Goal: Communication & Community: Answer question/provide support

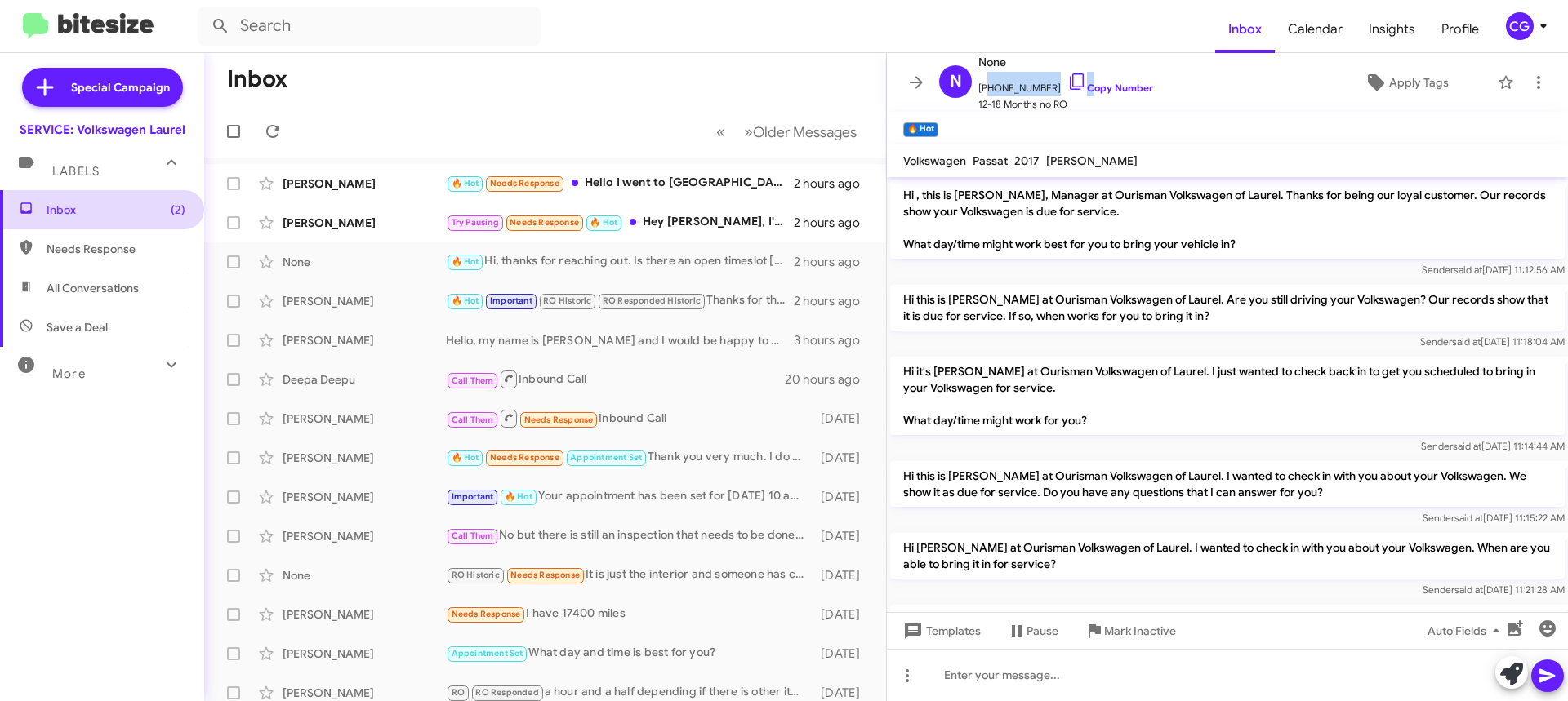
scroll to position [145, 0]
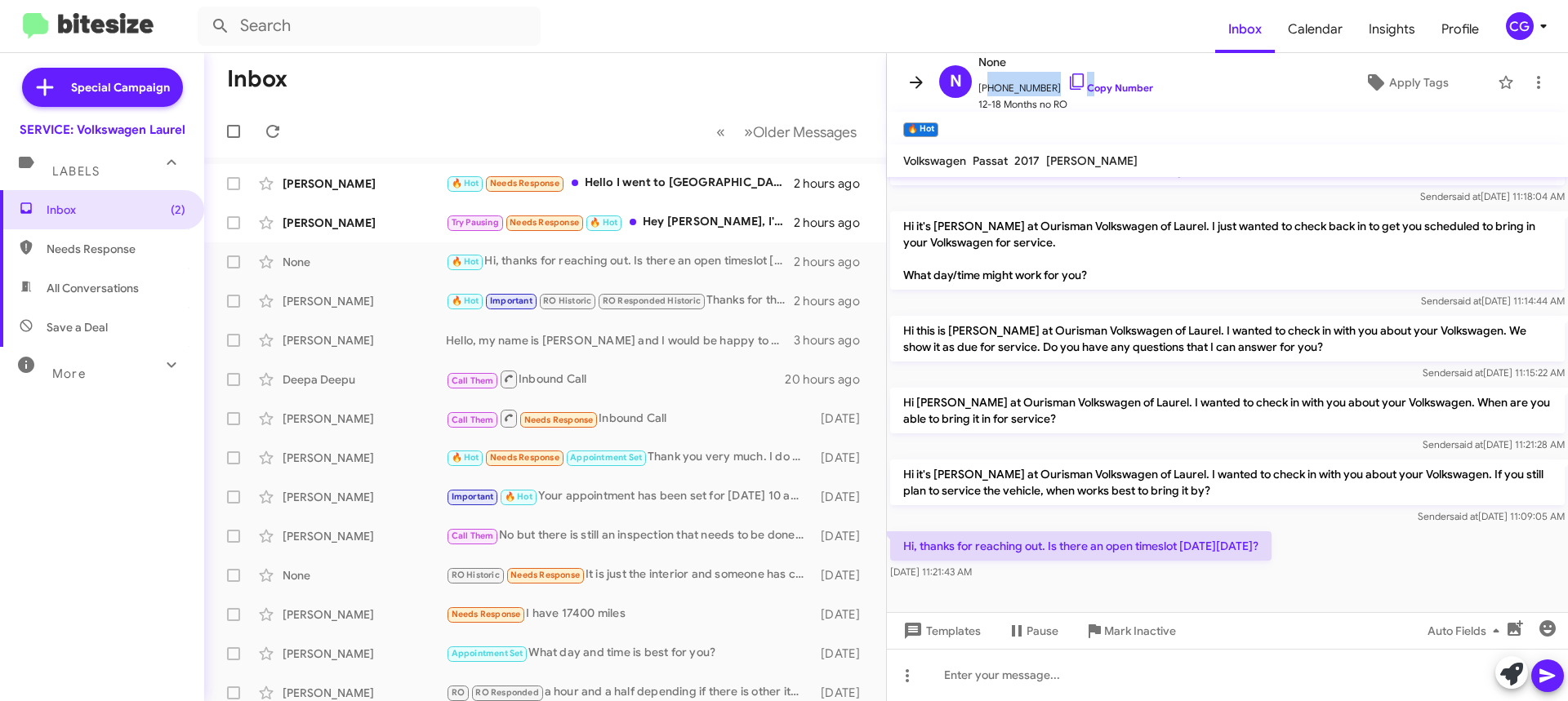
click at [915, 77] on icon at bounding box center [916, 83] width 20 height 20
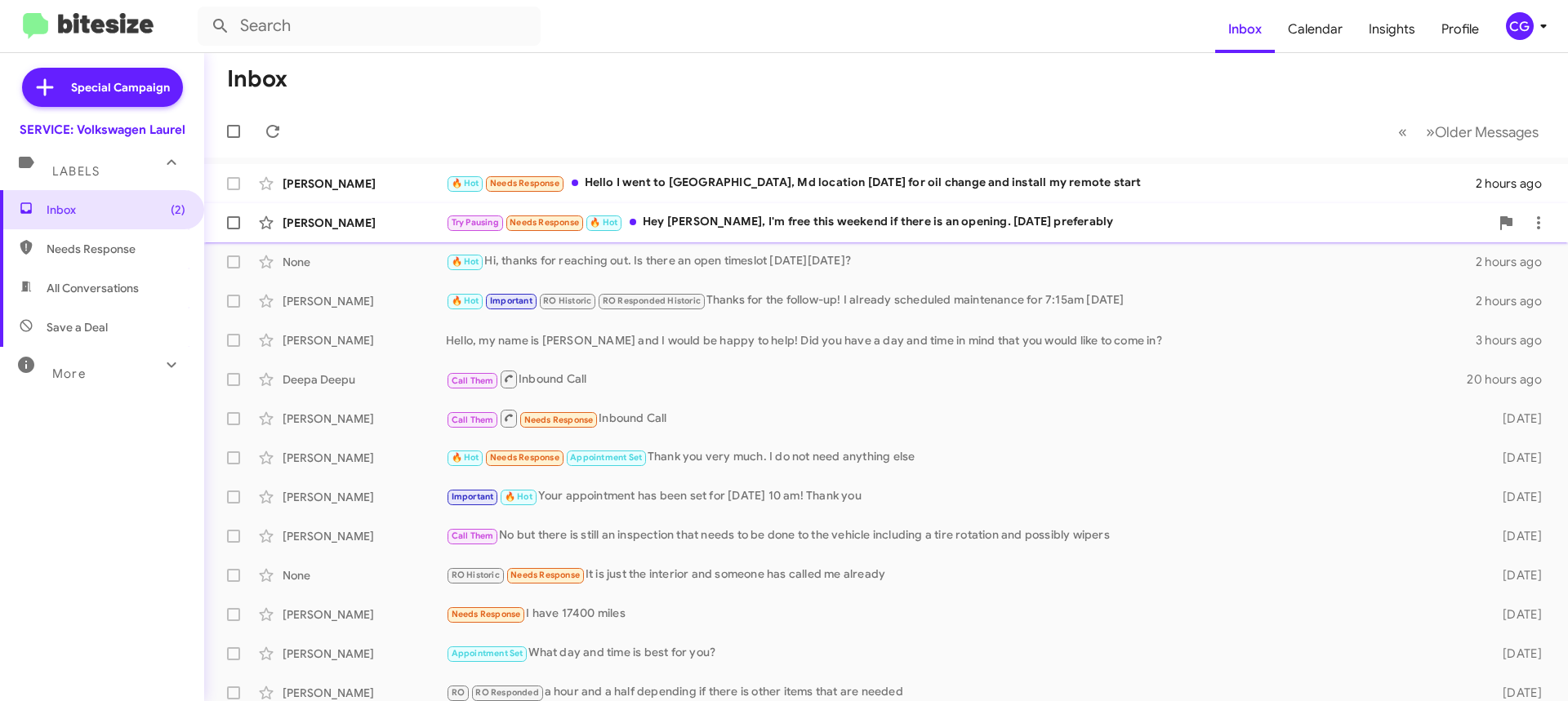
click at [938, 209] on div "David Doarnberger Try Pausing Needs Response 🔥 Hot Hey Marvin, I'm free this we…" at bounding box center [885, 223] width 1338 height 33
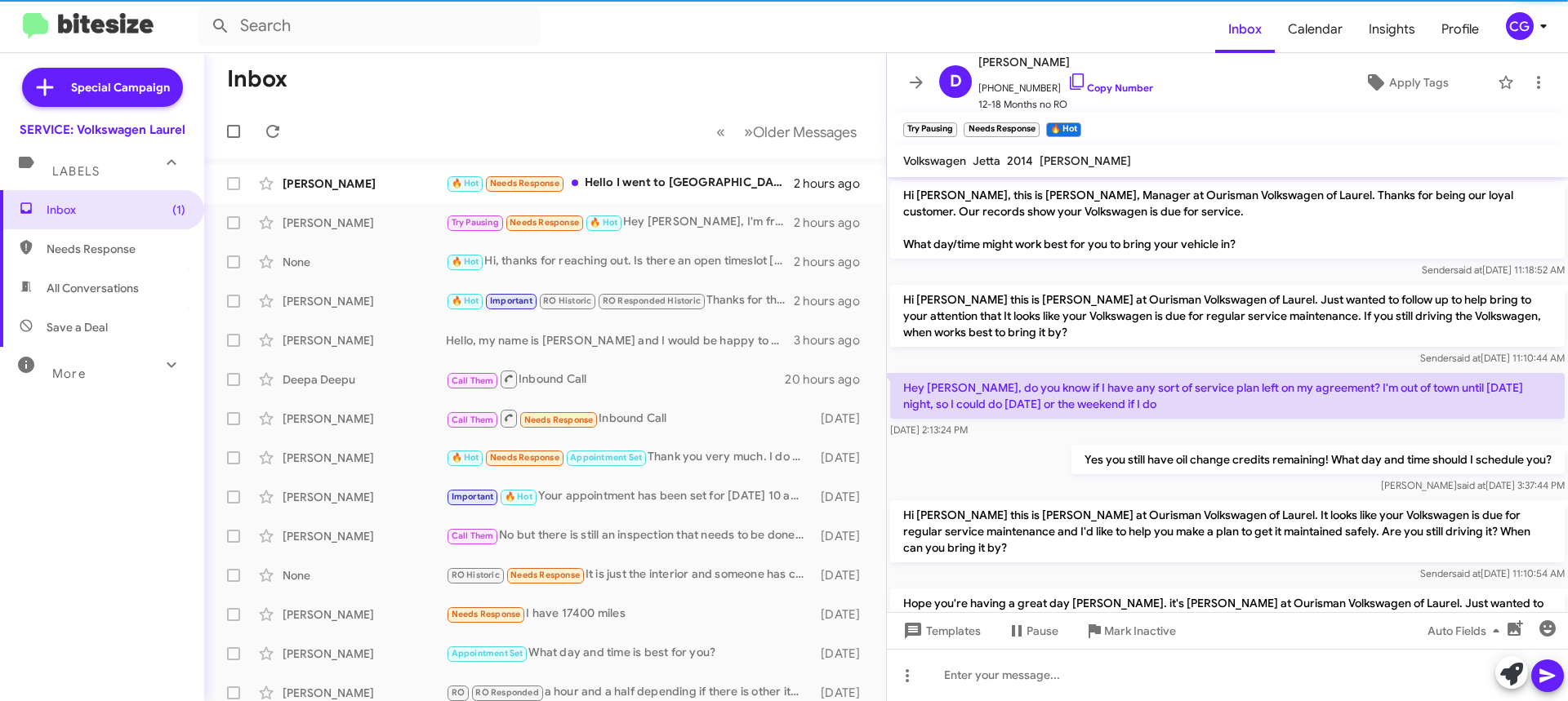
scroll to position [129, 0]
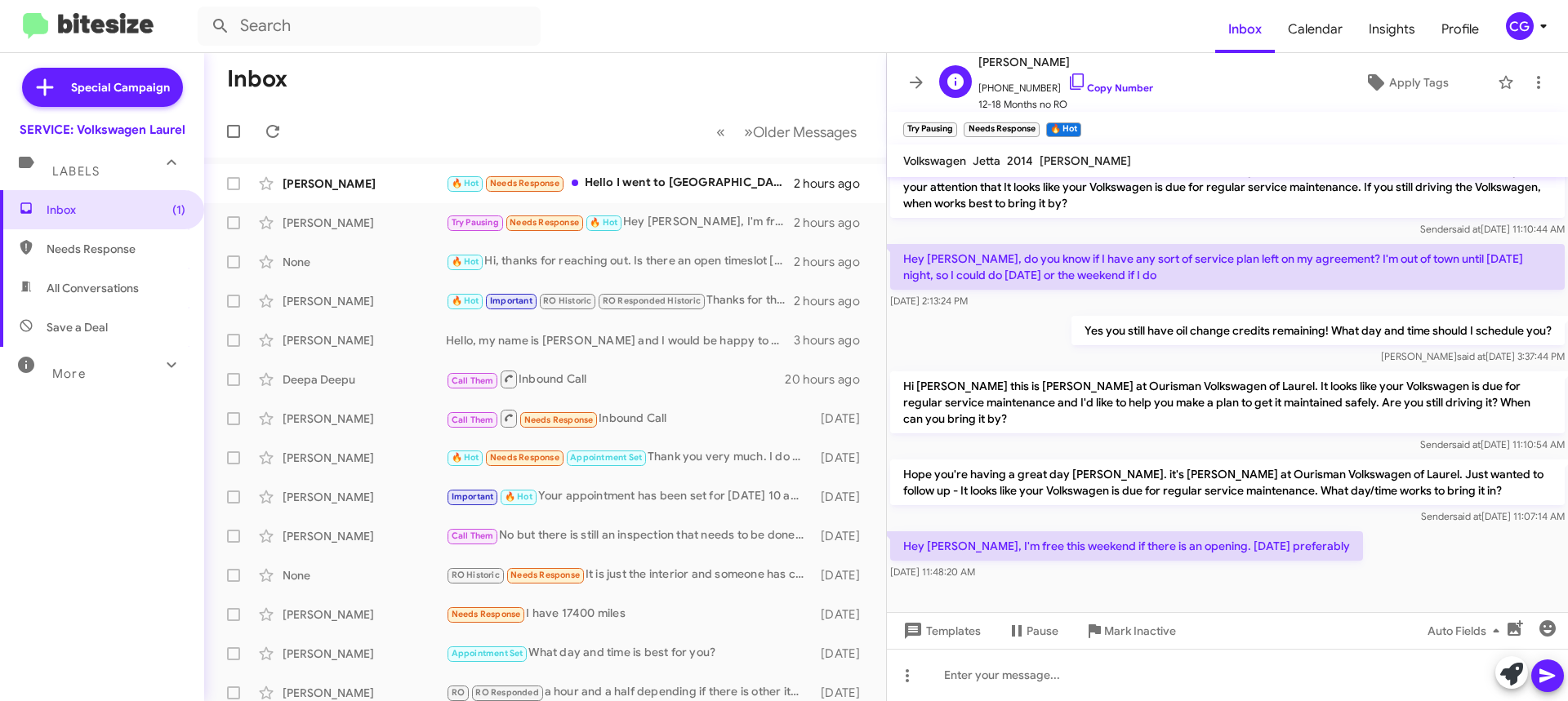
click at [1007, 88] on span "+14434635466 Copy Number" at bounding box center [1067, 84] width 175 height 25
copy span "14434635466"
click at [1018, 62] on span "David Doarnberger" at bounding box center [1067, 63] width 175 height 20
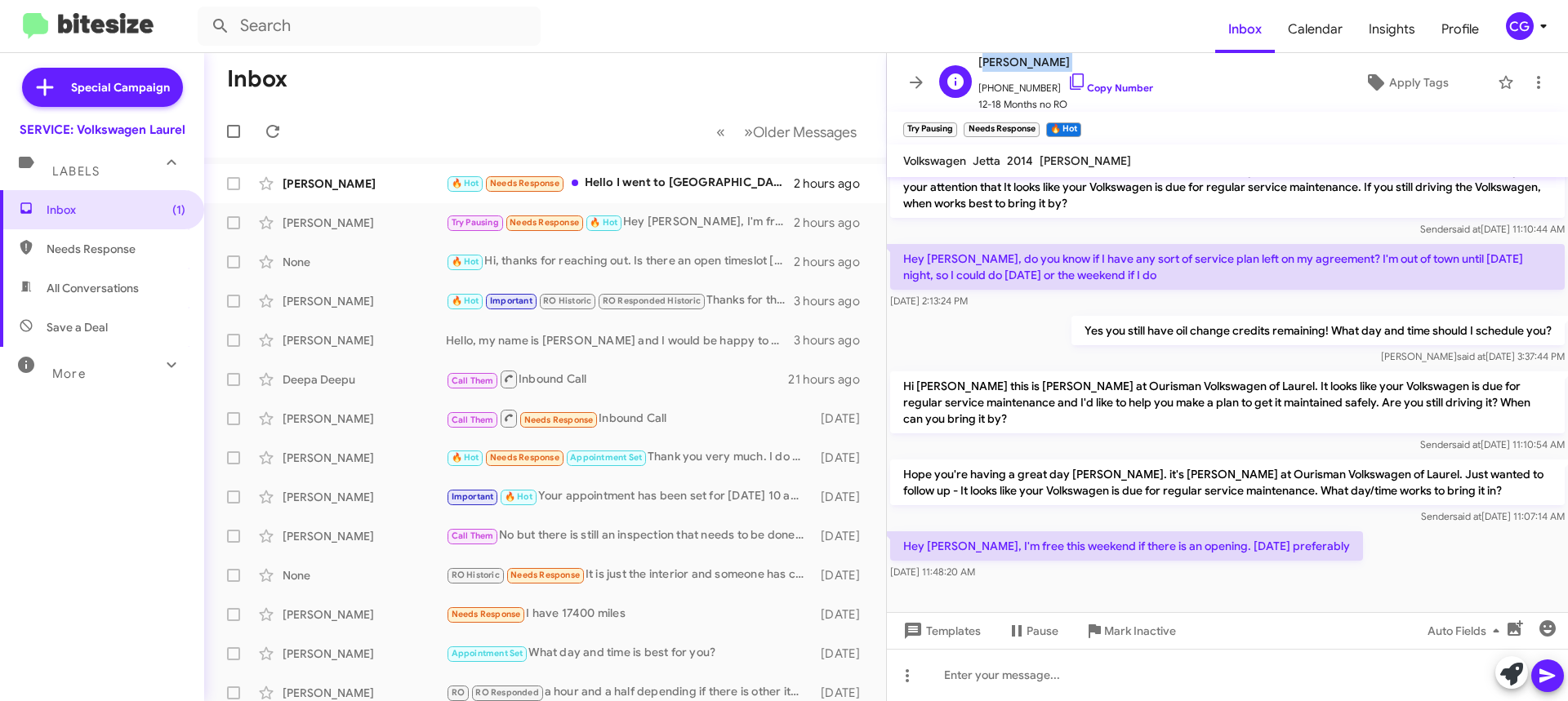
click at [1018, 62] on span "David Doarnberger" at bounding box center [1067, 63] width 175 height 20
copy span "David Doarnberger"
click at [1143, 677] on div at bounding box center [1228, 675] width 682 height 53
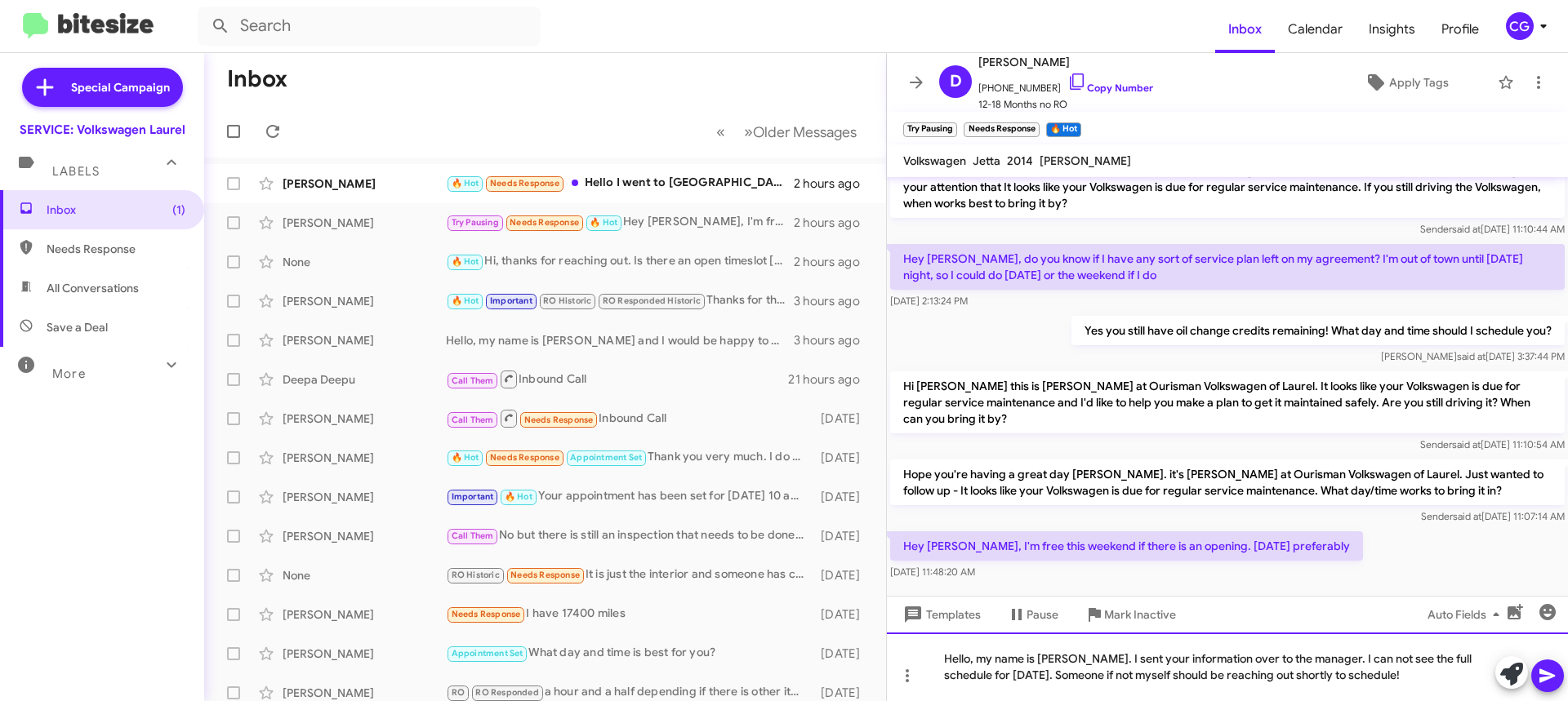
click at [1568, 677] on div "Hello, my name is Carmen. I sent your information over to the manager. I can no…" at bounding box center [1228, 666] width 682 height 69
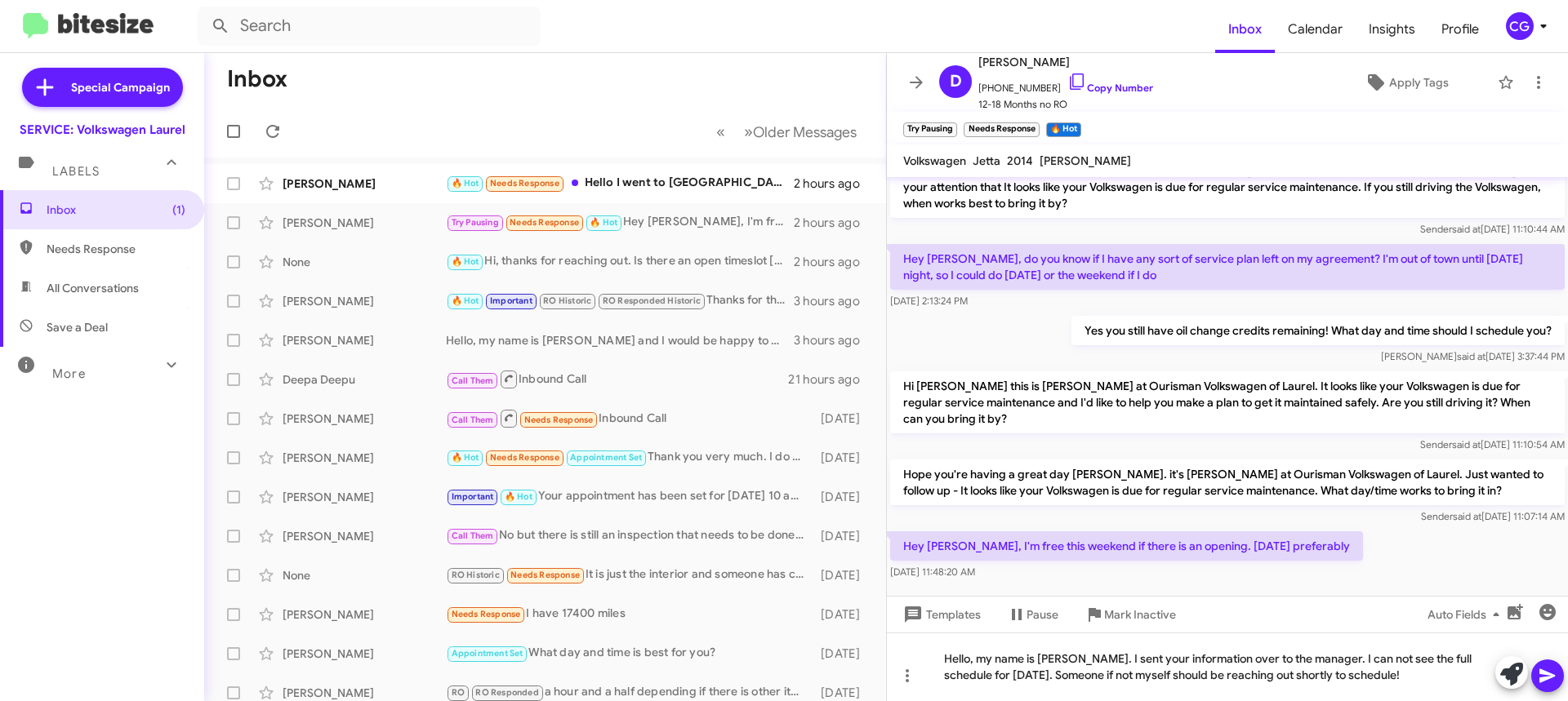
click at [1557, 681] on button at bounding box center [1547, 675] width 33 height 33
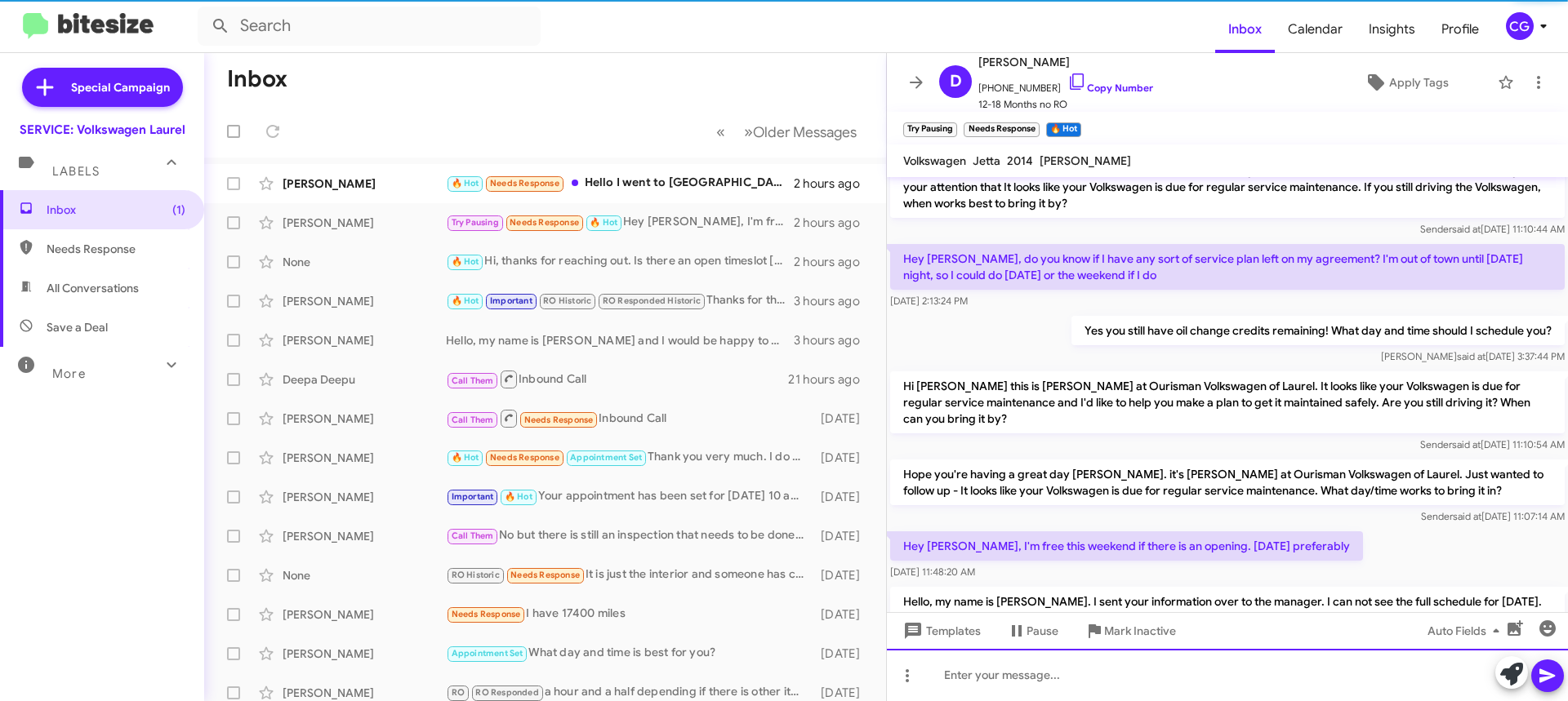
scroll to position [0, 0]
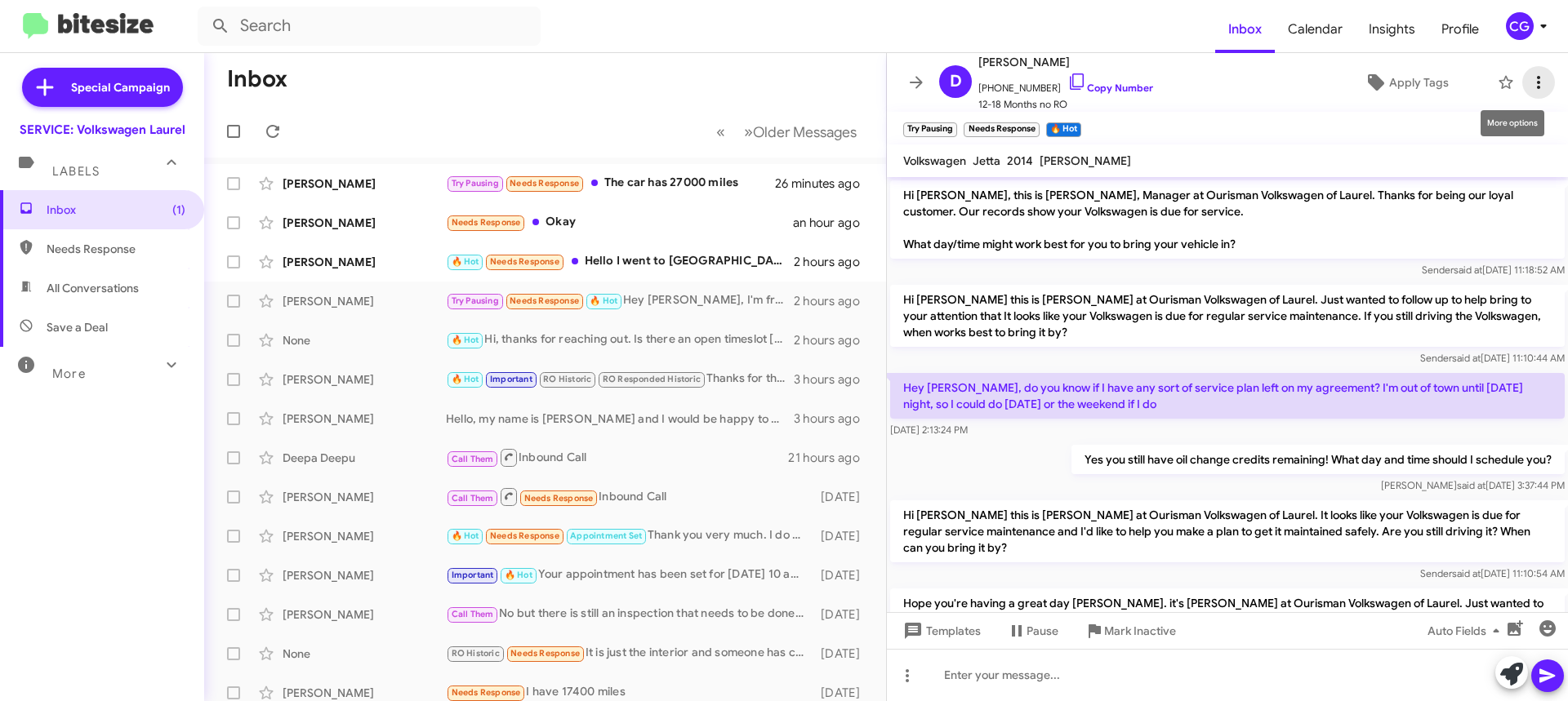
click at [1536, 92] on button at bounding box center [1538, 83] width 33 height 33
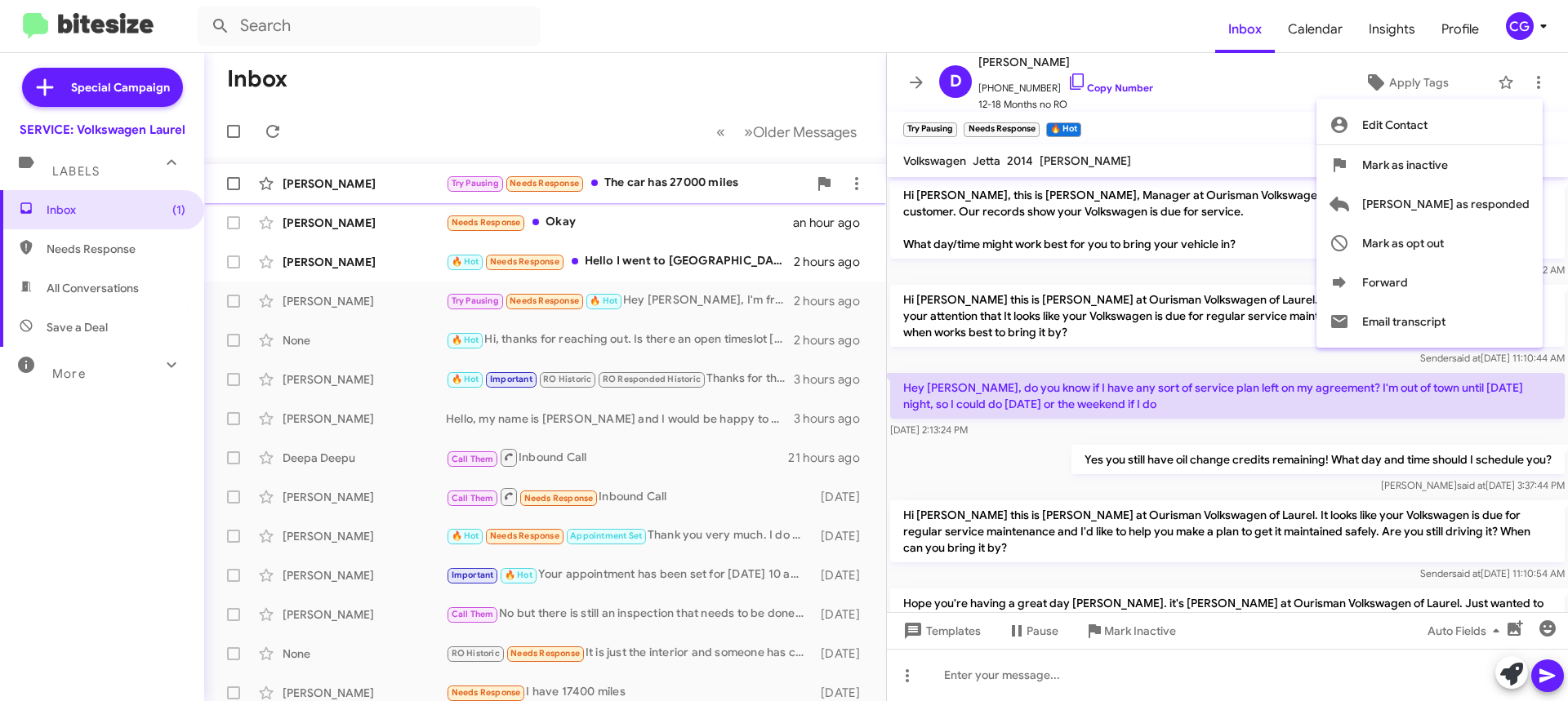
click at [1513, 196] on span "Mark as responded" at bounding box center [1447, 204] width 167 height 39
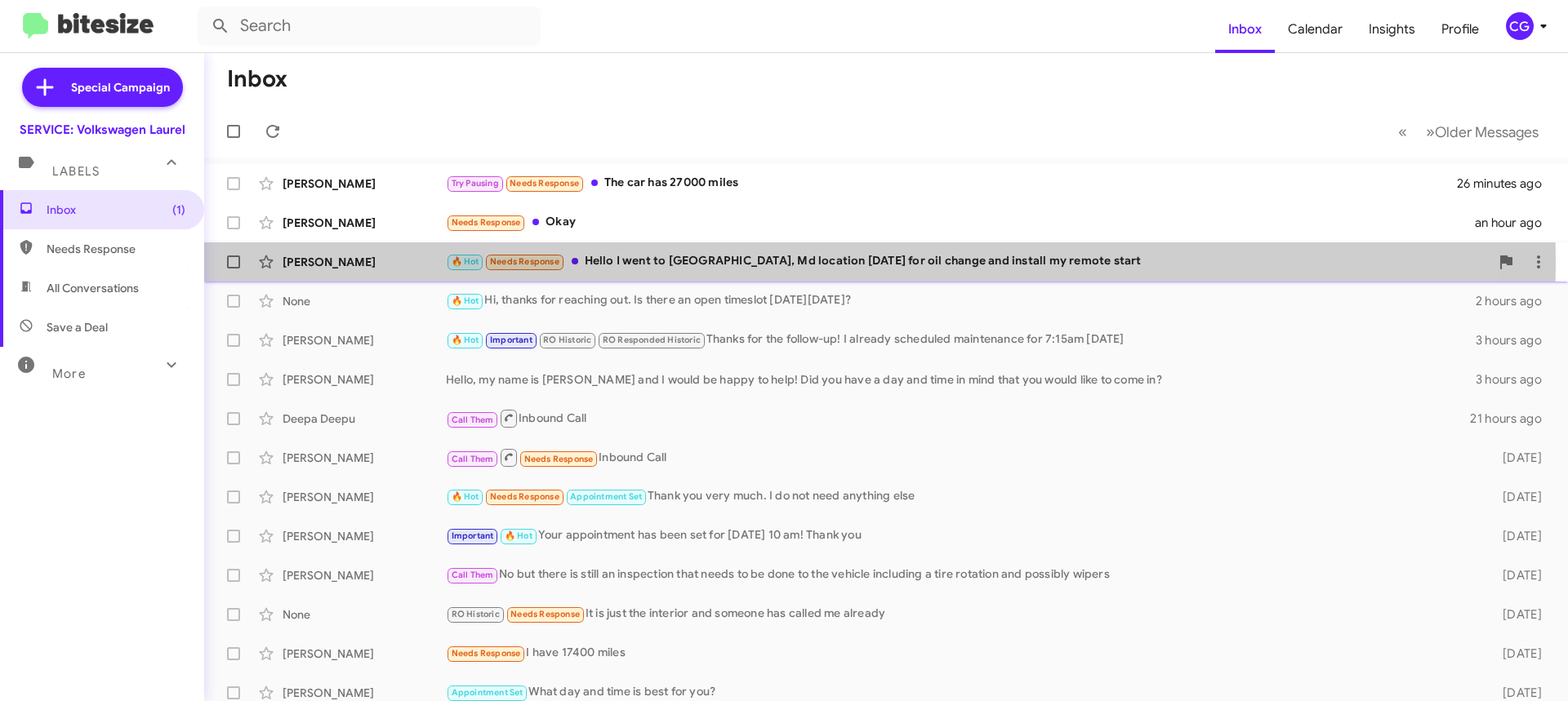
click at [695, 265] on div "🔥 Hot Needs Response Hello I went to capitol heights, Md location 2 months ago …" at bounding box center [967, 262] width 1044 height 19
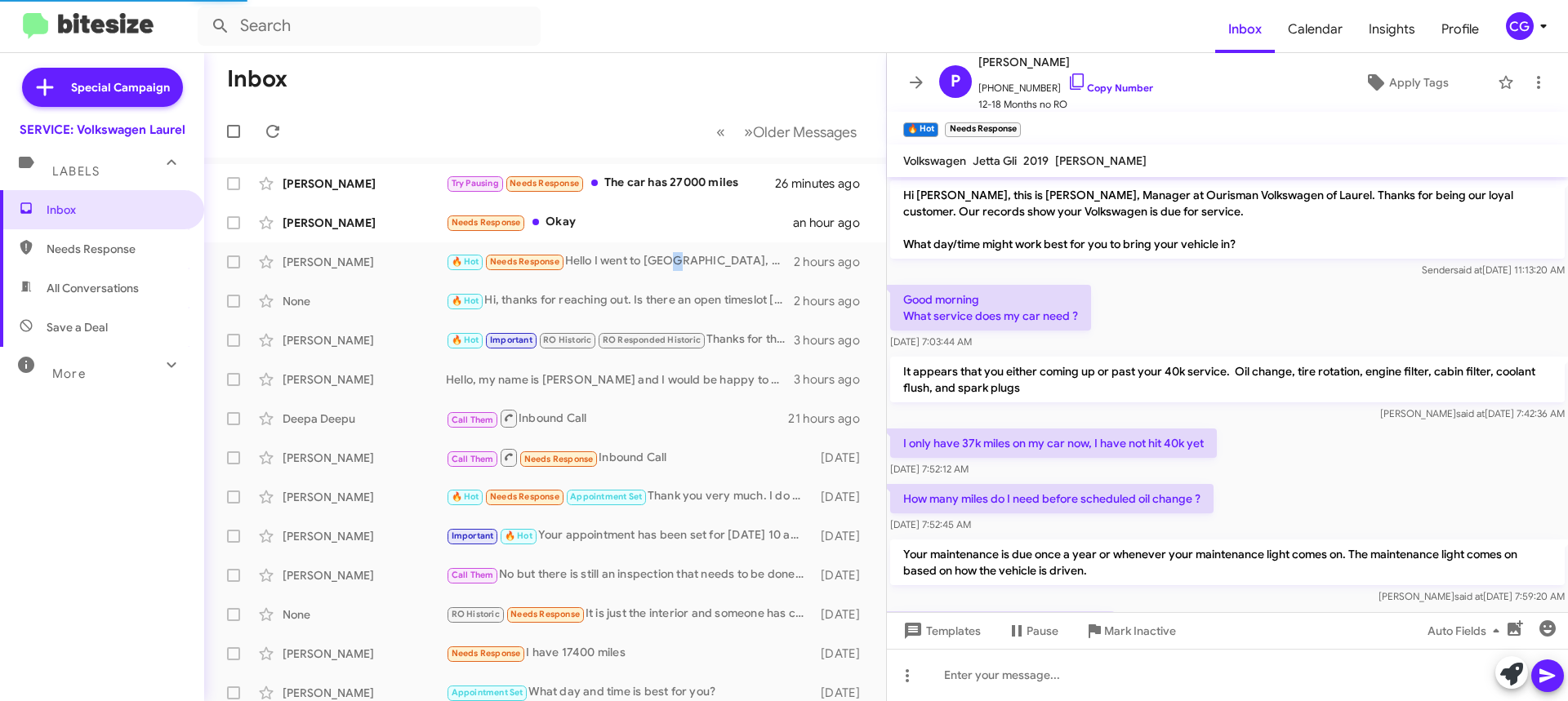
scroll to position [417, 0]
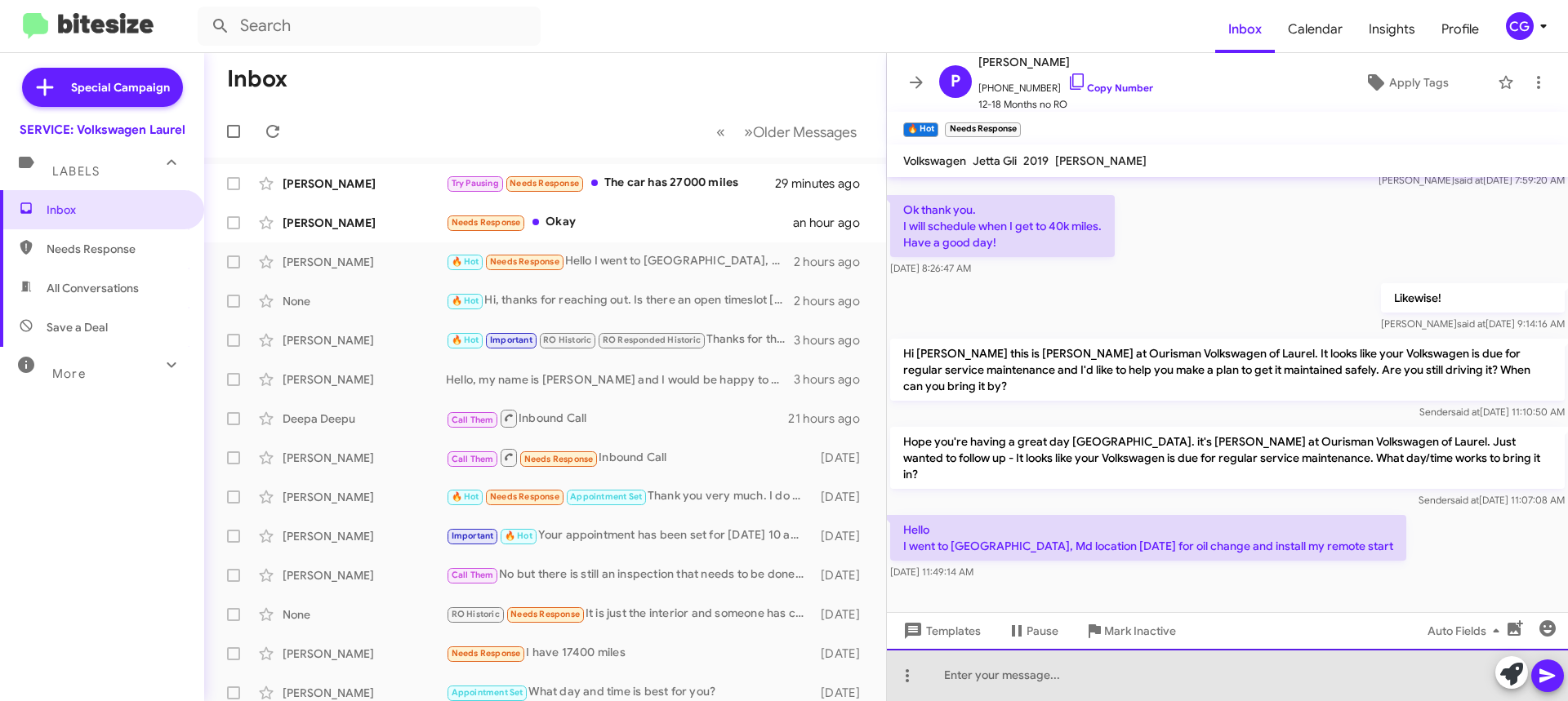
click at [1181, 682] on div at bounding box center [1228, 675] width 682 height 53
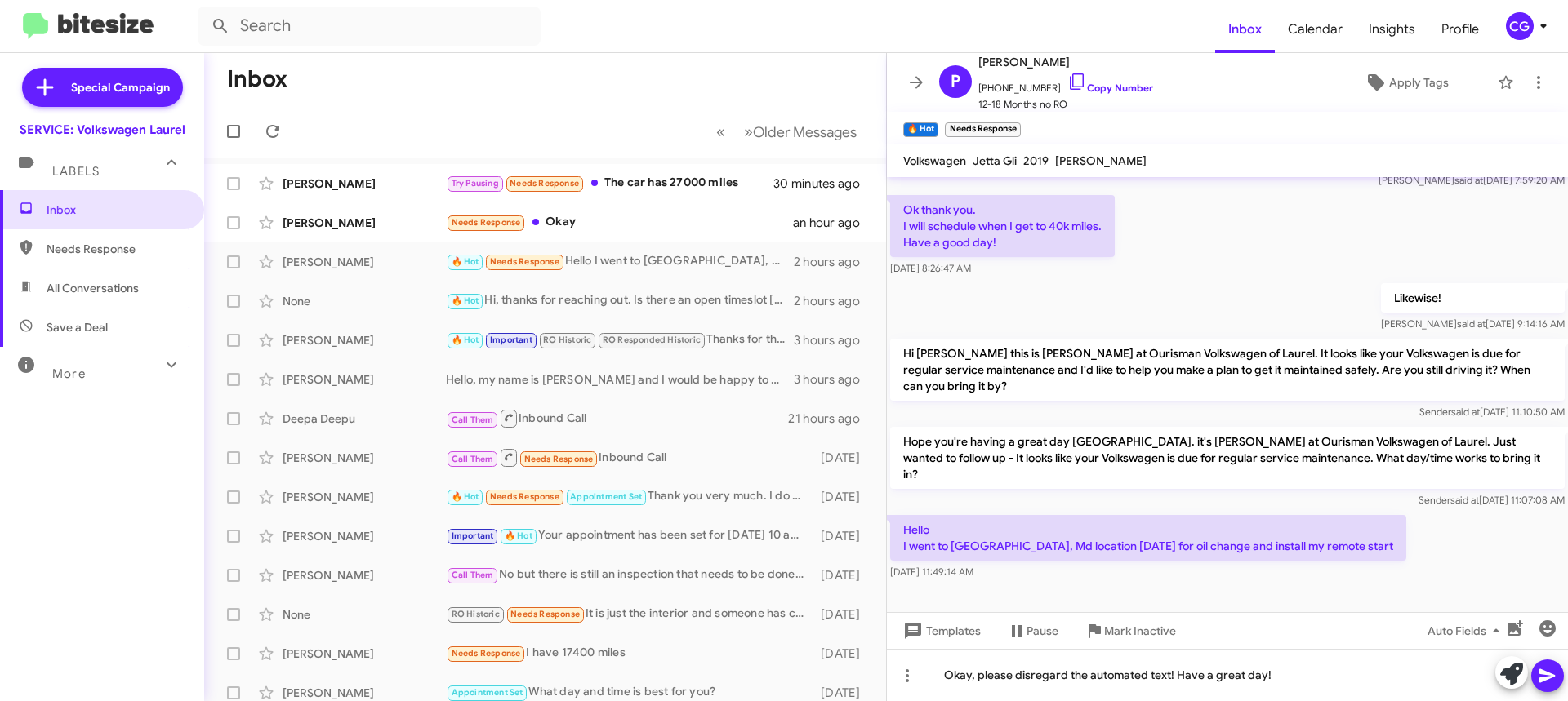
click at [1556, 677] on button at bounding box center [1547, 675] width 33 height 33
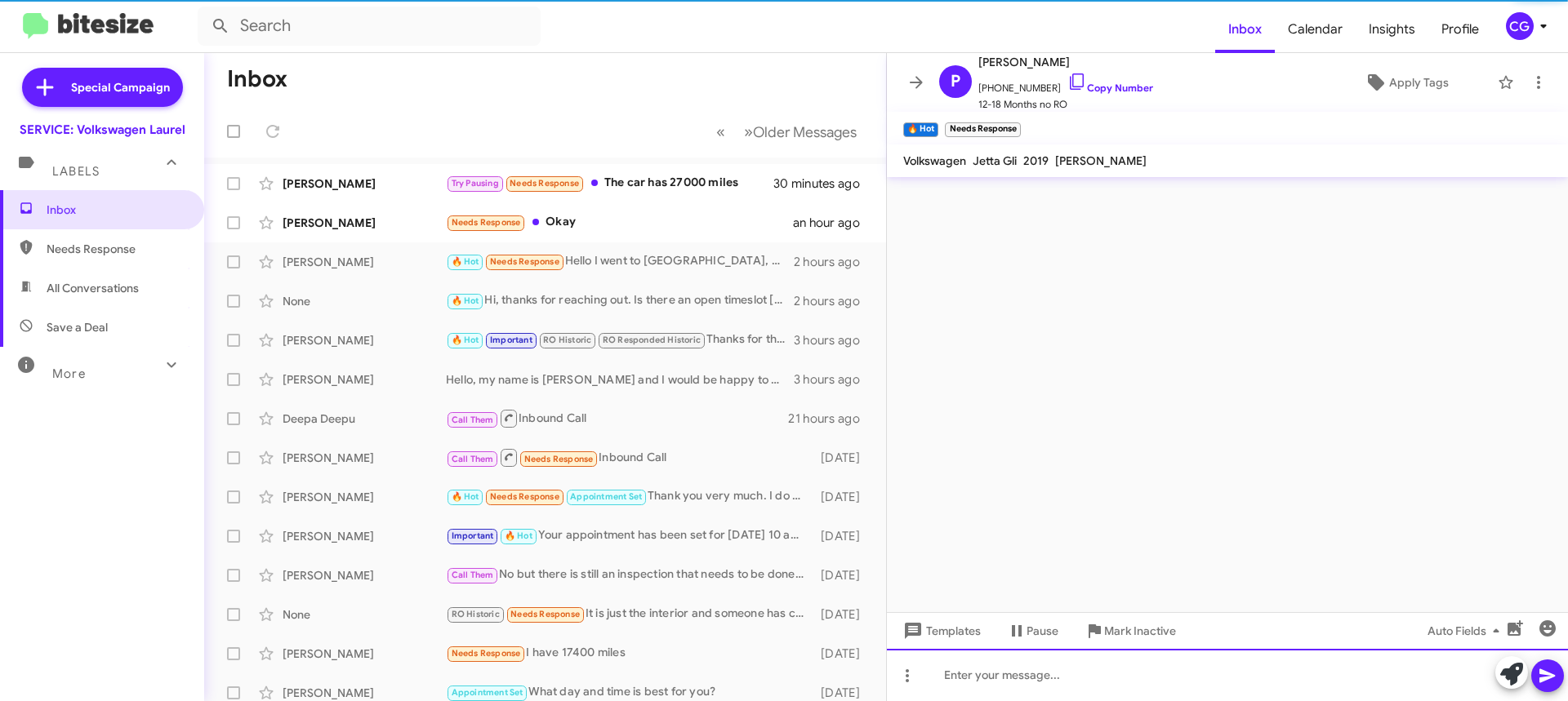
scroll to position [0, 0]
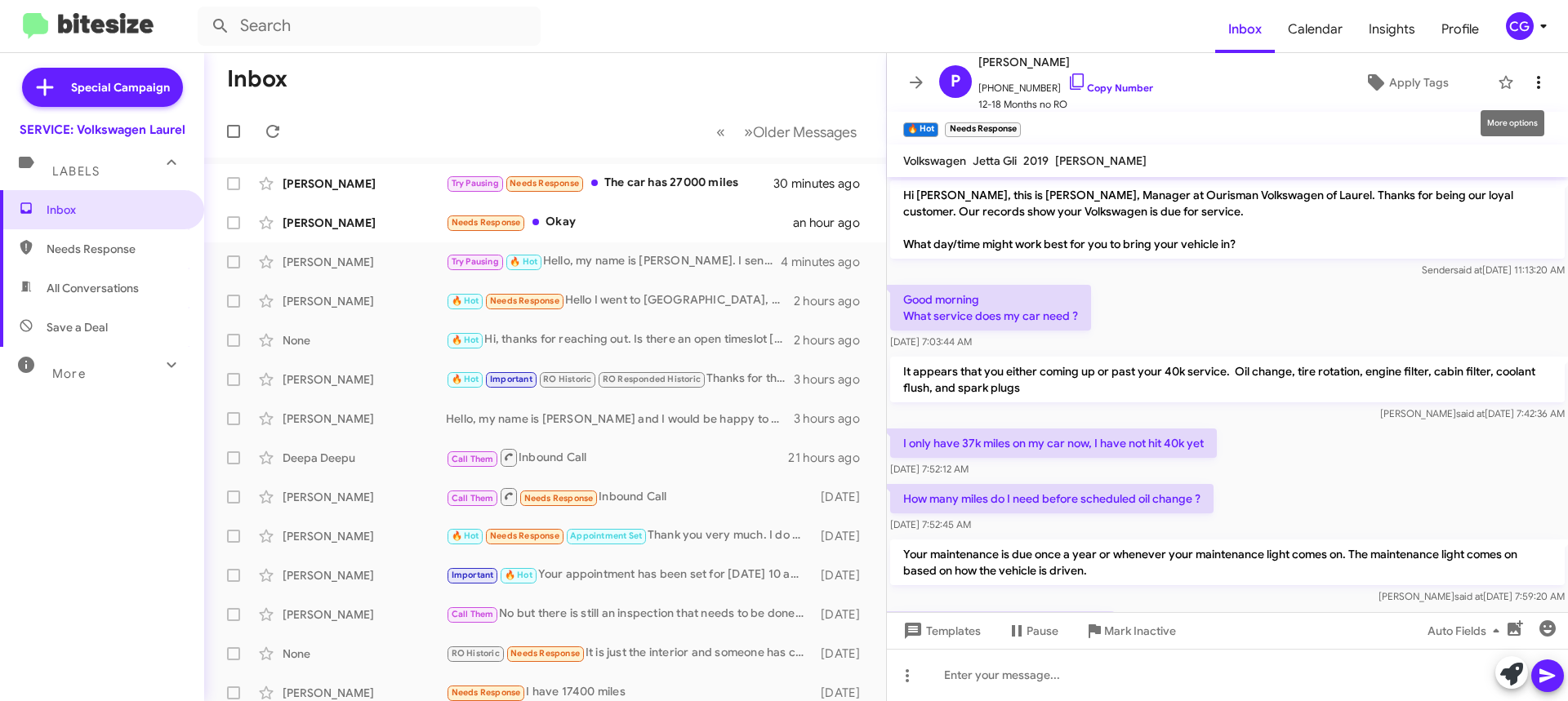
click at [1536, 90] on span at bounding box center [1538, 83] width 33 height 20
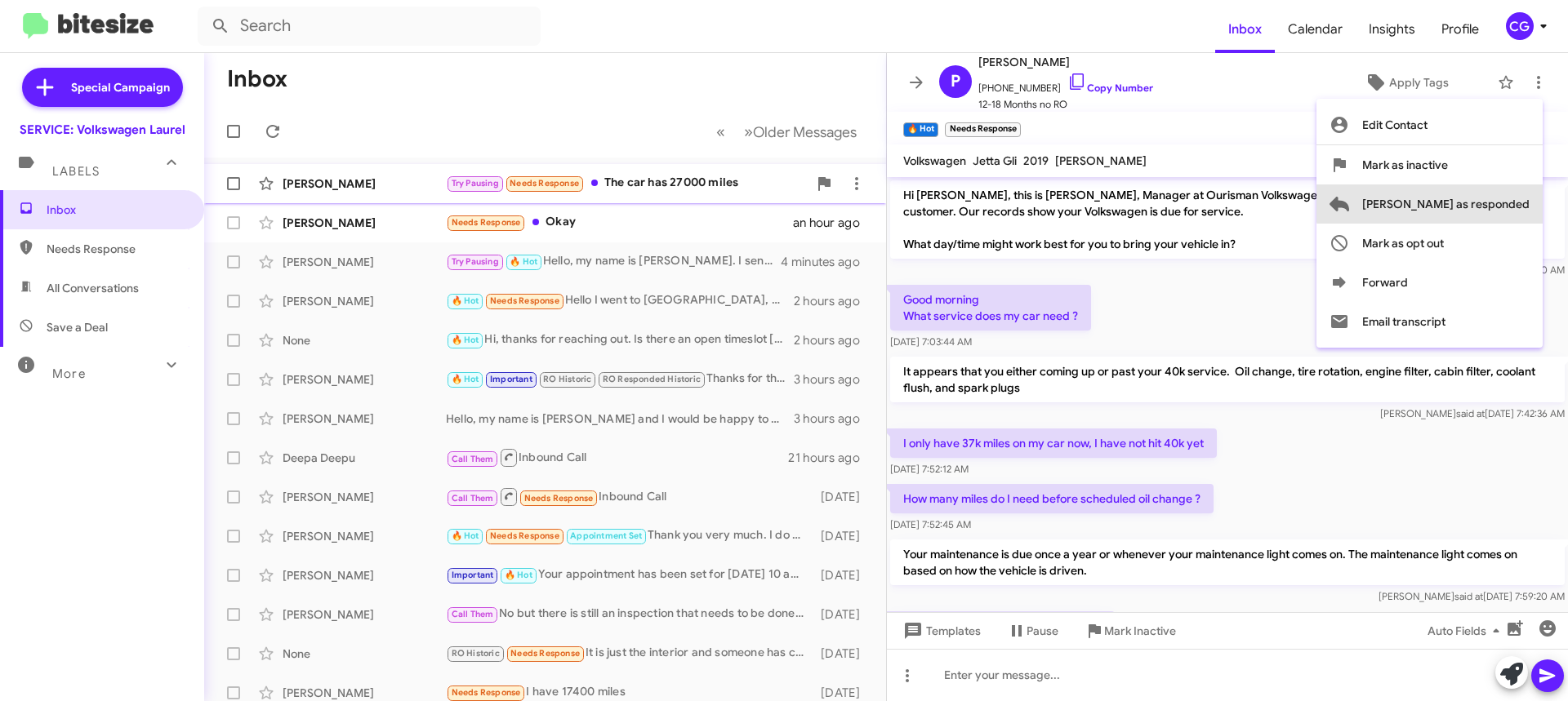
click at [1516, 196] on span "Mark as responded" at bounding box center [1447, 204] width 167 height 39
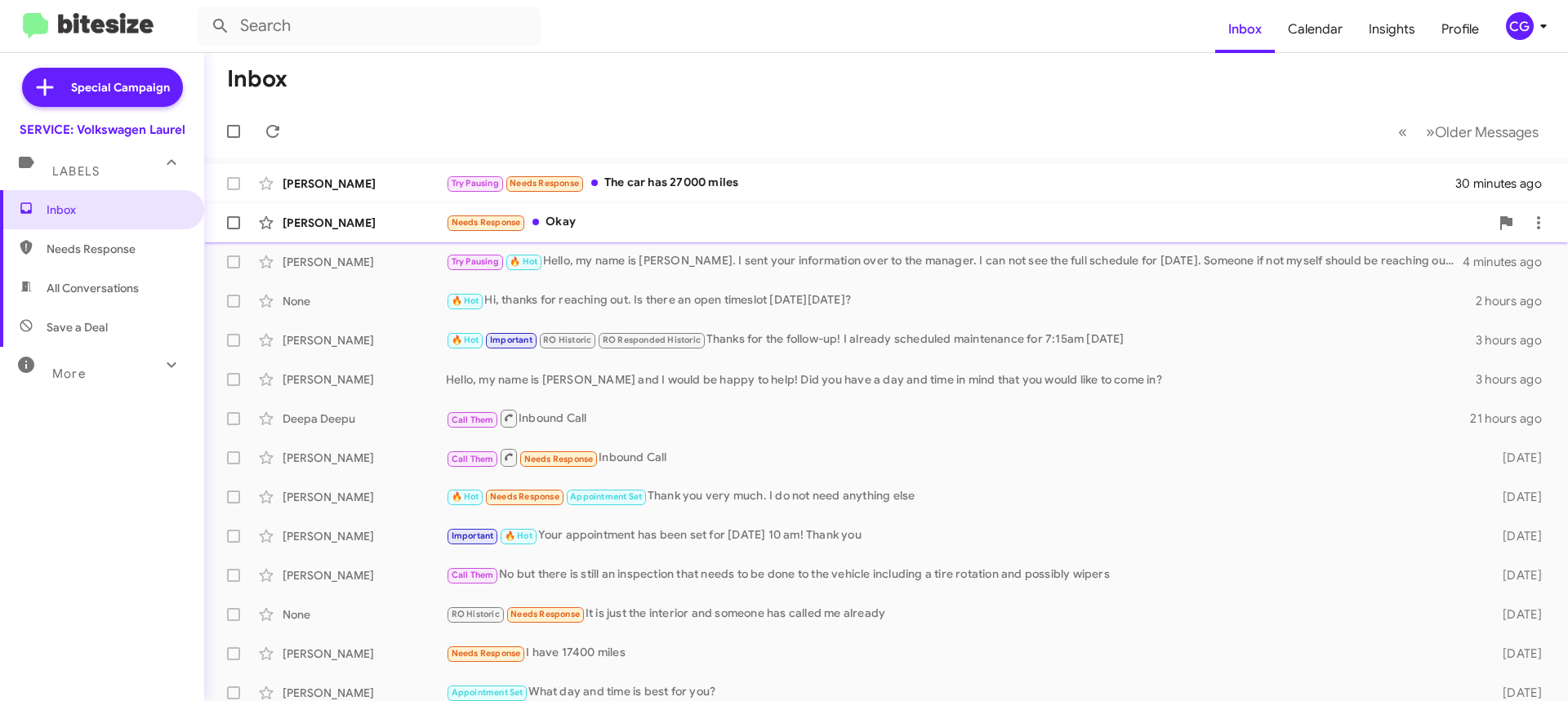
click at [716, 231] on div "Needs Response Okay" at bounding box center [967, 222] width 1044 height 19
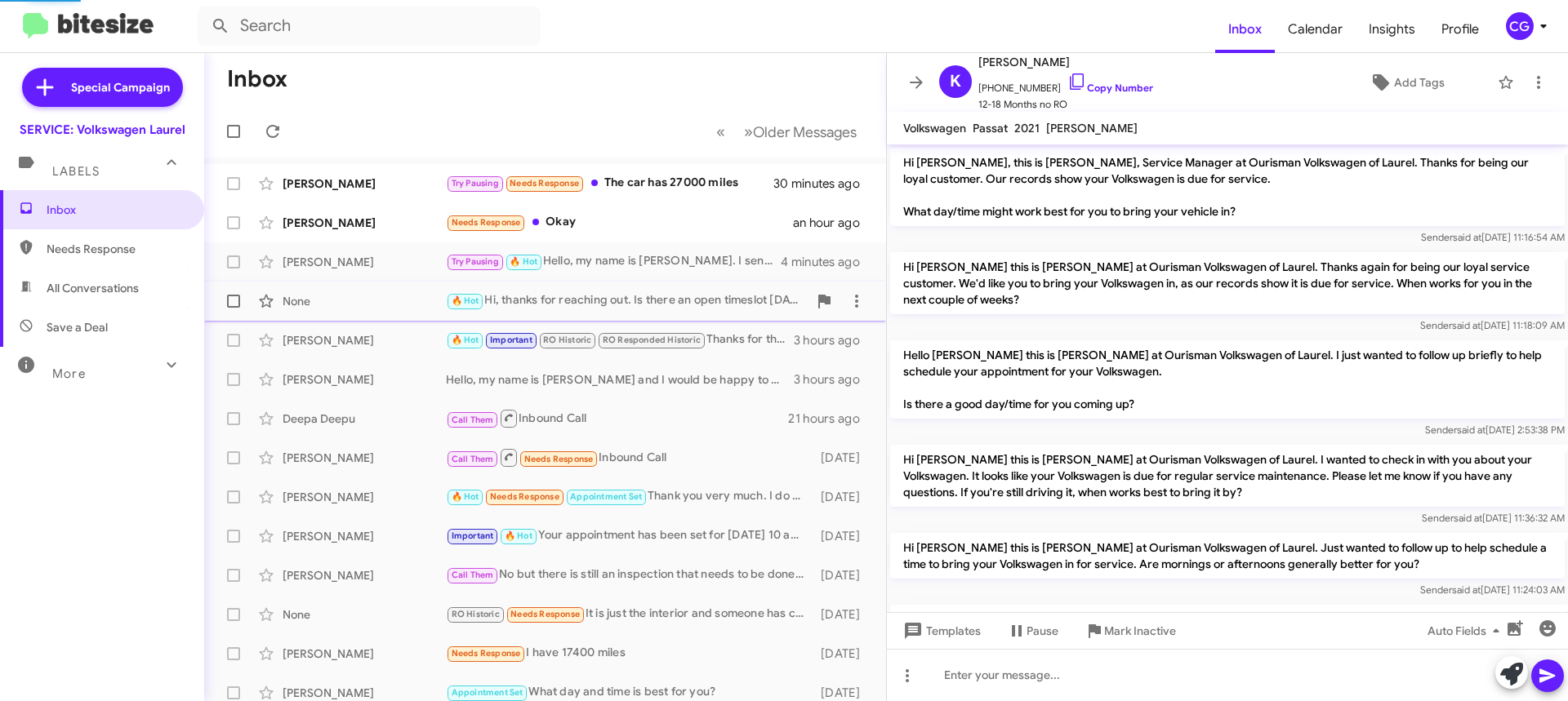
scroll to position [249, 0]
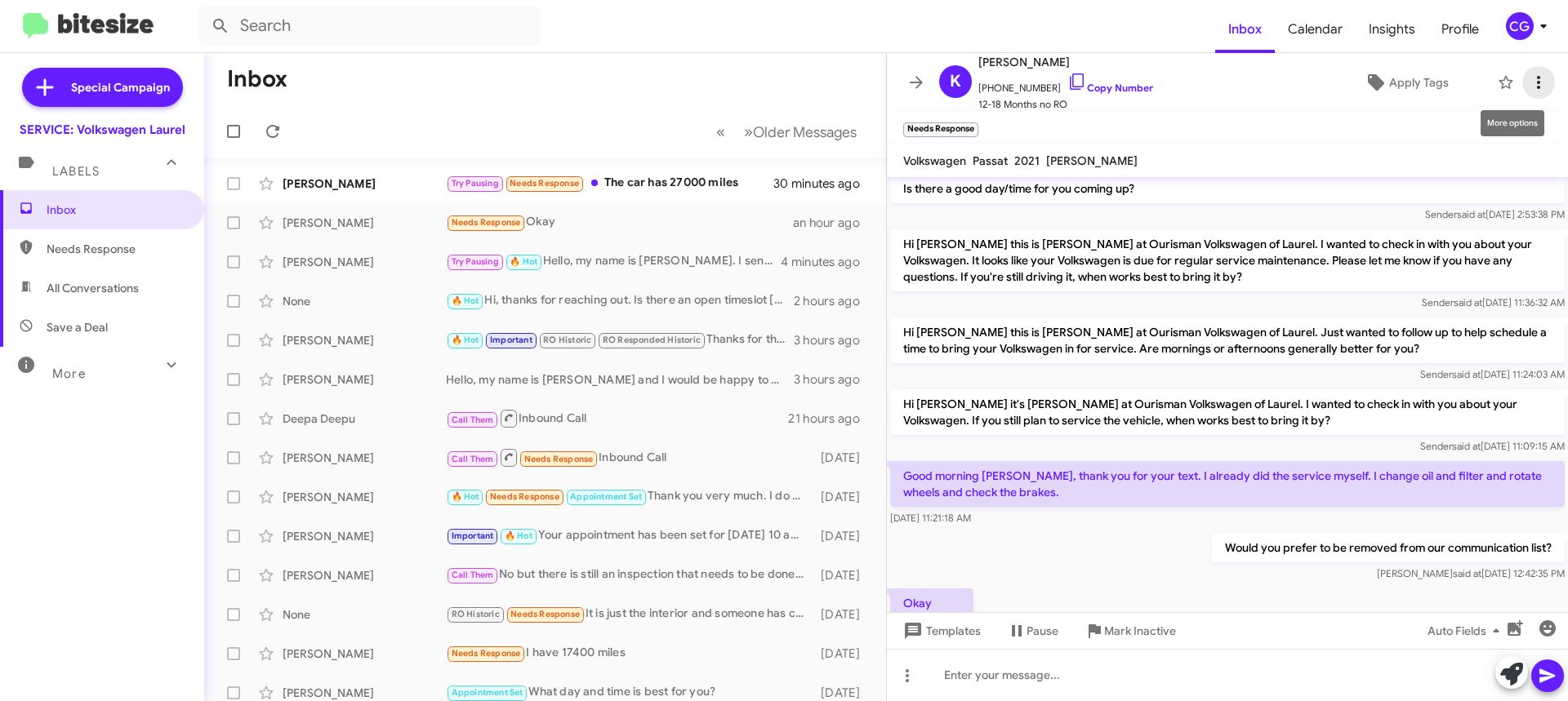
click at [1529, 83] on icon at bounding box center [1539, 83] width 20 height 20
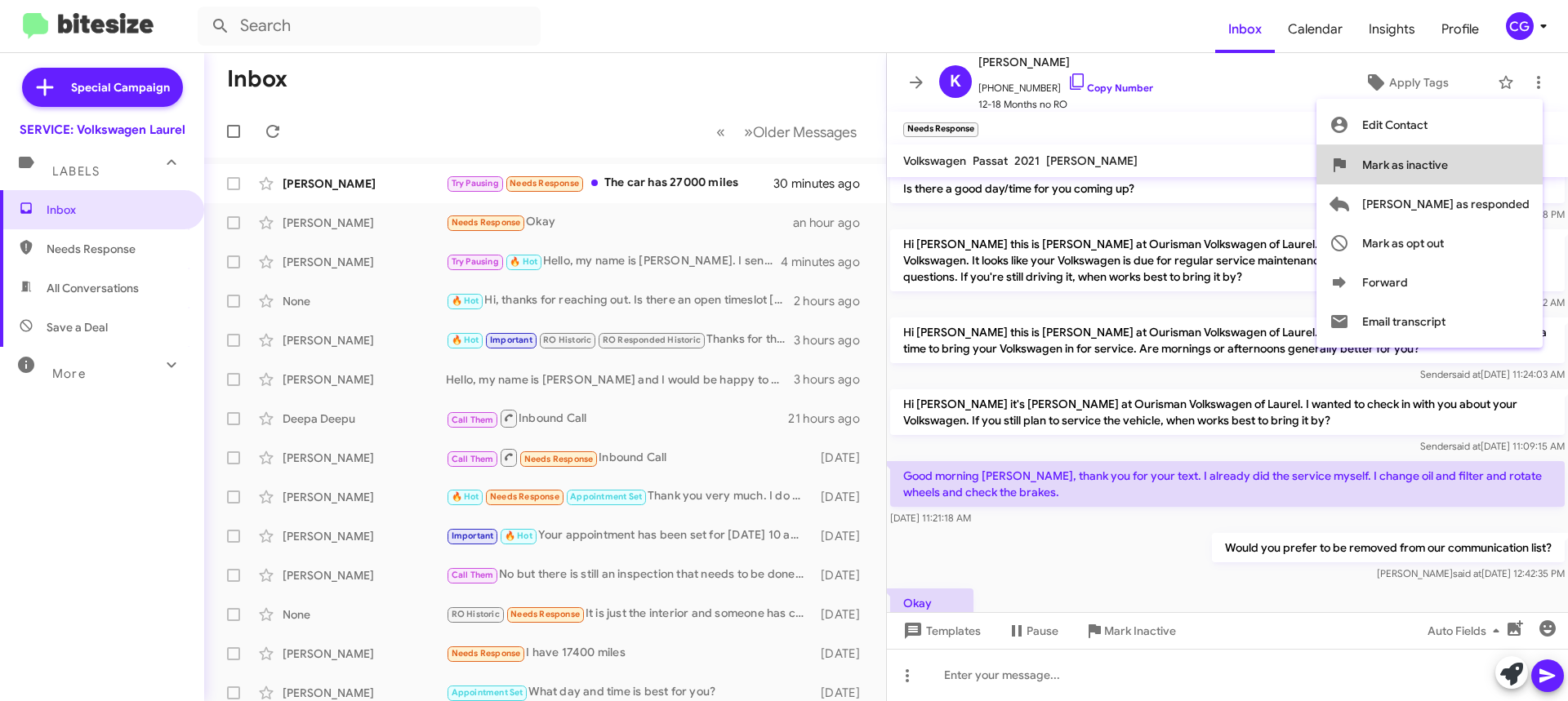
drag, startPoint x: 1503, startPoint y: 164, endPoint x: 1477, endPoint y: 171, distance: 26.9
click at [1449, 164] on span "Mark as inactive" at bounding box center [1406, 164] width 86 height 39
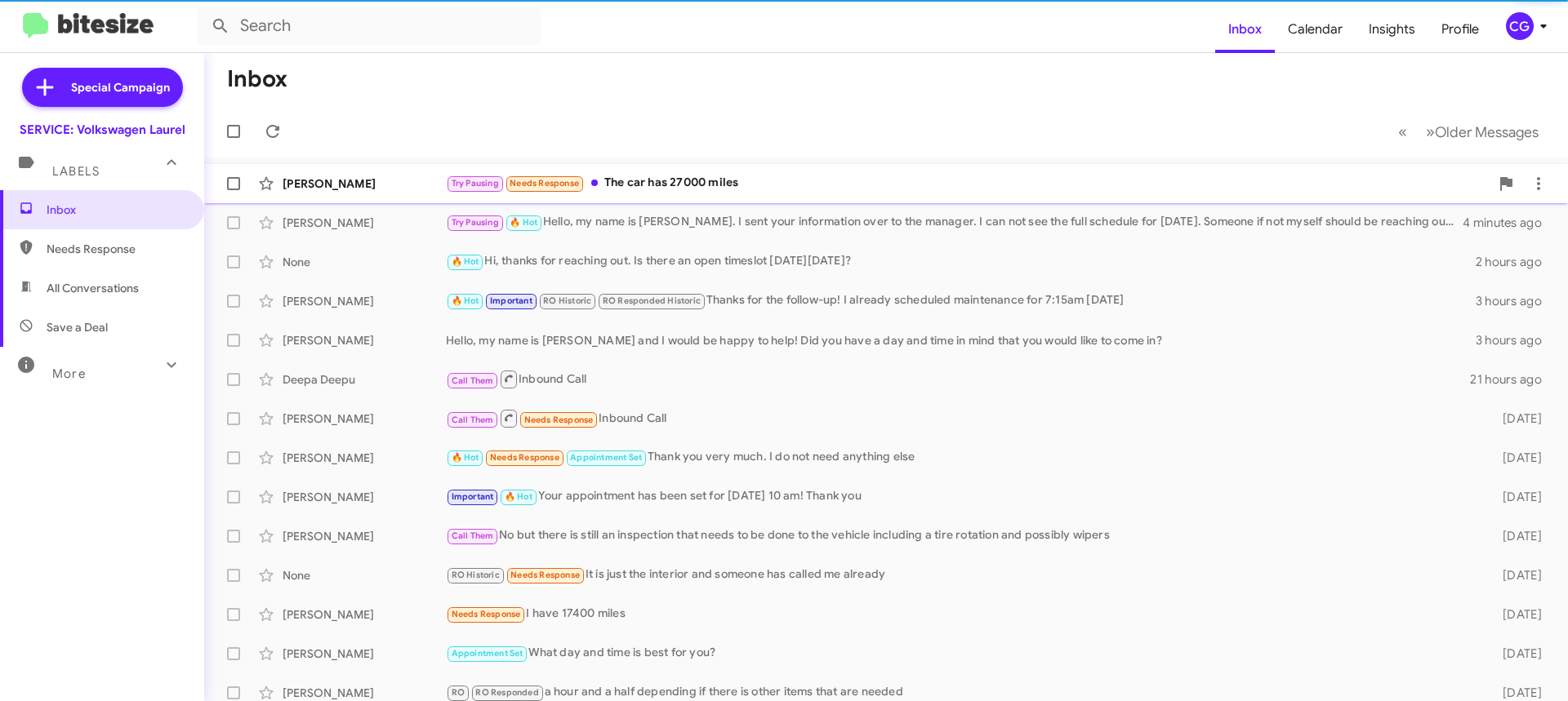
click at [635, 171] on div "Jeff Schloz Try Pausing Needs Response The car has 27000 miles 30 minutes ago" at bounding box center [885, 183] width 1338 height 33
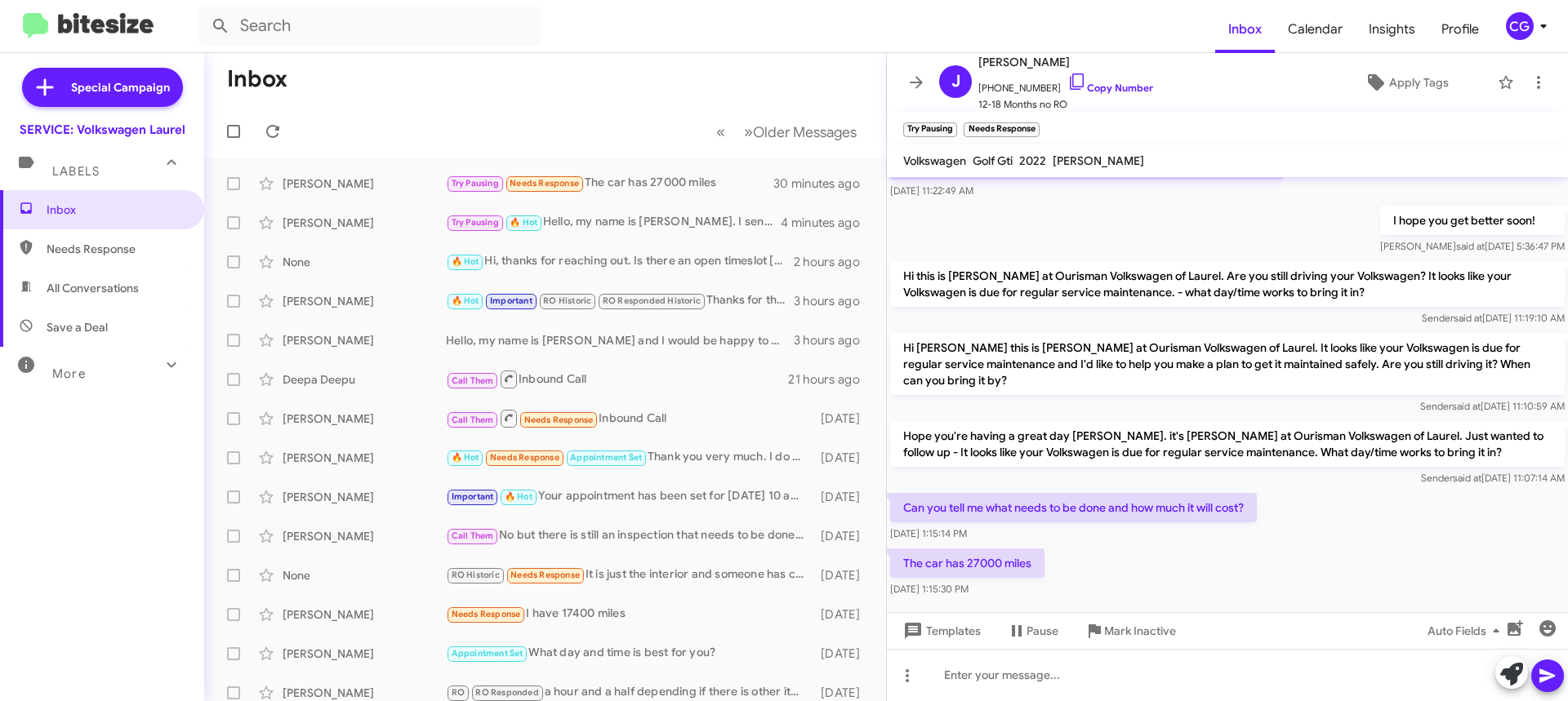
scroll to position [156, 0]
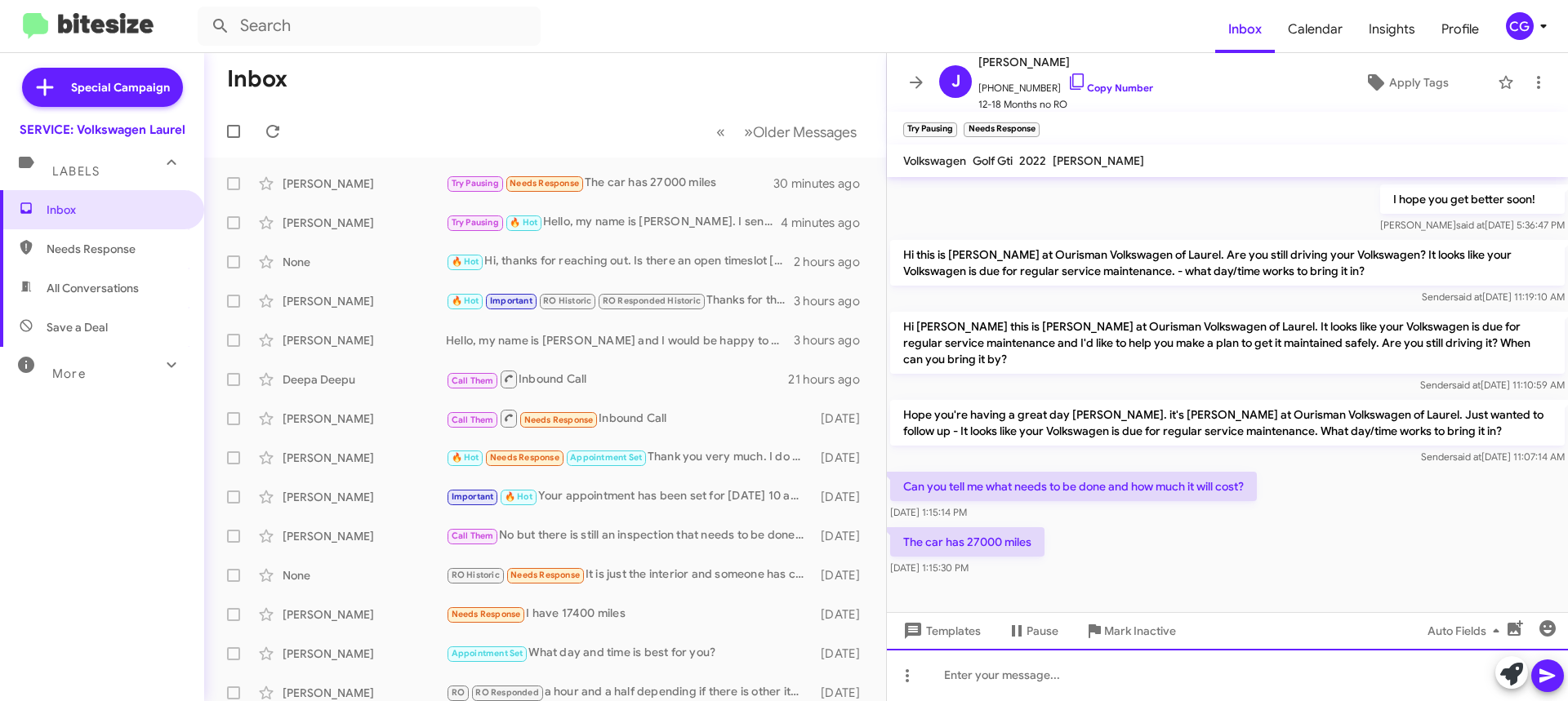
click at [1127, 680] on div at bounding box center [1228, 675] width 682 height 53
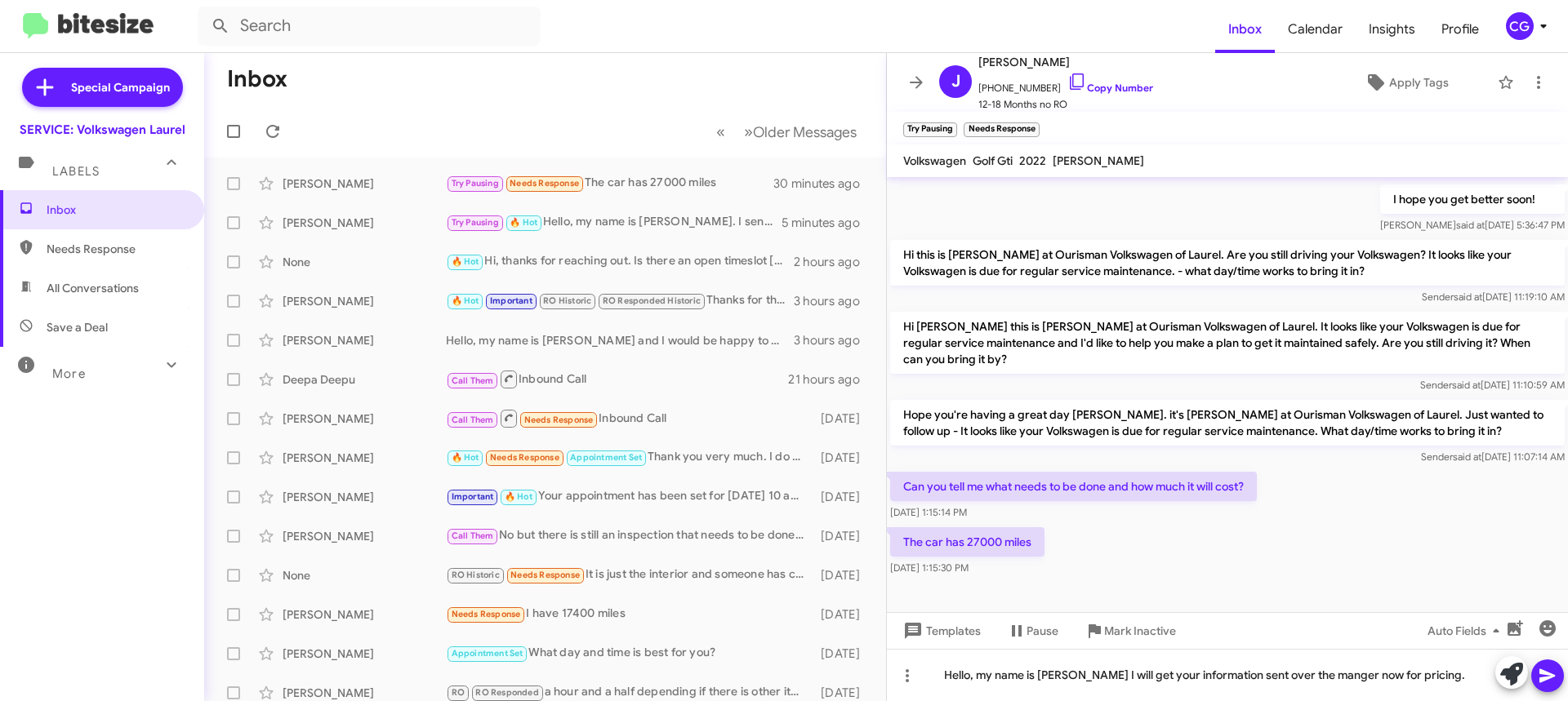
click at [1541, 682] on icon at bounding box center [1548, 676] width 16 height 14
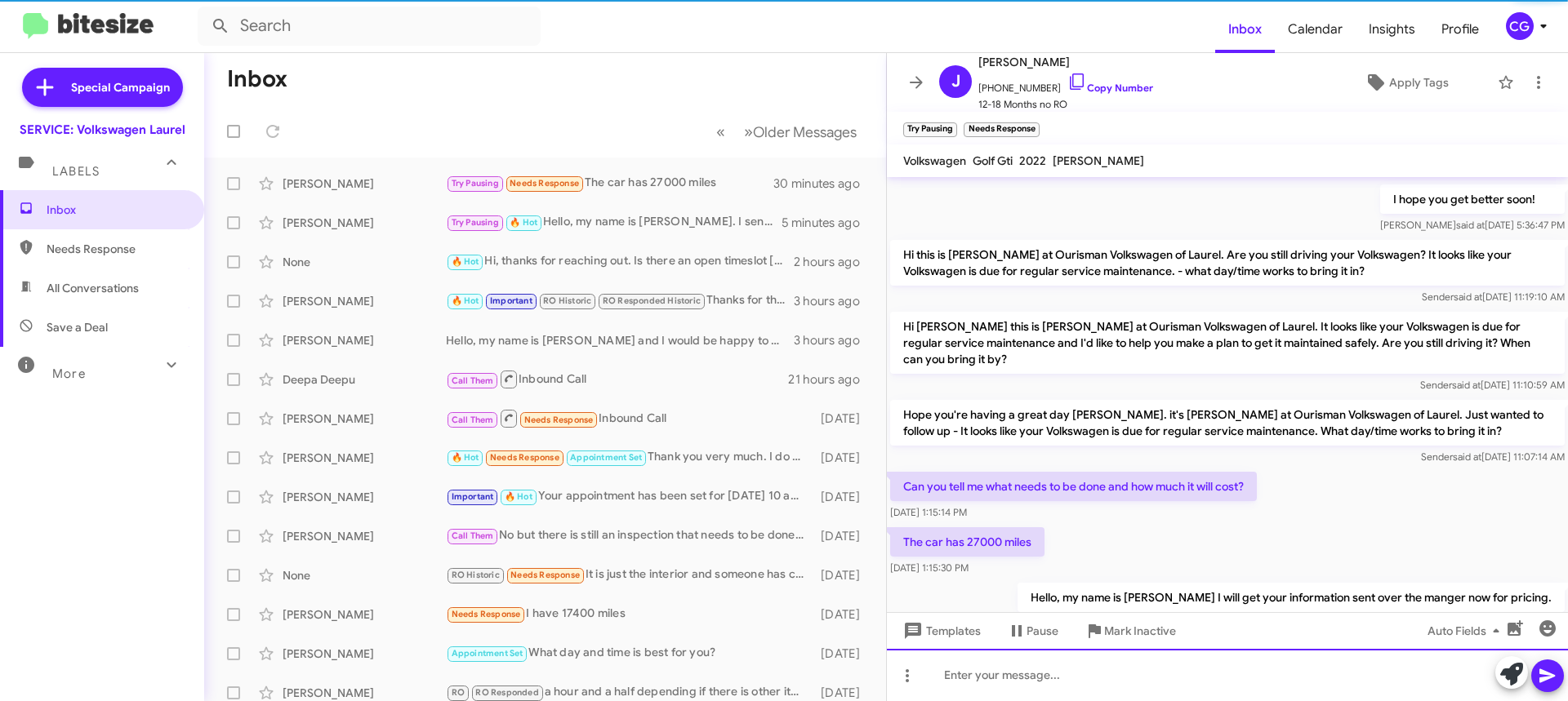
scroll to position [0, 0]
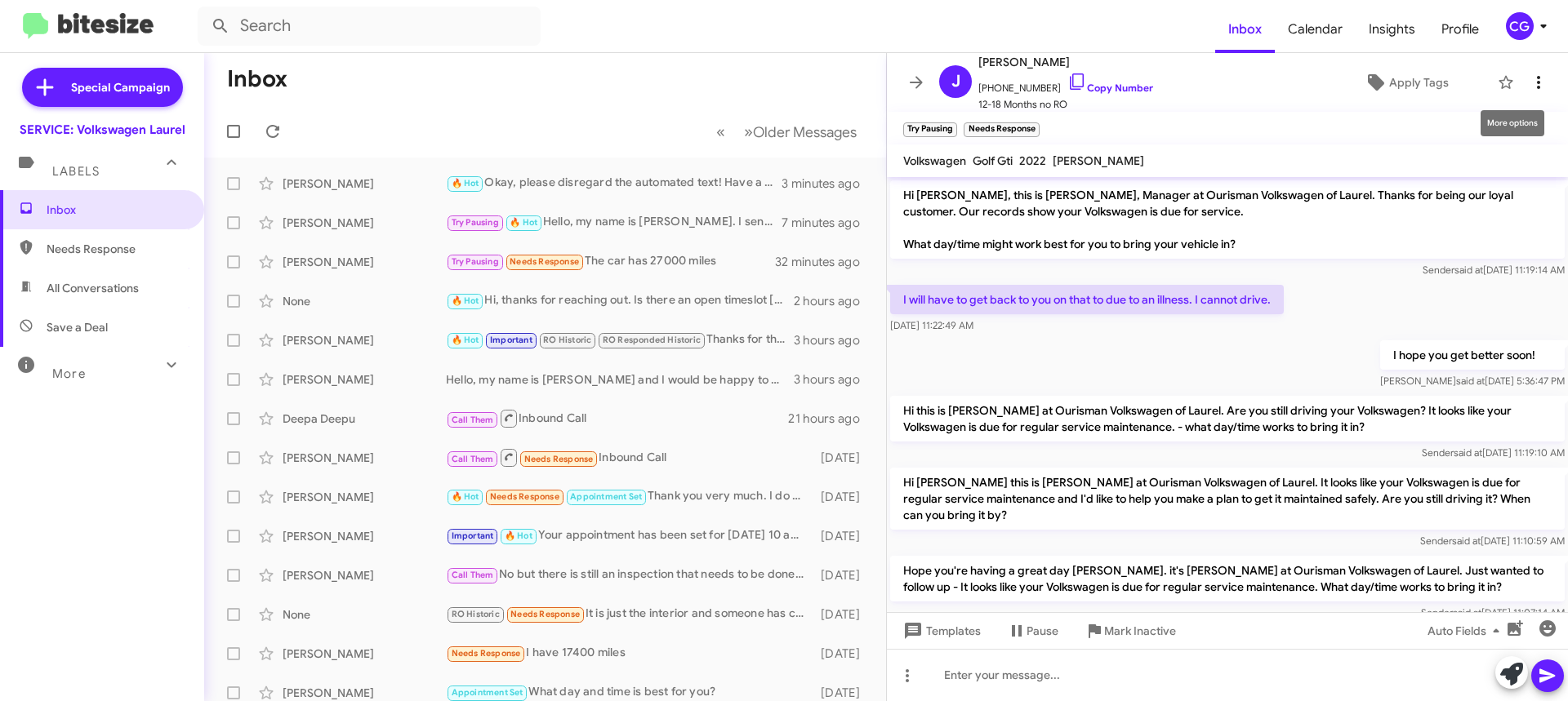
click at [1529, 76] on icon at bounding box center [1539, 83] width 20 height 20
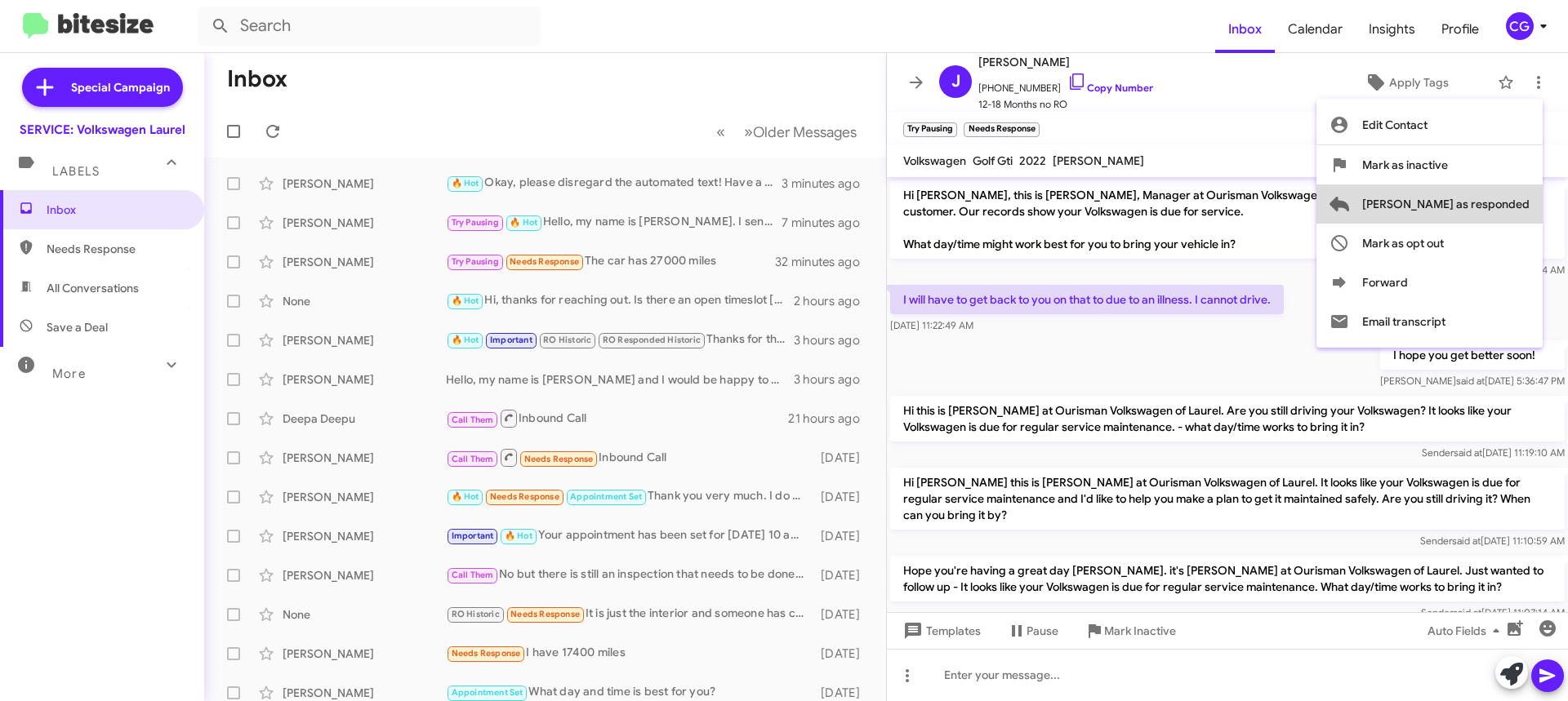
drag, startPoint x: 1499, startPoint y: 206, endPoint x: 1483, endPoint y: 205, distance: 16.0
click at [1499, 206] on span "Mark as responded" at bounding box center [1447, 204] width 167 height 39
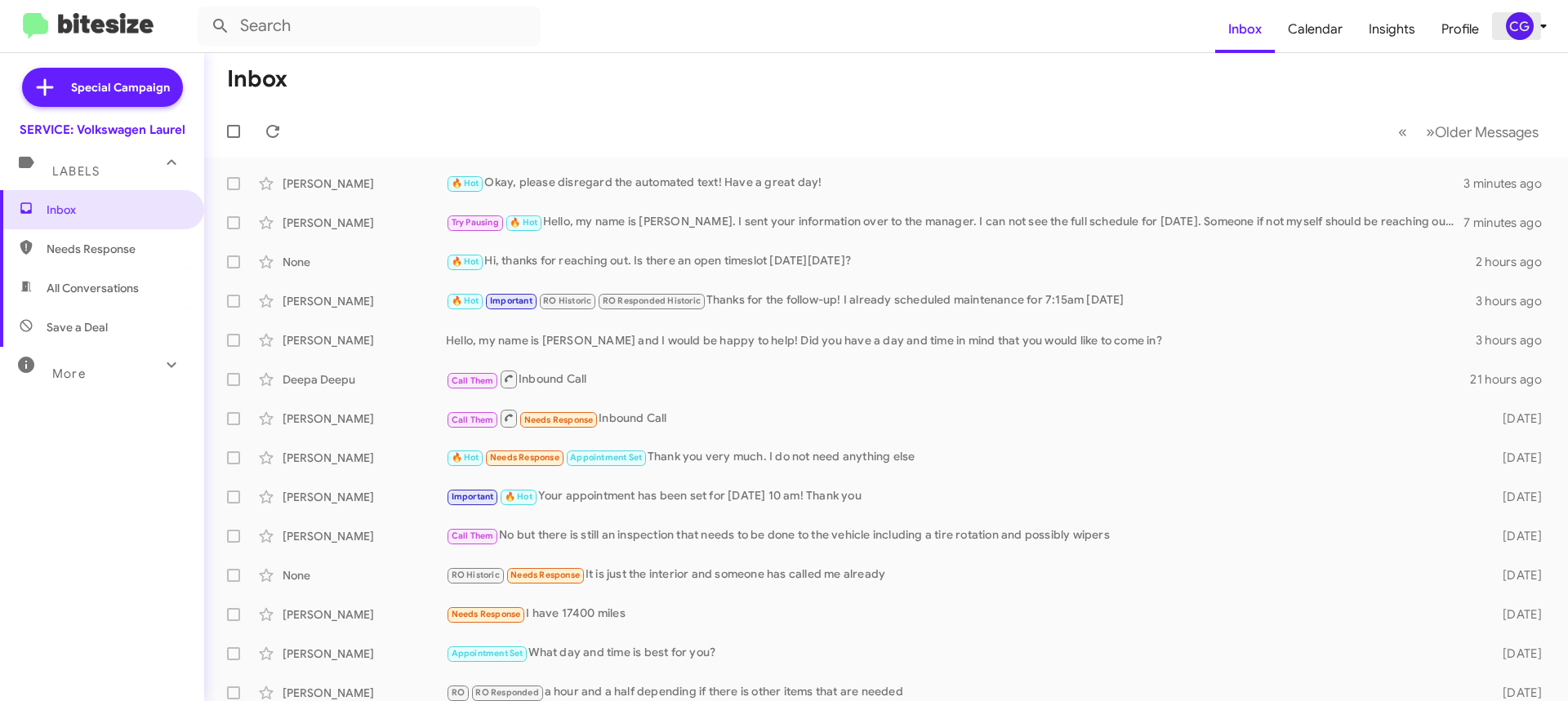
click at [1534, 18] on icon at bounding box center [1544, 26] width 20 height 20
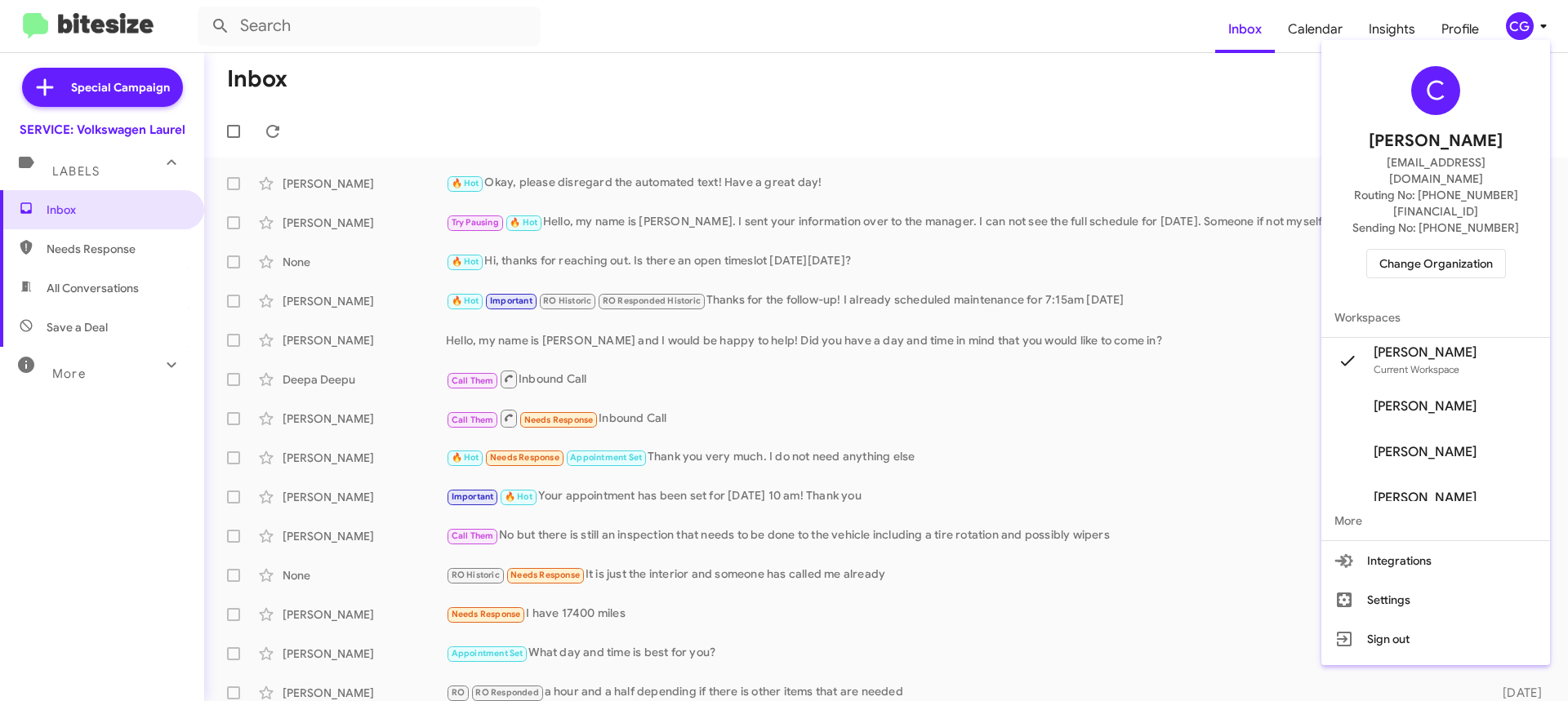
click at [1506, 249] on button "Change Organization" at bounding box center [1437, 263] width 139 height 30
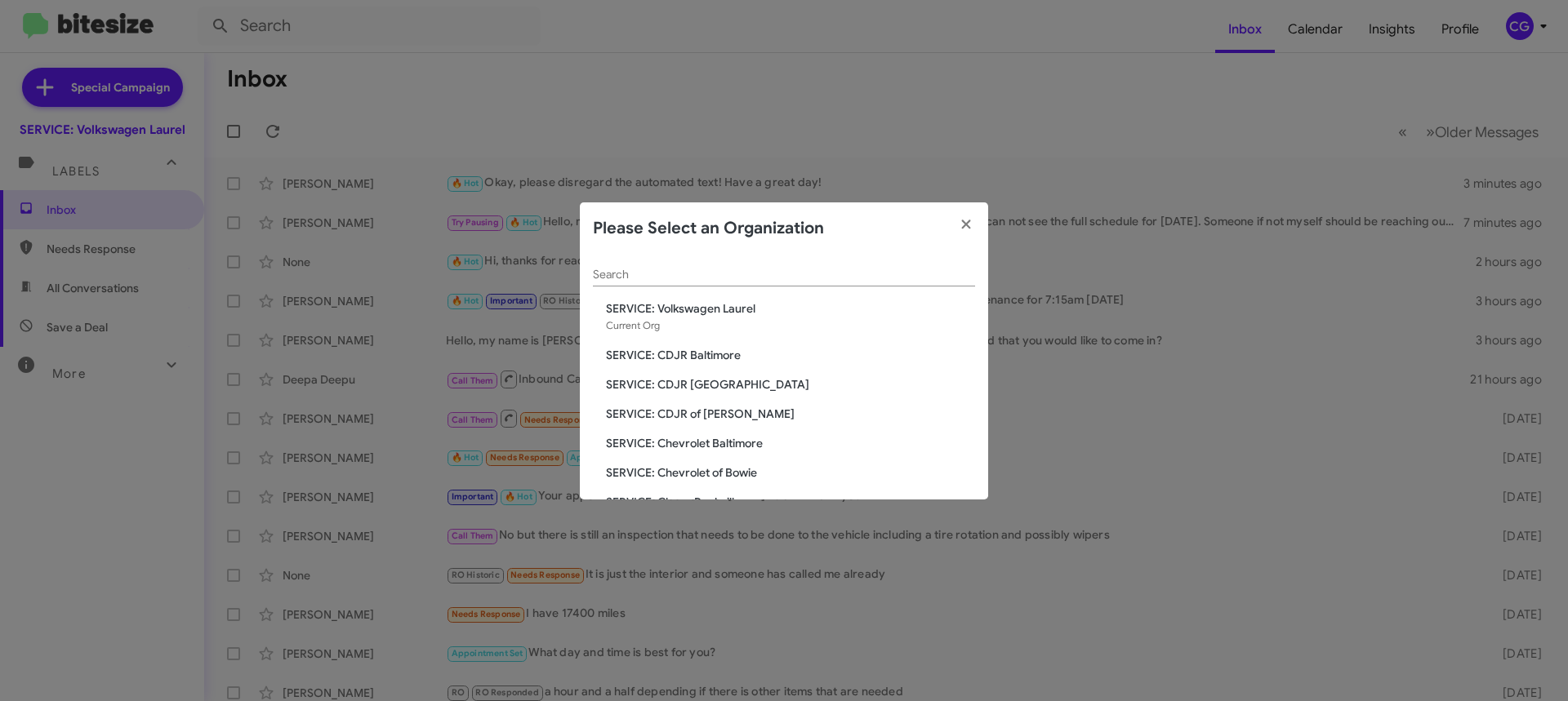
click at [709, 409] on span "SERVICE: CDJR of [PERSON_NAME]" at bounding box center [790, 414] width 369 height 16
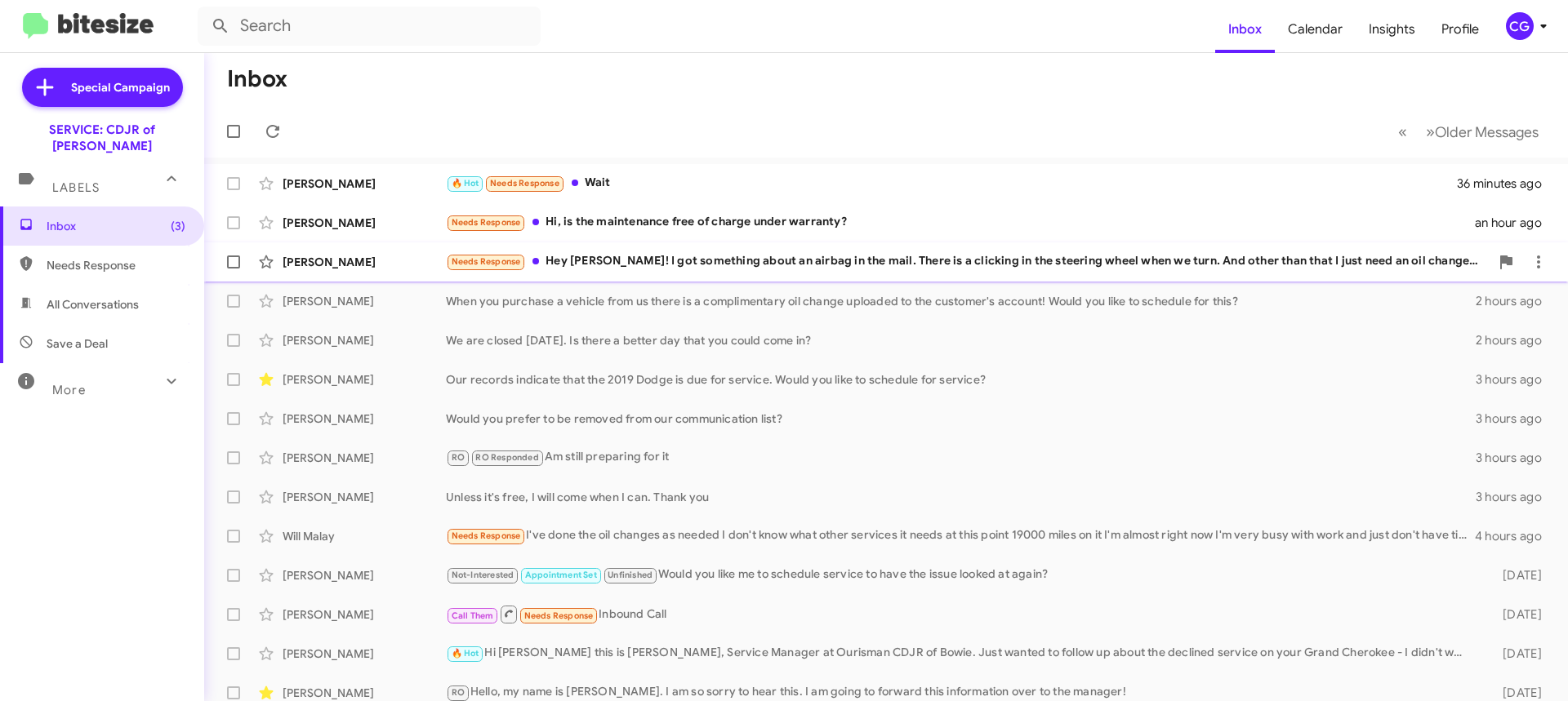
click at [751, 280] on span "Johnny Paletar Needs Response Hey Carmen! I got something about an airbag in th…" at bounding box center [885, 262] width 1364 height 39
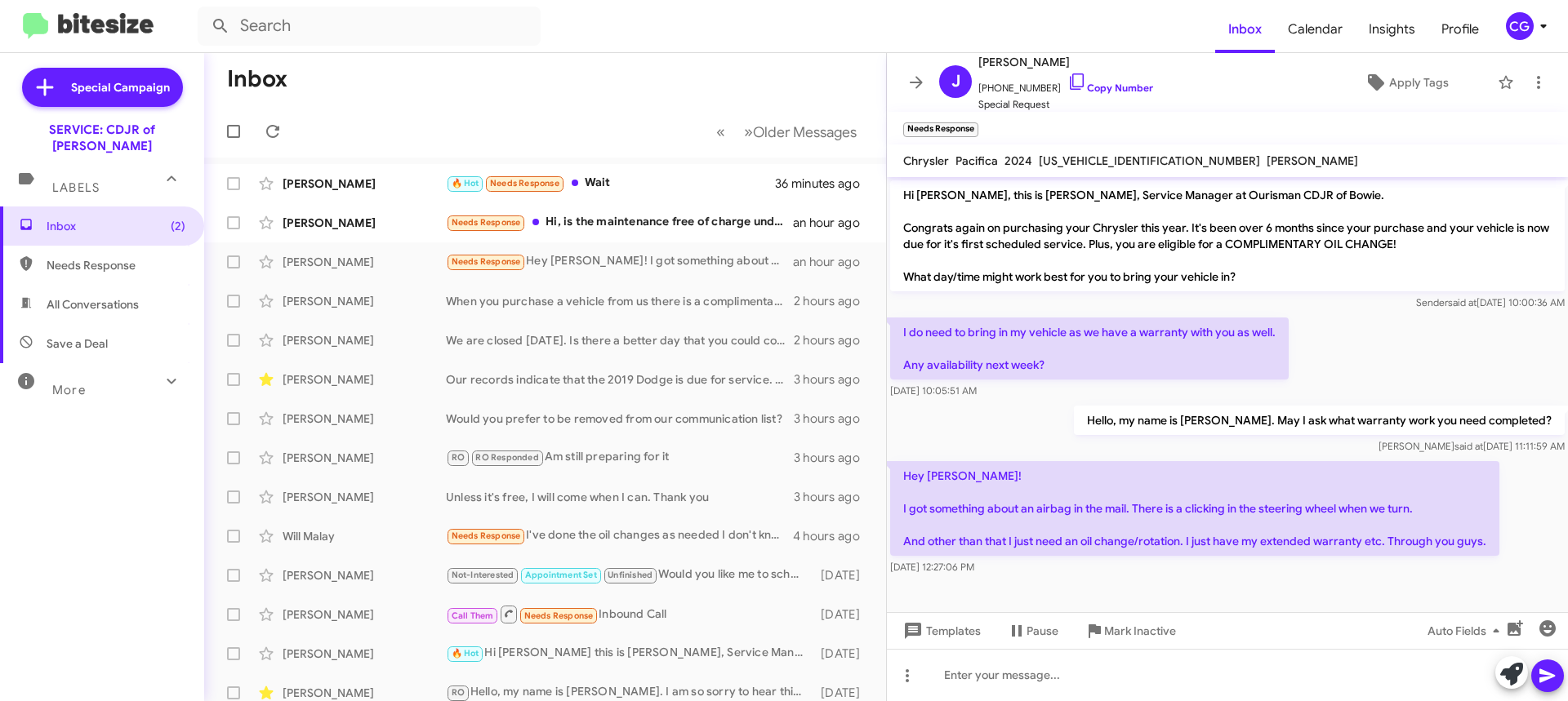
click at [1099, 176] on mat-toolbar "Chrysler Pacifica 2024 2C4RC1GG1RR199893 CURTIS" at bounding box center [1228, 160] width 682 height 33
click at [1103, 171] on mat-toolbar "Chrysler Pacifica 2024 2C4RC1GG1RR199893 CURTIS" at bounding box center [1228, 160] width 682 height 33
click at [1103, 168] on div "2C4RC1GG1RR199893" at bounding box center [1149, 161] width 228 height 20
click at [1107, 156] on span "2C4RC1GG1RR199893" at bounding box center [1149, 160] width 222 height 15
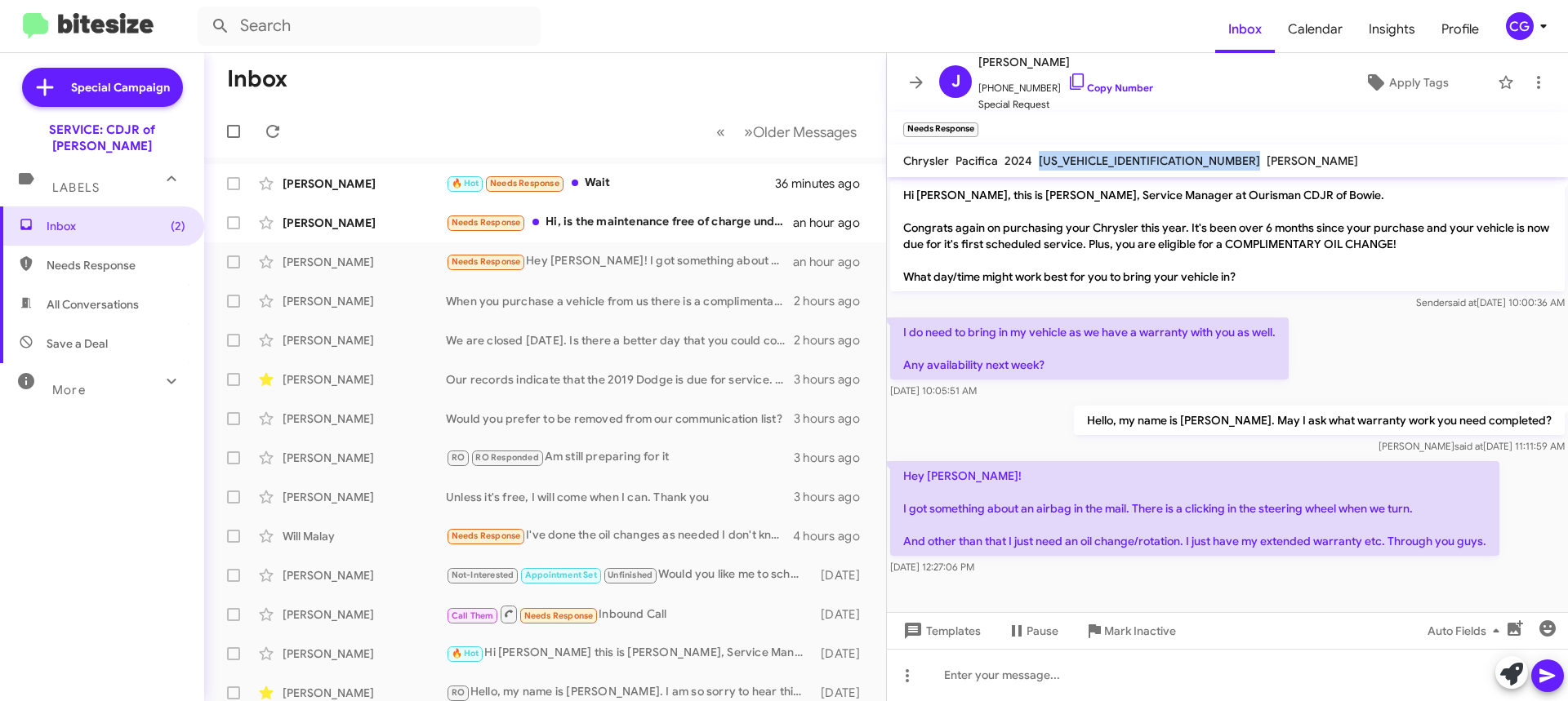
click at [1107, 156] on span "2C4RC1GG1RR199893" at bounding box center [1149, 160] width 222 height 15
copy span "2C4RC1GG1RR199893"
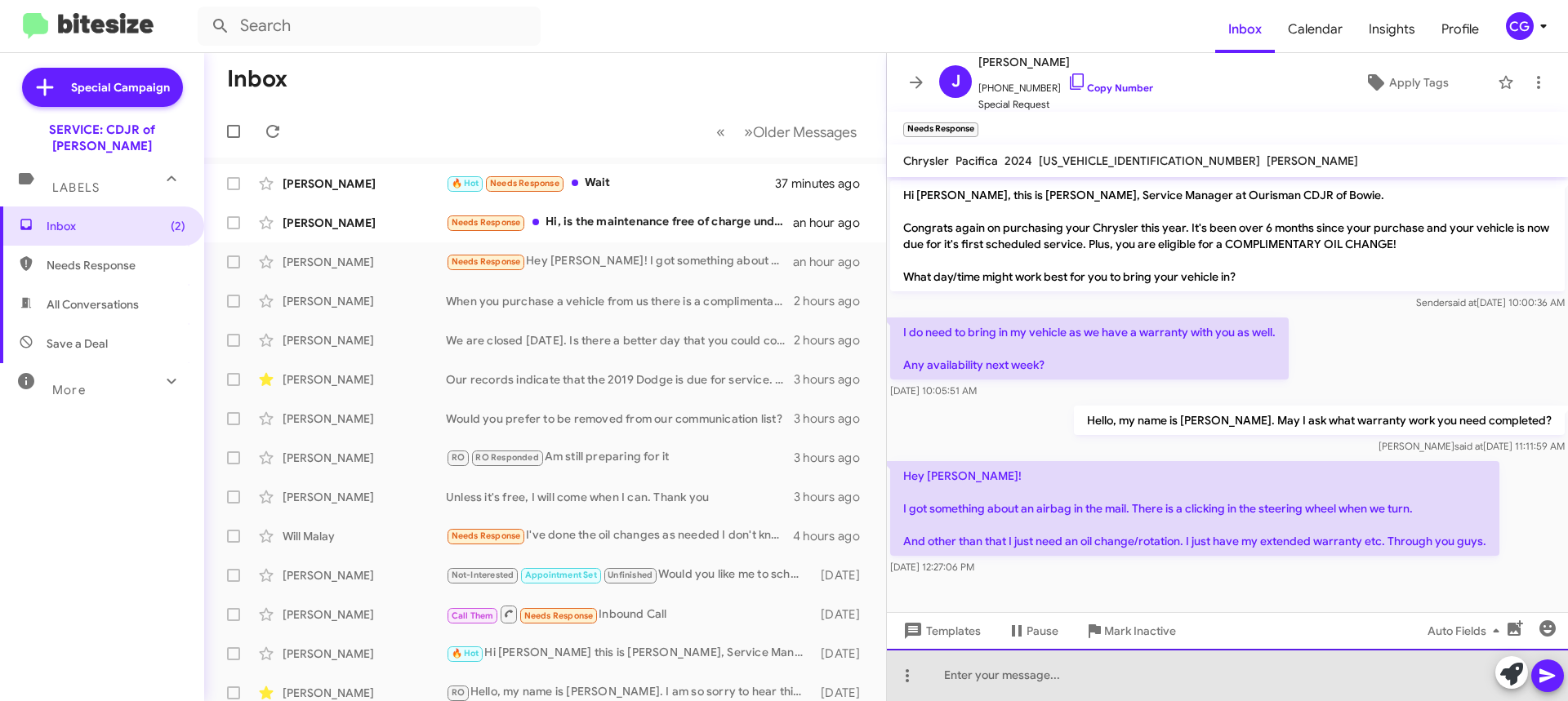
drag, startPoint x: 1116, startPoint y: 689, endPoint x: 1103, endPoint y: 671, distance: 22.2
click at [1116, 688] on div at bounding box center [1228, 675] width 682 height 53
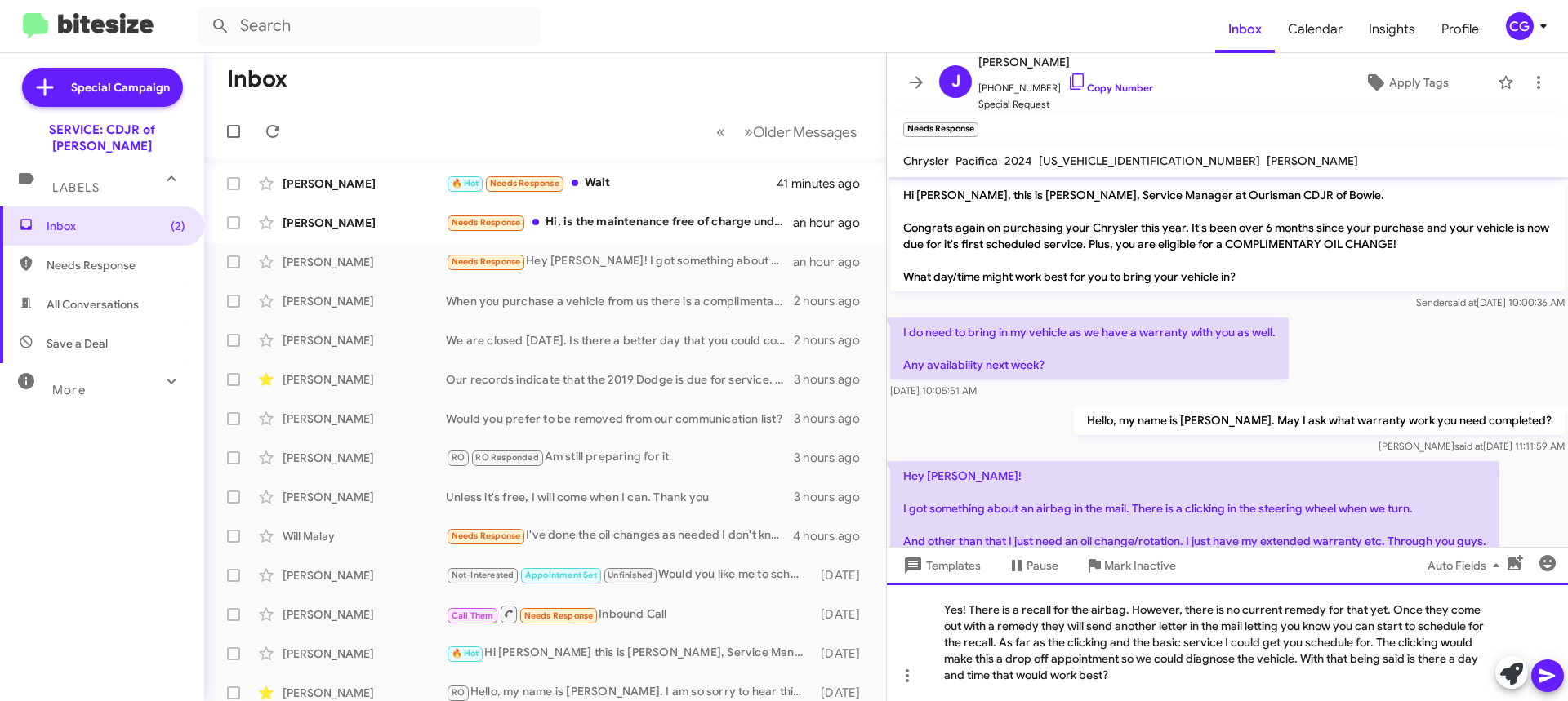
click at [1357, 646] on div "Yes! There is a recall for the airbag. However, there is no current remedy for …" at bounding box center [1228, 642] width 682 height 117
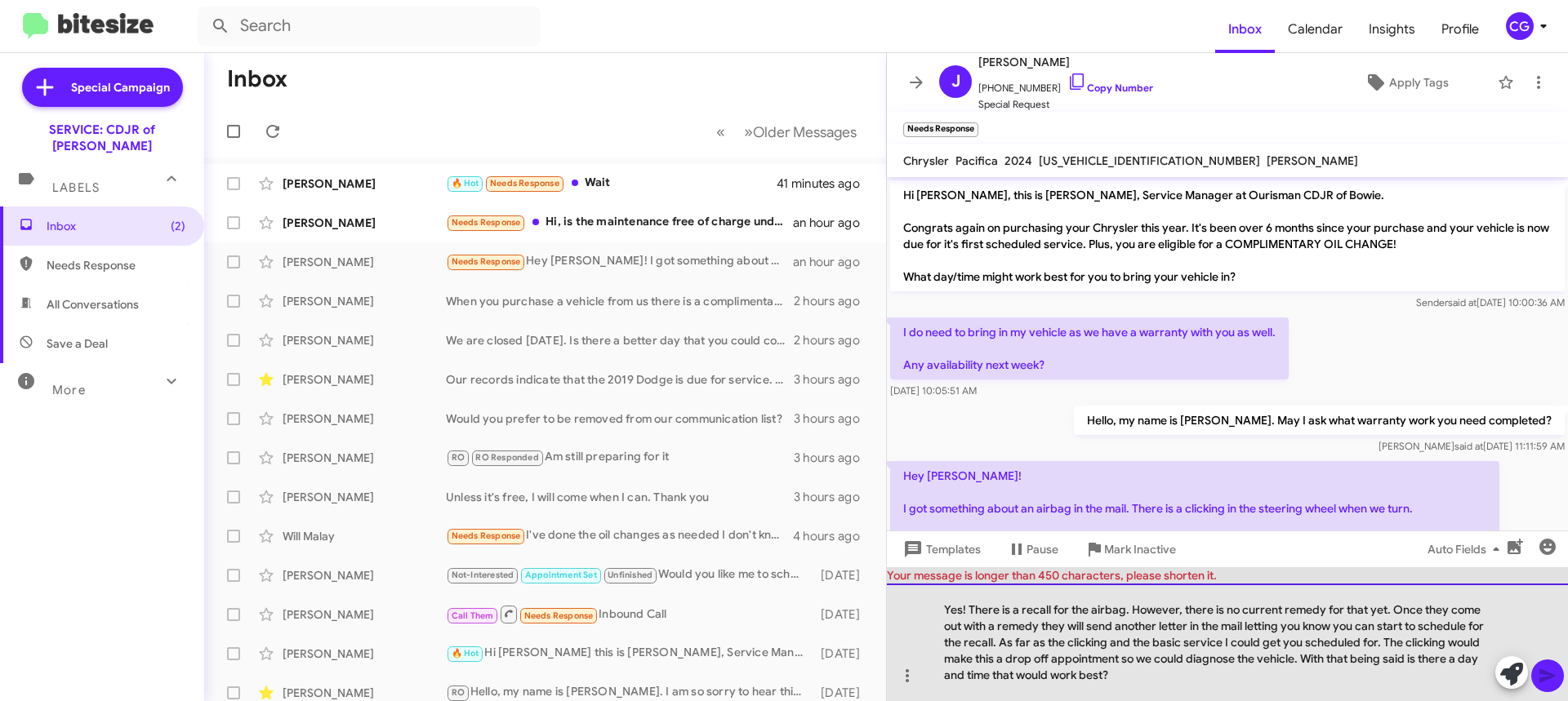
click at [1385, 645] on div "Yes! There is a recall for the airbag. However, there is no current remedy for …" at bounding box center [1228, 642] width 682 height 117
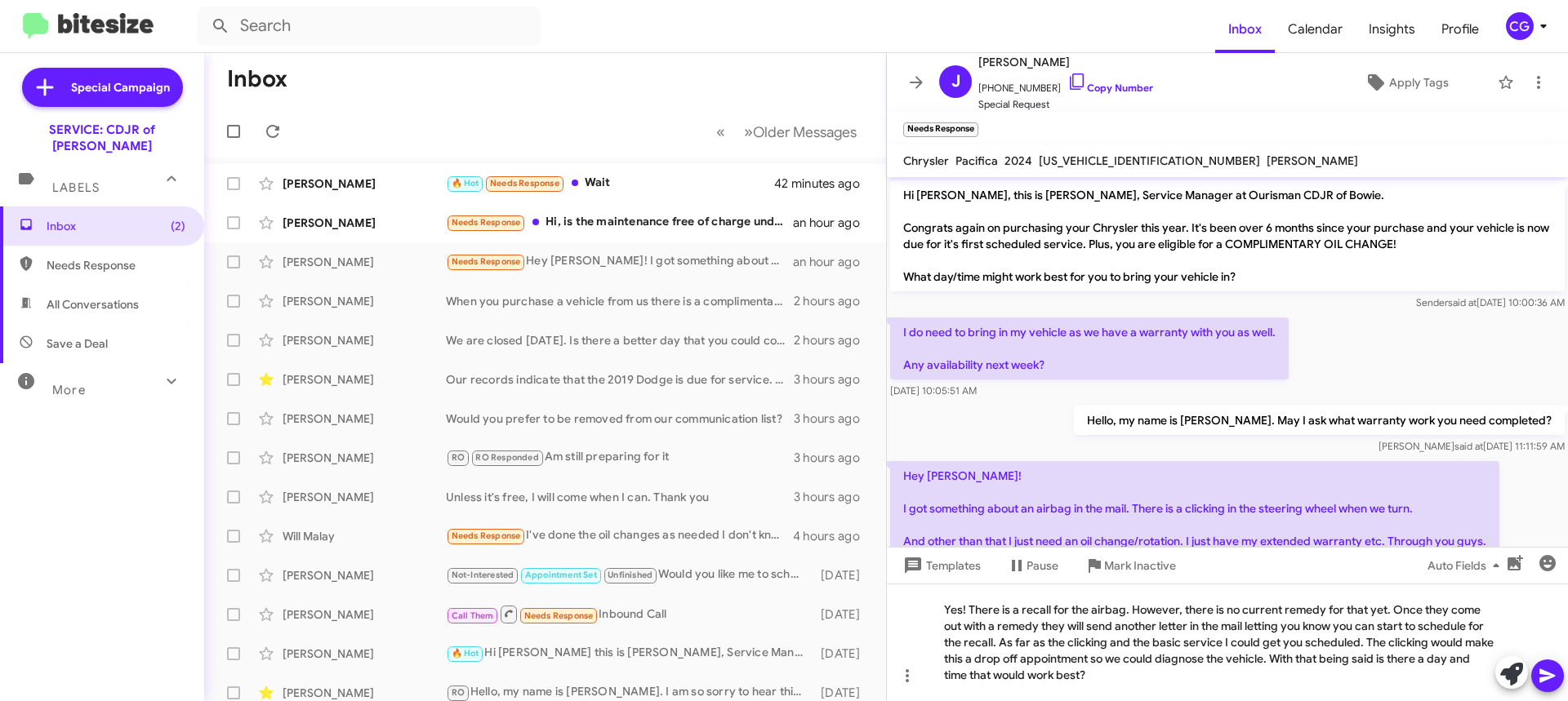
click at [1551, 676] on icon at bounding box center [1548, 676] width 20 height 20
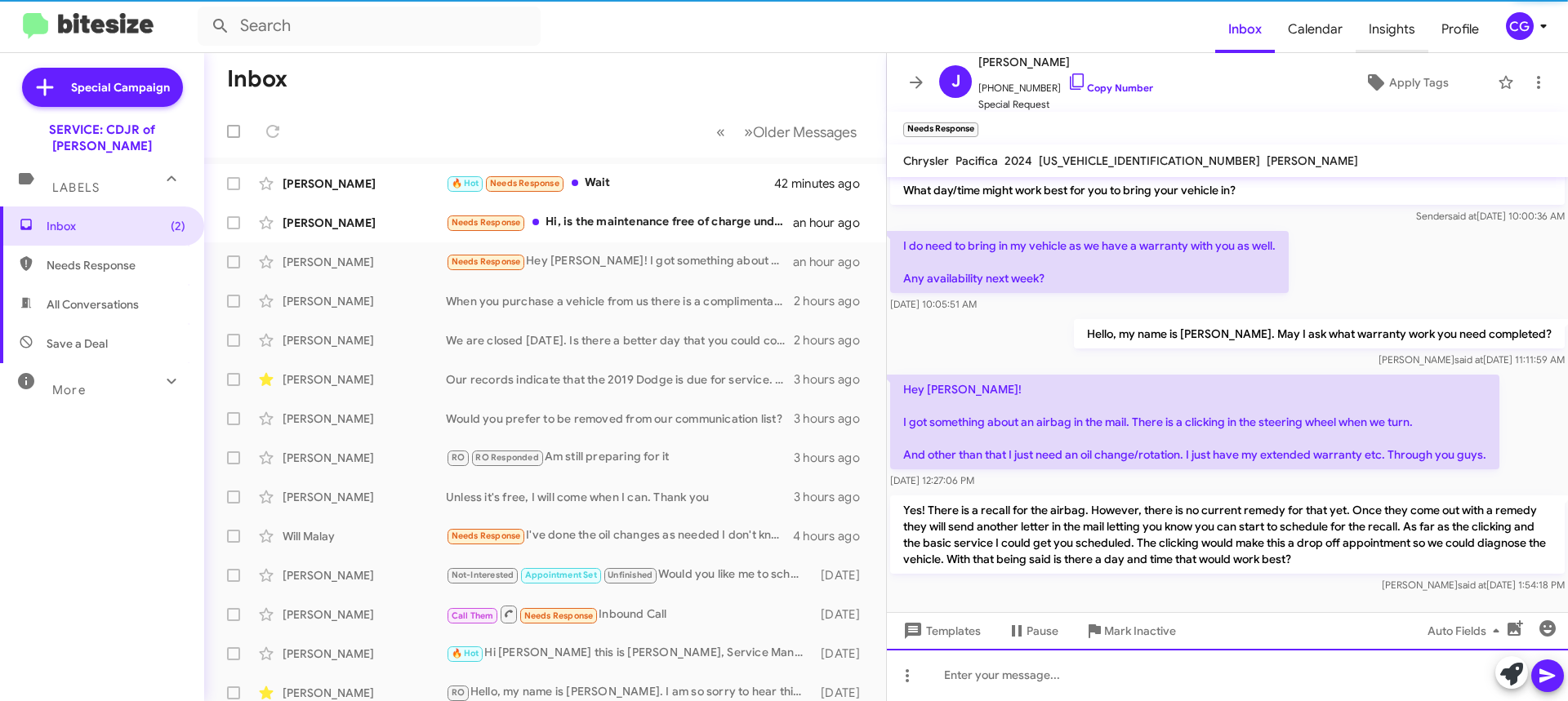
scroll to position [91, 0]
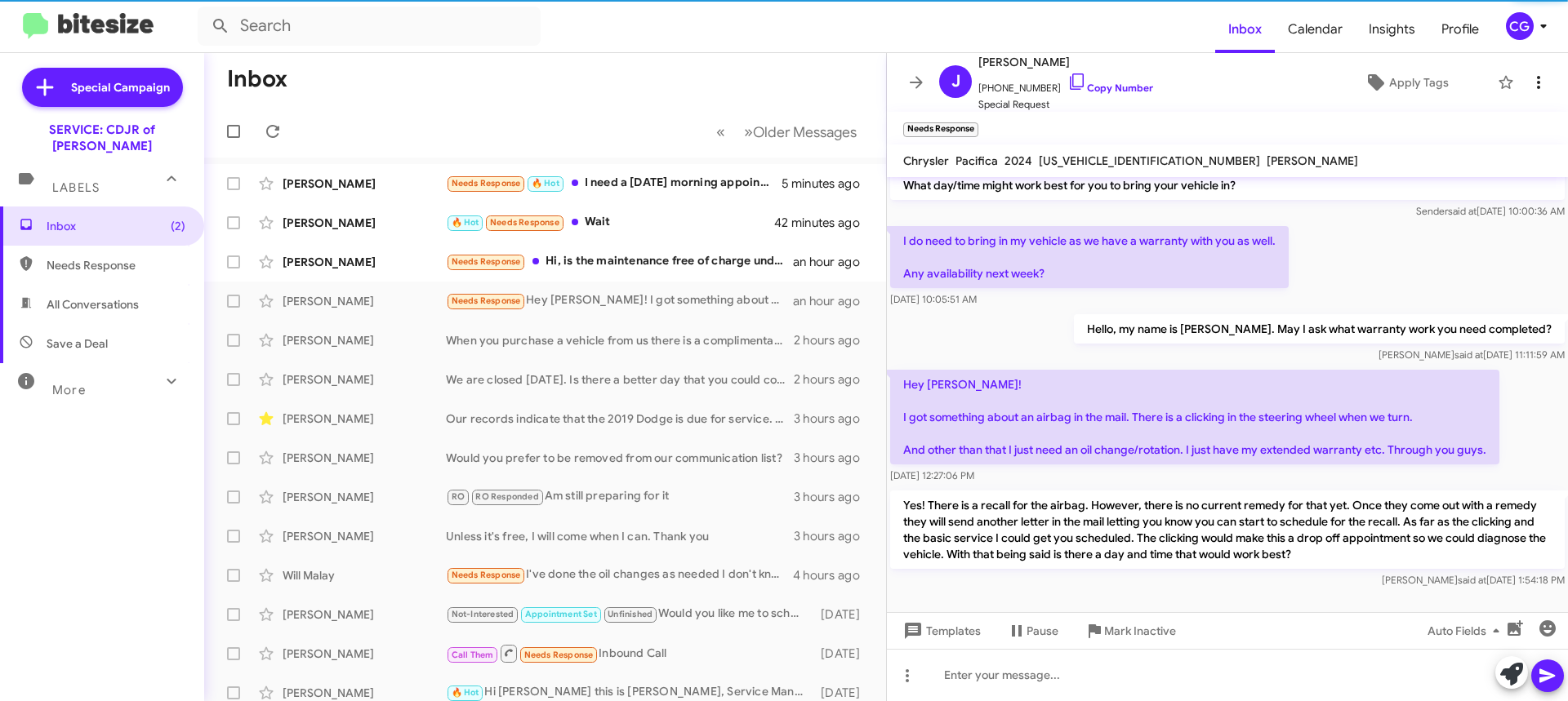
click at [1533, 89] on icon at bounding box center [1539, 83] width 20 height 20
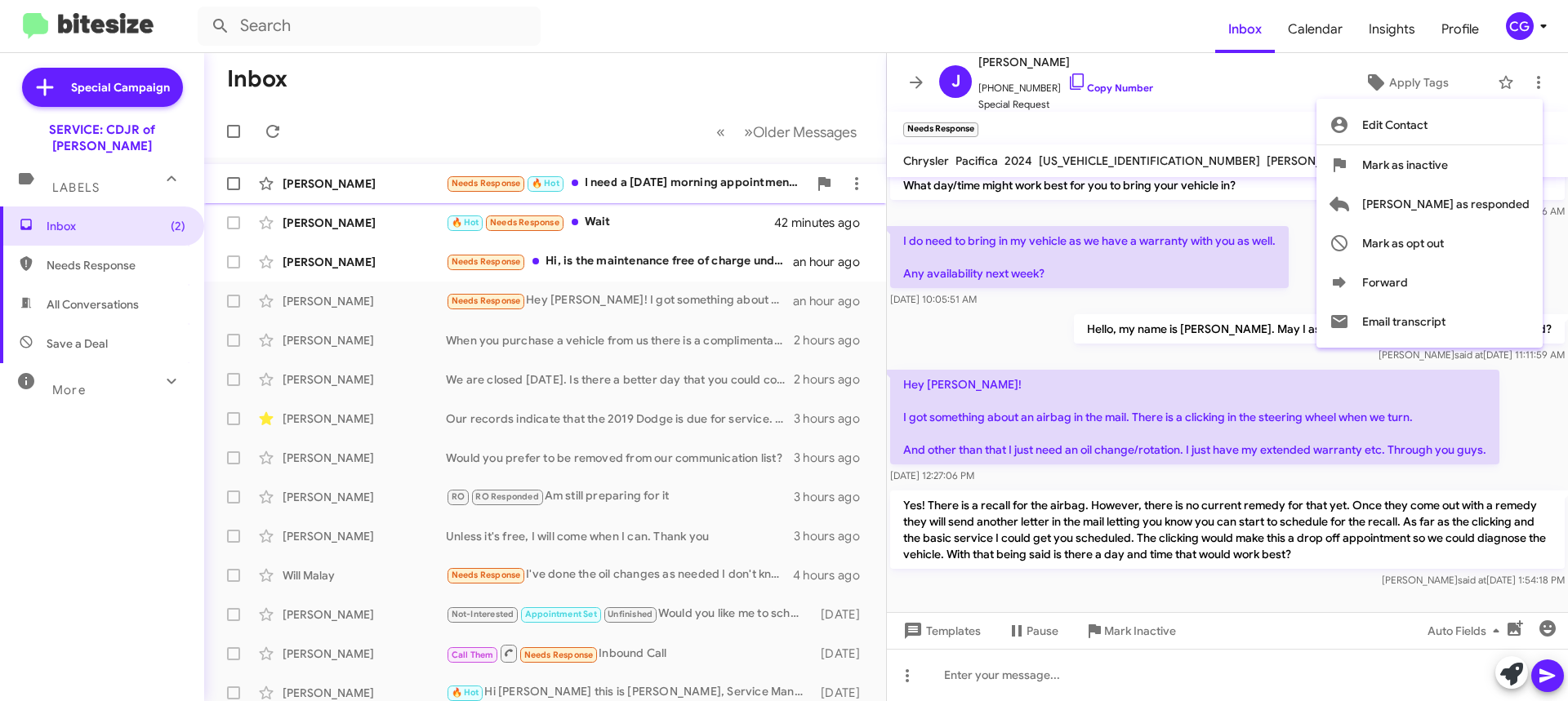
click at [1522, 200] on span "Mark as responded" at bounding box center [1447, 204] width 167 height 39
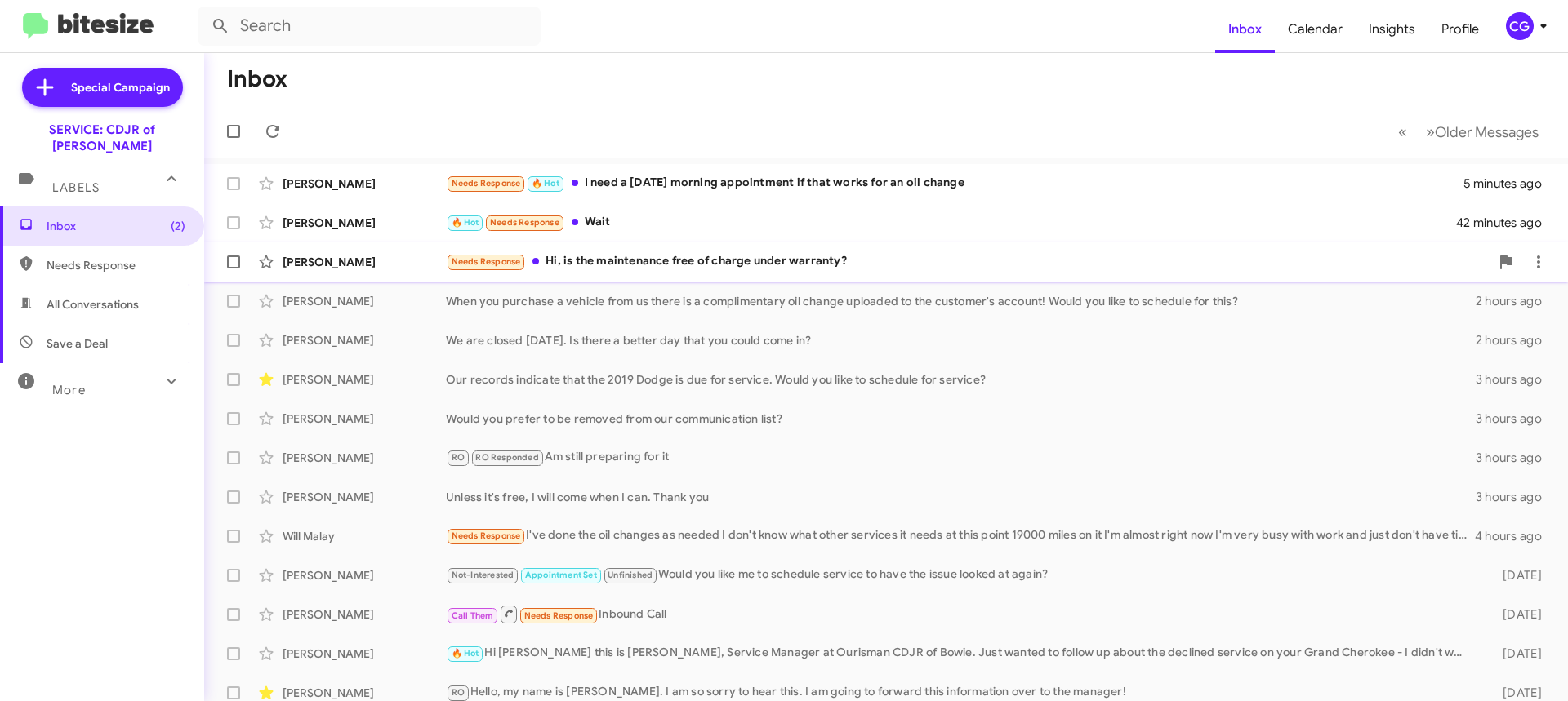
click at [637, 258] on div "Needs Response Hi, is the maintenance free of charge under warranty?" at bounding box center [967, 262] width 1044 height 19
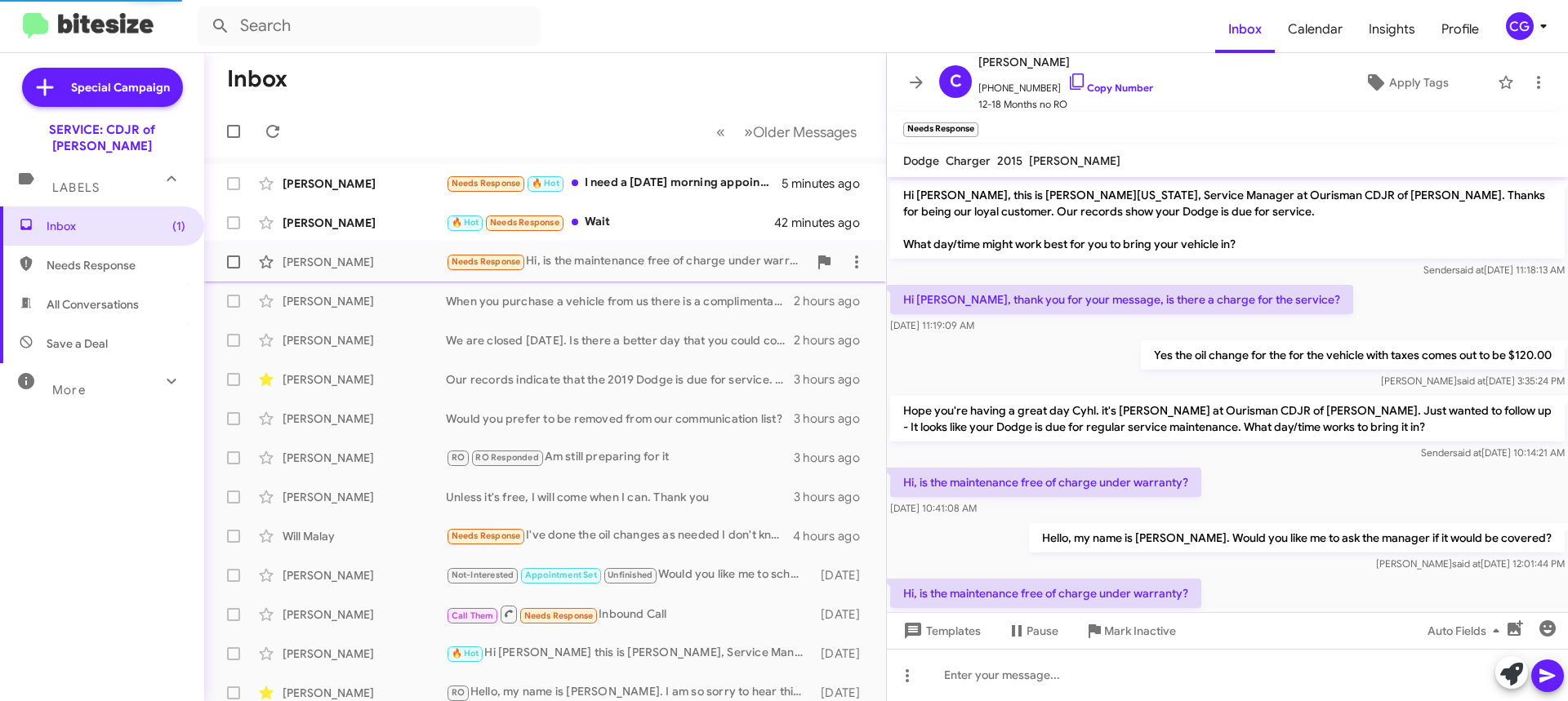
scroll to position [48, 0]
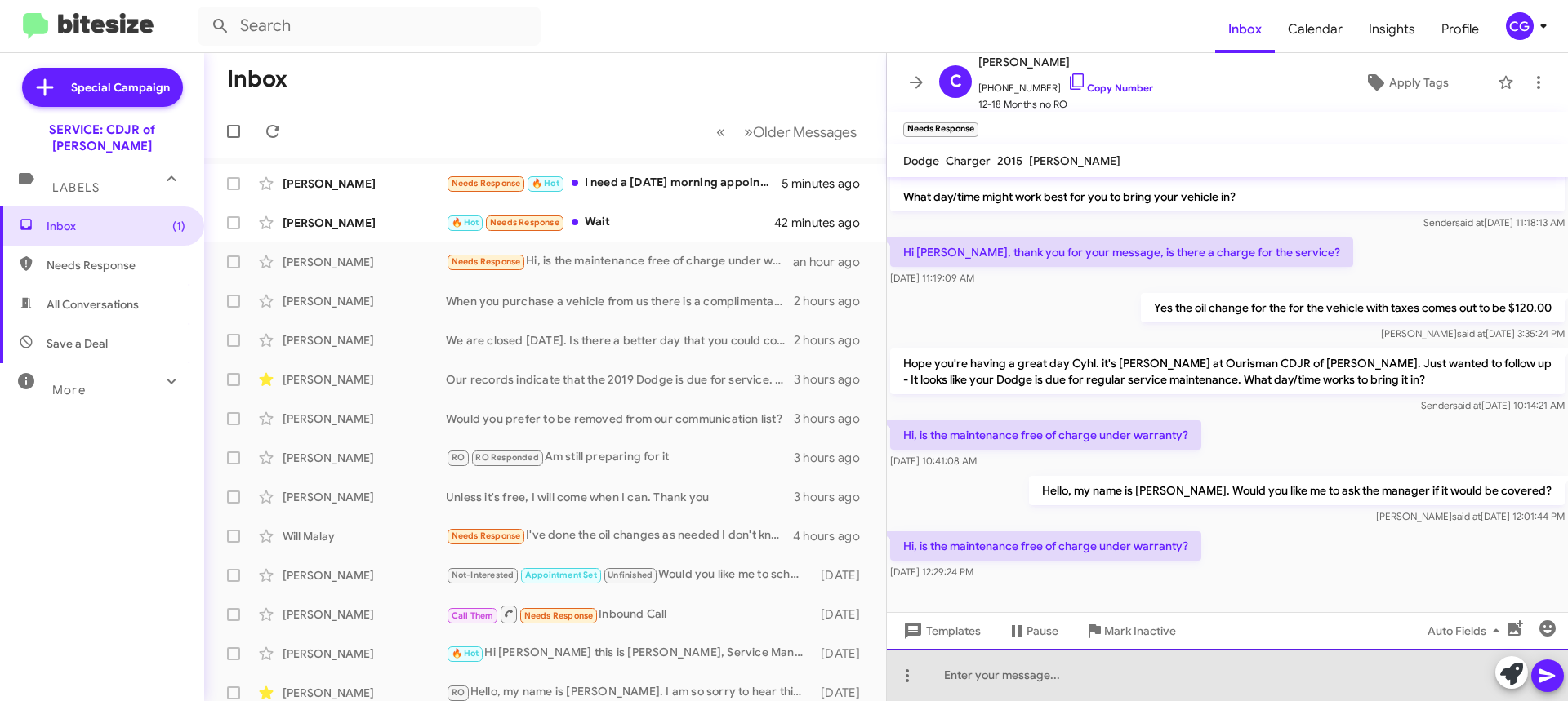
click at [1105, 675] on div at bounding box center [1228, 675] width 682 height 53
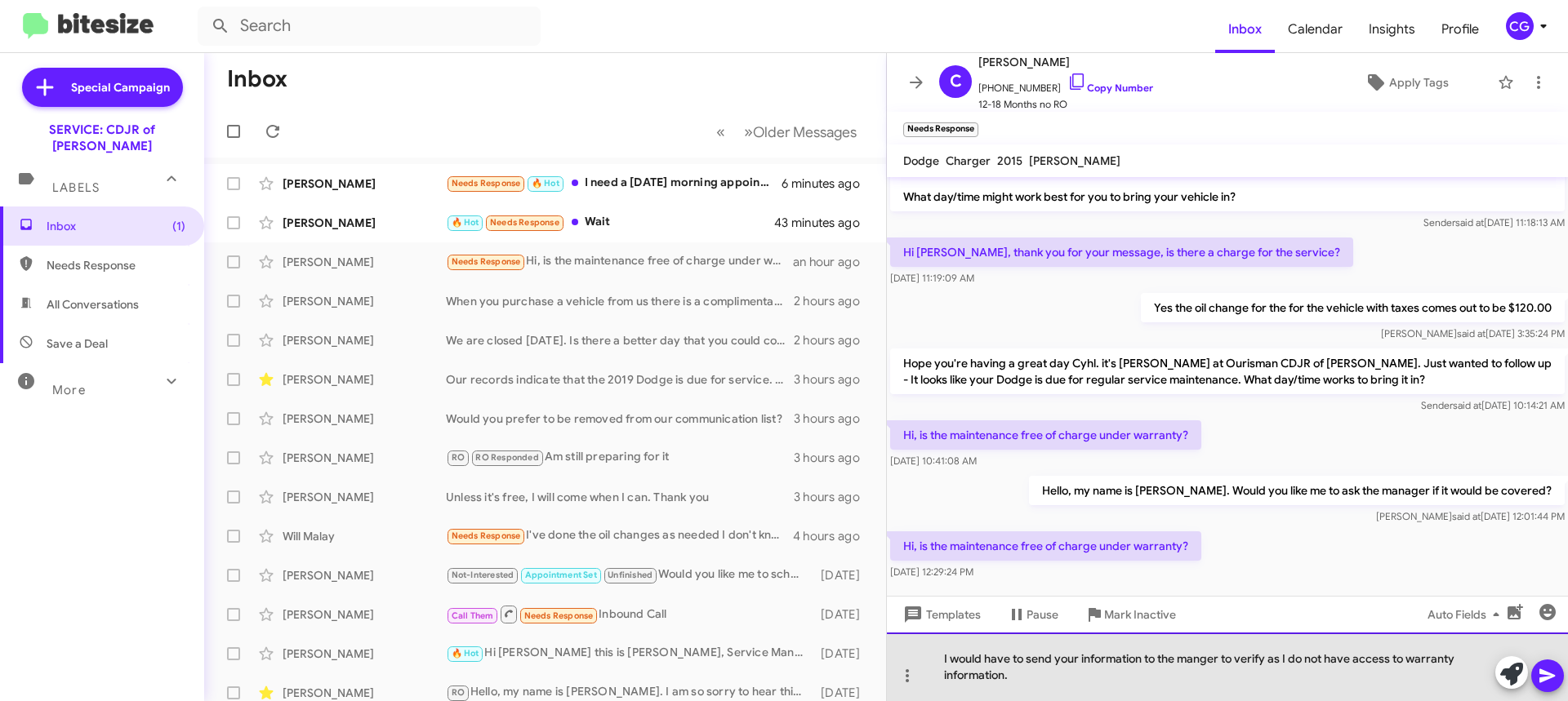
click at [1545, 693] on div "I would have to send your information to the manger to verify as I do not have …" at bounding box center [1228, 666] width 682 height 69
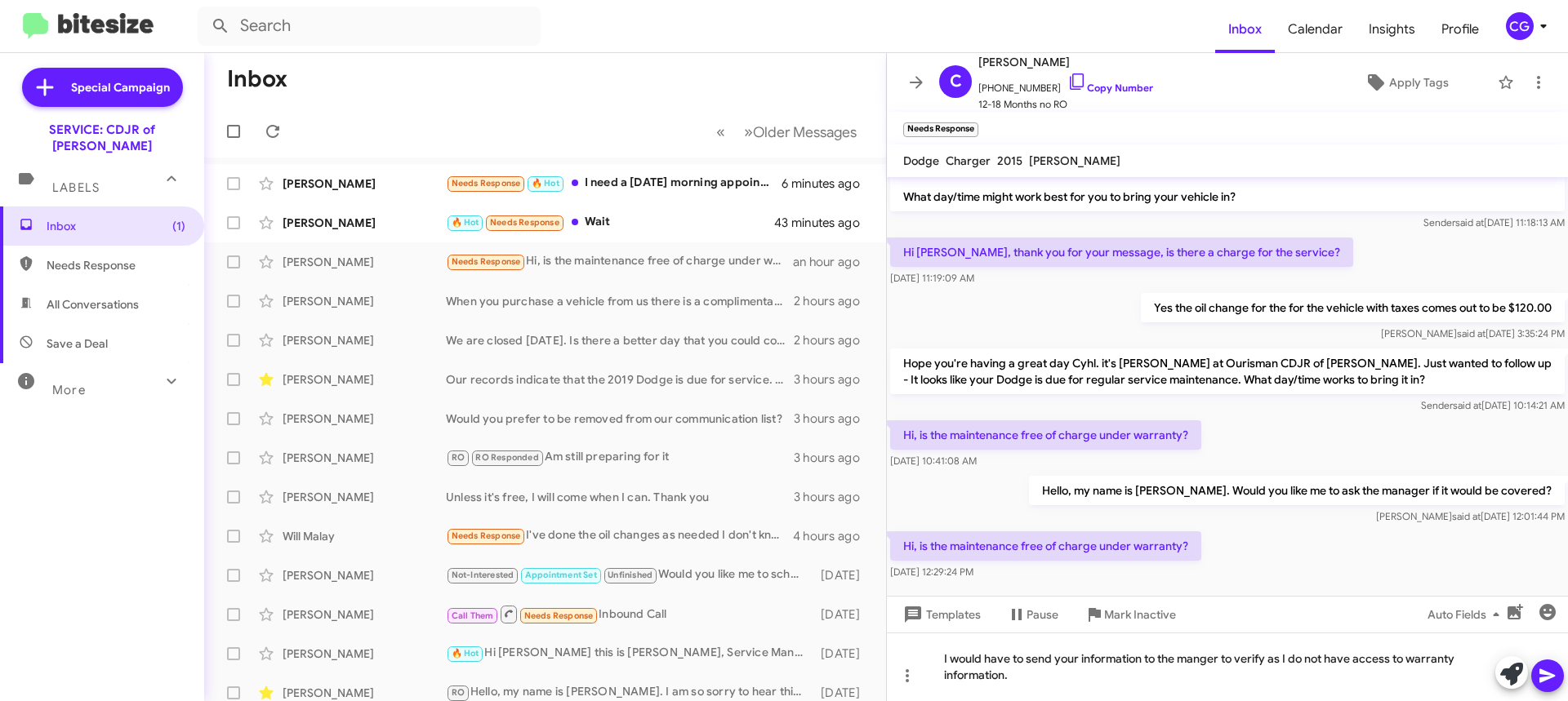
click at [1546, 686] on span at bounding box center [1548, 675] width 20 height 33
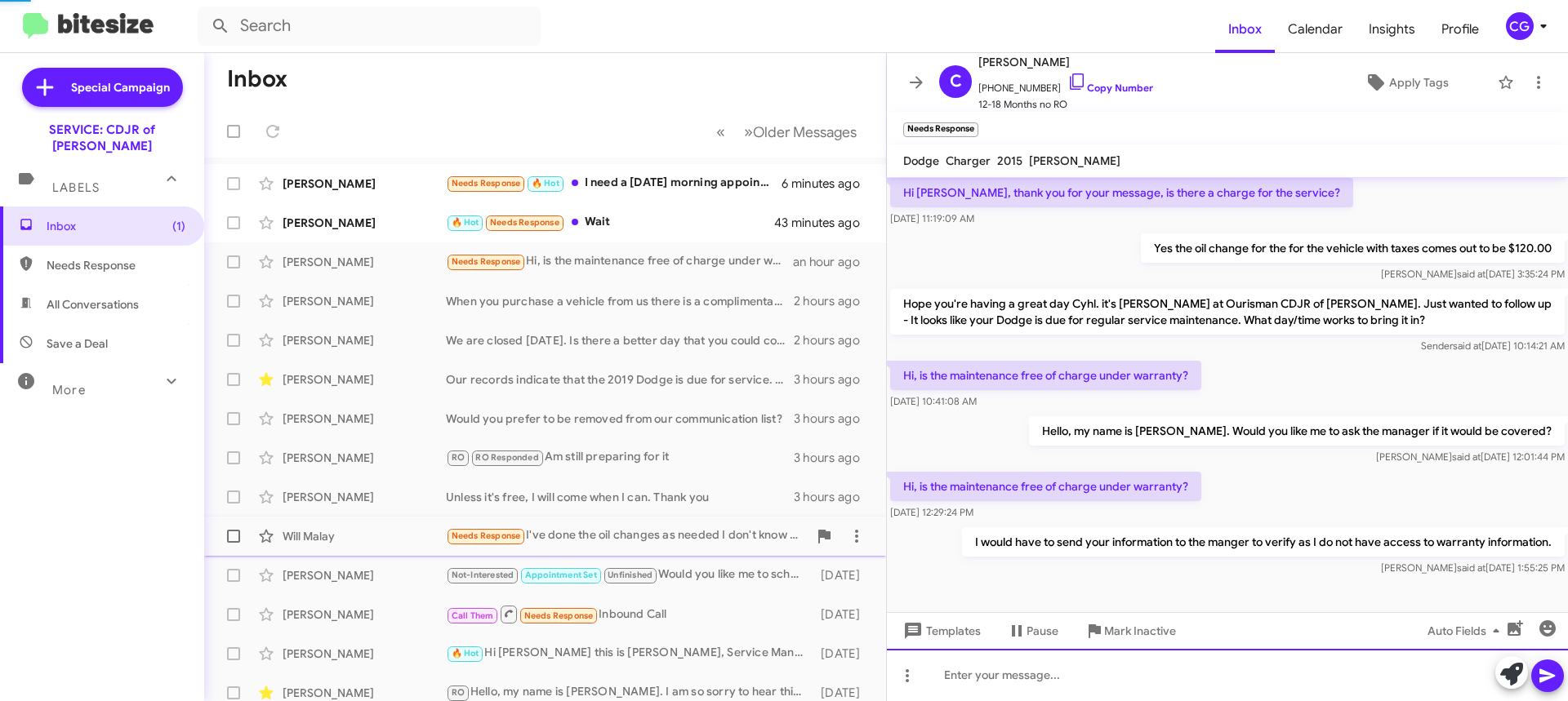
scroll to position [75, 0]
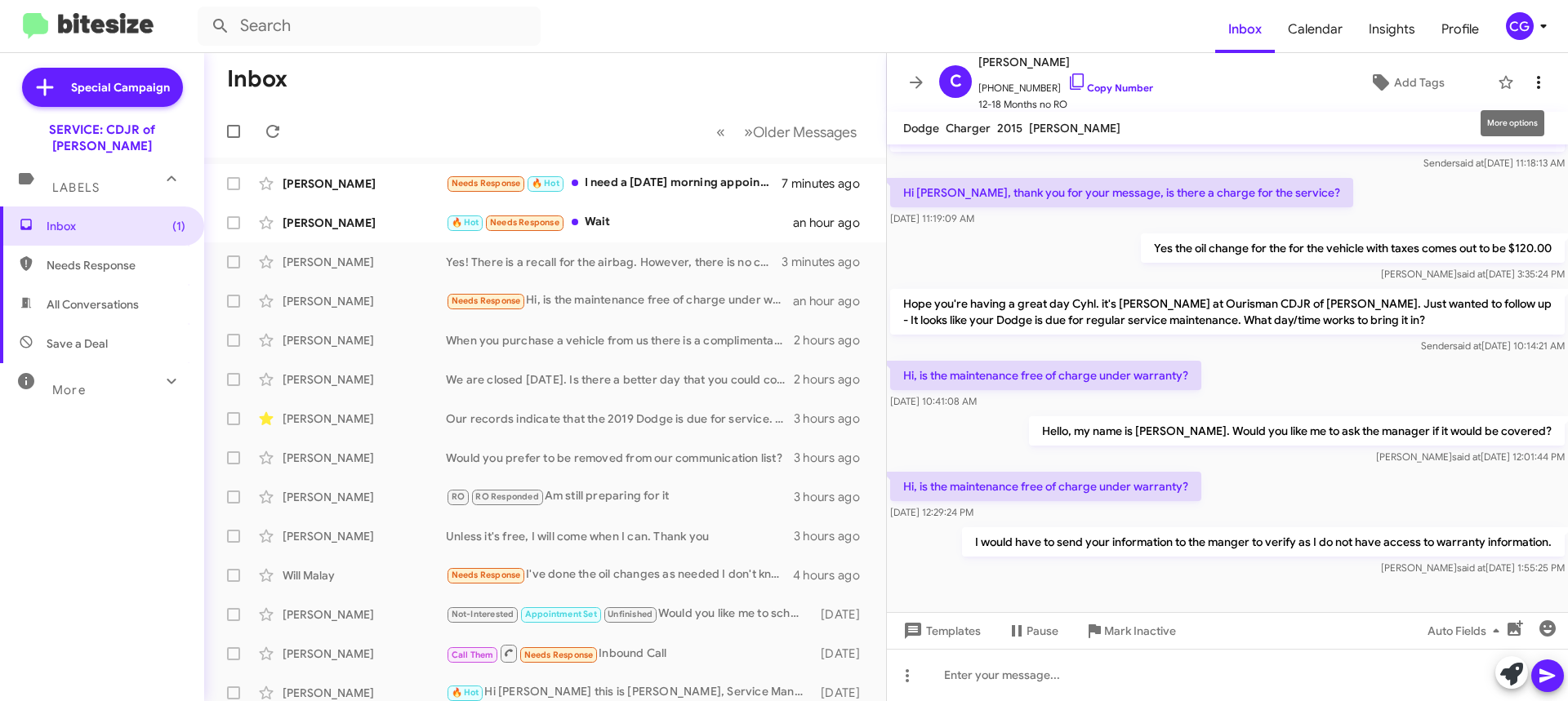
click at [1529, 81] on icon at bounding box center [1539, 83] width 20 height 20
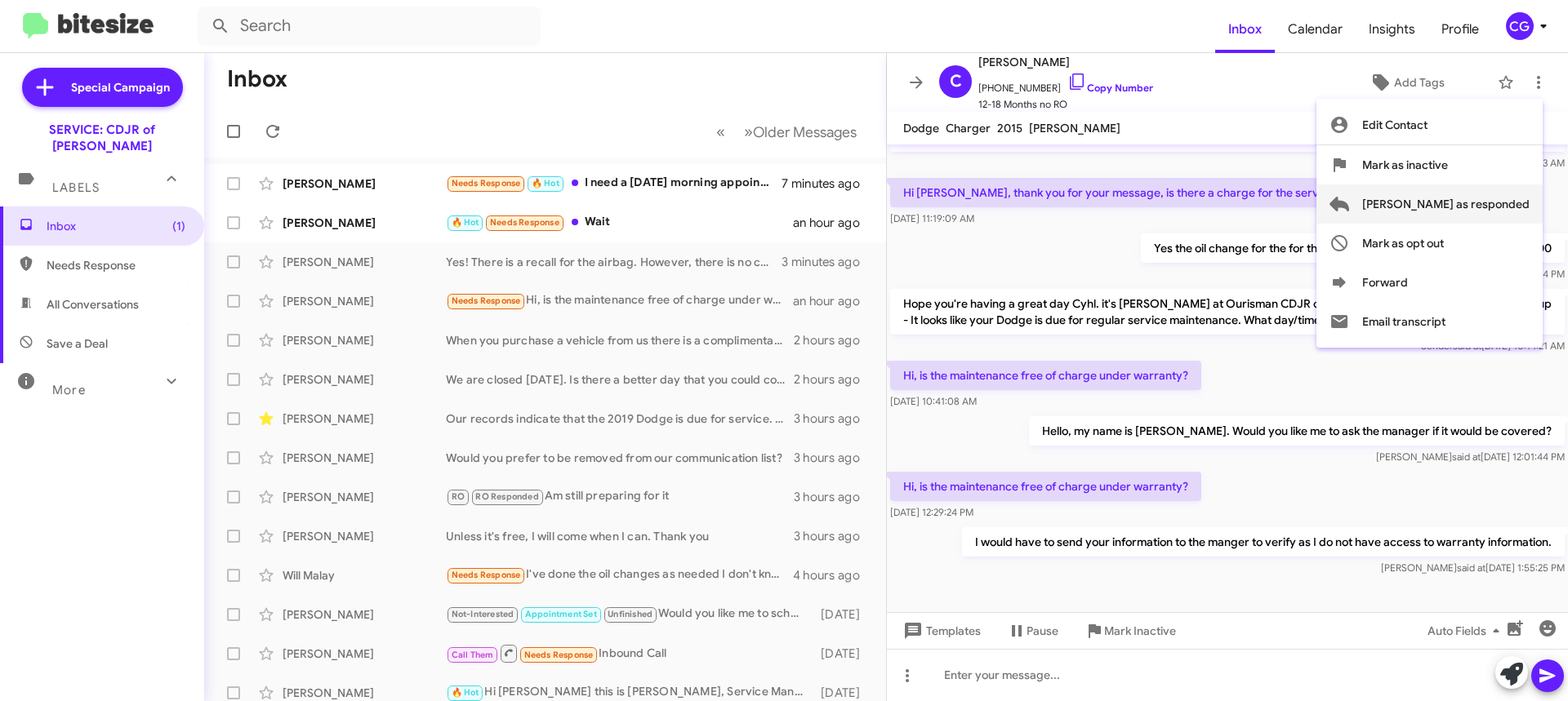
click at [1495, 199] on span "[PERSON_NAME] as responded" at bounding box center [1447, 204] width 167 height 39
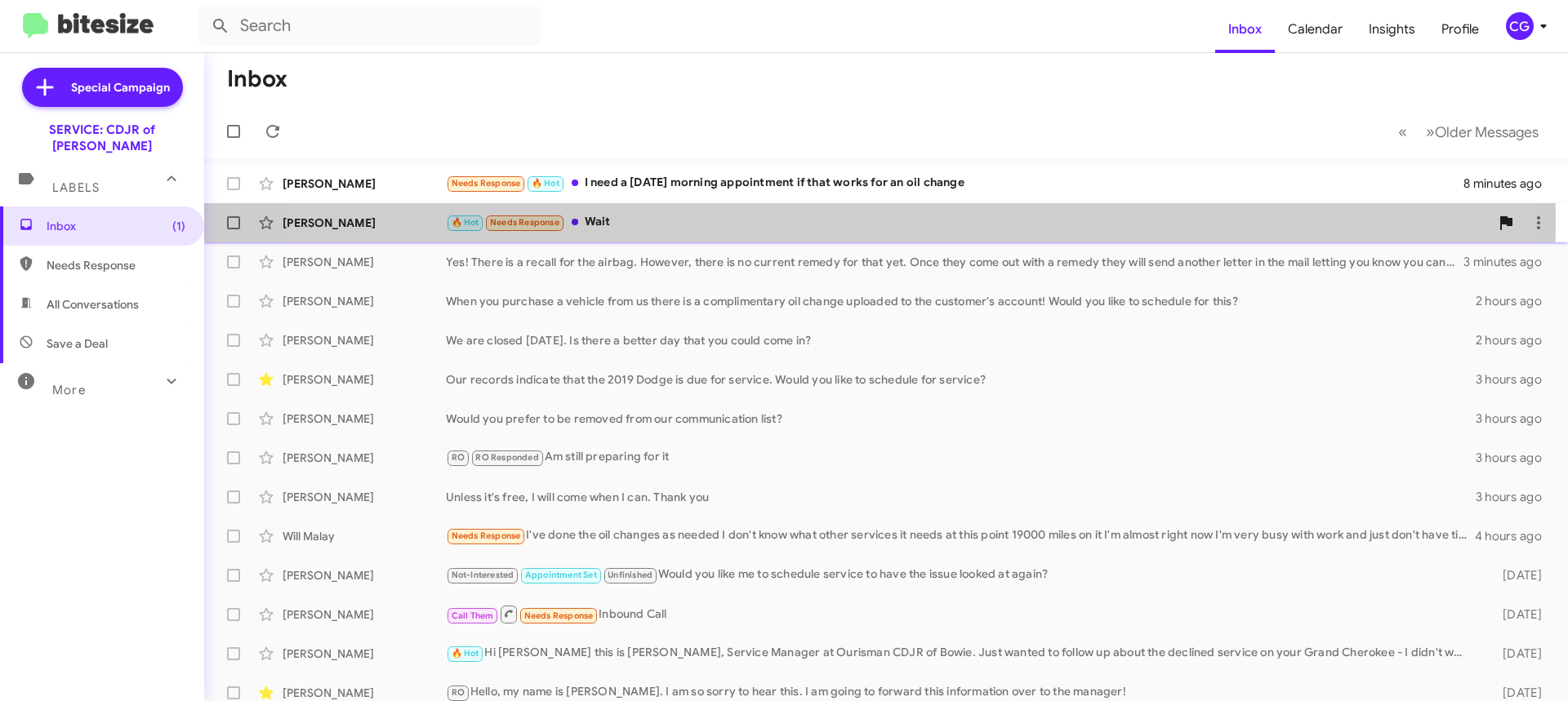
click at [820, 223] on div "🔥 Hot Needs Response Wait" at bounding box center [967, 222] width 1044 height 19
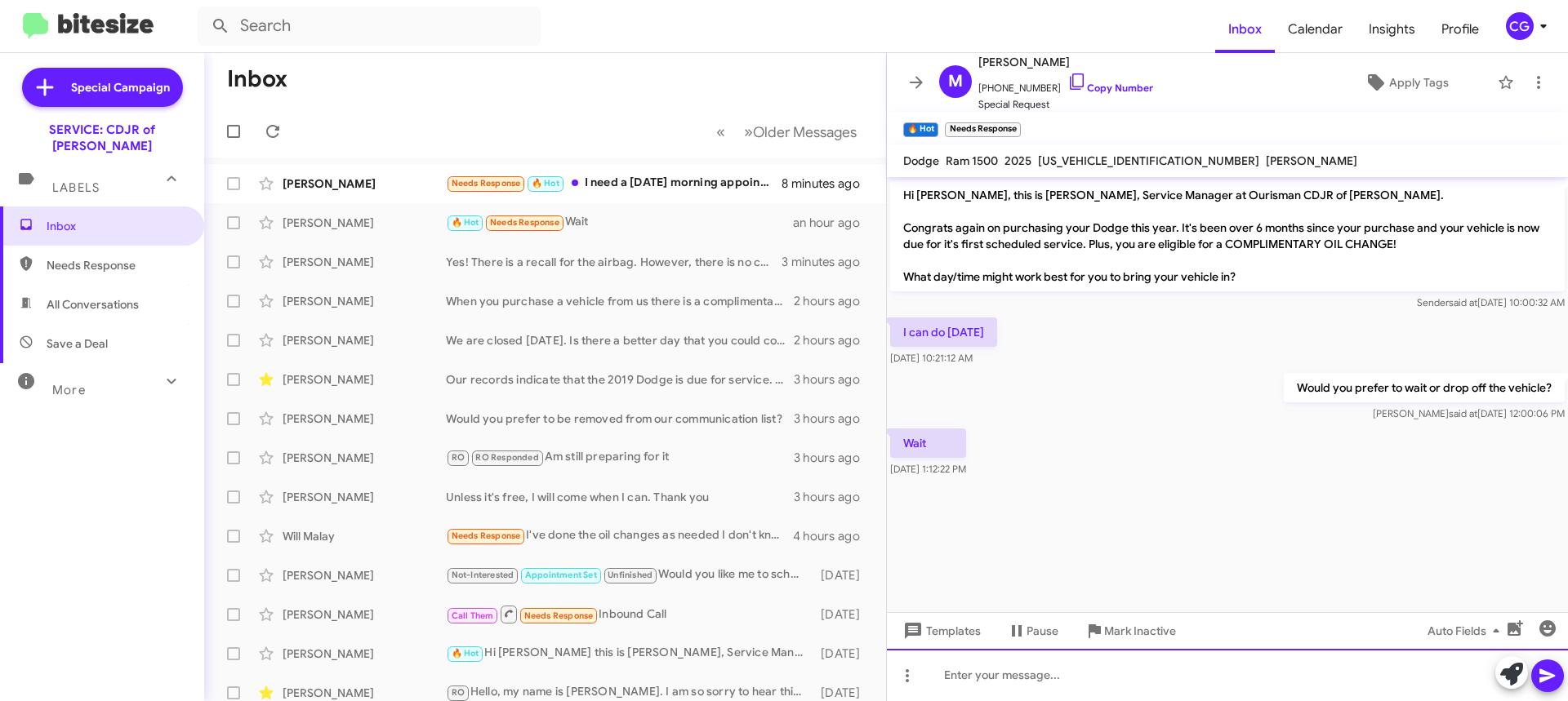
click at [1097, 666] on div at bounding box center [1228, 675] width 682 height 53
click at [1547, 674] on icon at bounding box center [1548, 676] width 16 height 14
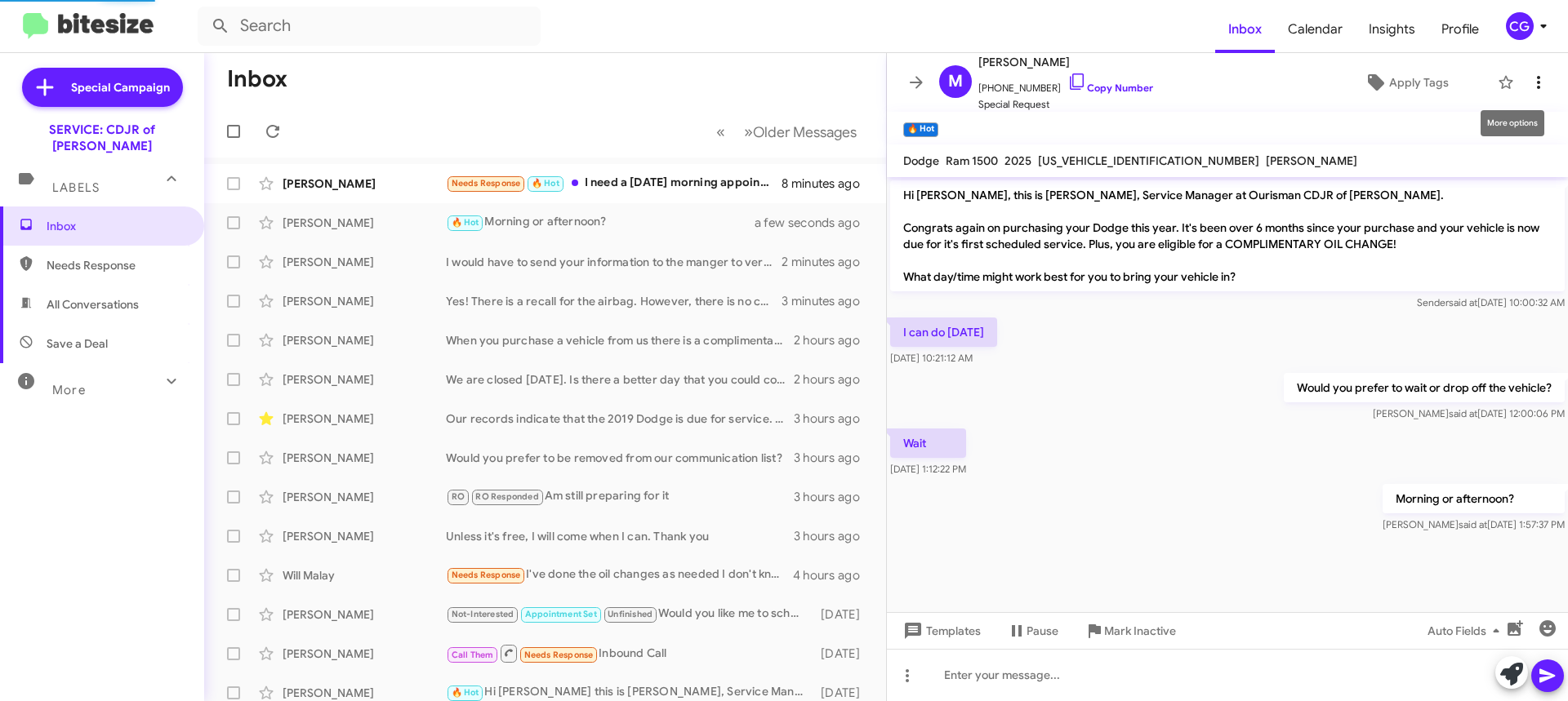
click at [1529, 80] on icon at bounding box center [1539, 83] width 20 height 20
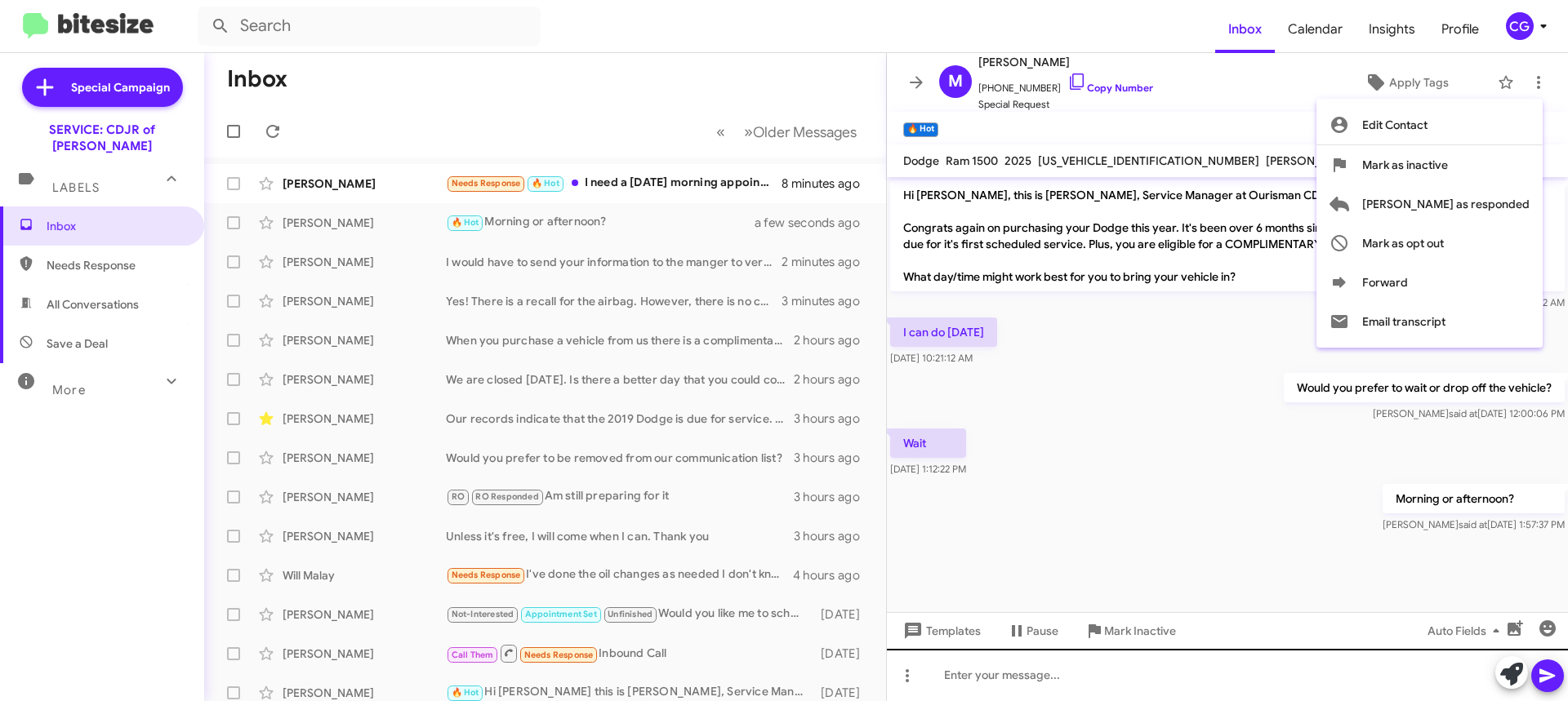
click at [1298, 691] on div at bounding box center [784, 350] width 1568 height 701
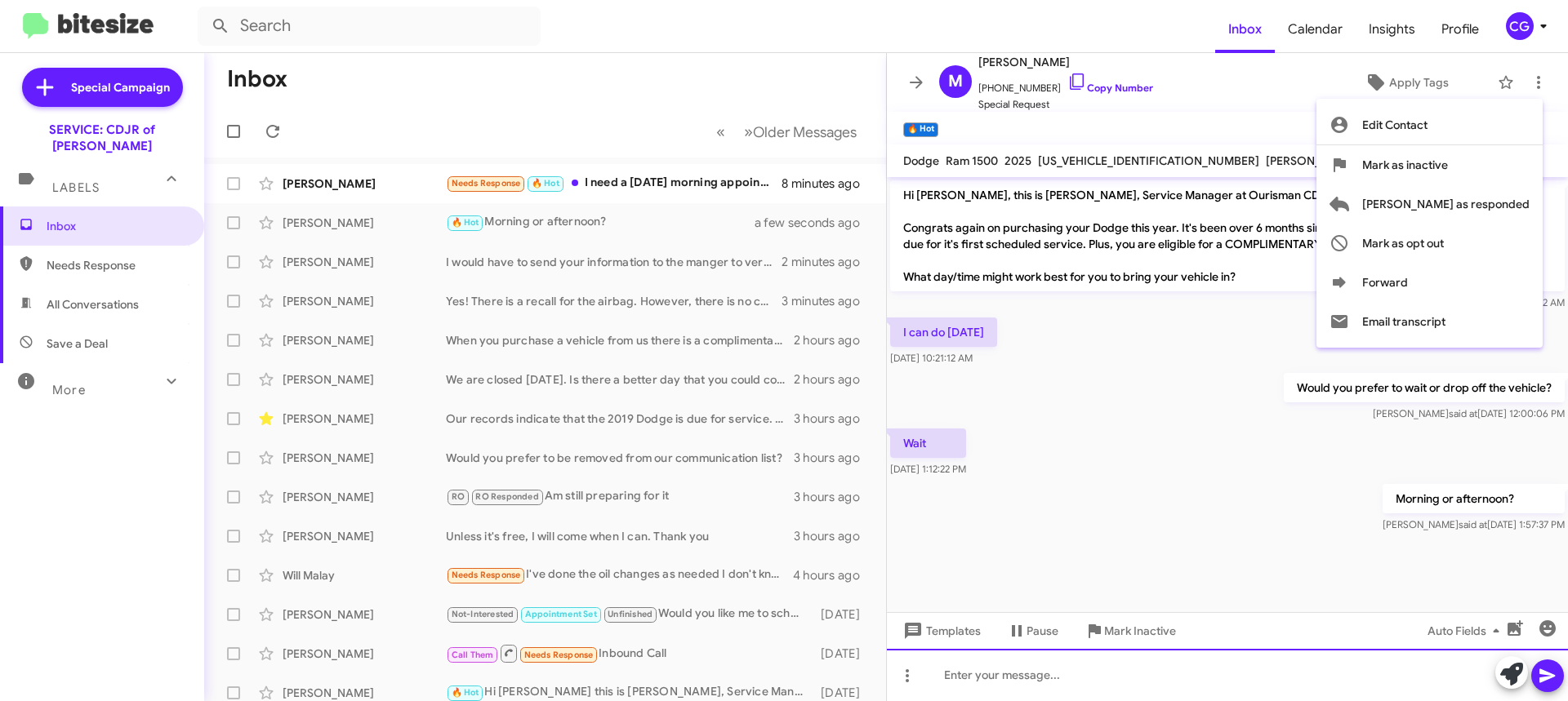
click at [1298, 679] on div at bounding box center [1228, 675] width 682 height 53
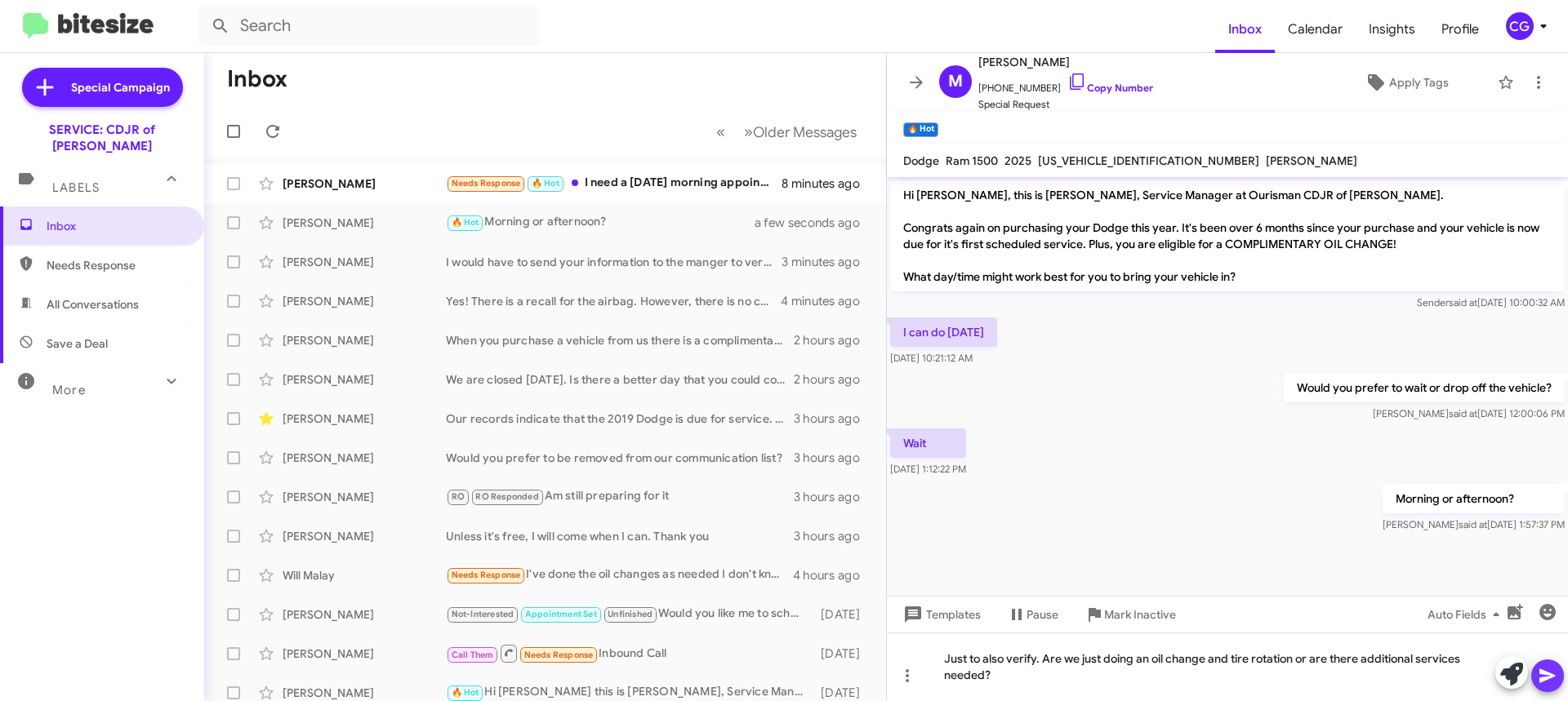
click at [1554, 680] on icon at bounding box center [1548, 676] width 20 height 20
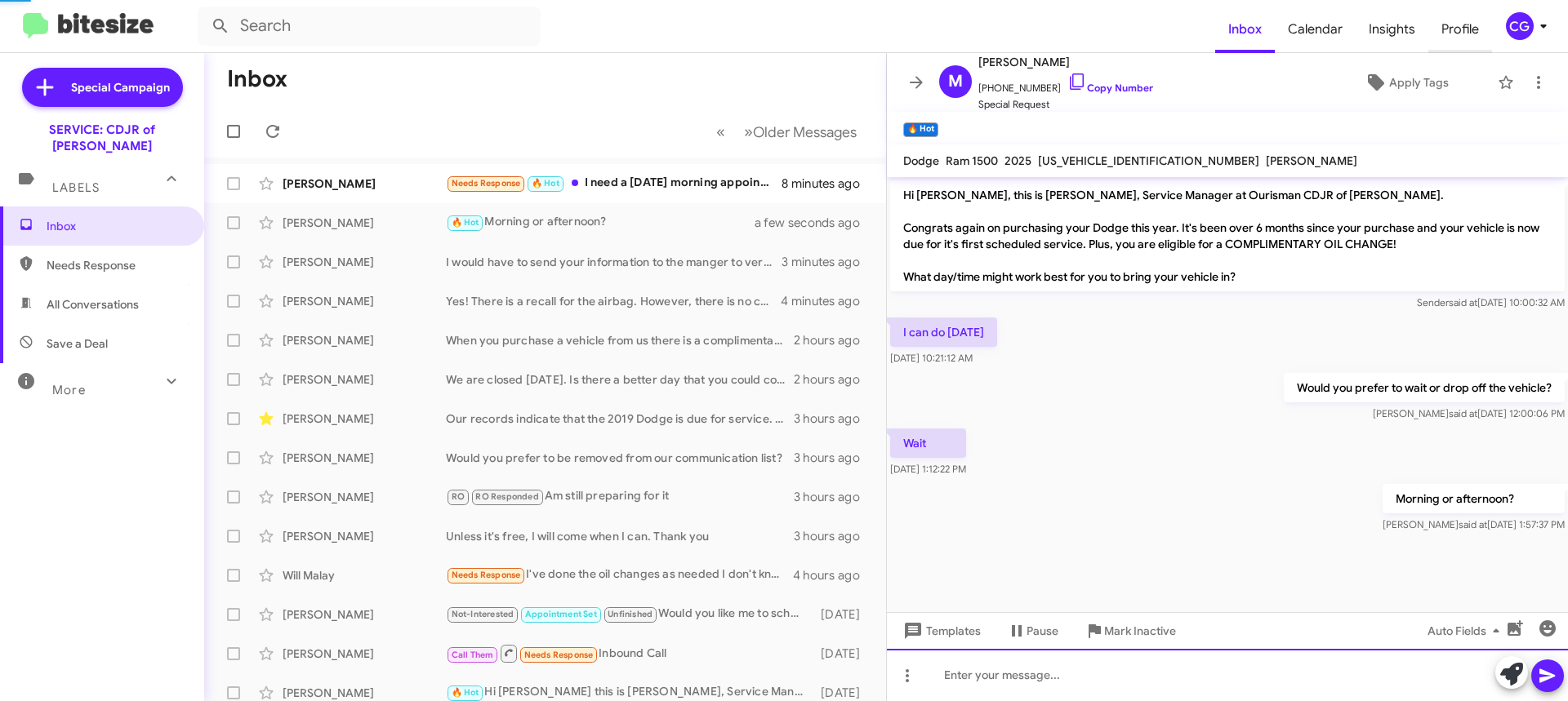
scroll to position [4, 0]
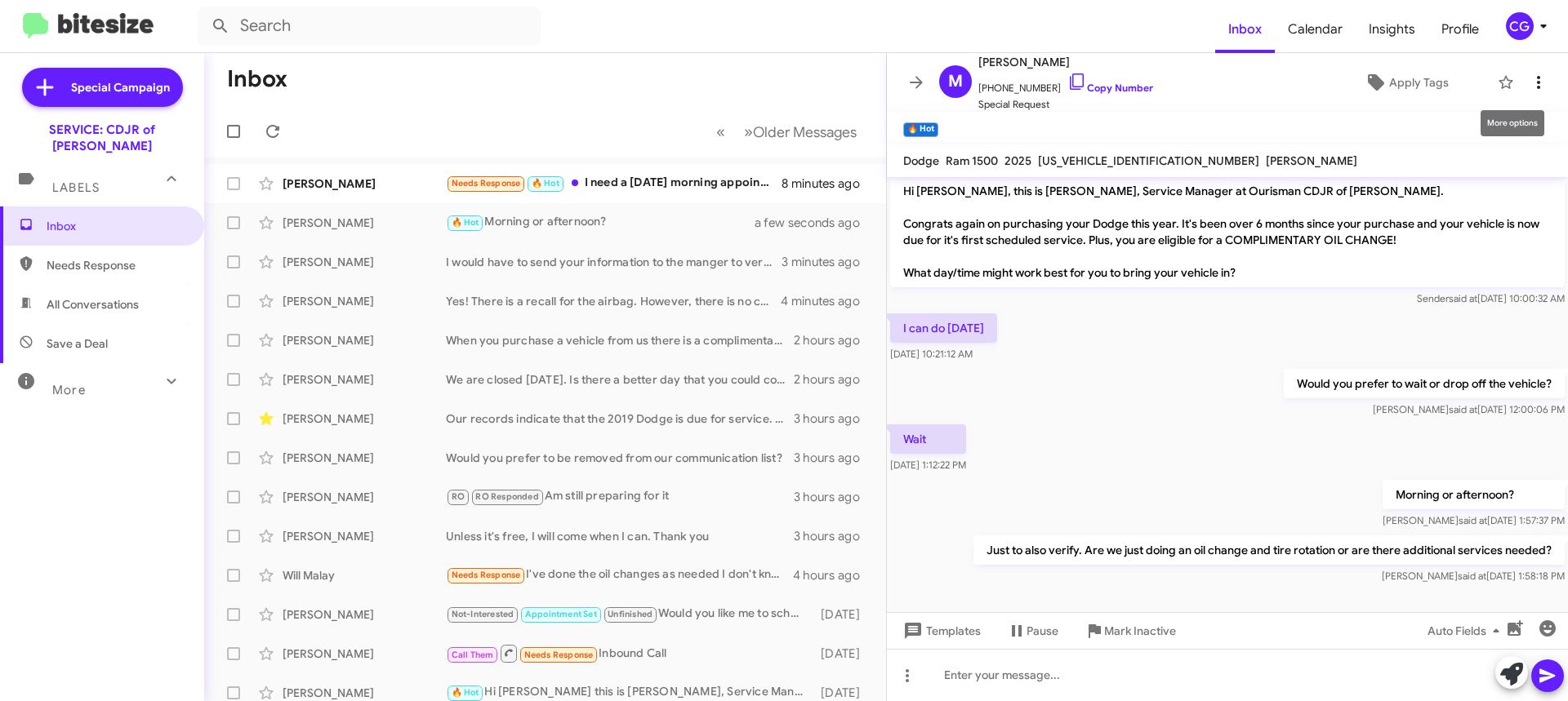
click at [1522, 92] on button at bounding box center [1538, 83] width 33 height 33
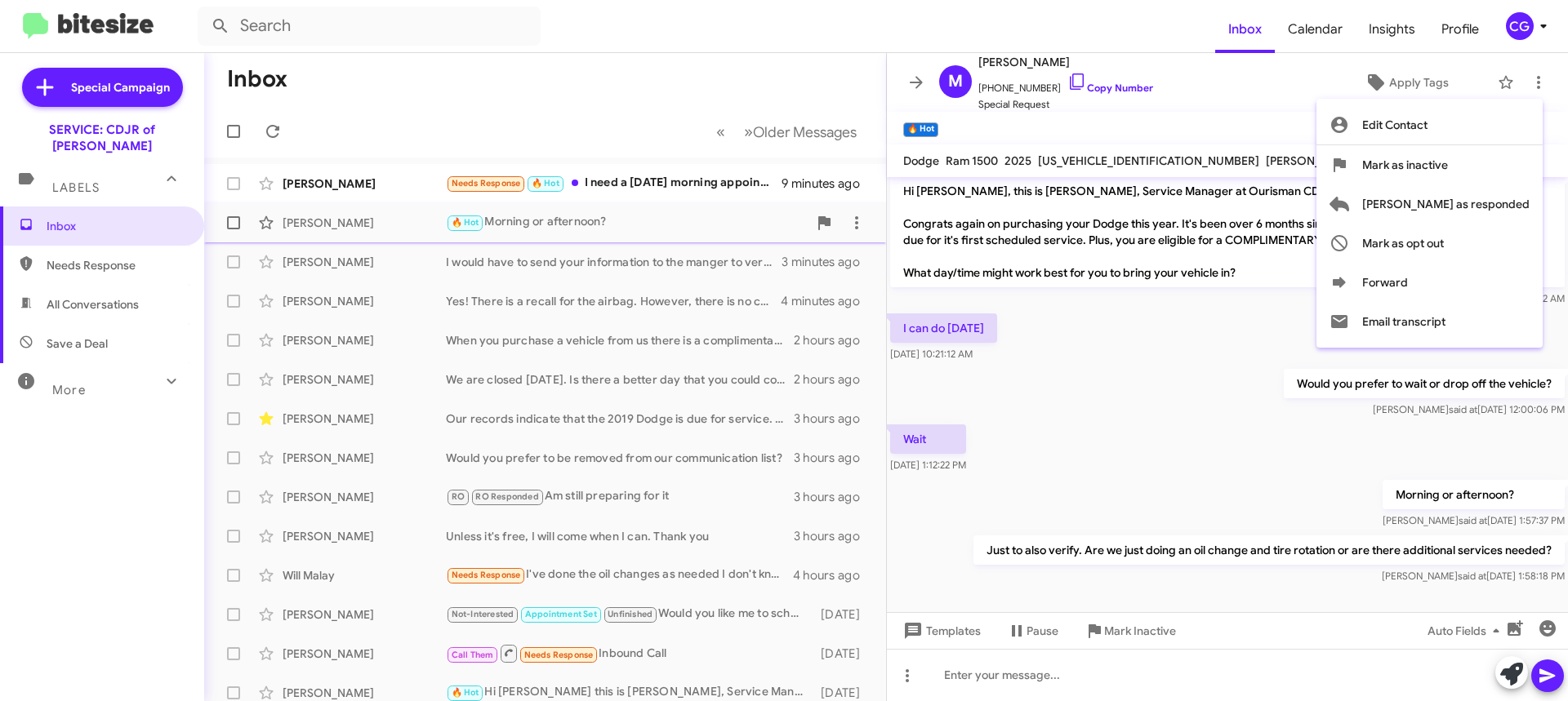
drag, startPoint x: 1518, startPoint y: 201, endPoint x: 1498, endPoint y: 203, distance: 20.1
click at [1517, 201] on span "Mark as responded" at bounding box center [1447, 204] width 167 height 39
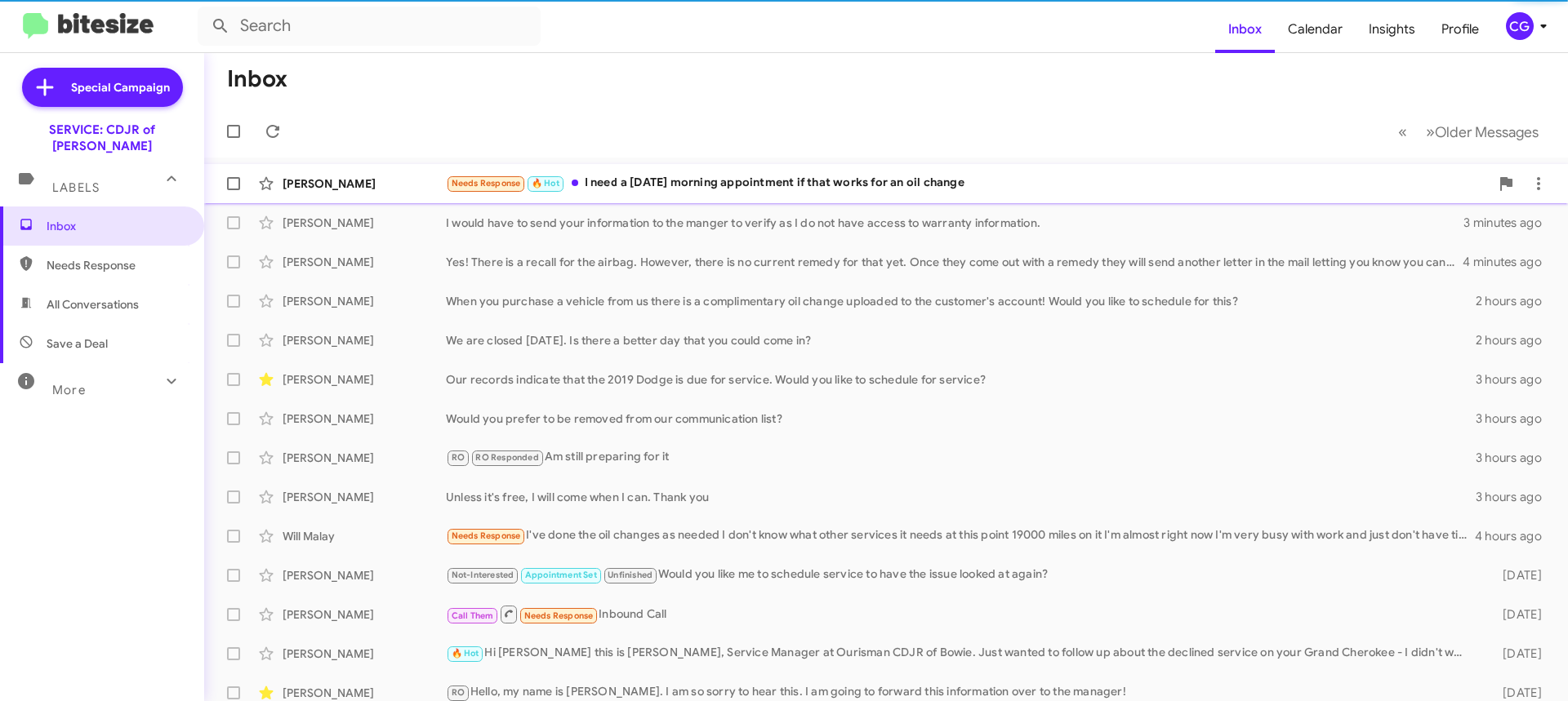
click at [773, 189] on div "Needs Response 🔥 Hot I need a Saturday morning appointment if that works for an…" at bounding box center [967, 183] width 1044 height 19
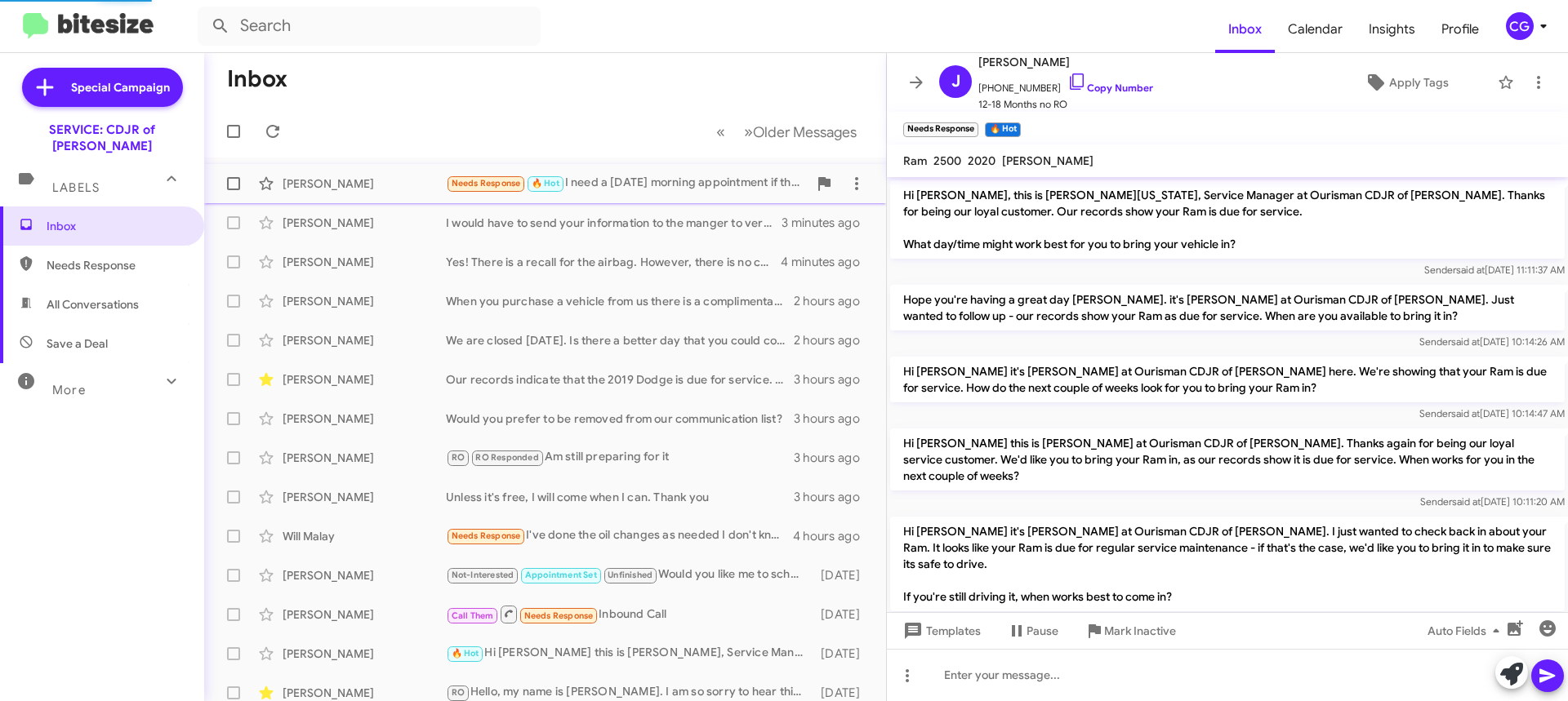
scroll to position [86, 0]
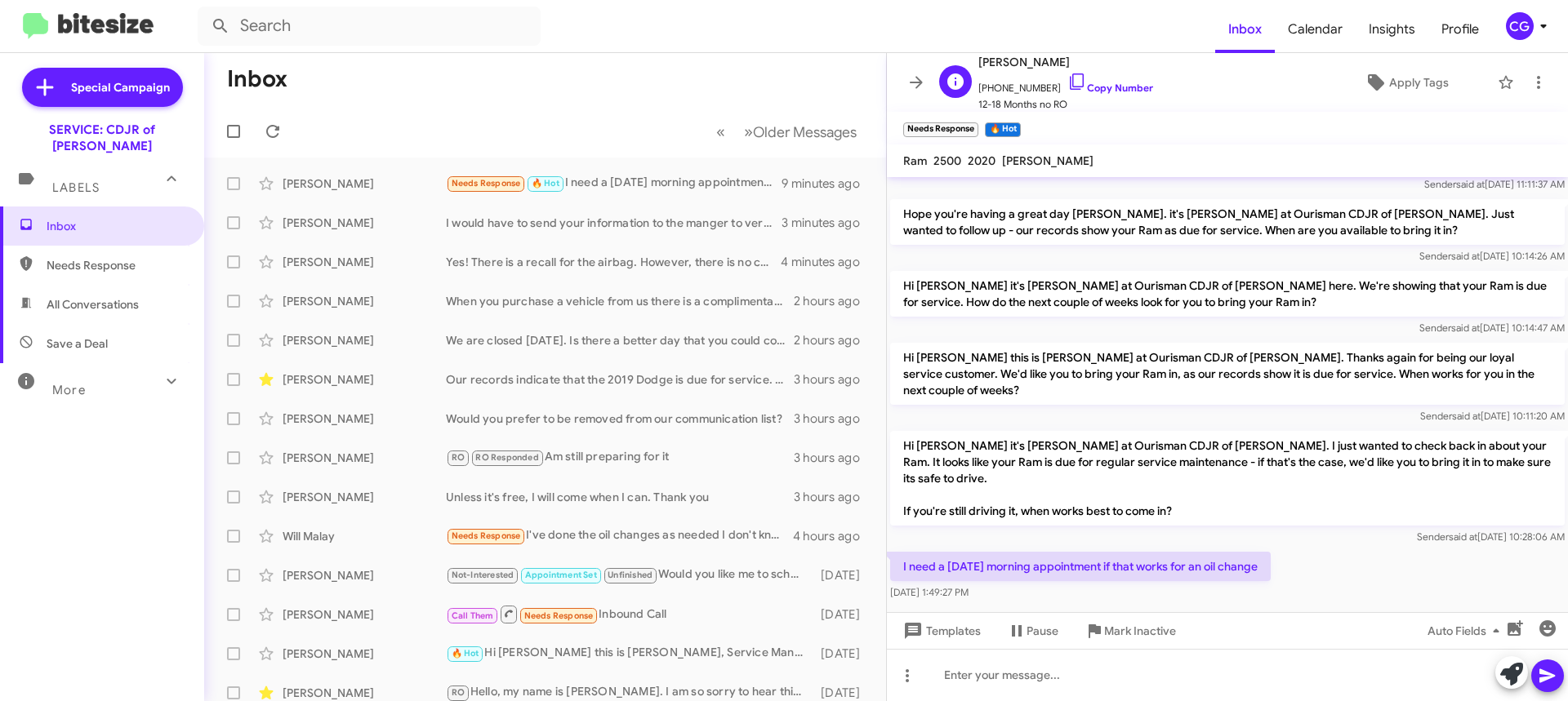
click at [1017, 85] on span "+12029813785 Copy Number" at bounding box center [1067, 84] width 175 height 25
copy span "12029813785"
click at [1122, 669] on div at bounding box center [1228, 675] width 682 height 53
click at [1554, 682] on icon at bounding box center [1548, 676] width 20 height 20
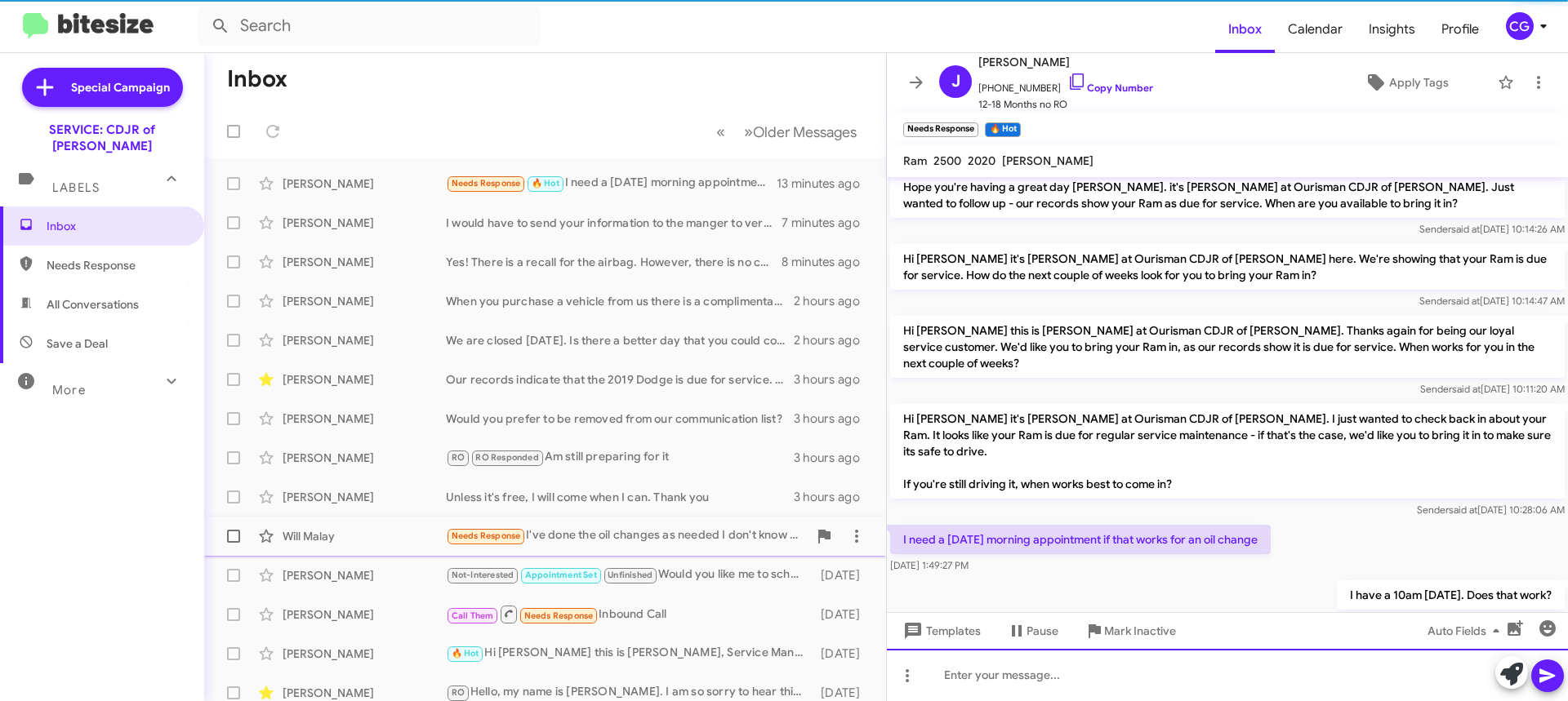
scroll to position [145, 0]
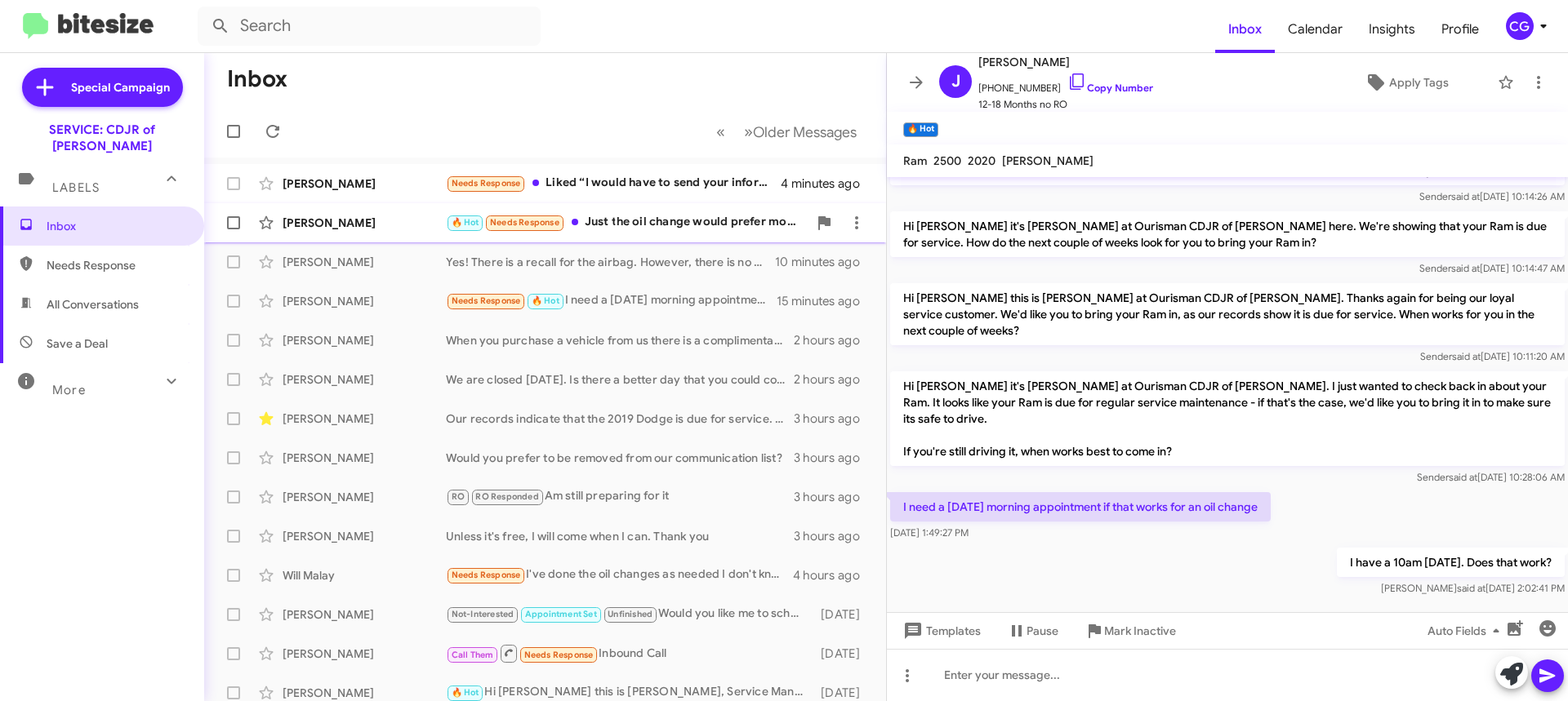
click at [685, 212] on div "Michael Kolasa 🔥 Hot Needs Response Just the oil change would prefer morning 5 …" at bounding box center [544, 223] width 656 height 33
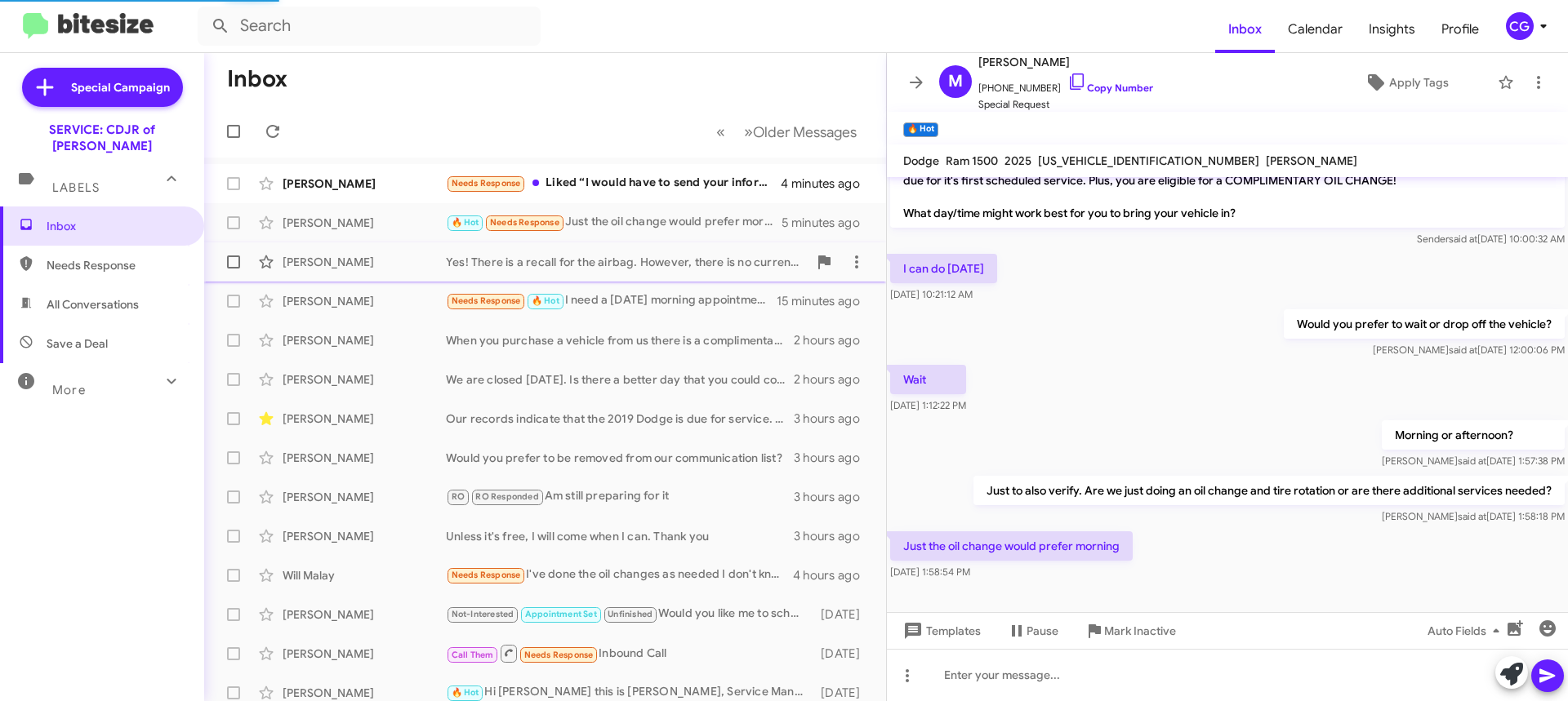
scroll to position [64, 0]
click at [1061, 155] on span "1C6SRFLP7SN626006" at bounding box center [1149, 160] width 222 height 15
copy span "1C6SRFLP7SN626006"
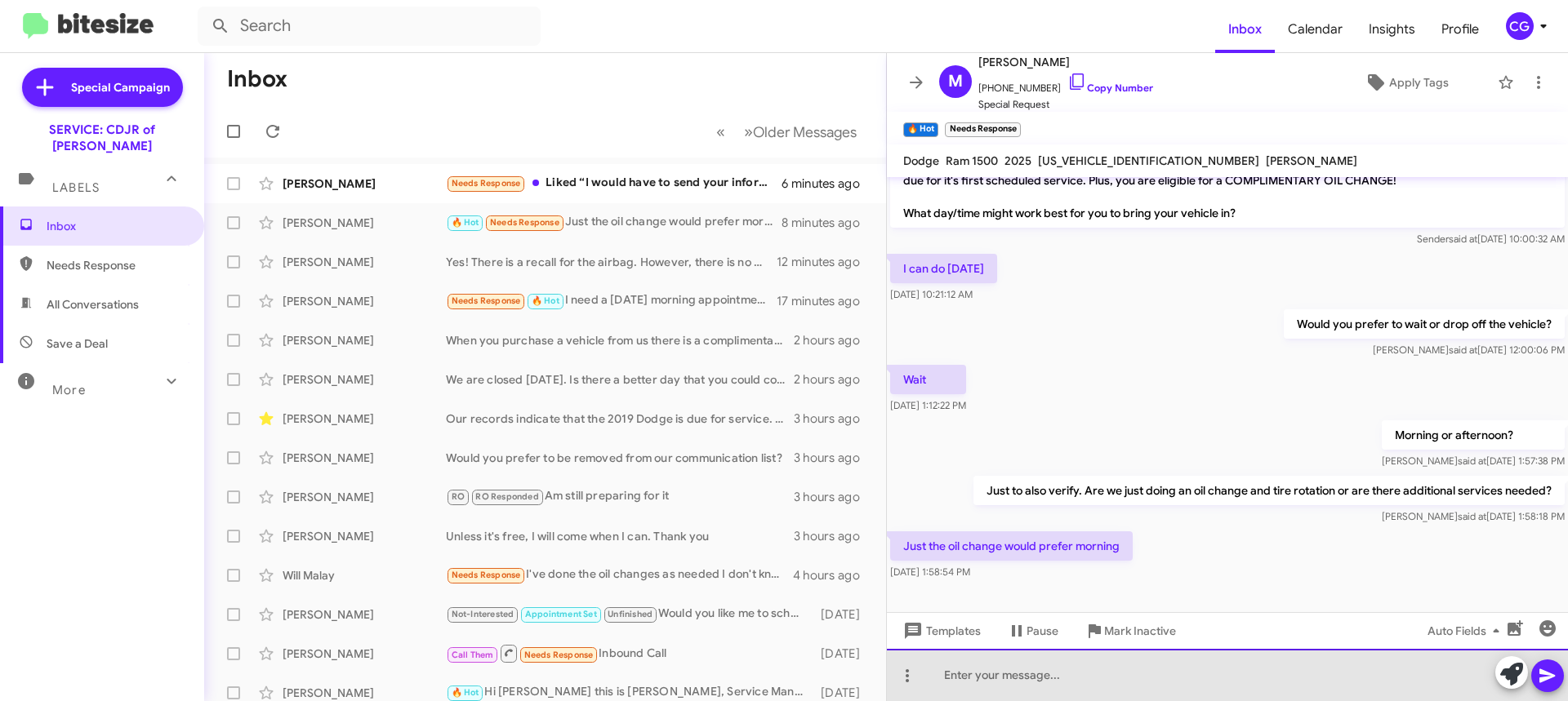
click at [1172, 699] on div at bounding box center [1228, 675] width 682 height 53
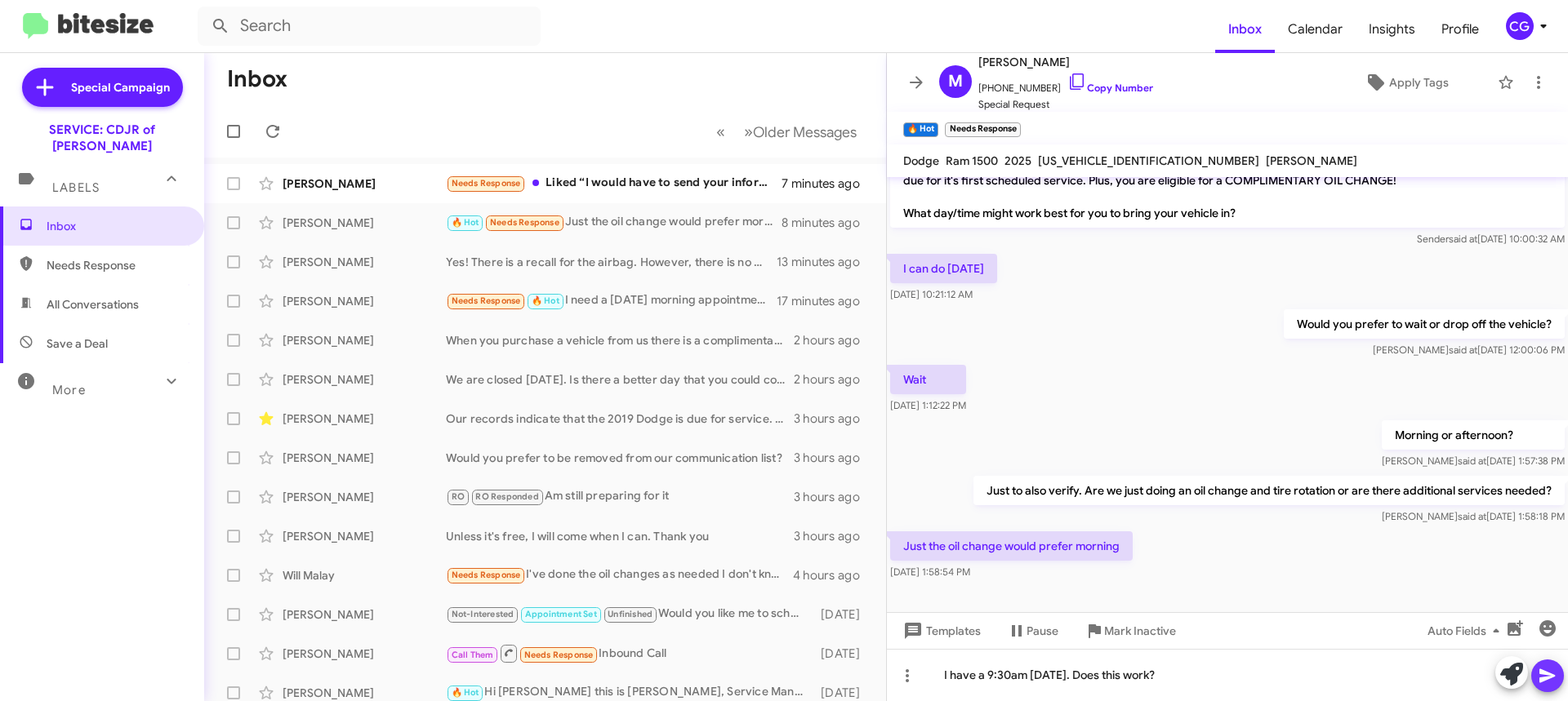
click at [1551, 682] on icon at bounding box center [1548, 676] width 20 height 20
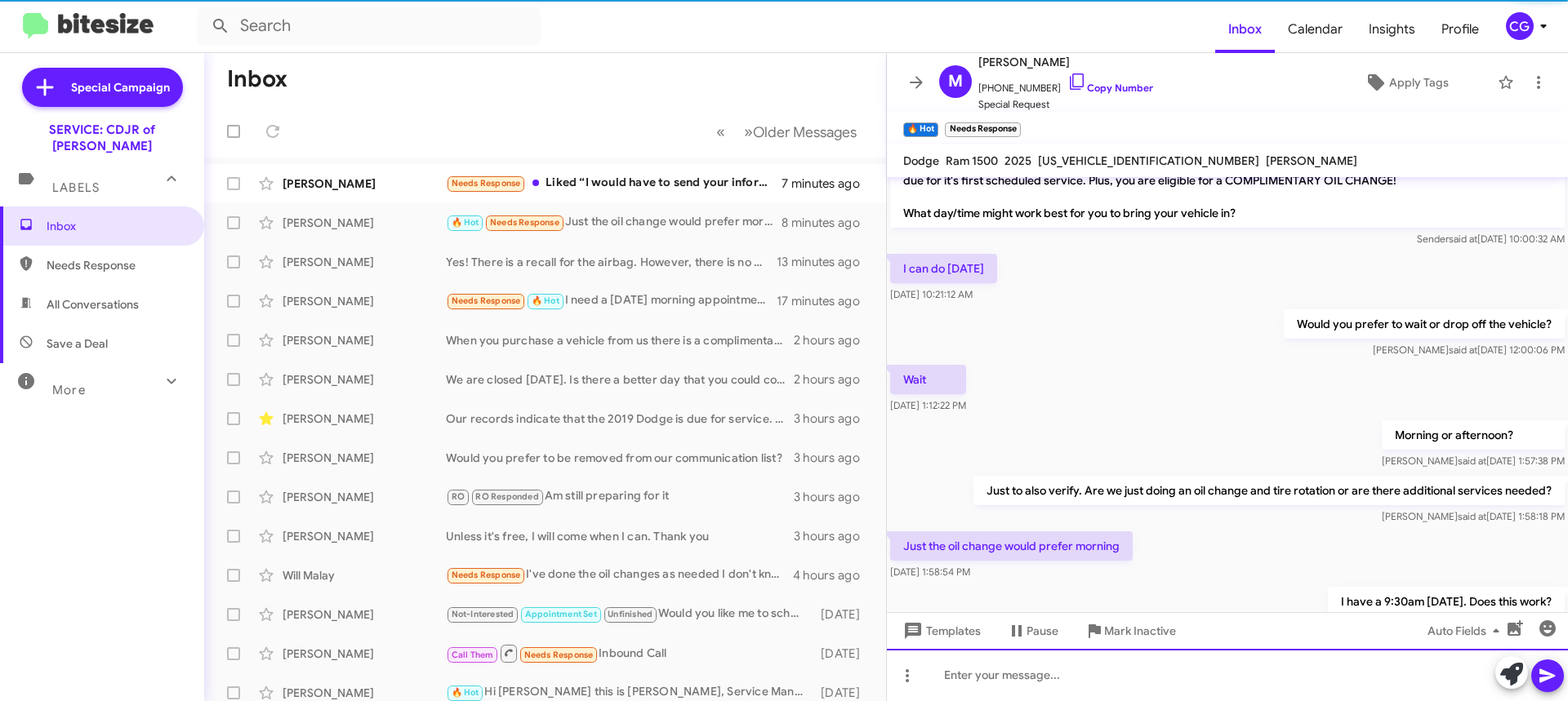
scroll to position [123, 0]
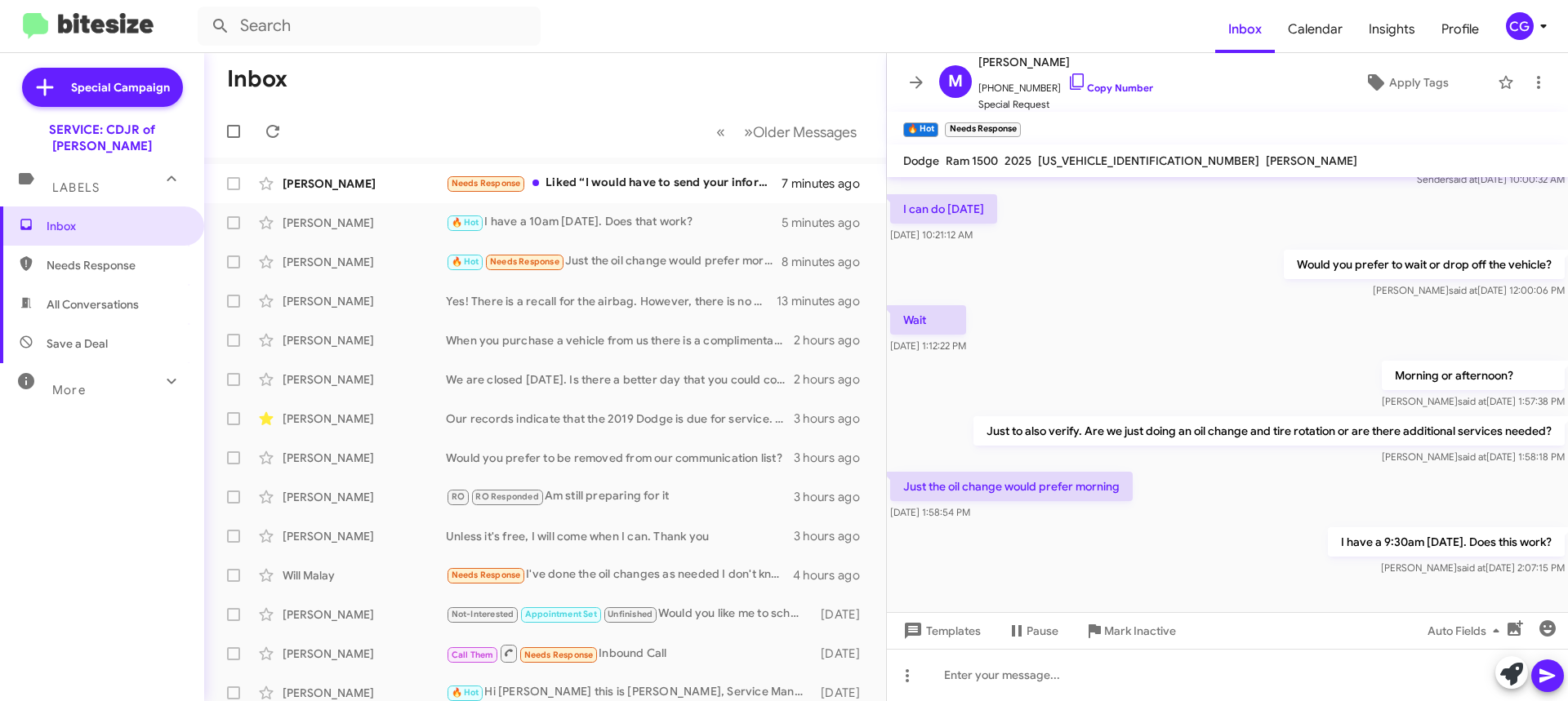
click at [1100, 157] on span "1C6SRFLP7SN626006" at bounding box center [1149, 160] width 222 height 15
copy span "1C6SRFLP7SN626006"
click at [619, 178] on div "Needs Response Liked “I would have to send your information to the manger to ve…" at bounding box center [627, 183] width 362 height 19
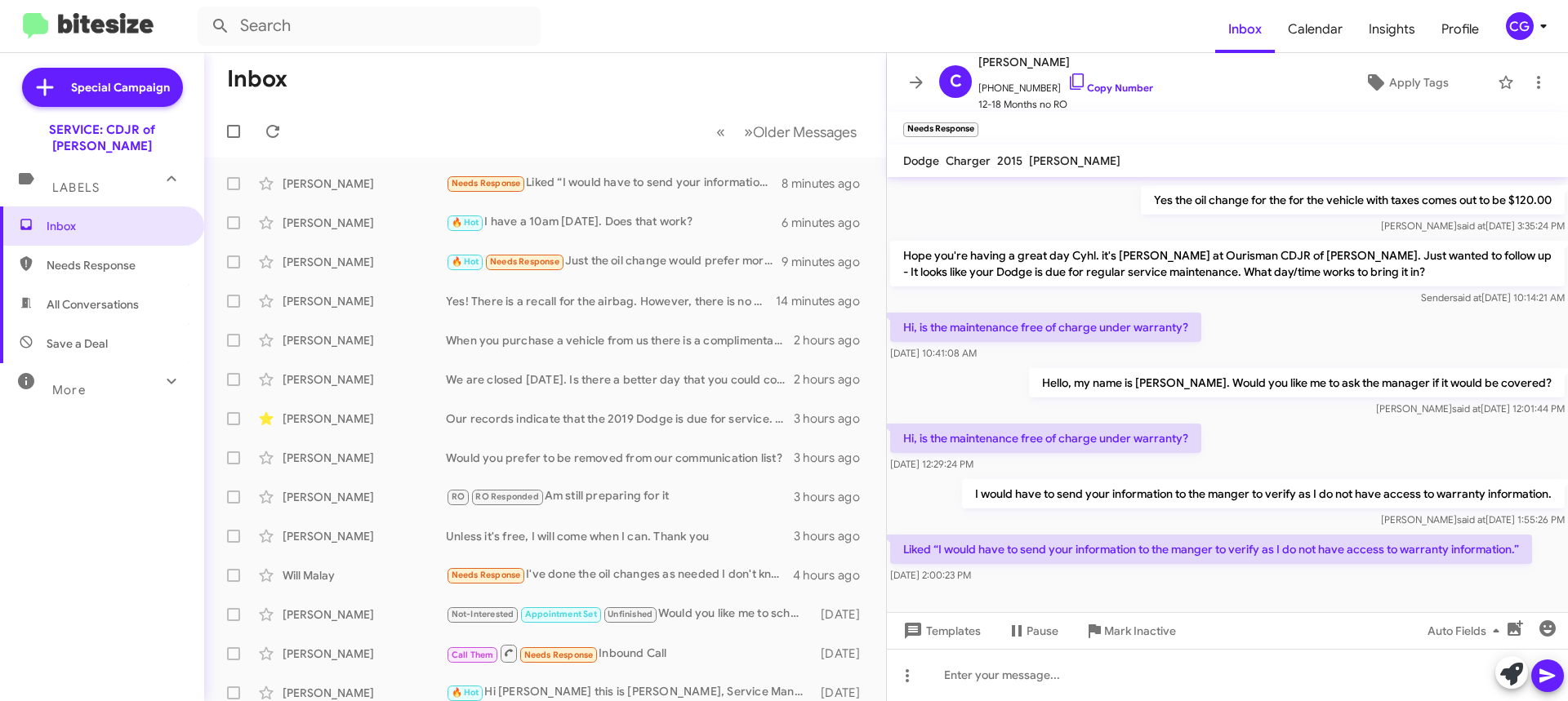
scroll to position [166, 0]
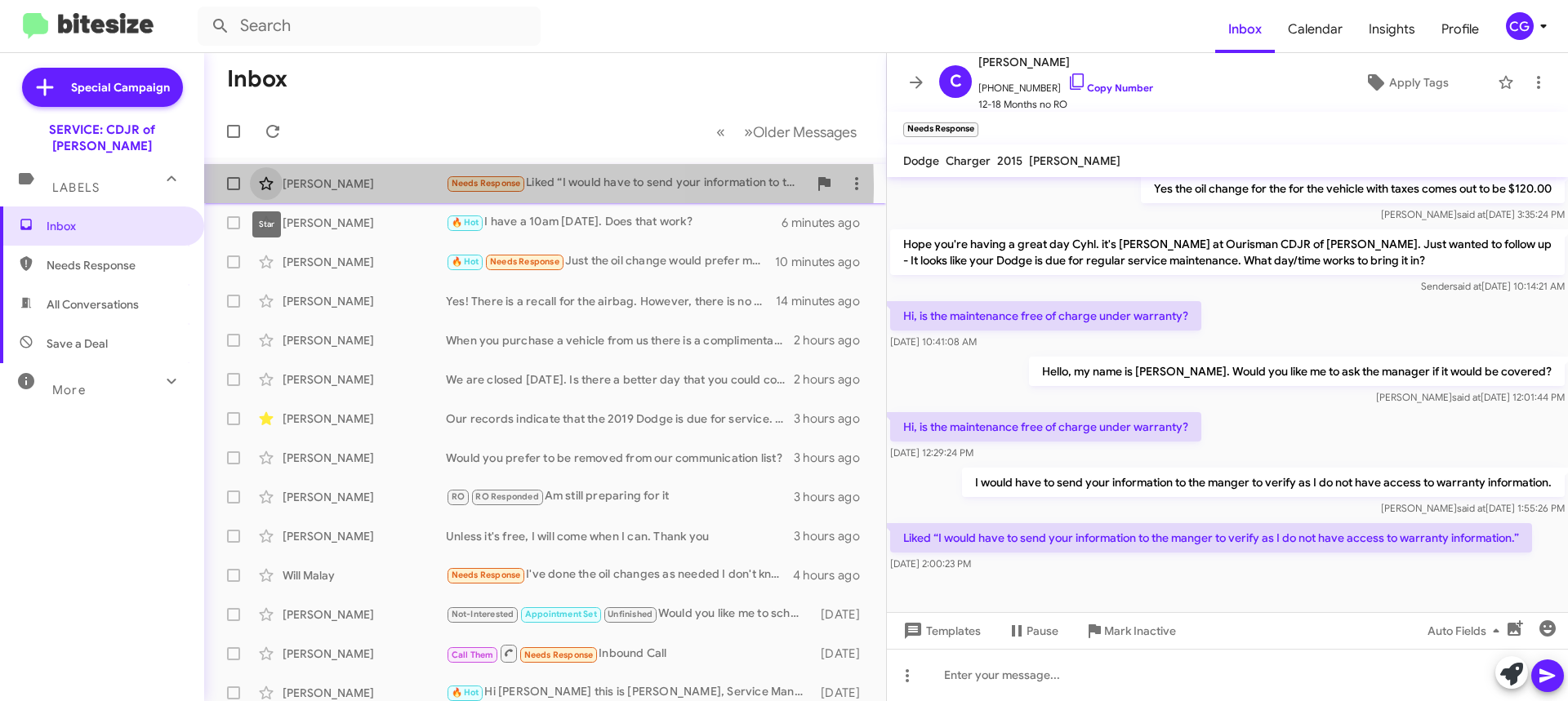
click at [261, 185] on icon at bounding box center [267, 184] width 20 height 20
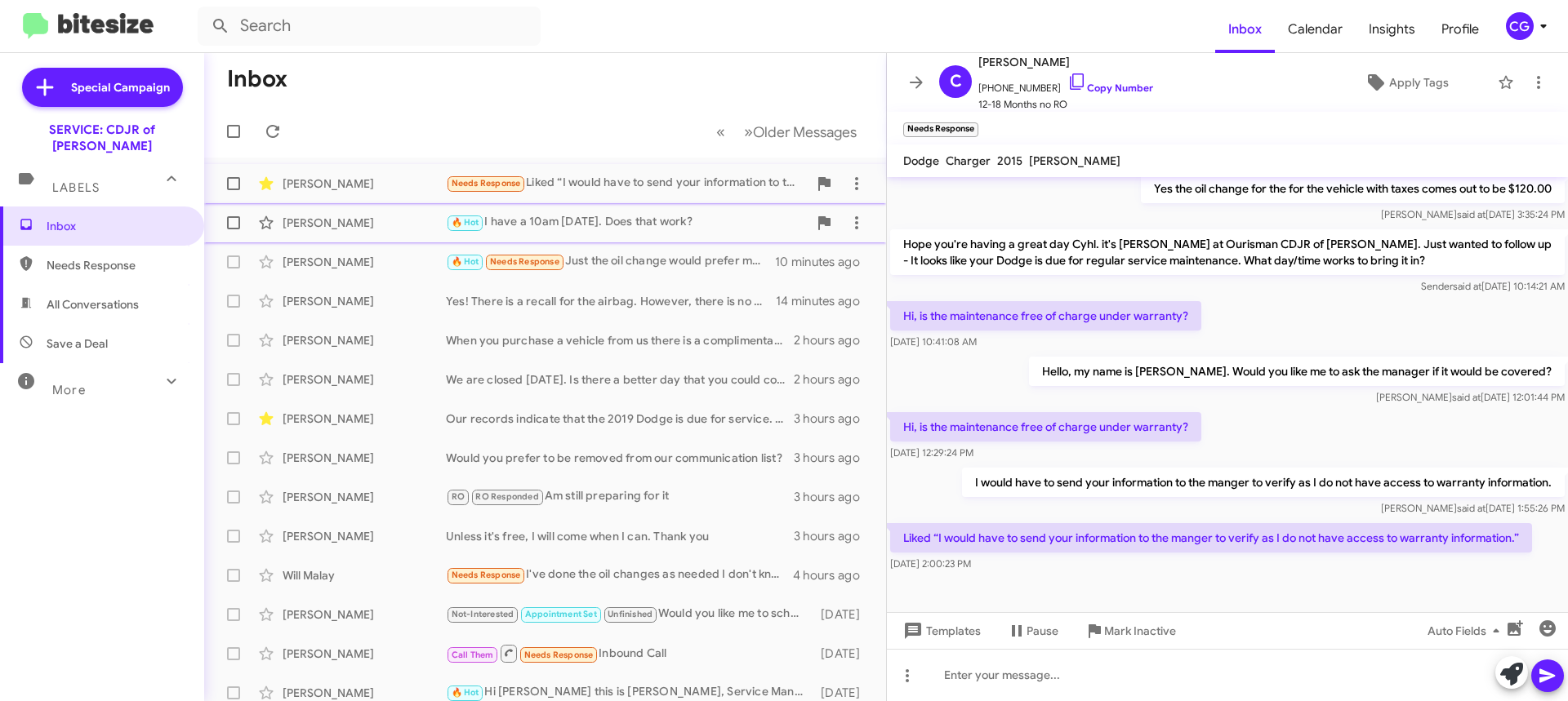
click at [330, 226] on div "Jason Melchor" at bounding box center [364, 223] width 163 height 16
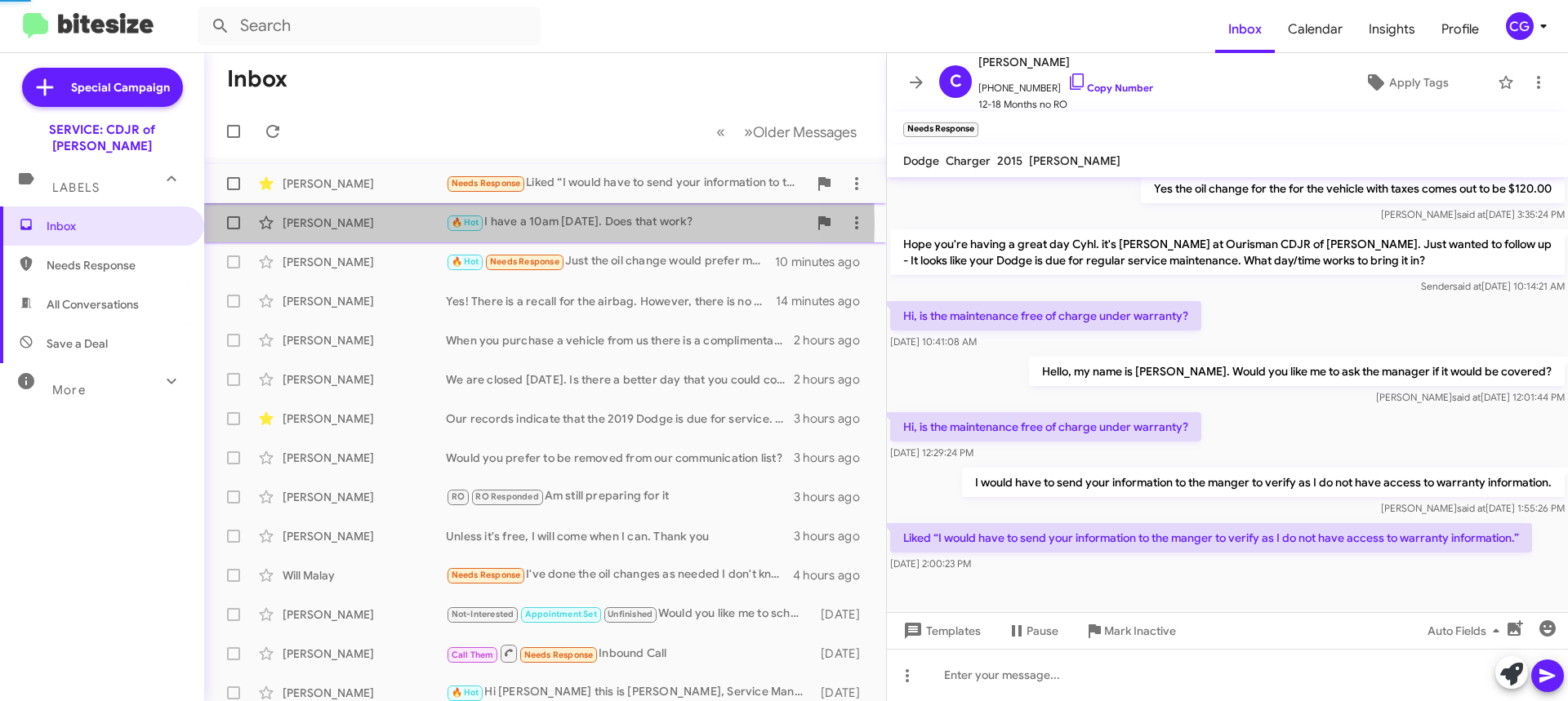
scroll to position [145, 0]
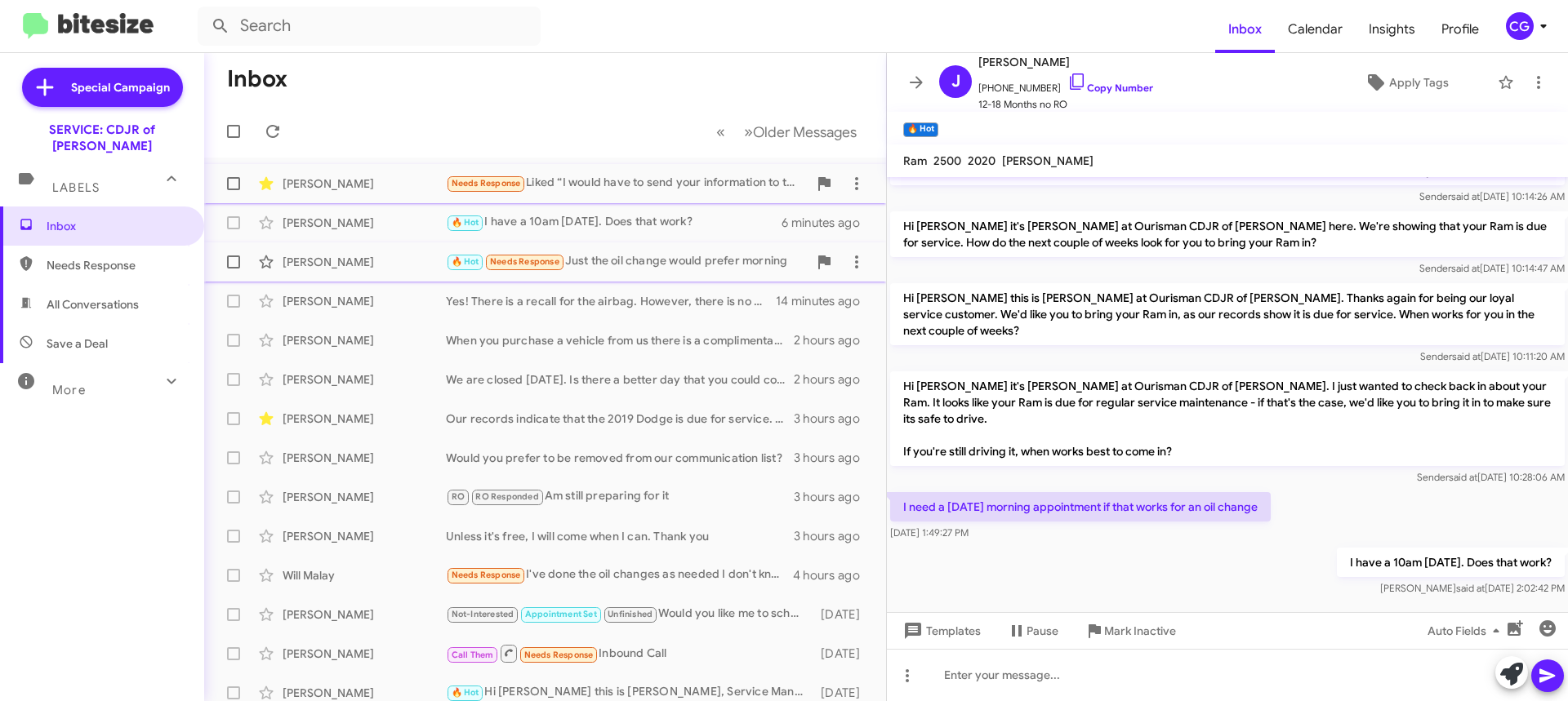
click at [394, 256] on div "Michael Kolasa" at bounding box center [364, 262] width 163 height 16
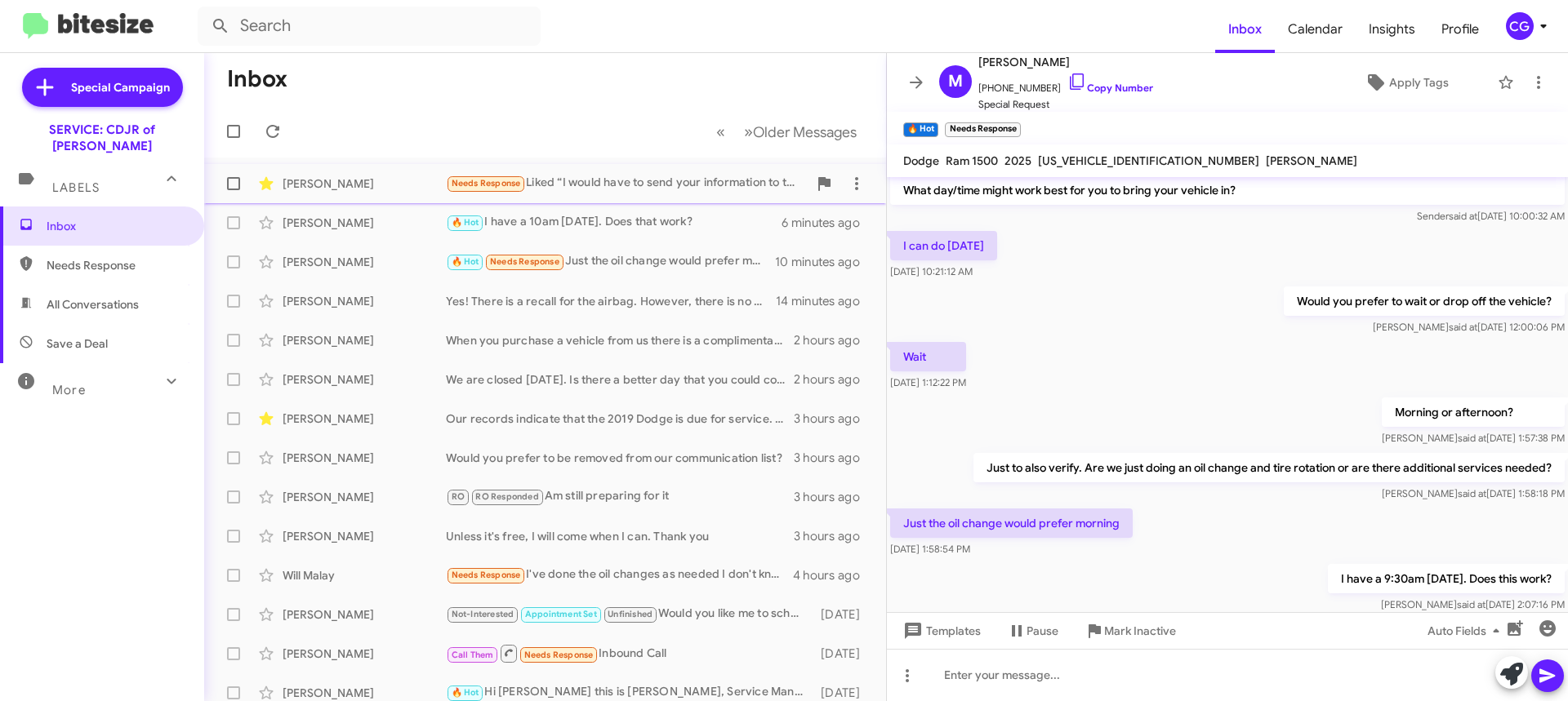
scroll to position [183, 0]
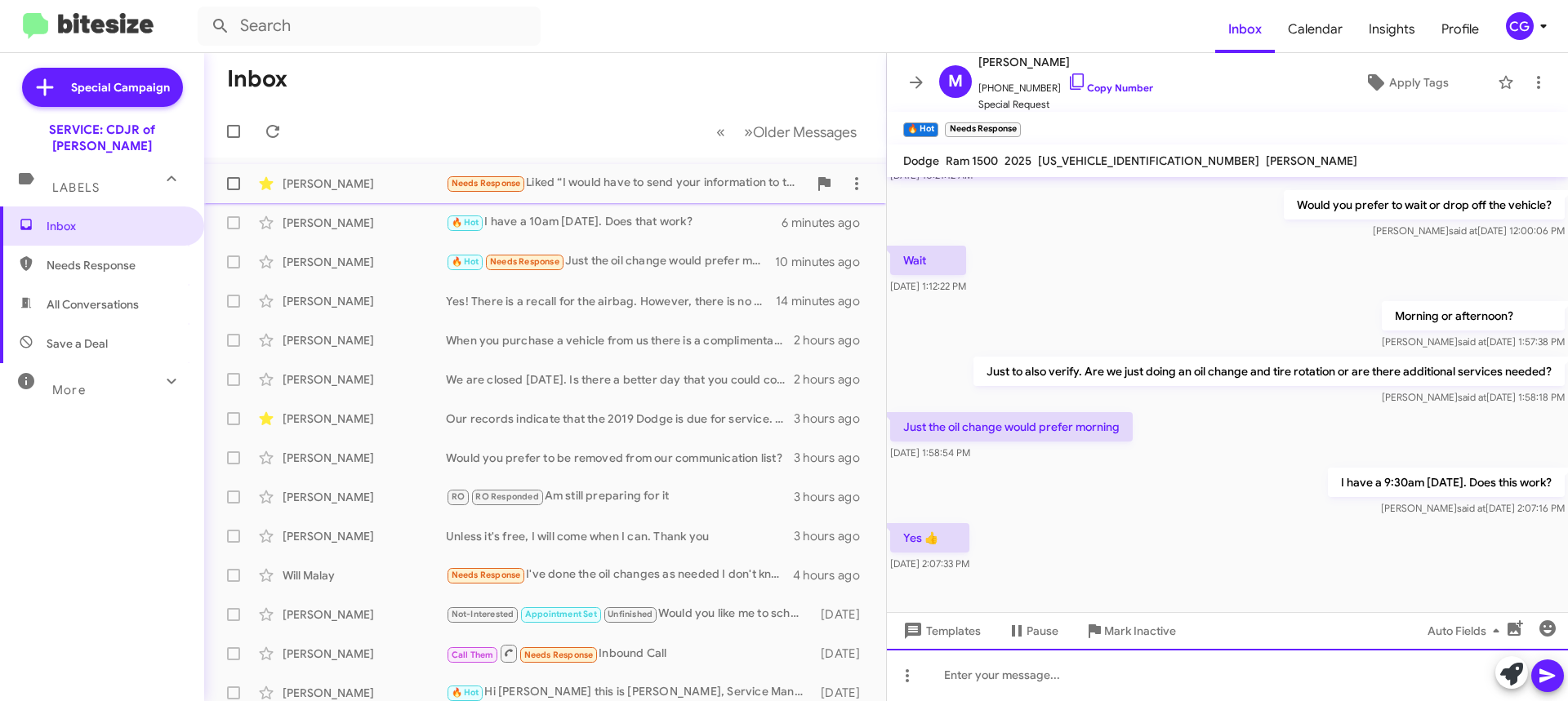
click at [1164, 675] on div at bounding box center [1228, 675] width 682 height 53
click at [1547, 671] on icon at bounding box center [1548, 676] width 20 height 20
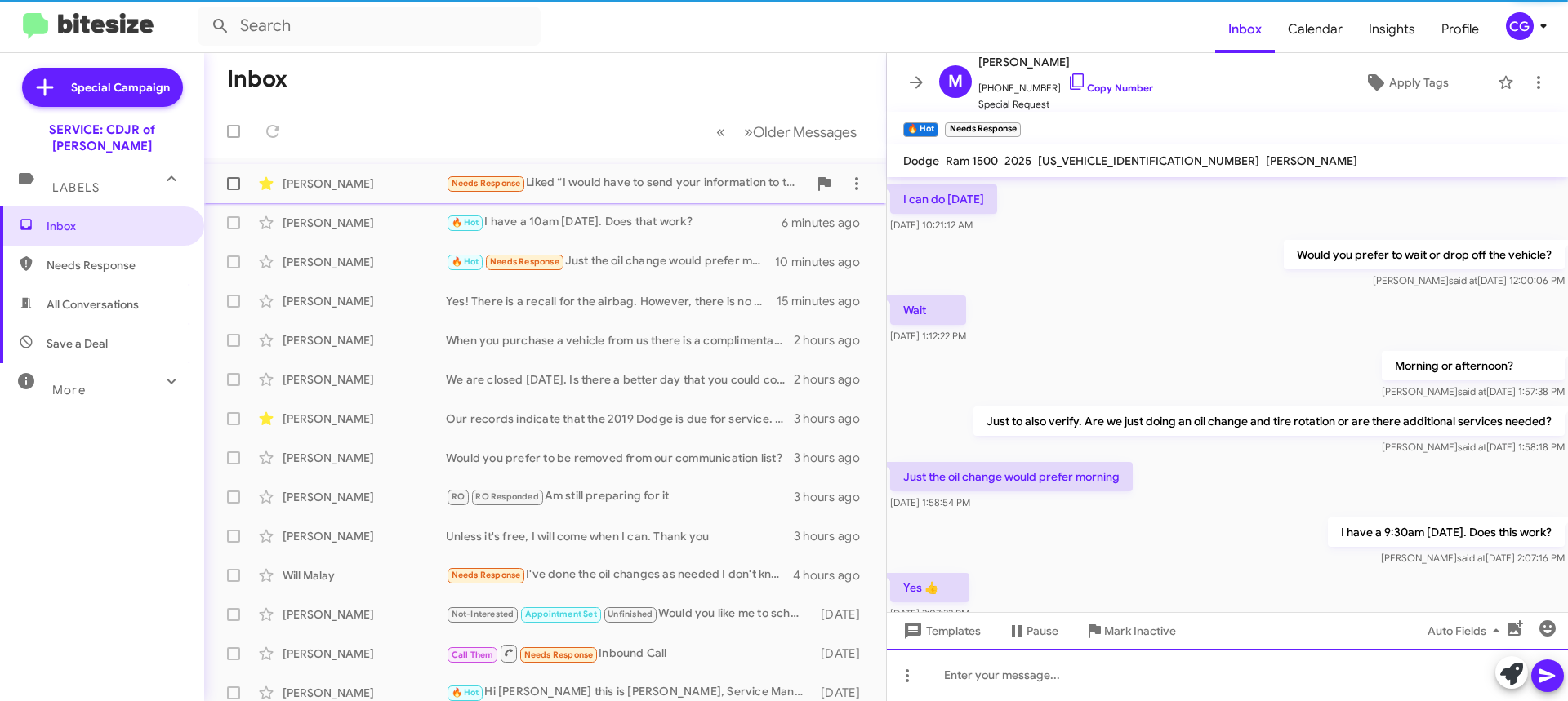
scroll to position [243, 0]
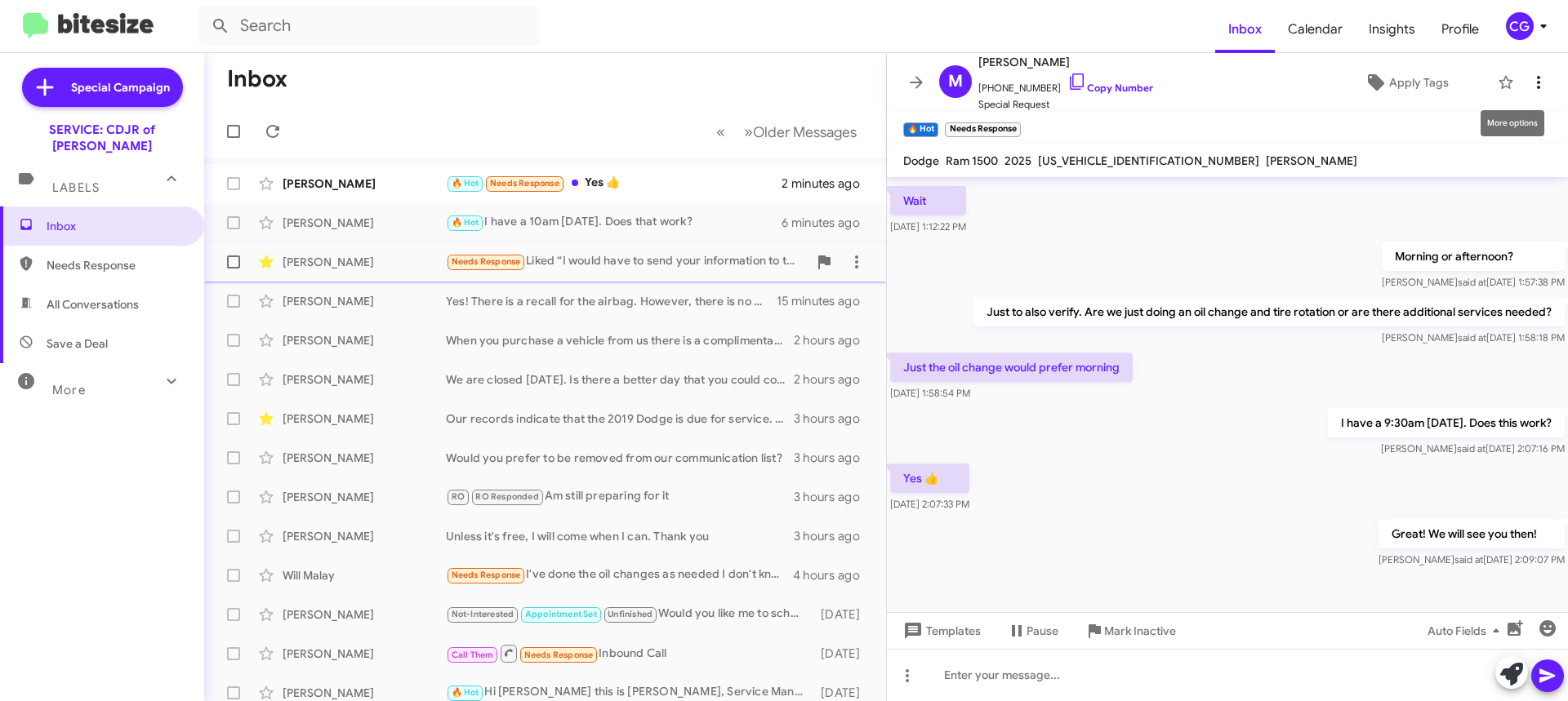
click at [1531, 72] on button at bounding box center [1538, 83] width 33 height 33
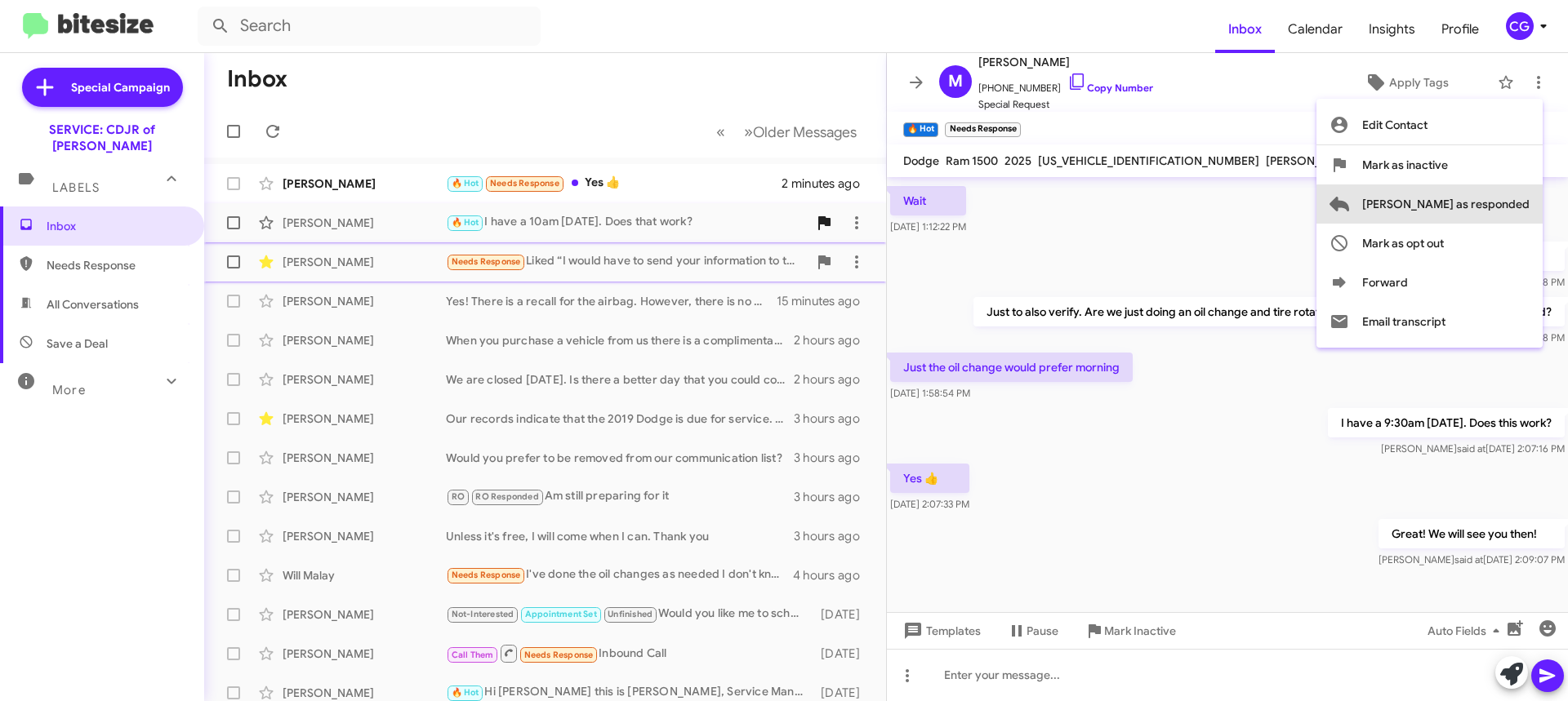
drag, startPoint x: 1509, startPoint y: 205, endPoint x: 1499, endPoint y: 209, distance: 10.8
click at [1507, 205] on span "Mark as responded" at bounding box center [1447, 204] width 167 height 39
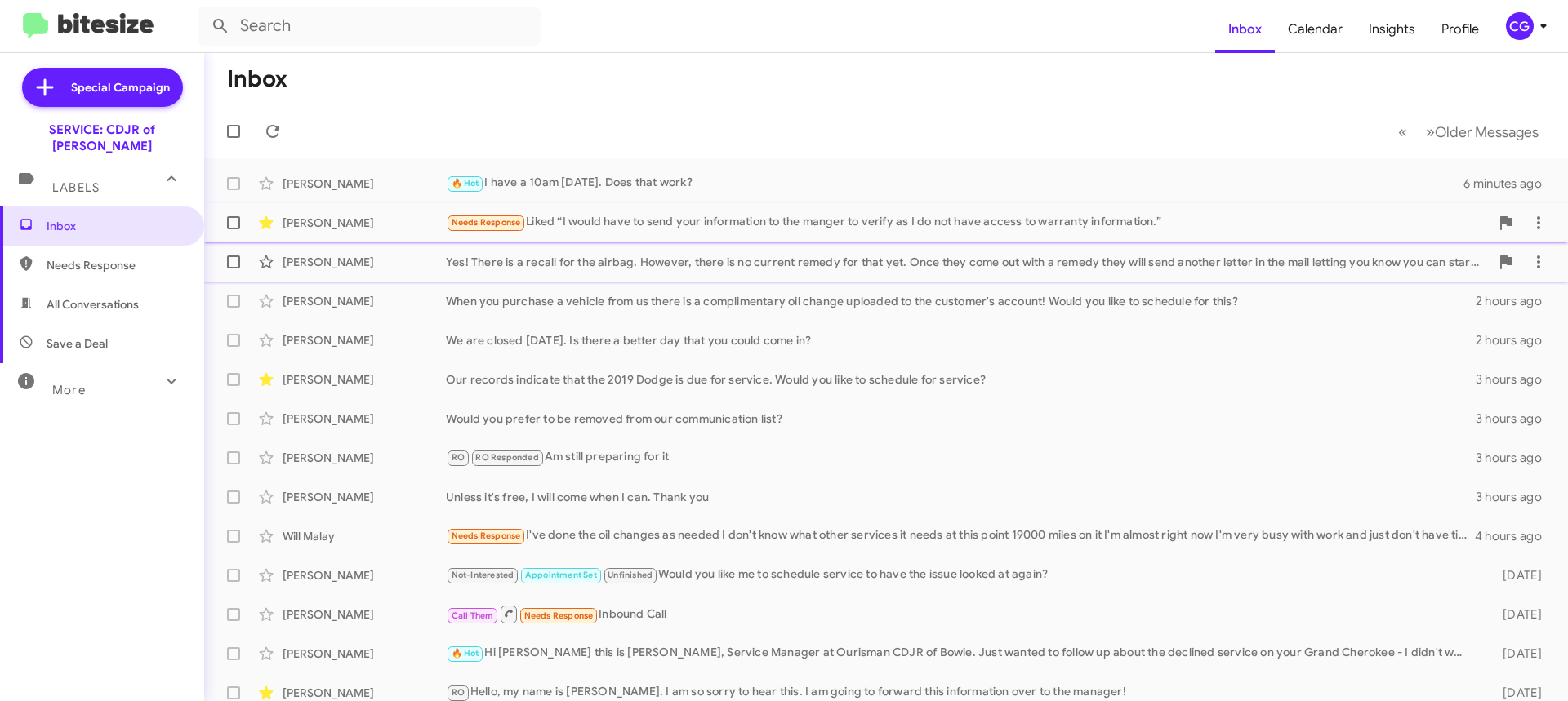
click at [488, 271] on div "Johnny Paletar Yes! There is a recall for the airbag. However, there is no curr…" at bounding box center [885, 262] width 1338 height 33
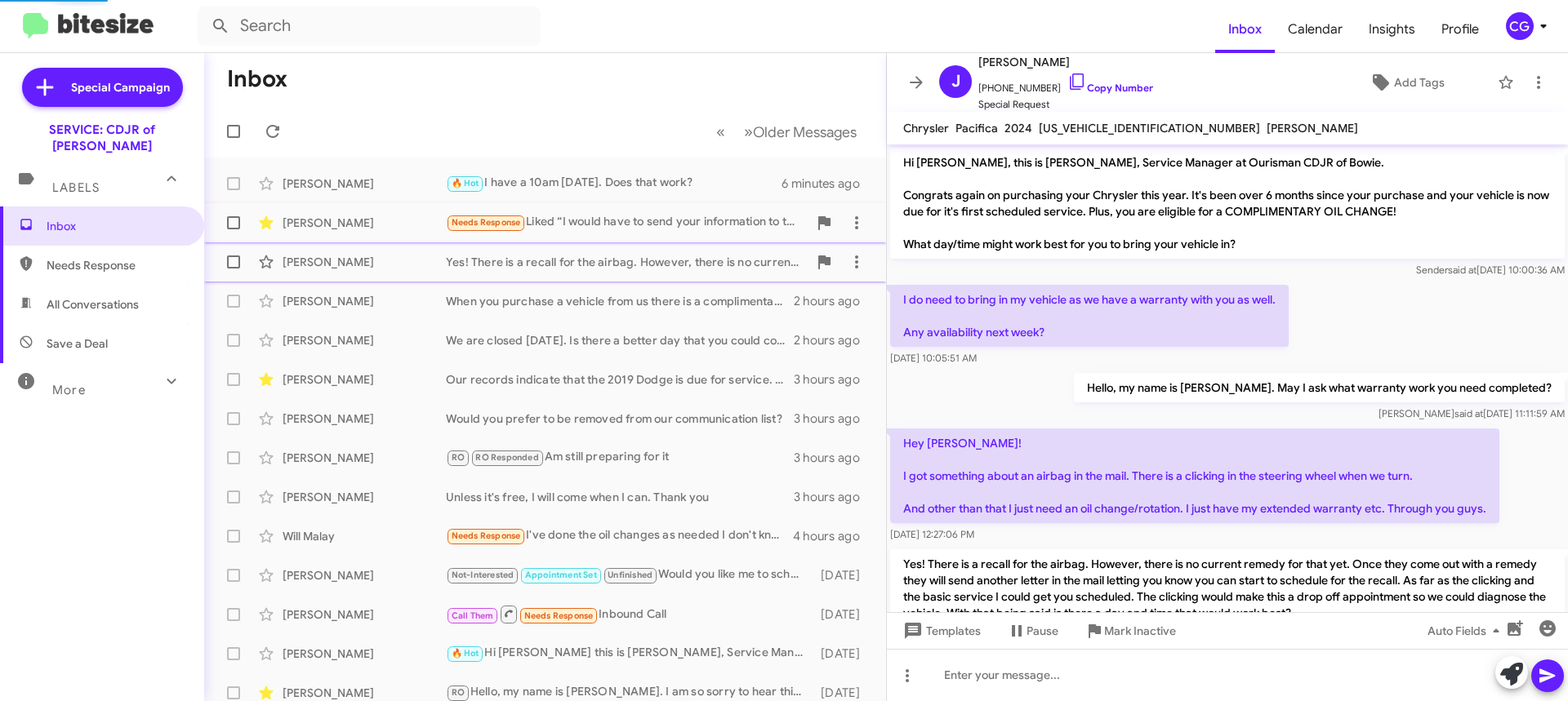
scroll to position [59, 0]
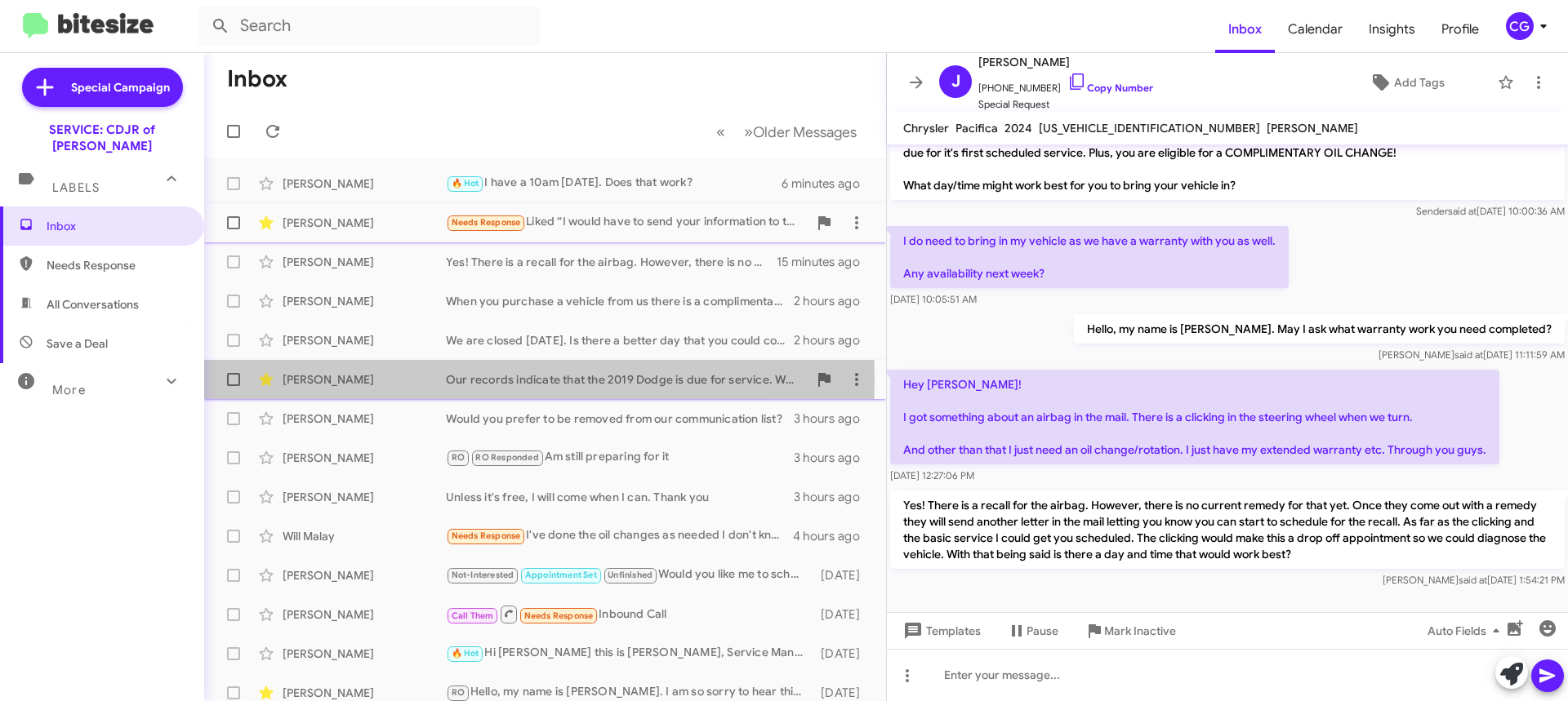
click at [407, 381] on div "Vanessa Fields" at bounding box center [364, 380] width 163 height 16
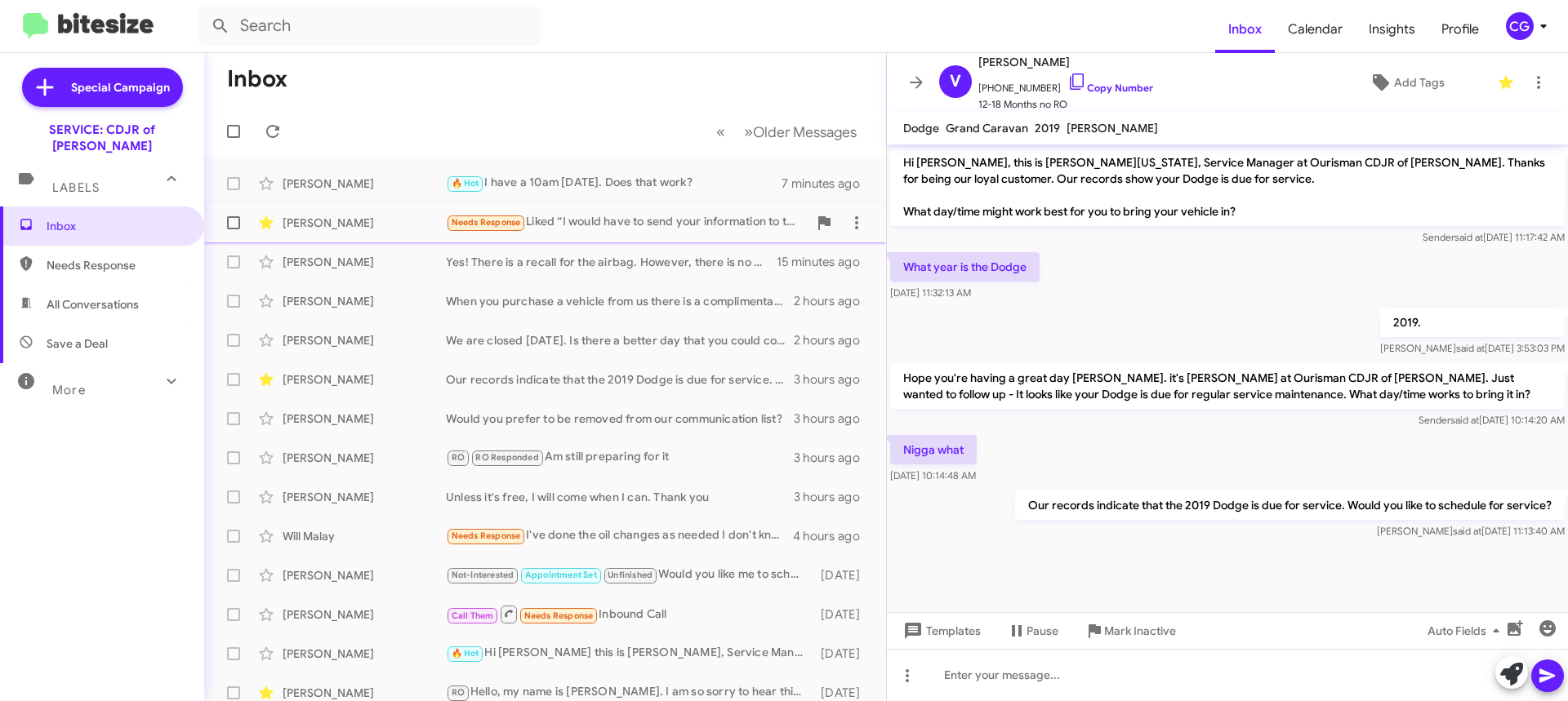
click at [1536, 36] on span "CG" at bounding box center [1529, 26] width 49 height 28
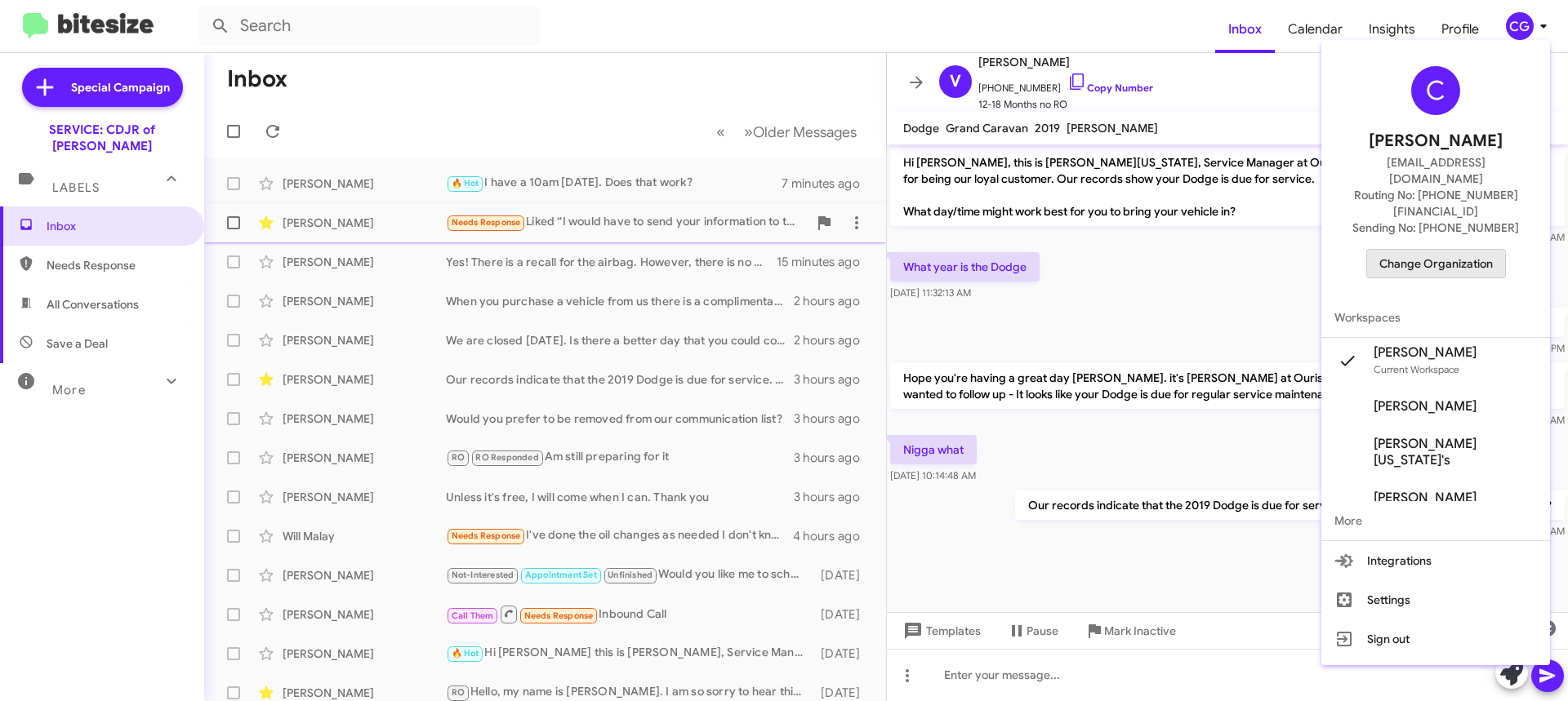
click at [1458, 250] on span "Change Organization" at bounding box center [1437, 263] width 113 height 28
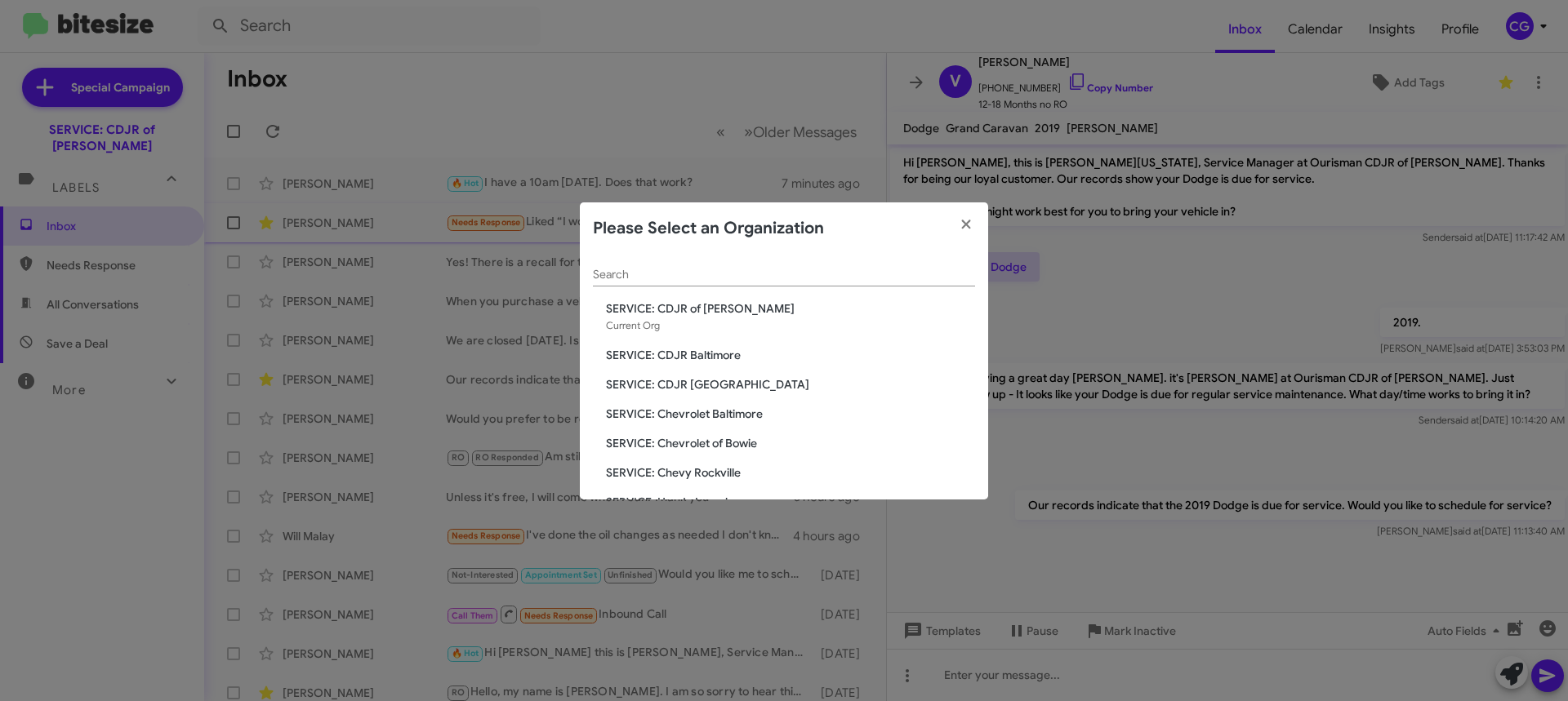
click at [724, 415] on span "SERVICE: Chevrolet Baltimore" at bounding box center [790, 414] width 369 height 16
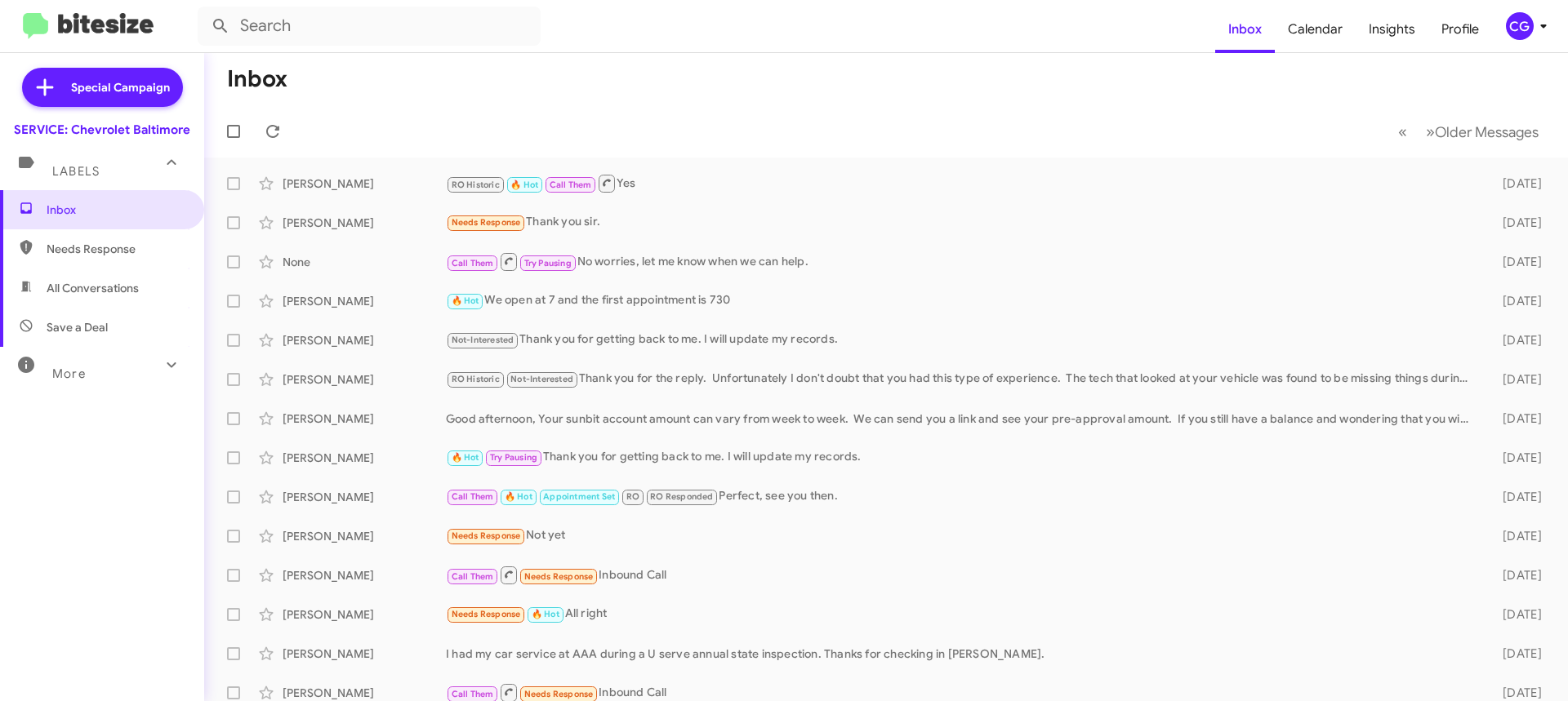
click at [1536, 30] on icon at bounding box center [1544, 26] width 20 height 20
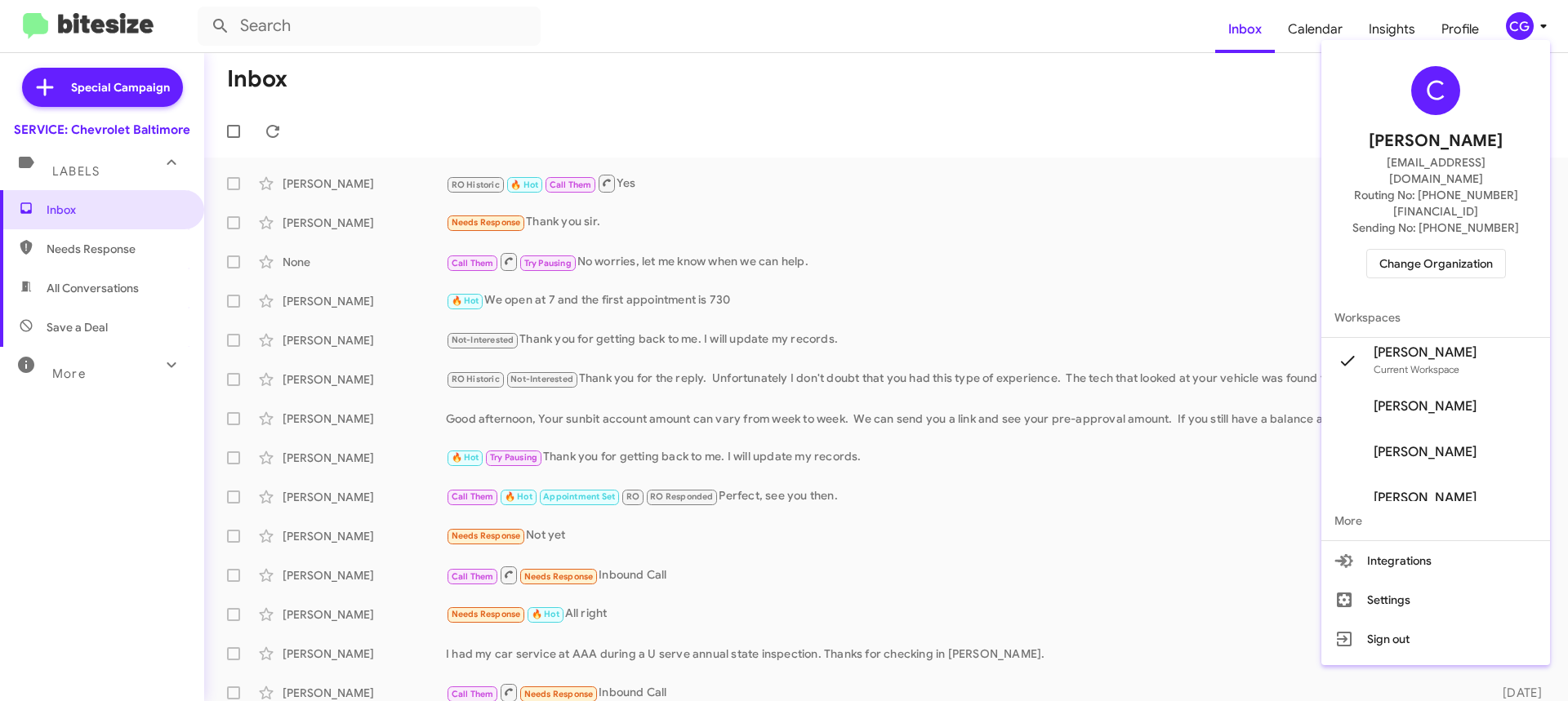
click at [1493, 250] on span "Change Organization" at bounding box center [1437, 263] width 113 height 28
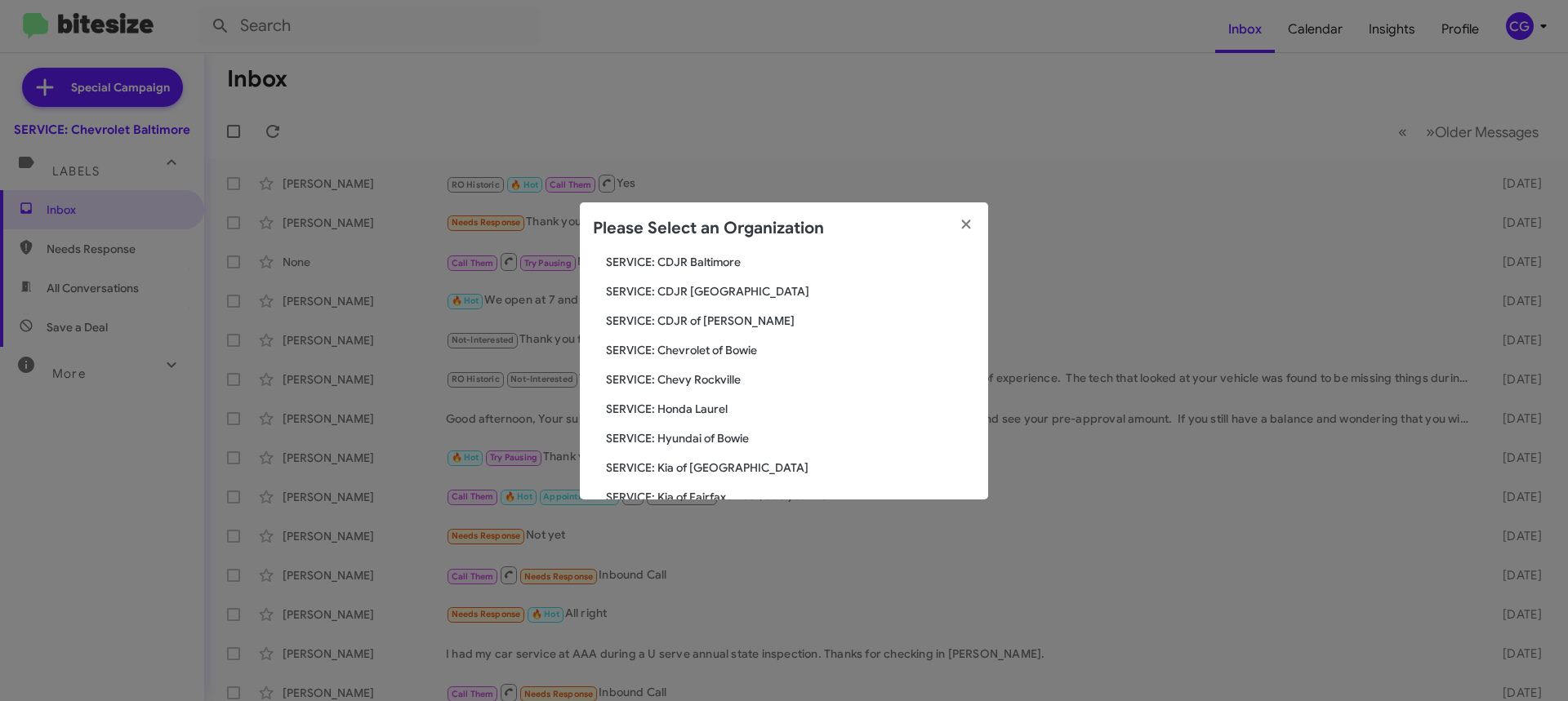
scroll to position [301, 0]
click at [695, 260] on span "SERVICE: Kia of [GEOGRAPHIC_DATA]" at bounding box center [790, 260] width 369 height 16
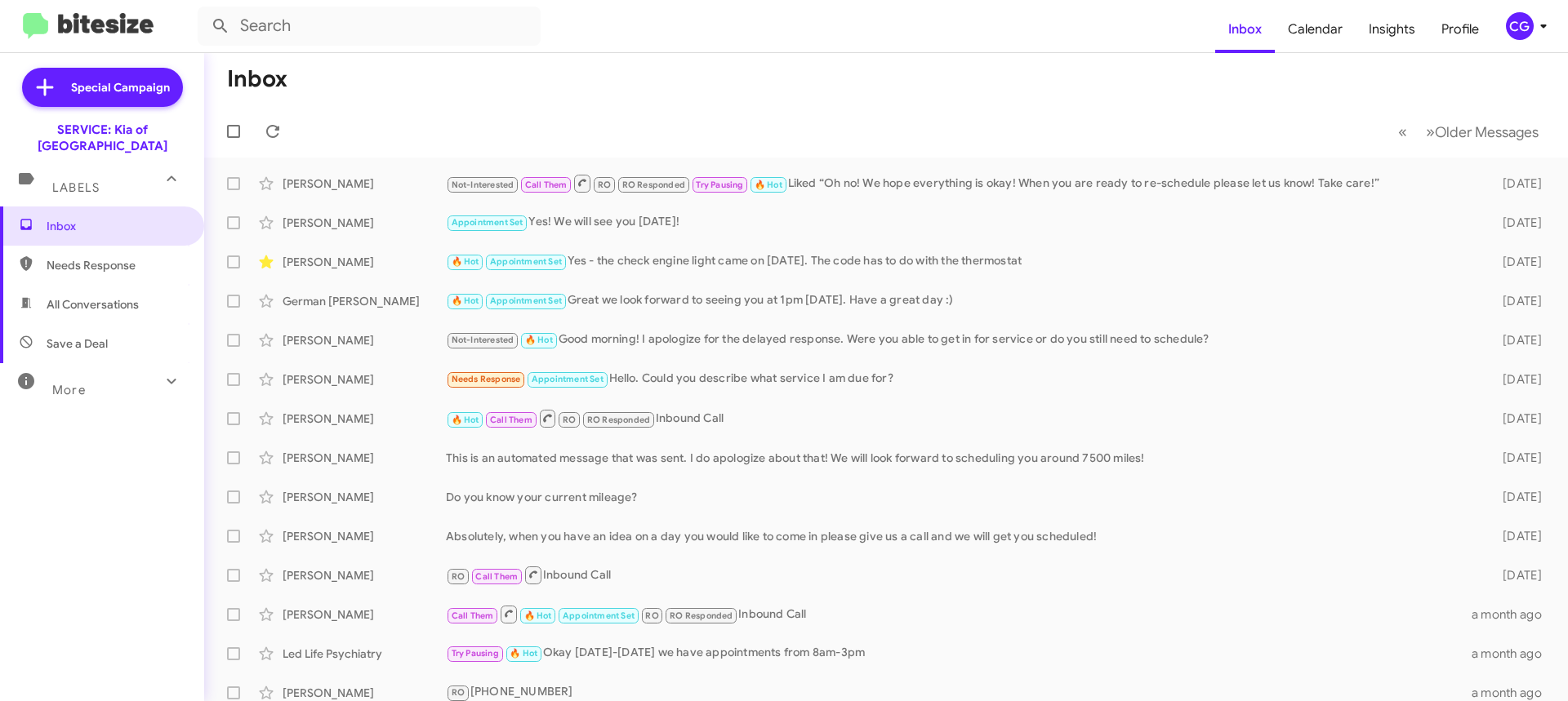
click at [1528, 26] on div "CG" at bounding box center [1520, 26] width 28 height 28
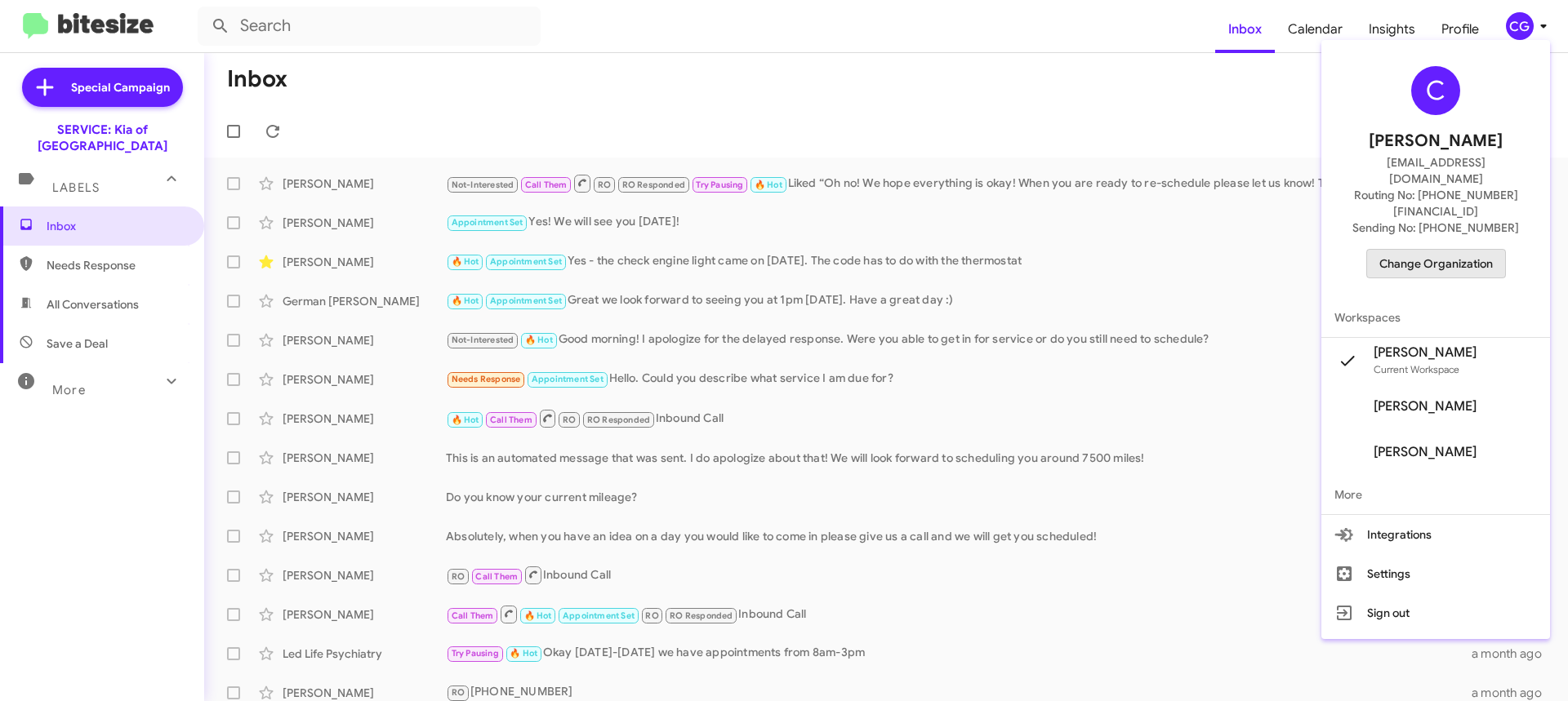
click at [1484, 250] on span "Change Organization" at bounding box center [1437, 263] width 113 height 28
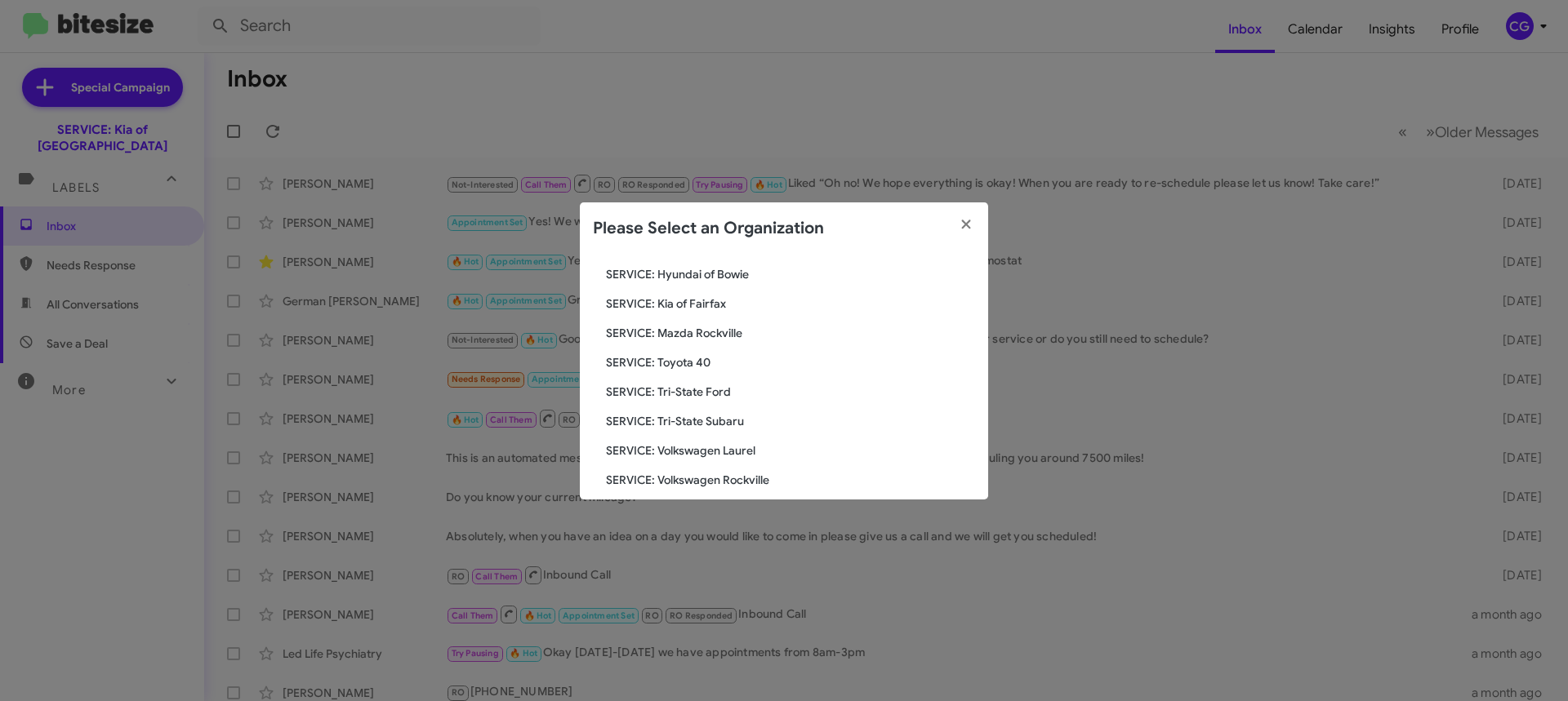
scroll to position [301, 0]
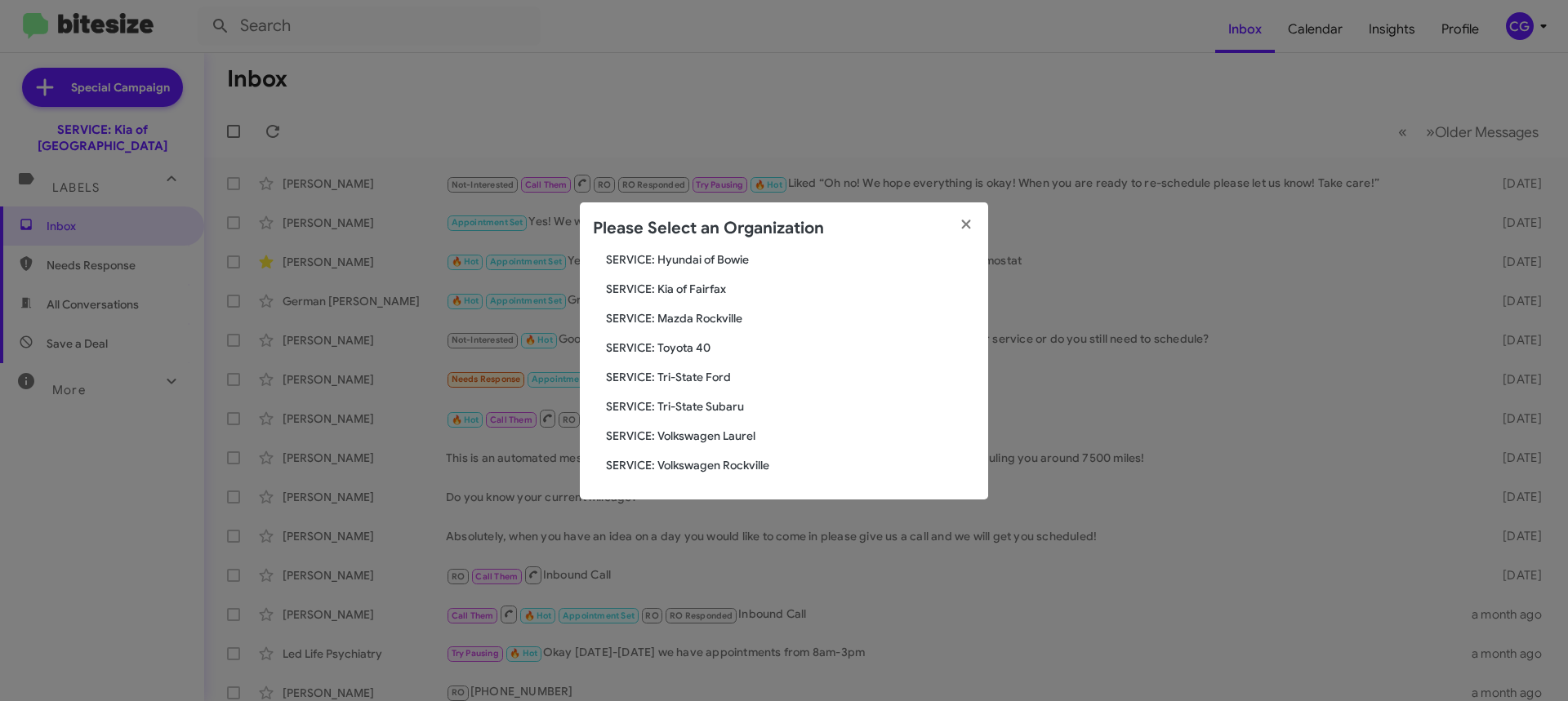
click at [674, 344] on span "SERVICE: Toyota 40" at bounding box center [790, 348] width 369 height 16
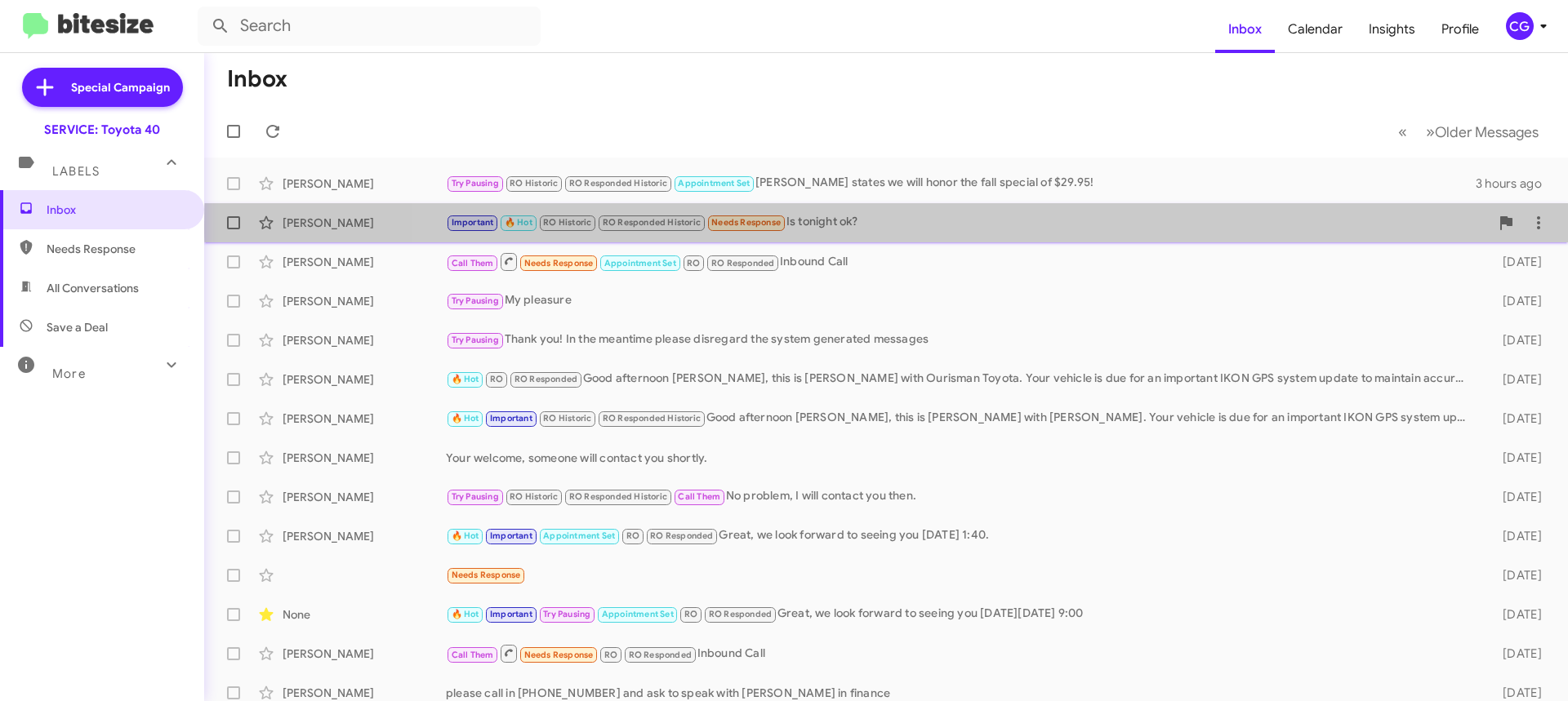
click at [1020, 227] on div "Important 🔥 Hot RO Historic RO Responded Historic Needs Response Is tonight ok?" at bounding box center [967, 222] width 1044 height 19
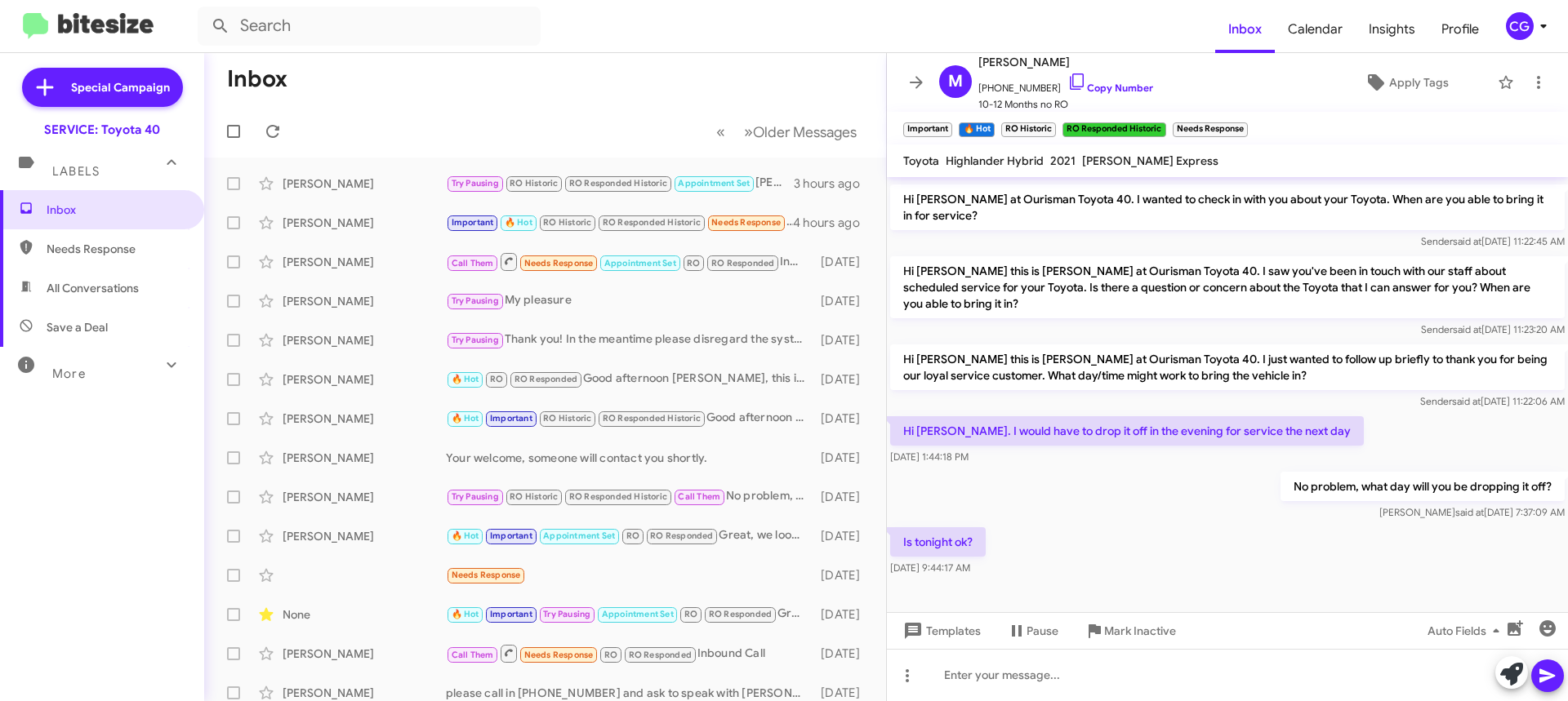
scroll to position [1, 0]
click at [235, 216] on label at bounding box center [233, 223] width 33 height 33
click at [234, 230] on input "checkbox" at bounding box center [233, 230] width 1 height 1
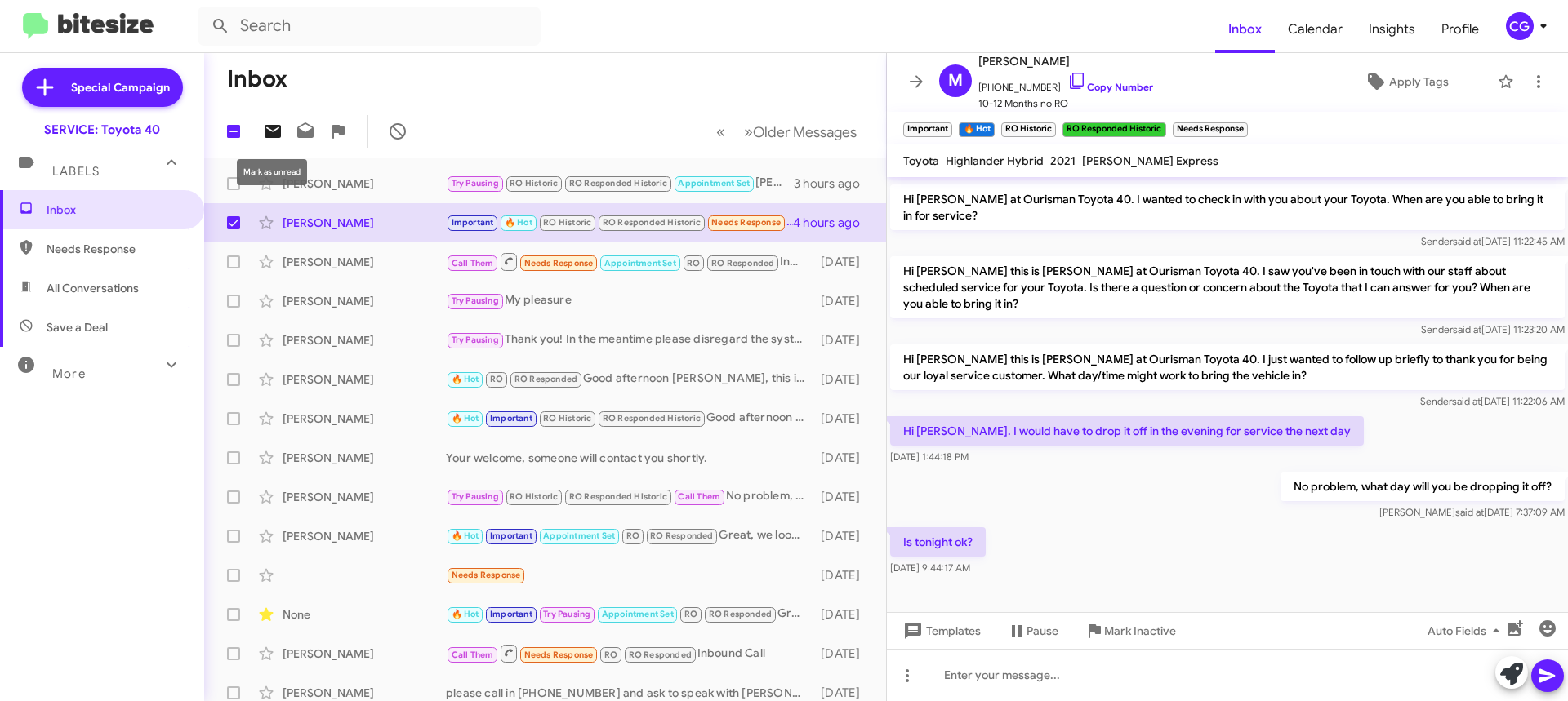
click at [281, 136] on icon at bounding box center [273, 131] width 20 height 20
click at [228, 224] on span at bounding box center [233, 223] width 13 height 13
click at [233, 230] on input "checkbox" at bounding box center [233, 230] width 1 height 1
checkbox input "false"
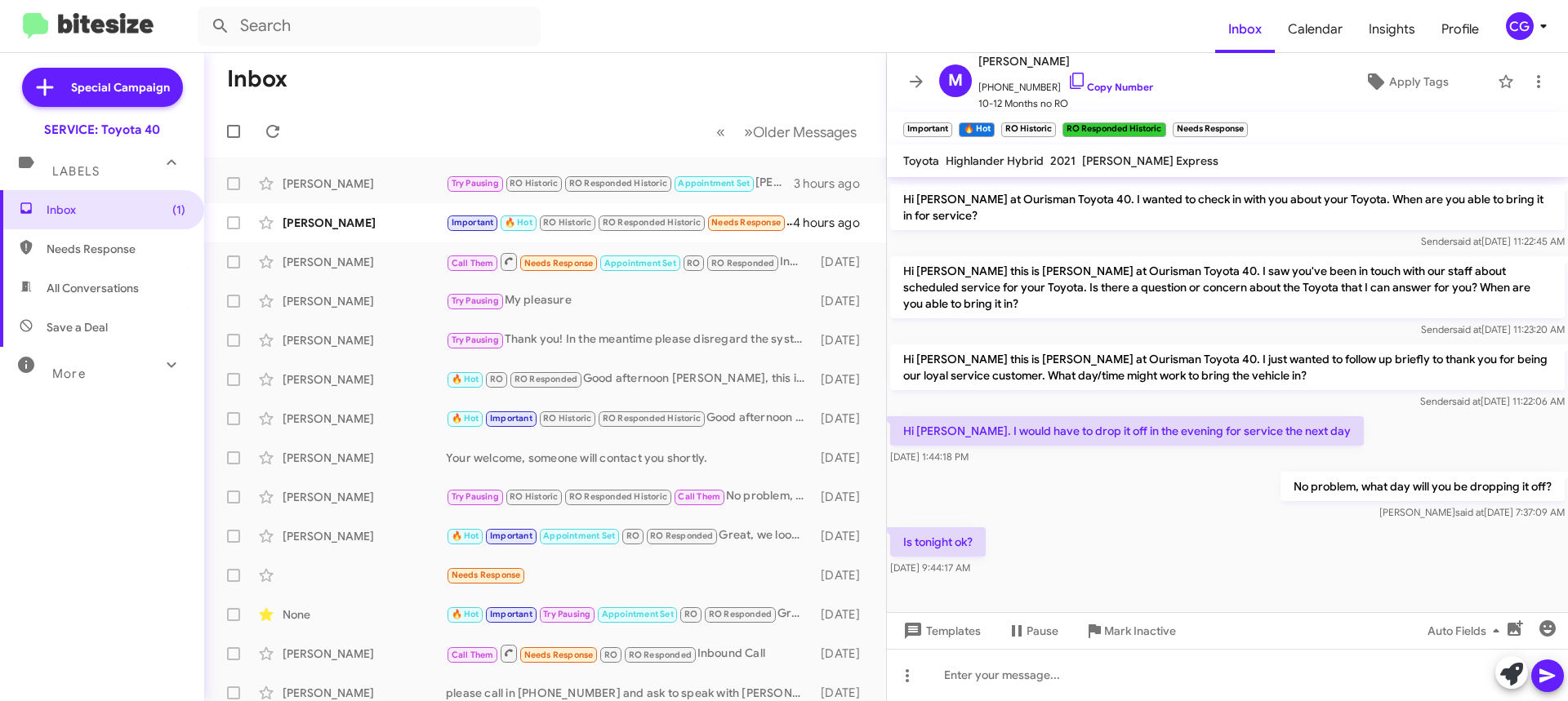
click at [651, 62] on mat-toolbar-row "Inbox" at bounding box center [545, 79] width 683 height 53
click at [368, 223] on div "Michelle Bedler" at bounding box center [364, 223] width 163 height 16
click at [1534, 26] on icon at bounding box center [1544, 26] width 20 height 20
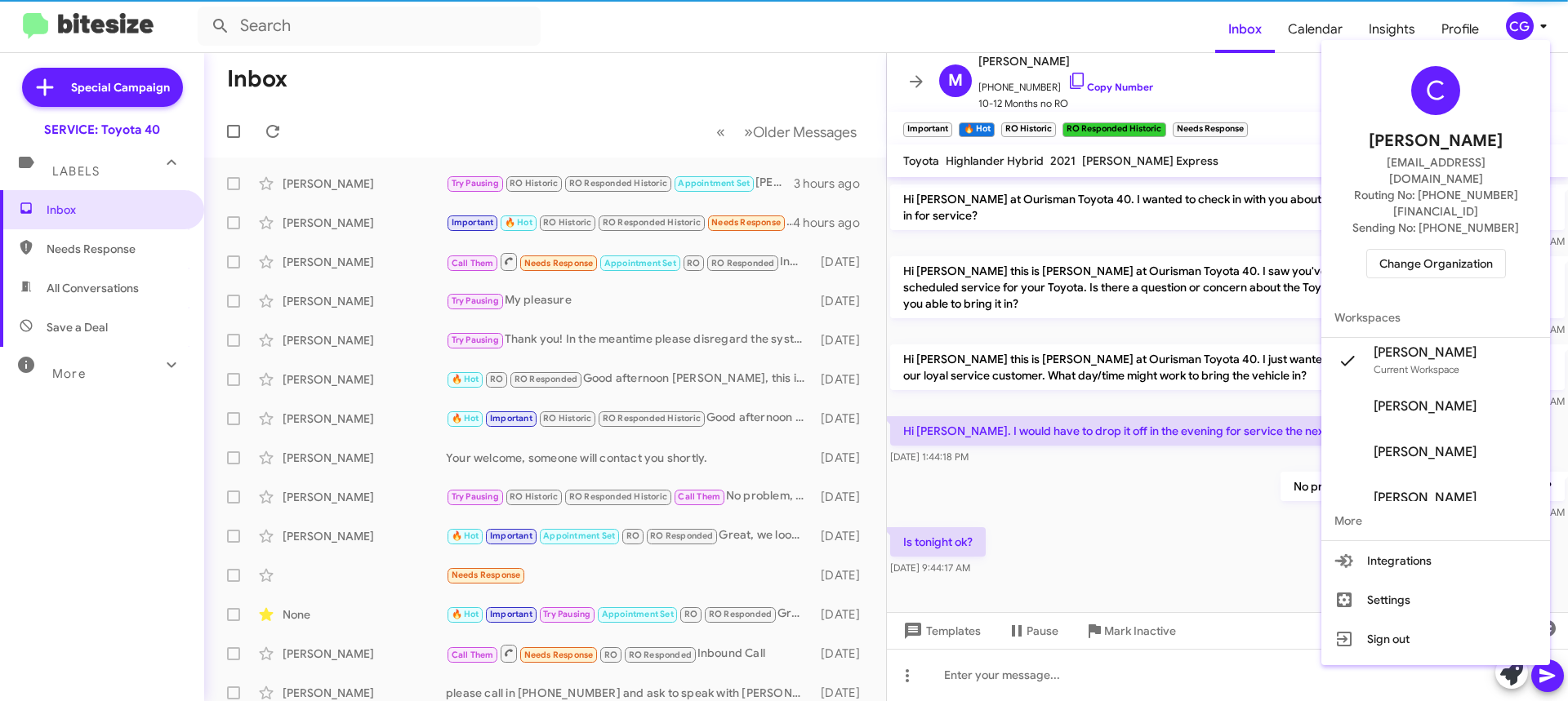
click at [1459, 250] on span "Change Organization" at bounding box center [1437, 263] width 113 height 28
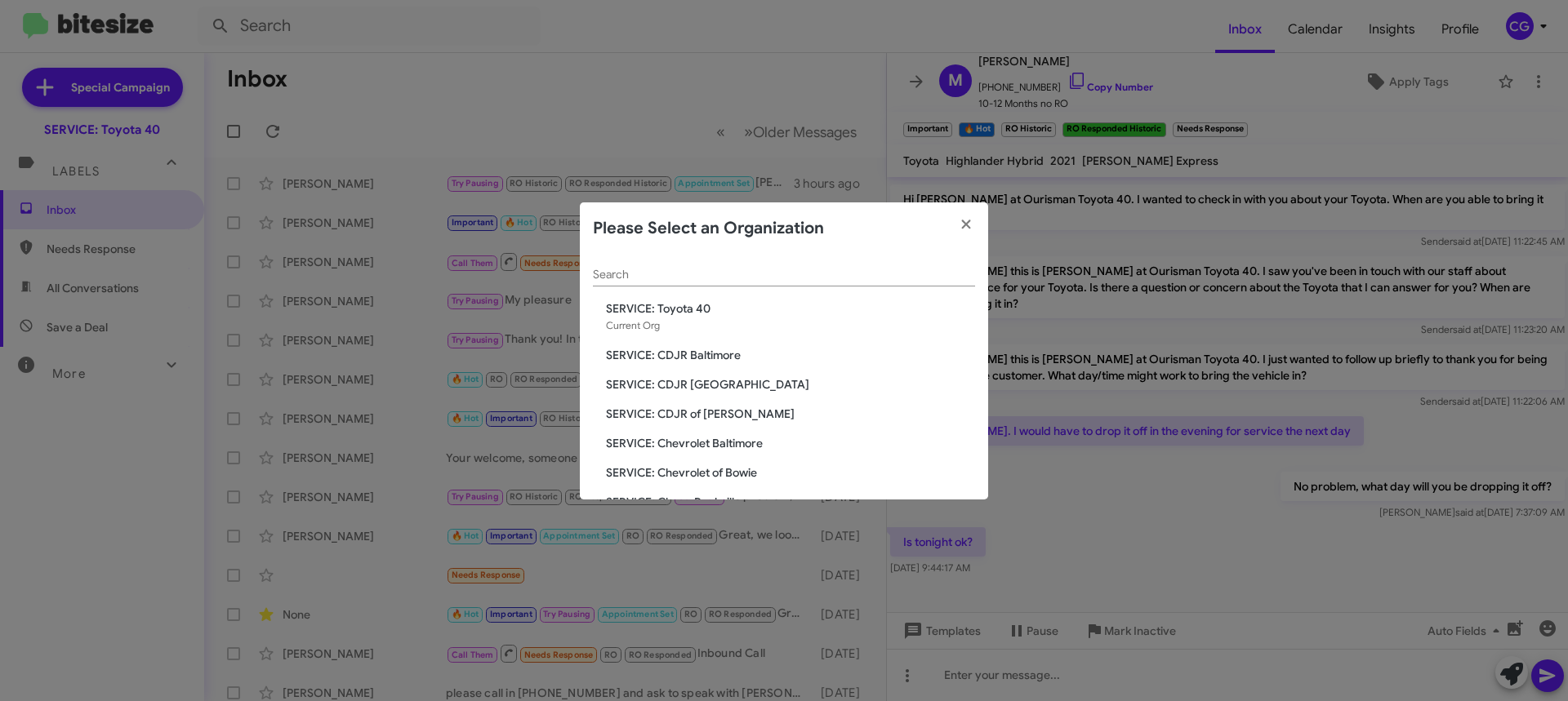
click at [719, 413] on span "SERVICE: CDJR of [PERSON_NAME]" at bounding box center [790, 414] width 369 height 16
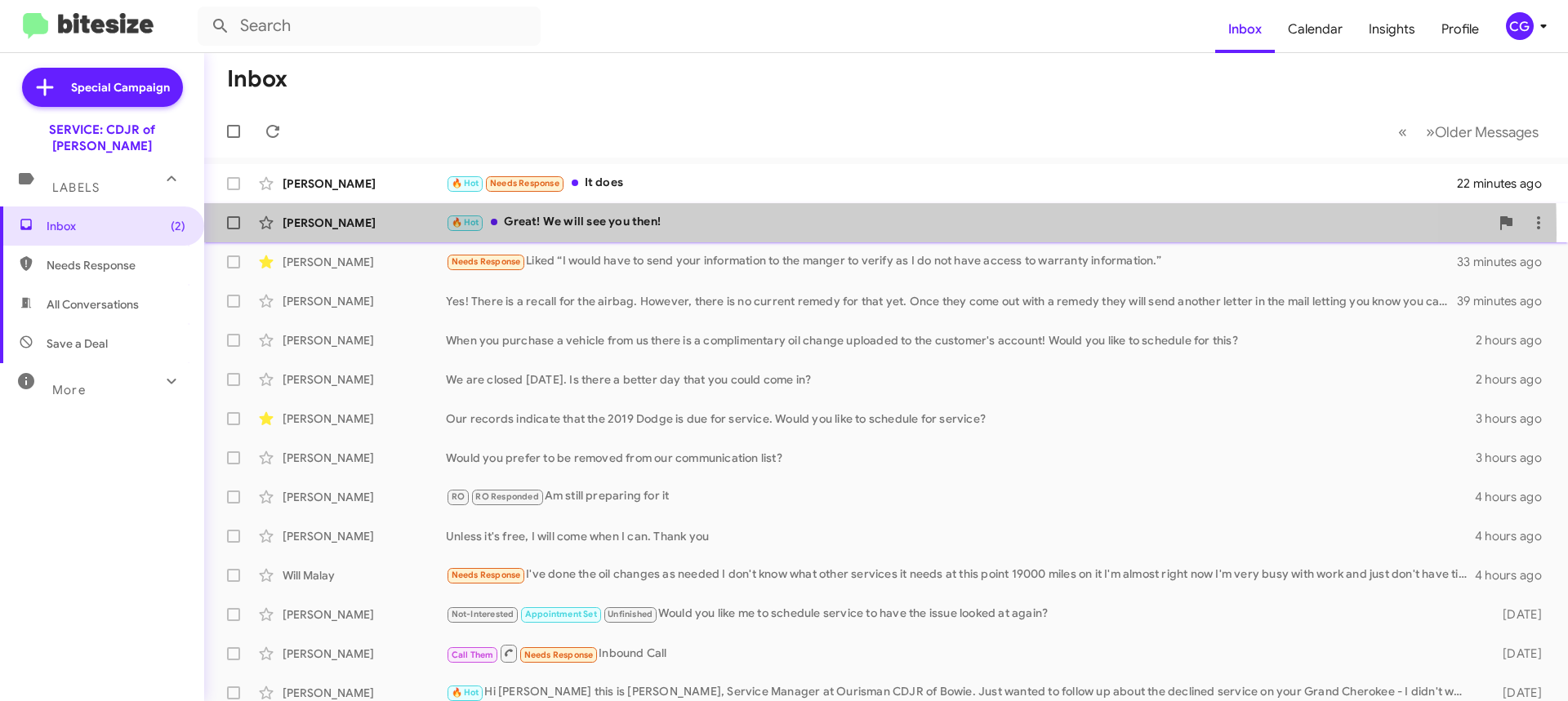
click at [564, 234] on div "[PERSON_NAME] 🔥 Hot Great! We will see you then! 24 minutes ago" at bounding box center [885, 223] width 1338 height 33
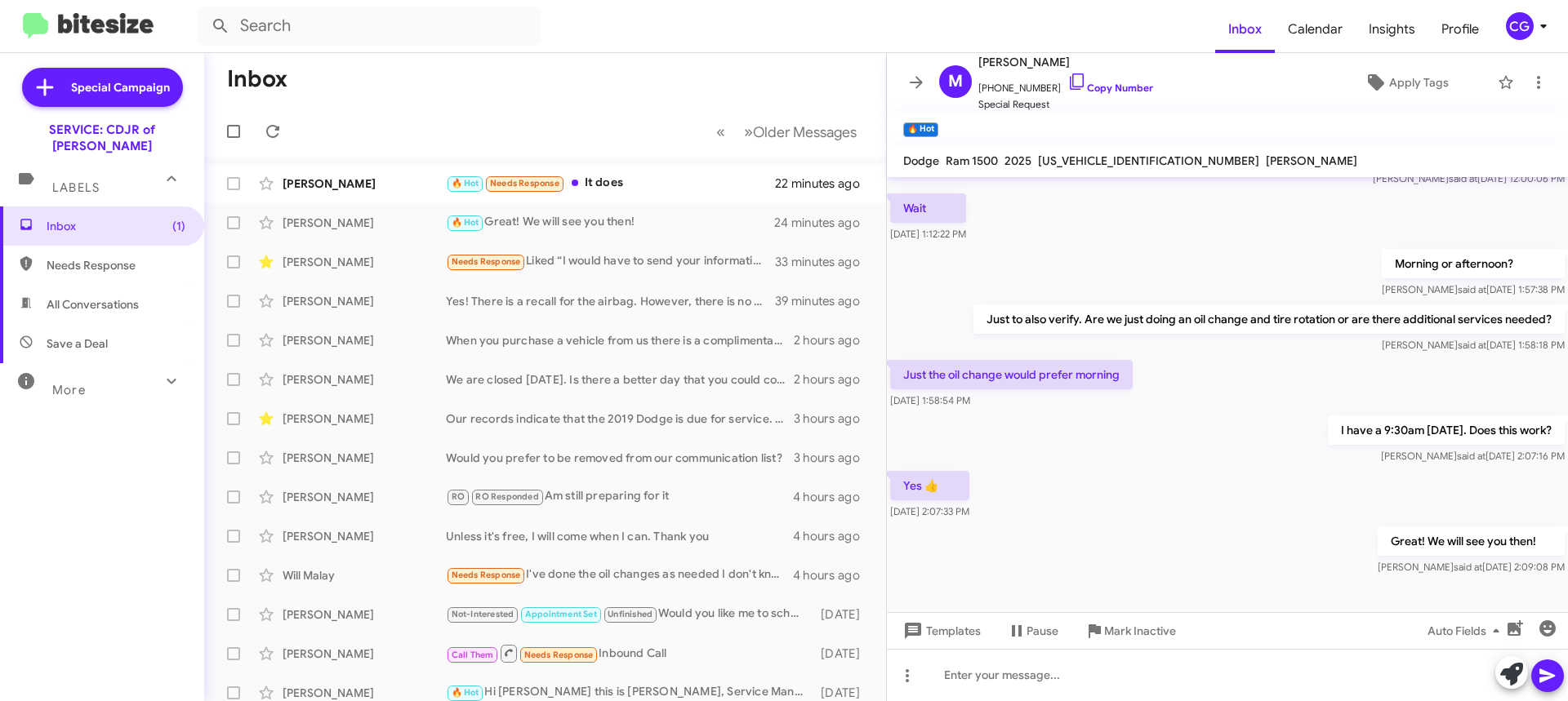
scroll to position [243, 0]
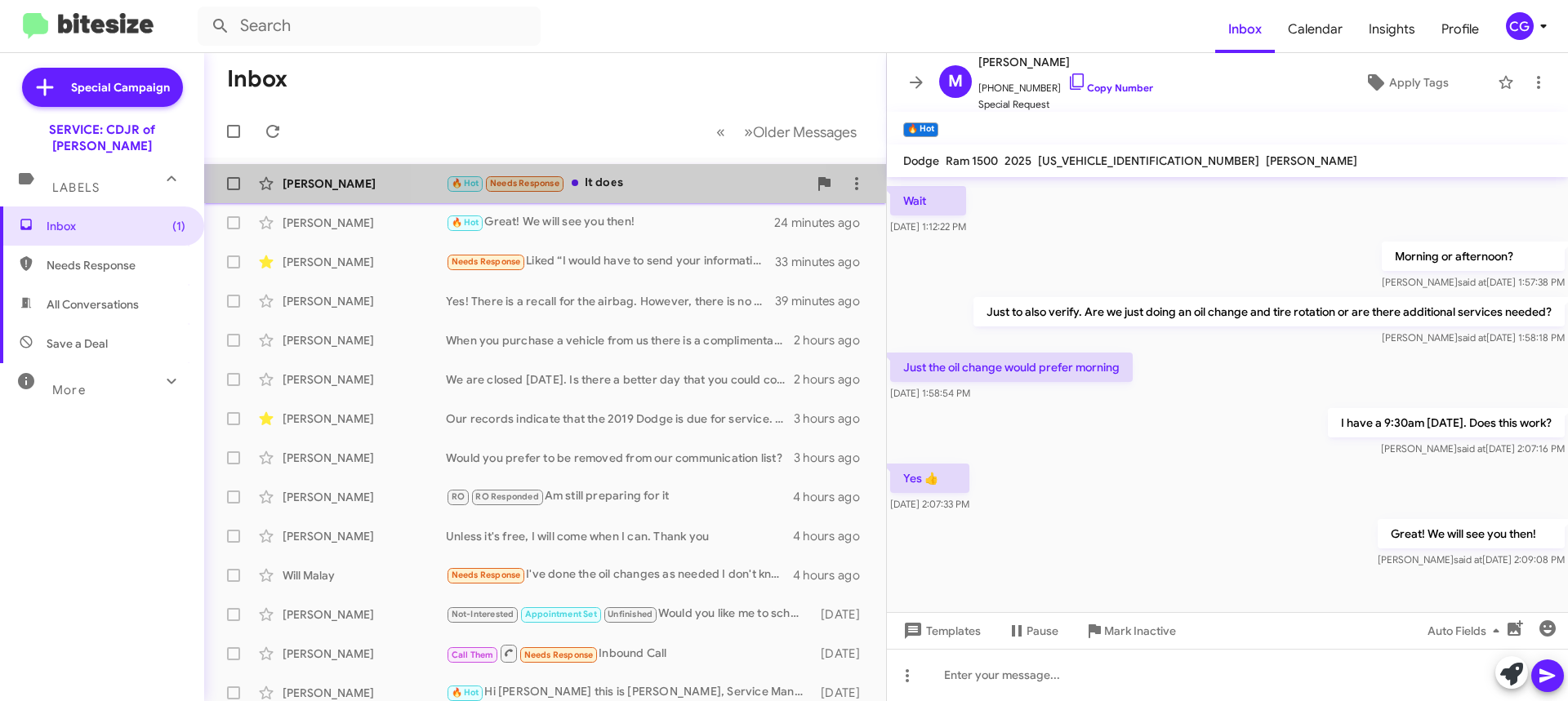
click at [640, 202] on span "[PERSON_NAME] 🔥 Hot Needs Response It does 22 minutes ago" at bounding box center [545, 183] width 683 height 39
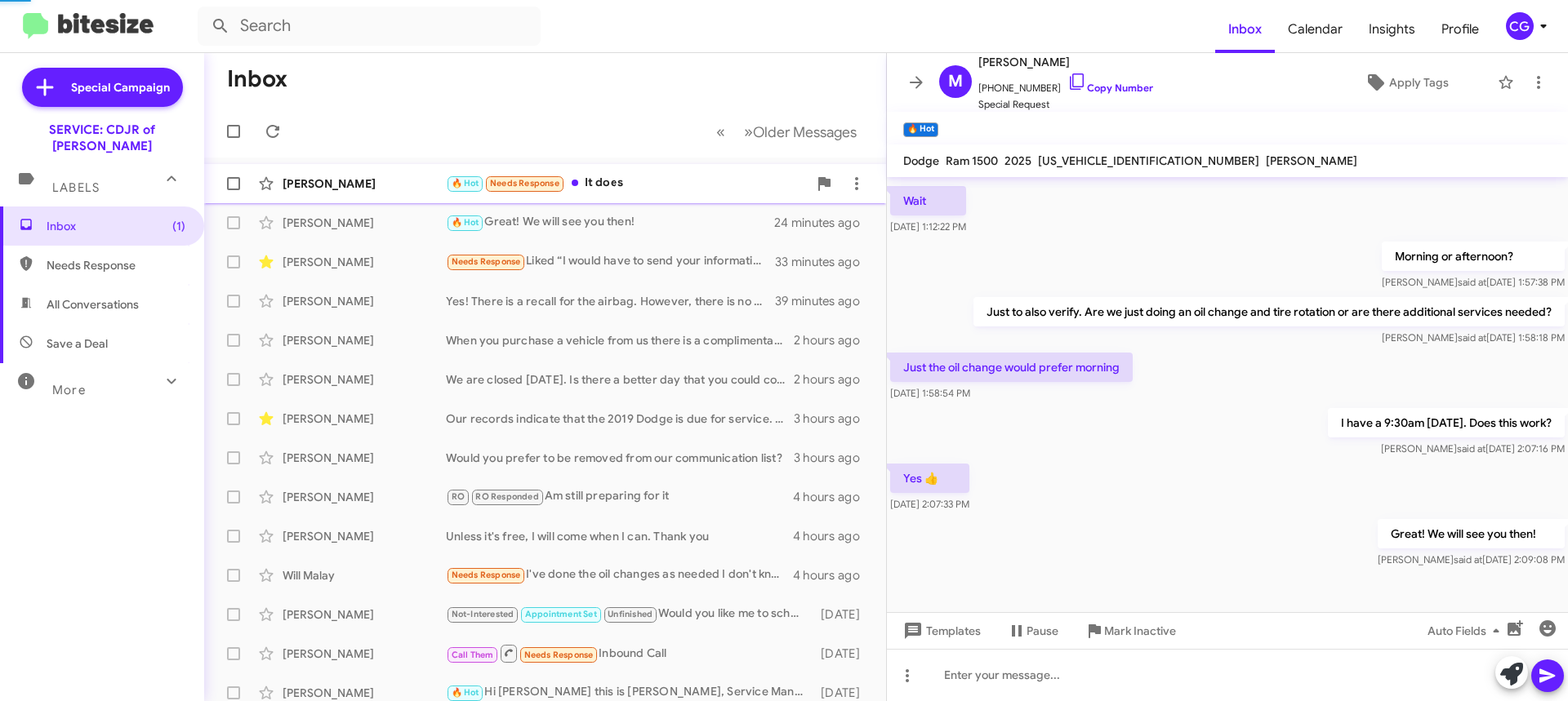
scroll to position [205, 0]
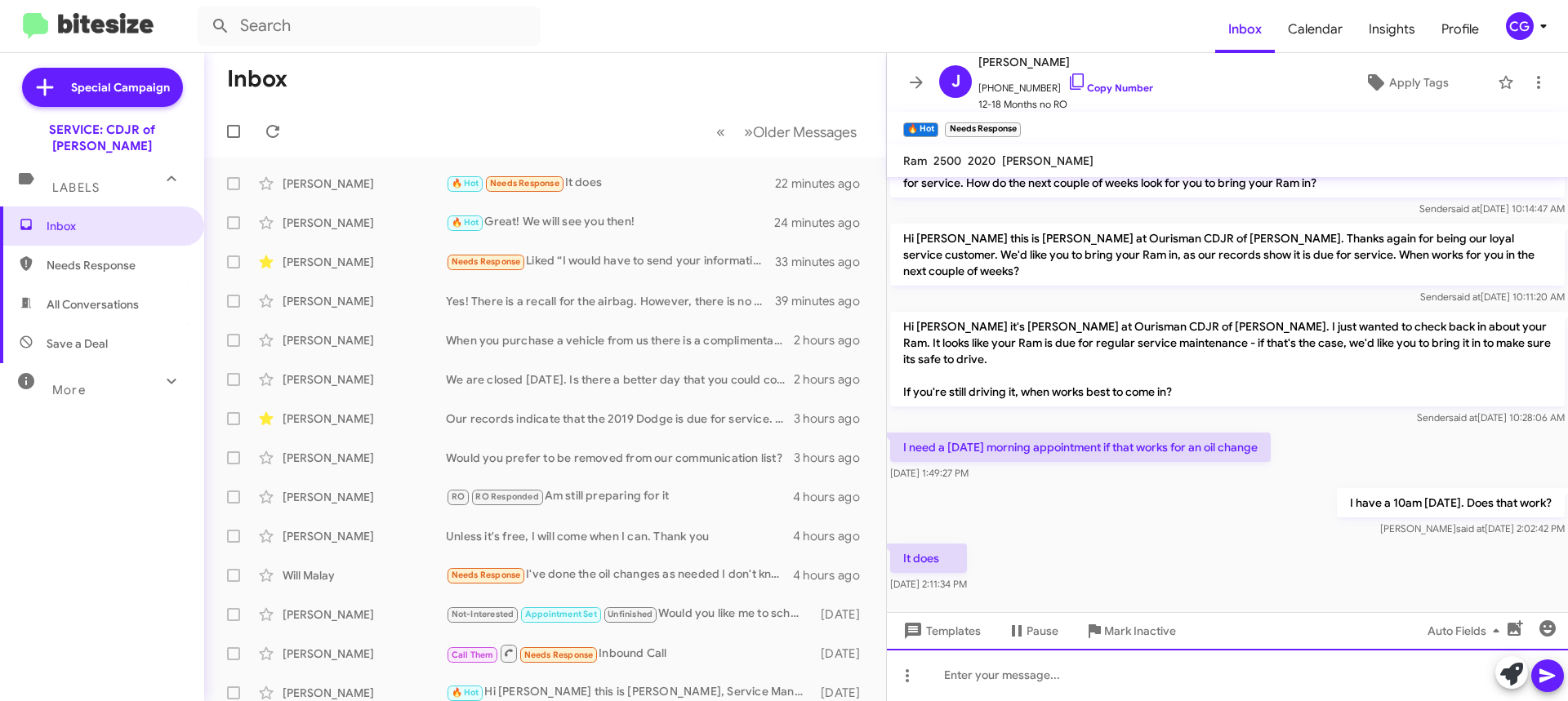
click at [1163, 675] on div at bounding box center [1228, 675] width 682 height 53
click at [1548, 679] on icon at bounding box center [1548, 676] width 16 height 14
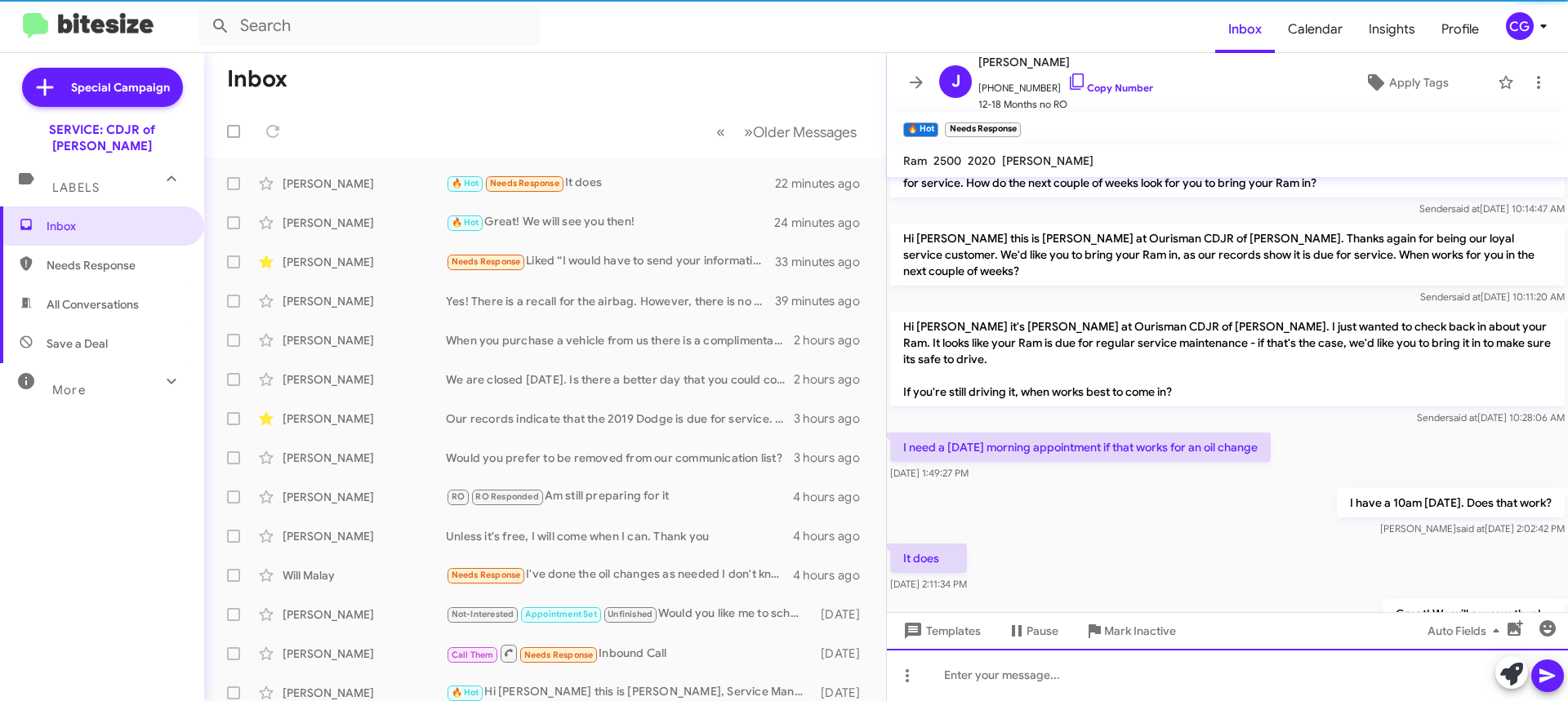
scroll to position [0, 0]
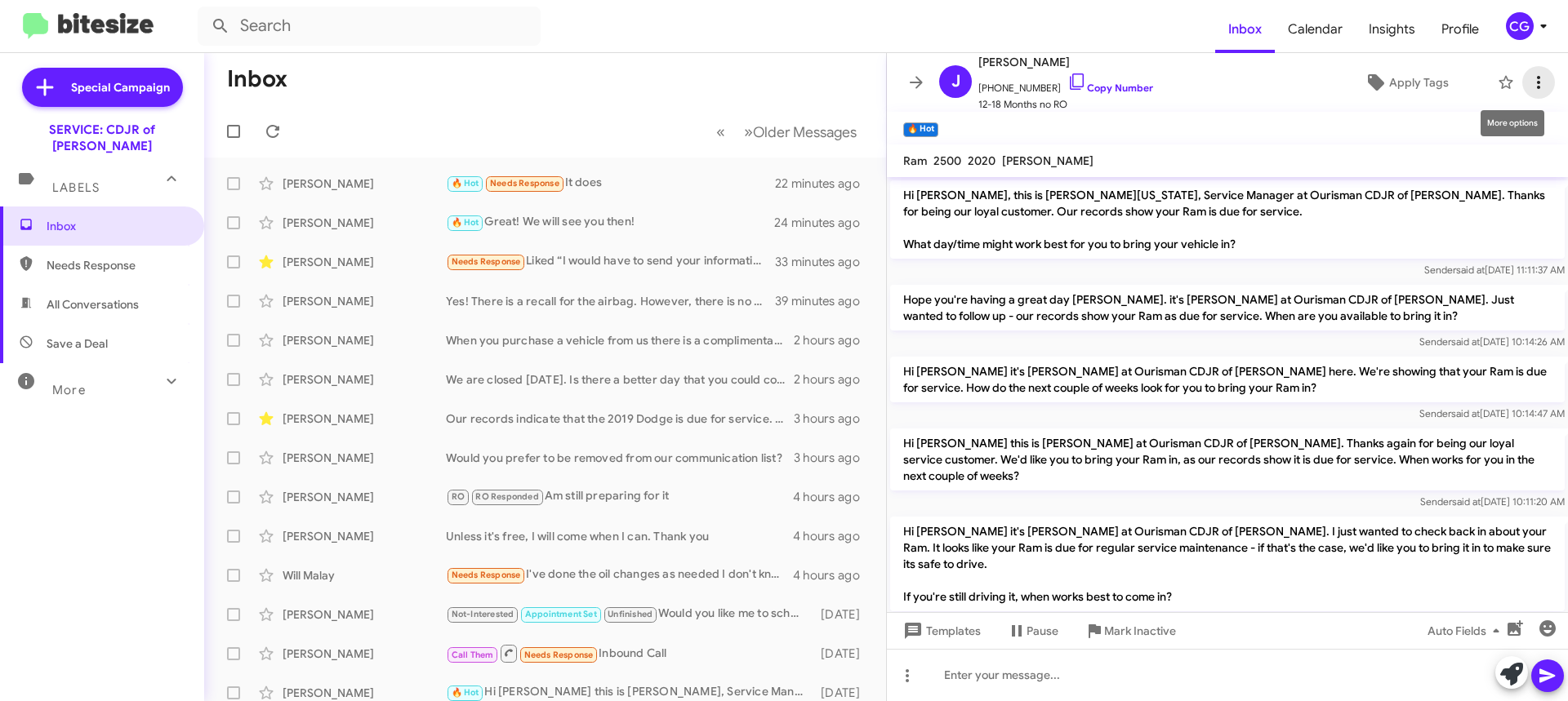
click at [1529, 90] on icon at bounding box center [1539, 83] width 20 height 20
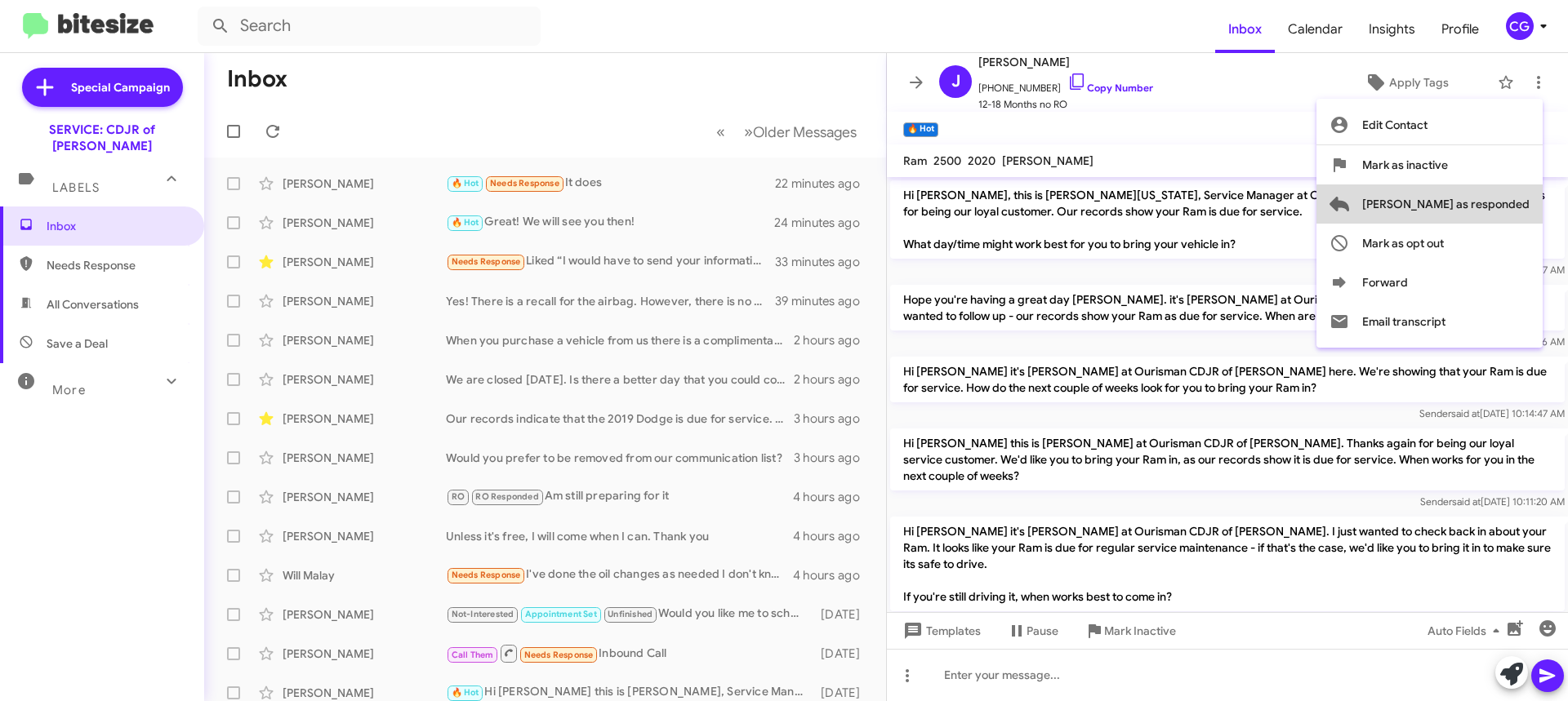
click at [1523, 212] on span "[PERSON_NAME] as responded" at bounding box center [1447, 204] width 167 height 39
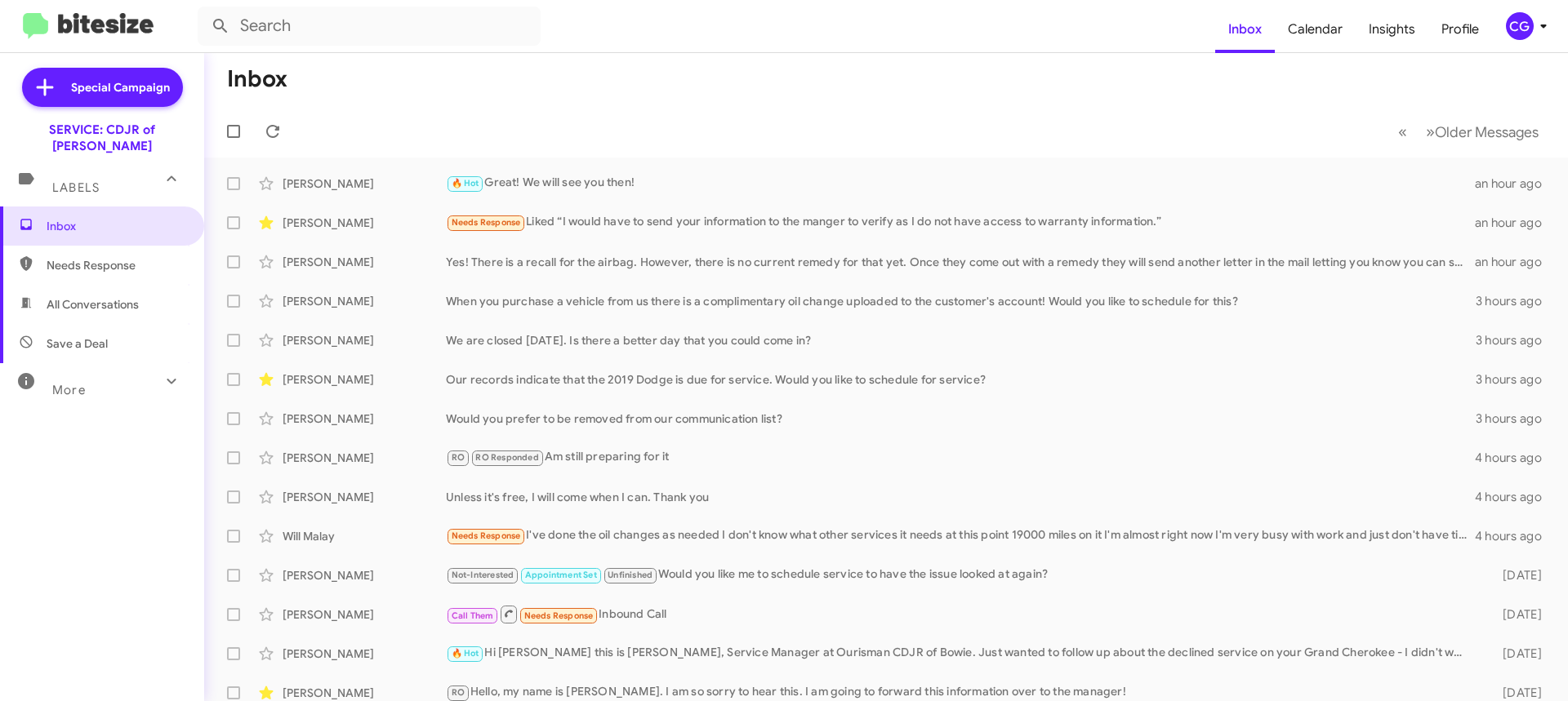
drag, startPoint x: 1519, startPoint y: 18, endPoint x: 1526, endPoint y: 32, distance: 15.7
click at [1523, 32] on div "CG" at bounding box center [1520, 26] width 28 height 28
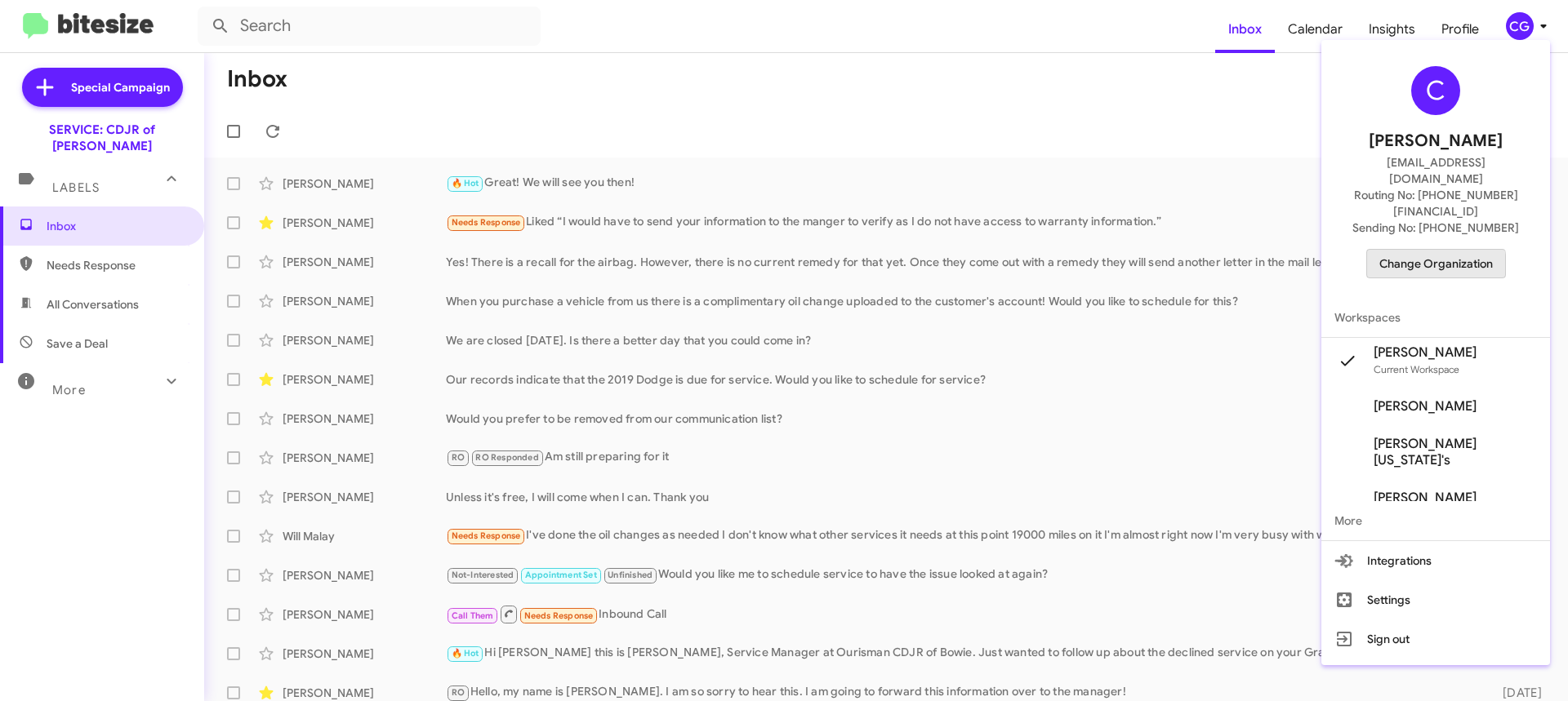
click at [1445, 250] on span "Change Organization" at bounding box center [1437, 263] width 113 height 28
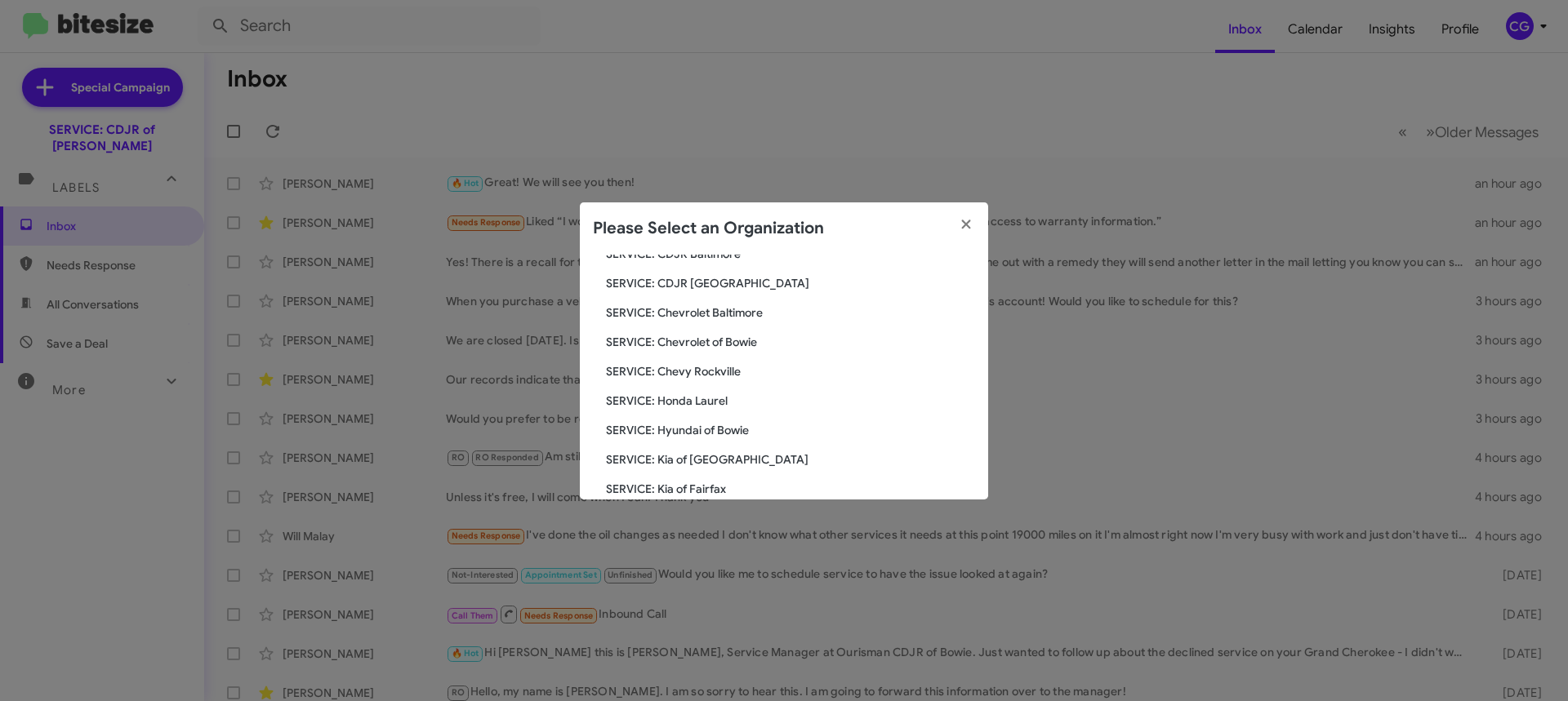
scroll to position [301, 0]
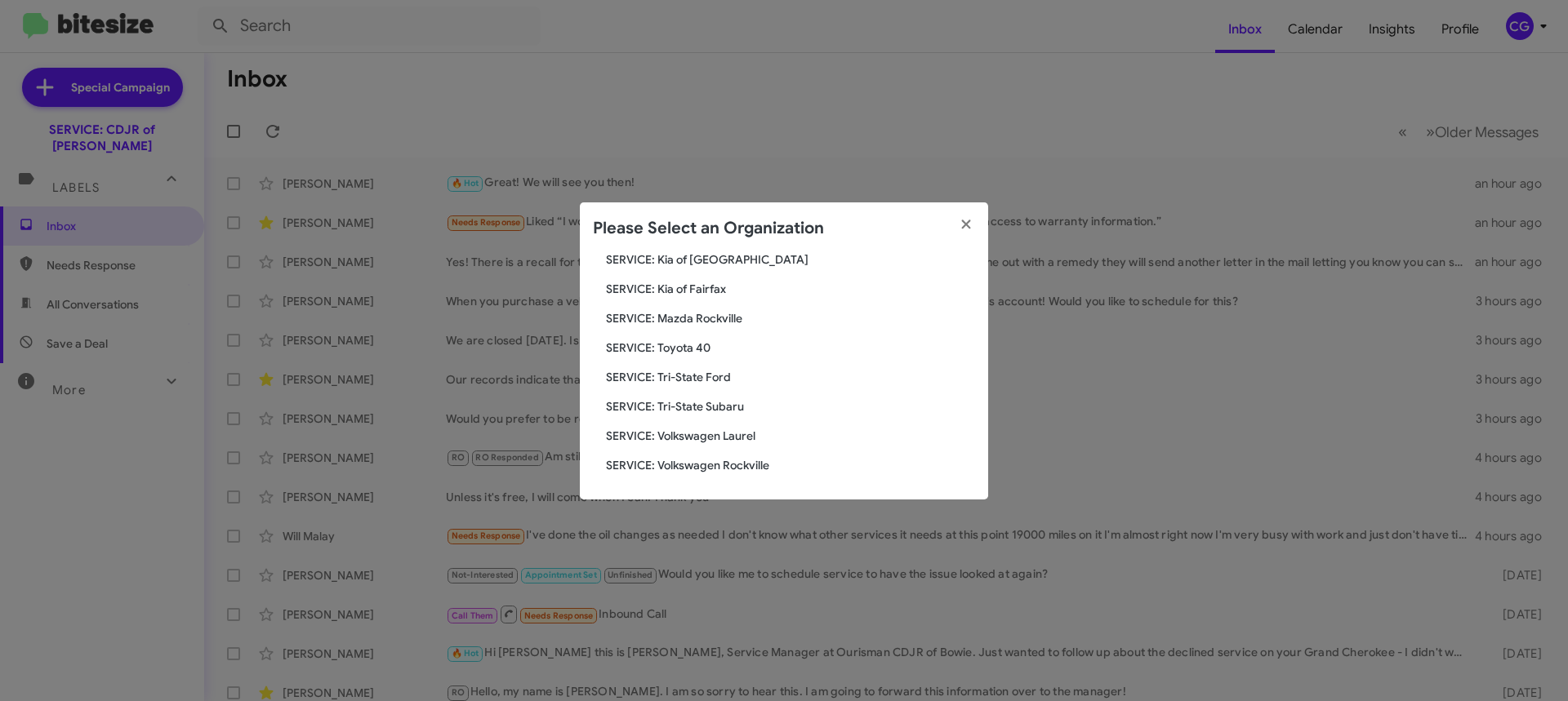
click at [679, 351] on span "SERVICE: Toyota 40" at bounding box center [790, 348] width 369 height 16
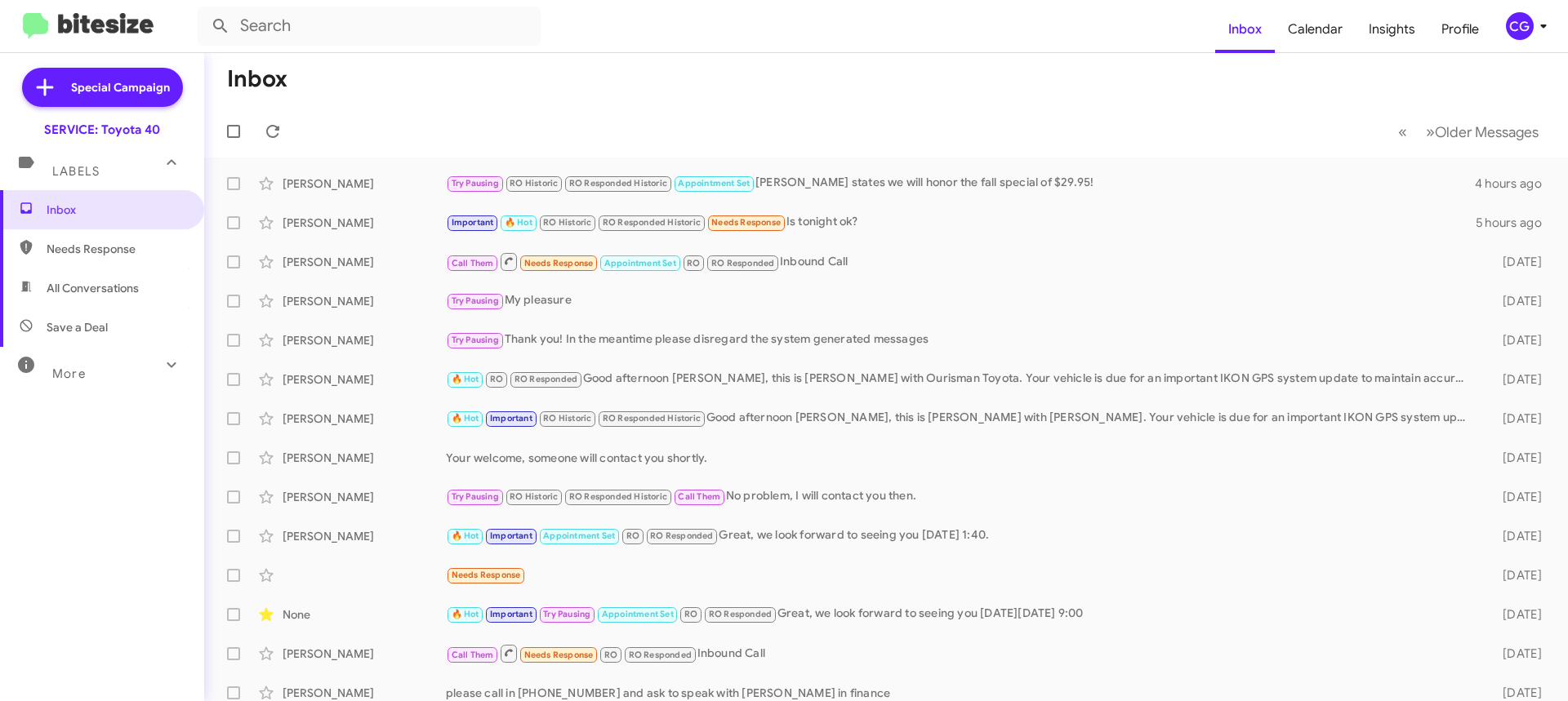
click at [1531, 31] on div "CG" at bounding box center [1520, 26] width 28 height 28
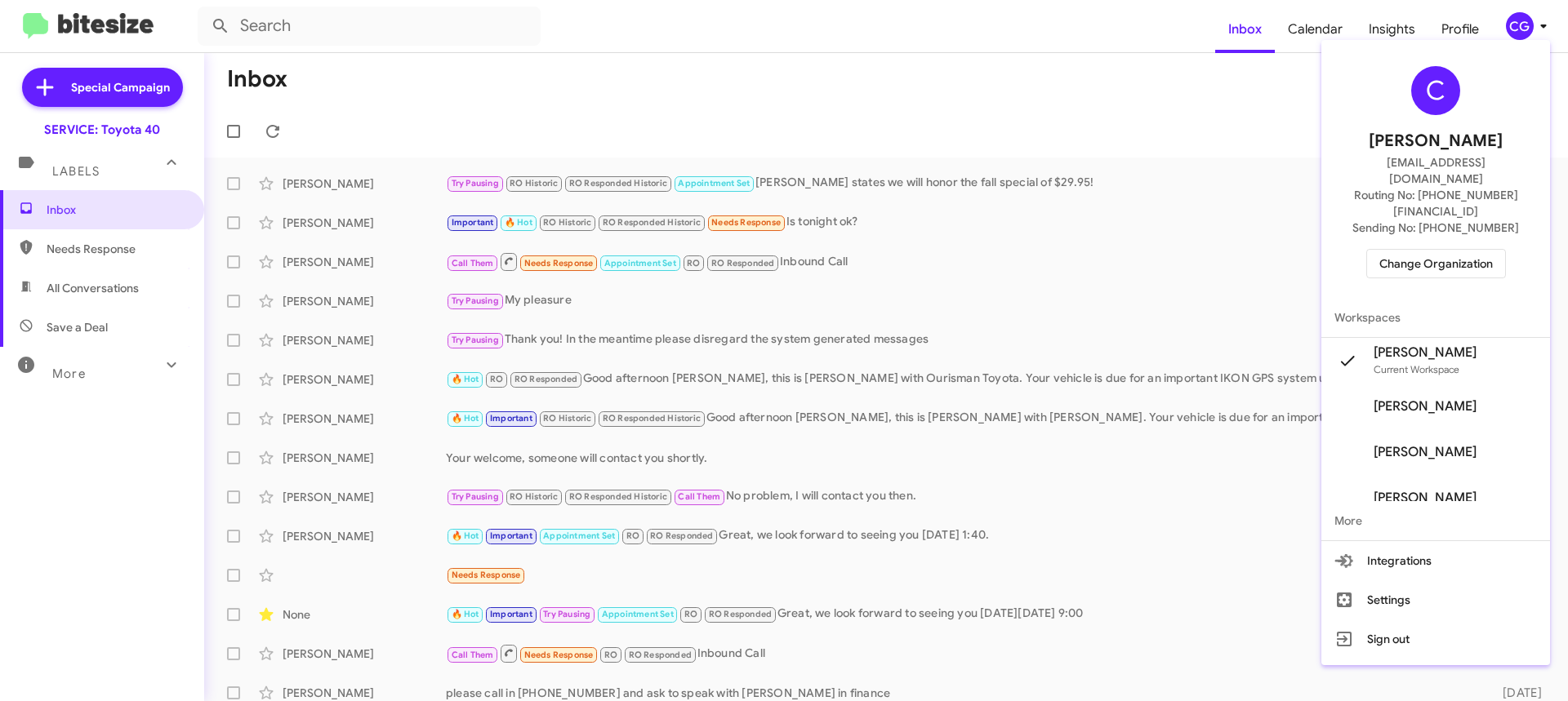
click at [1475, 250] on span "Change Organization" at bounding box center [1437, 263] width 113 height 28
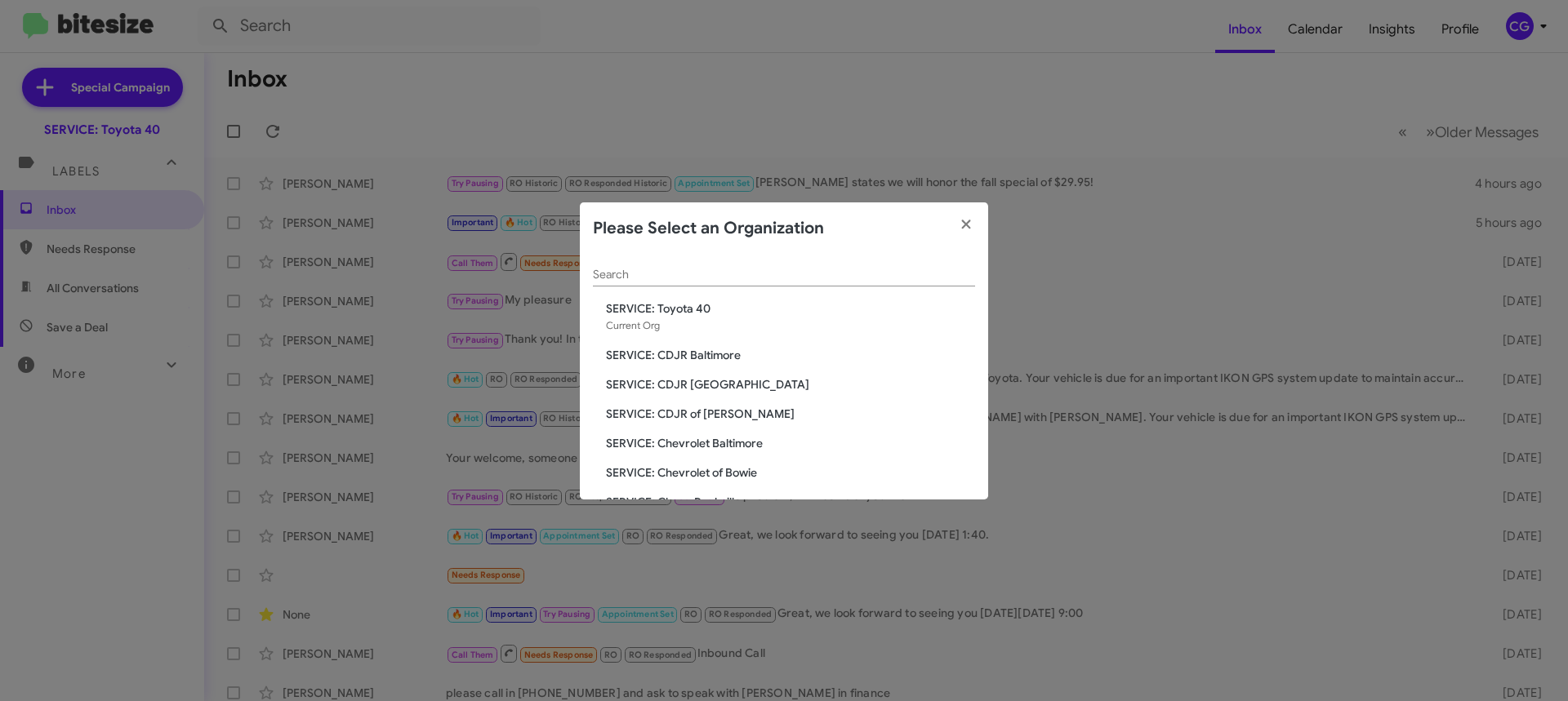
click at [719, 440] on span "SERVICE: Chevrolet Baltimore" at bounding box center [790, 443] width 369 height 16
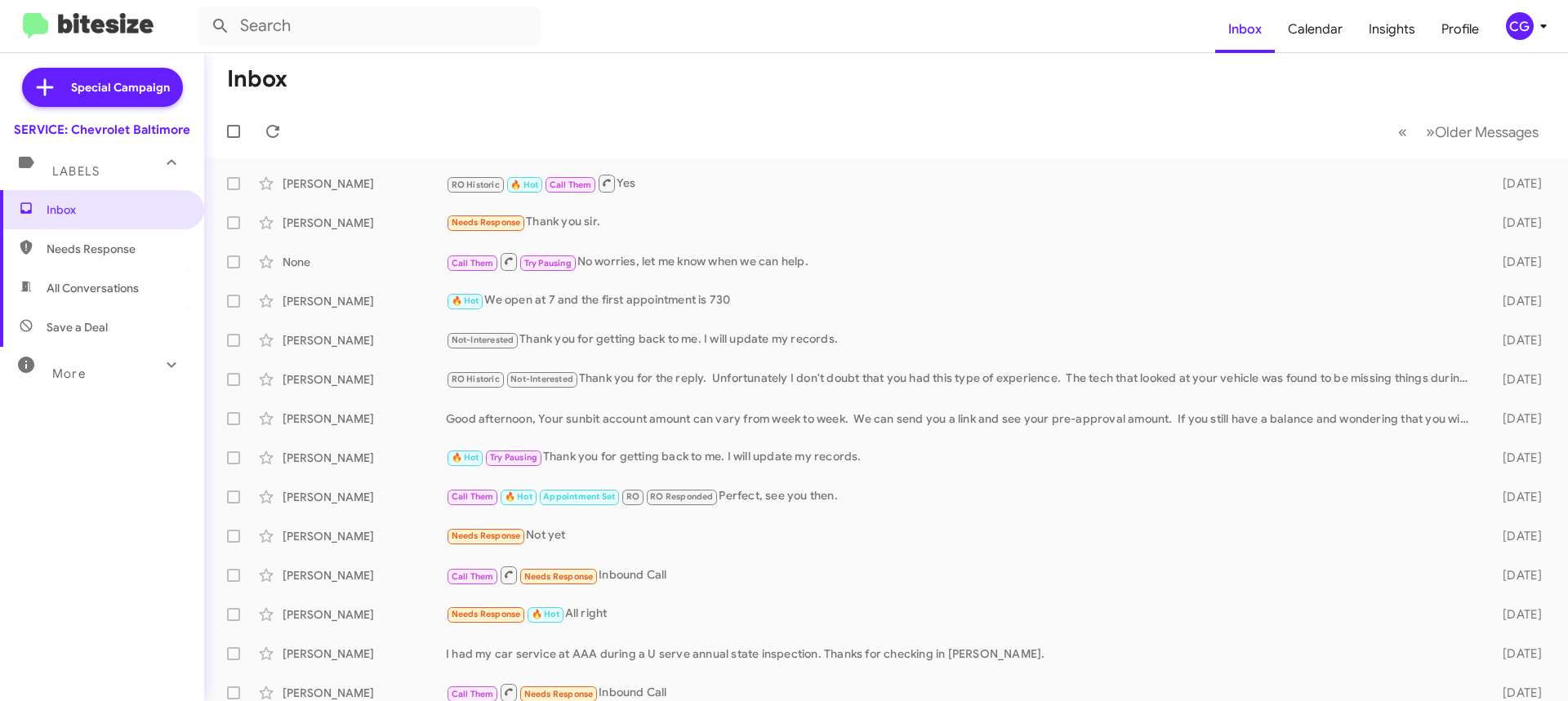
click at [1531, 26] on div "CG" at bounding box center [1520, 26] width 28 height 28
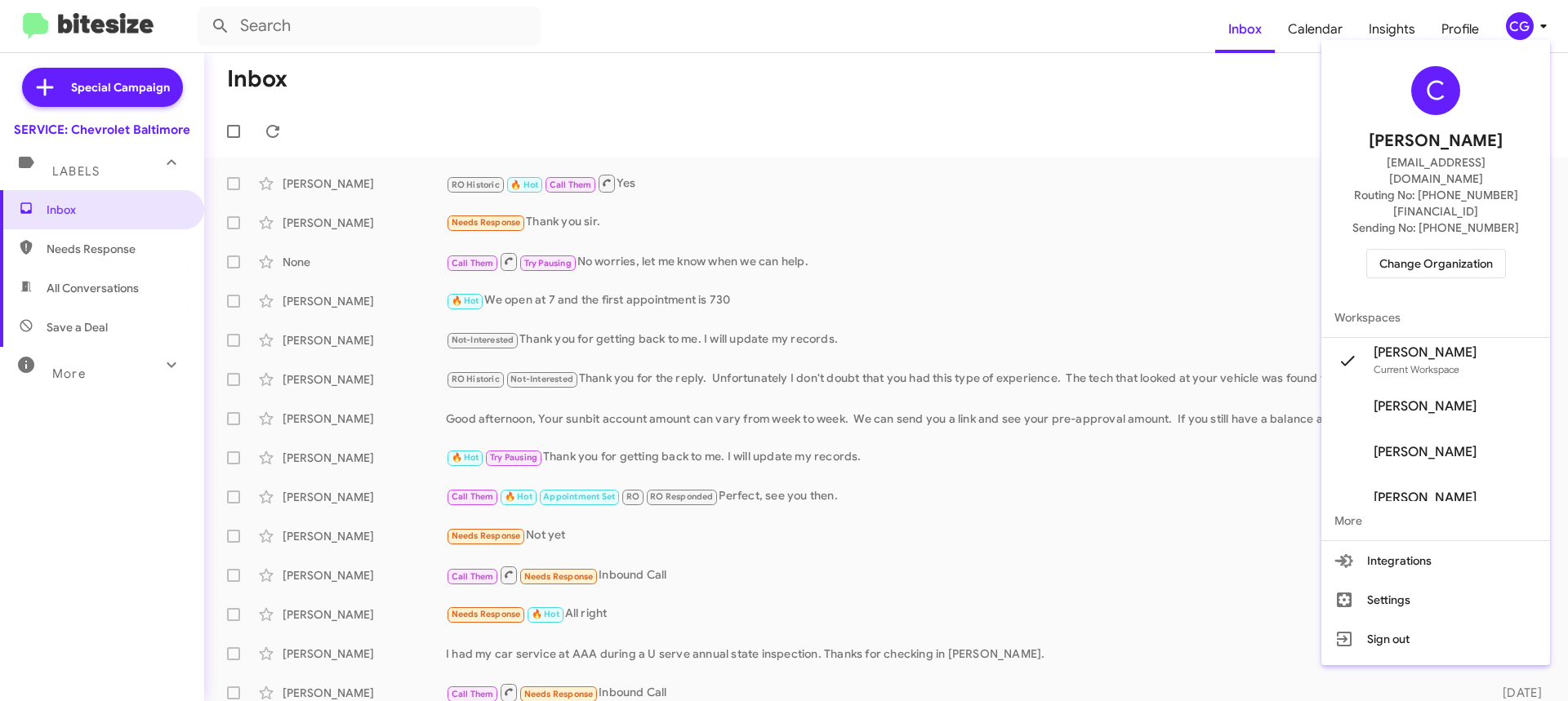
click at [1468, 250] on span "Change Organization" at bounding box center [1437, 263] width 113 height 28
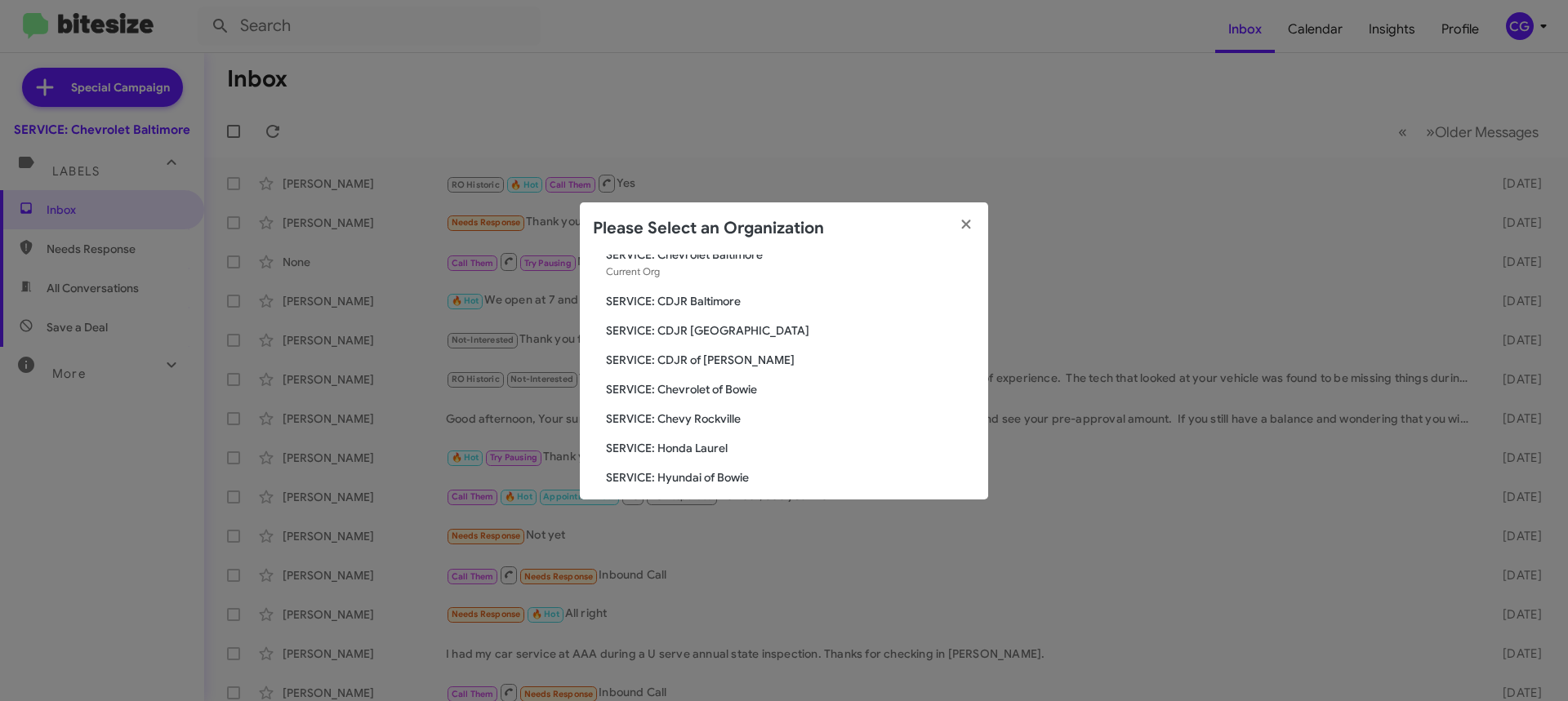
scroll to position [82, 0]
click at [713, 326] on span "SERVICE: CDJR of [PERSON_NAME]" at bounding box center [790, 332] width 369 height 16
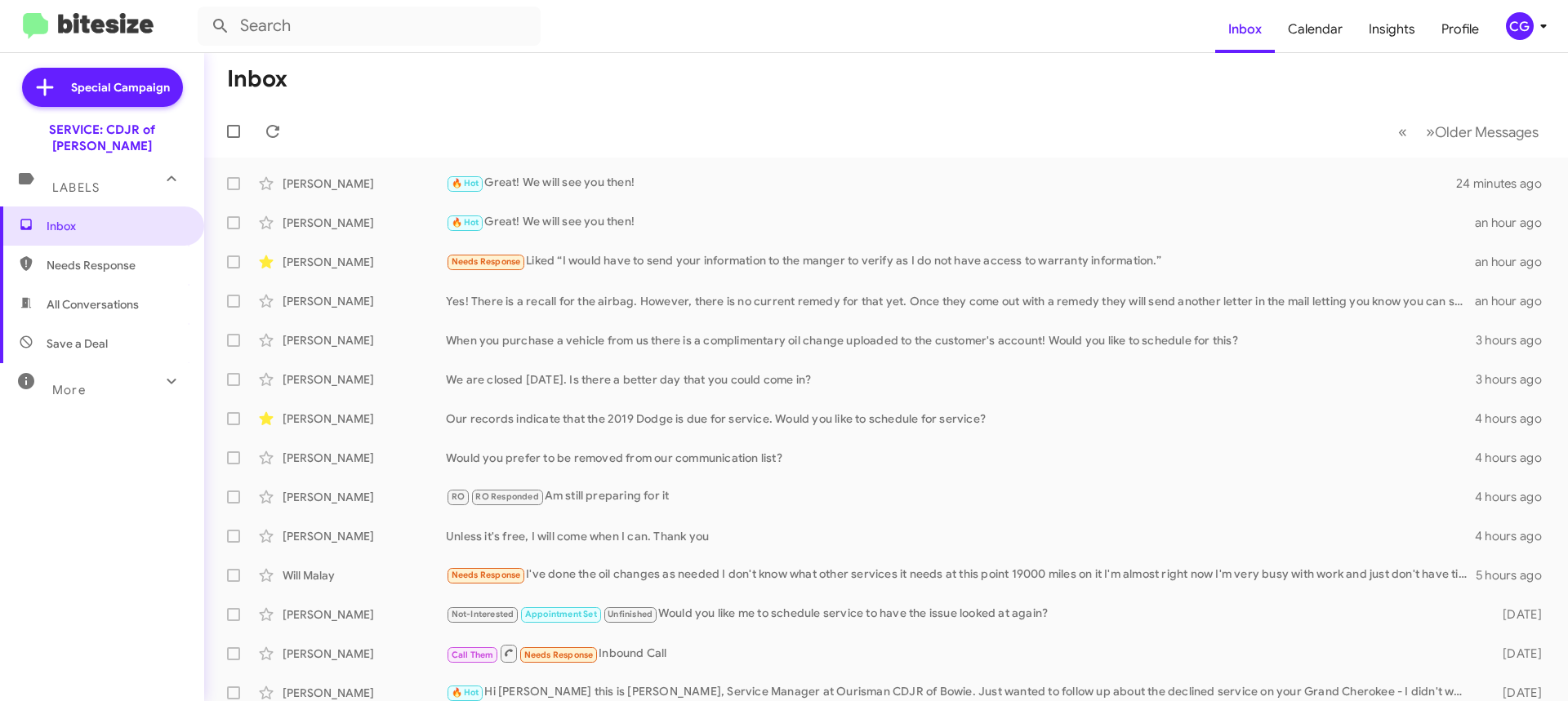
click at [1519, 20] on div "CG" at bounding box center [1520, 26] width 28 height 28
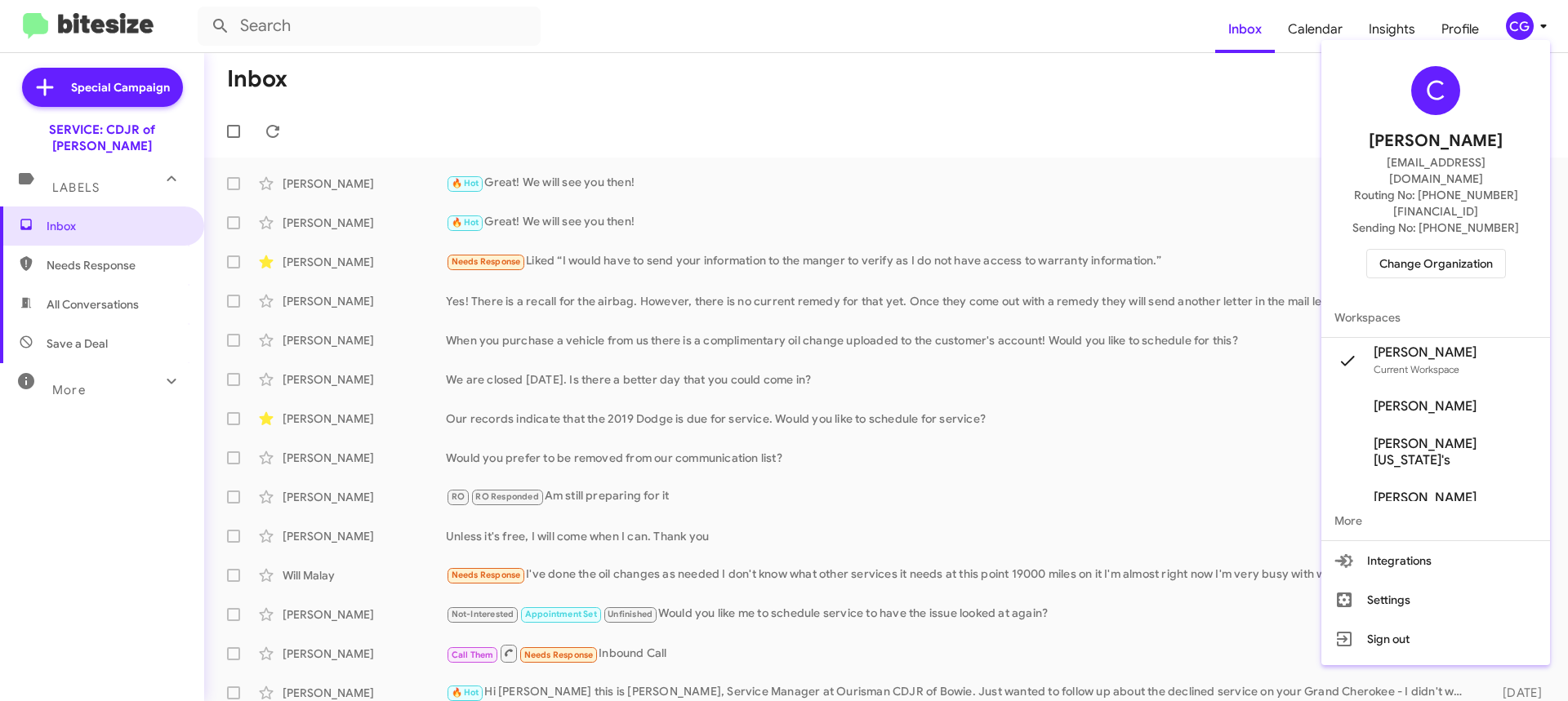
click at [1445, 247] on div "C Carmen Gast cgast@ourismancars.com Routing No: +1 (301) 249-4227 Sending No: …" at bounding box center [1436, 172] width 229 height 252
click at [1444, 250] on span "Change Organization" at bounding box center [1437, 263] width 113 height 28
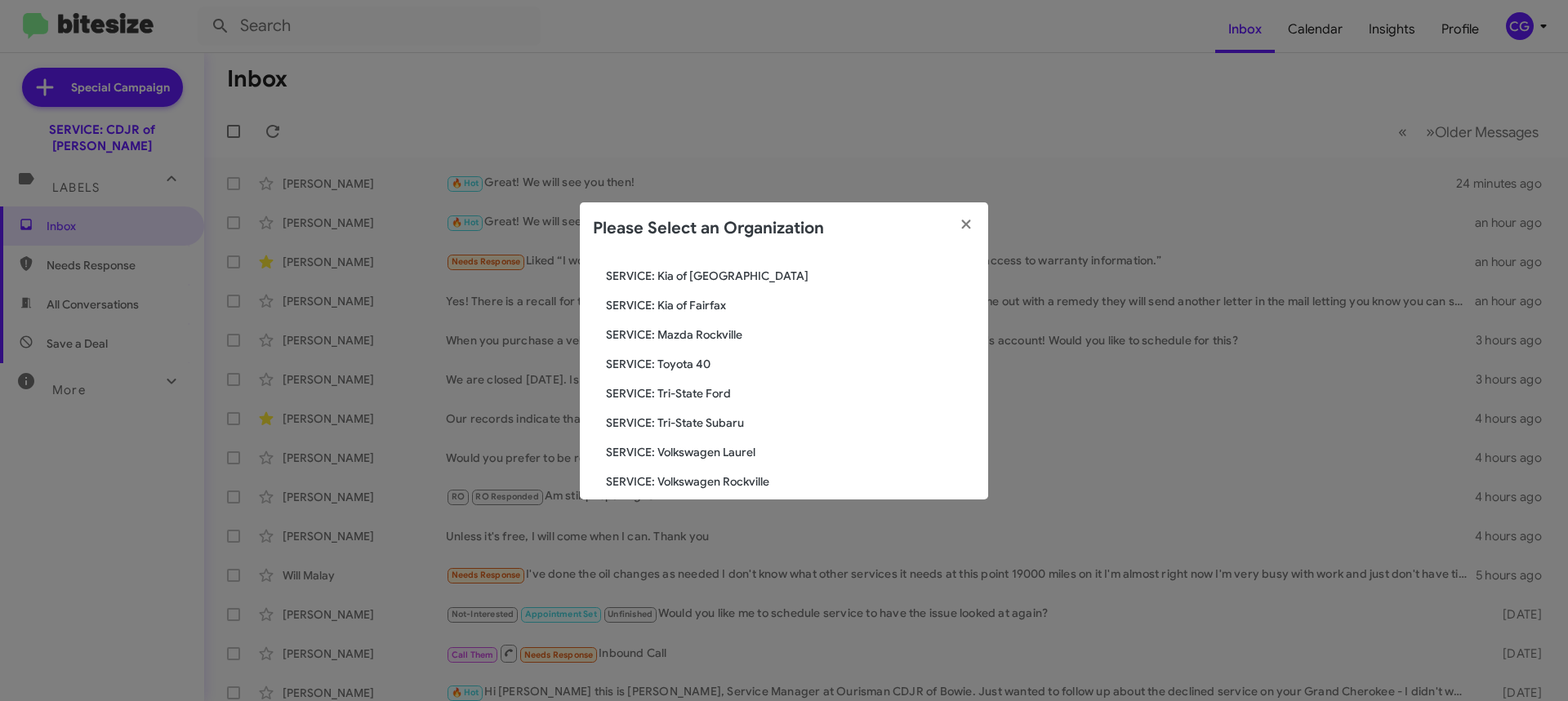
scroll to position [301, 0]
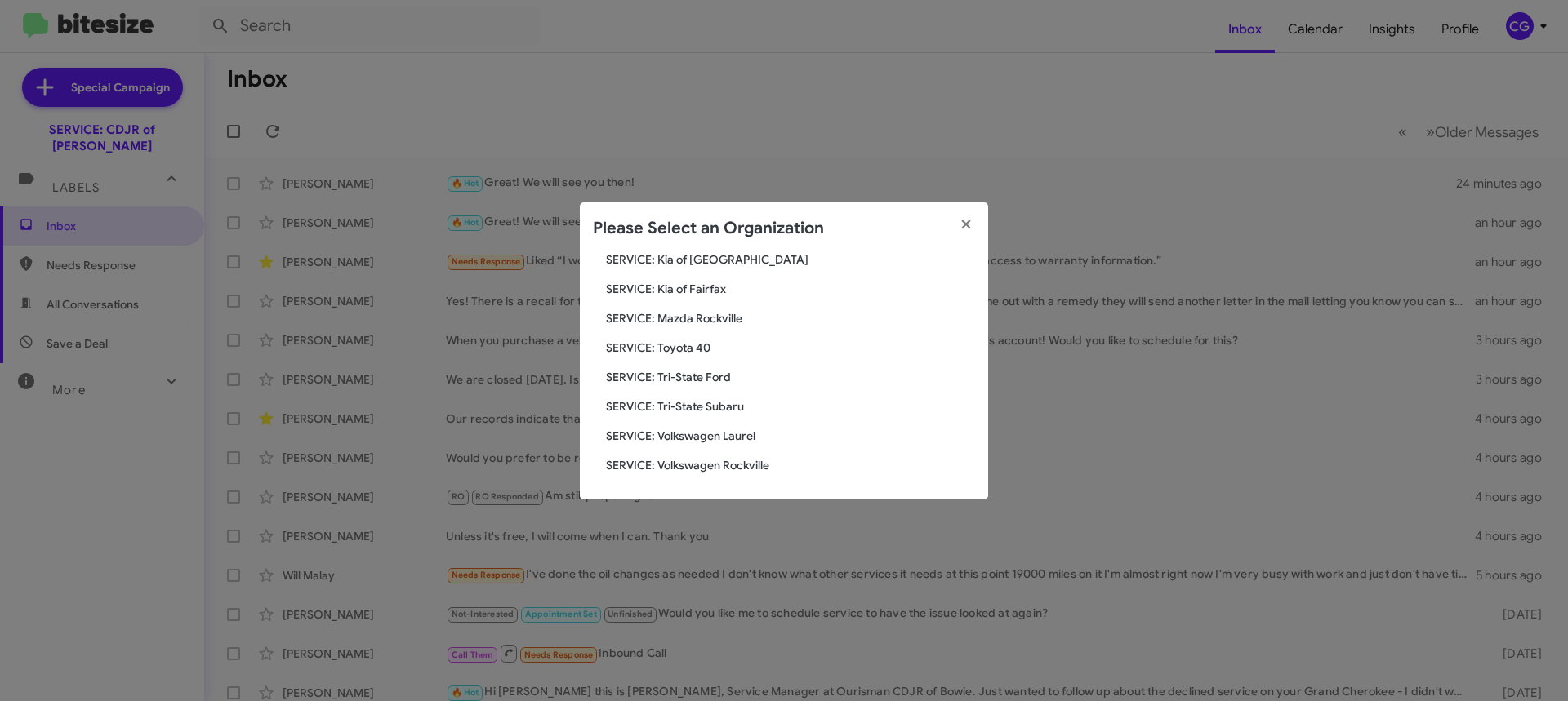
click at [703, 335] on div "Search SERVICE: CDJR of Bowie Current Org SERVICE: CDJR Baltimore SERVICE: CDJR…" at bounding box center [784, 377] width 409 height 245
click at [685, 350] on span "SERVICE: Toyota 40" at bounding box center [790, 348] width 369 height 16
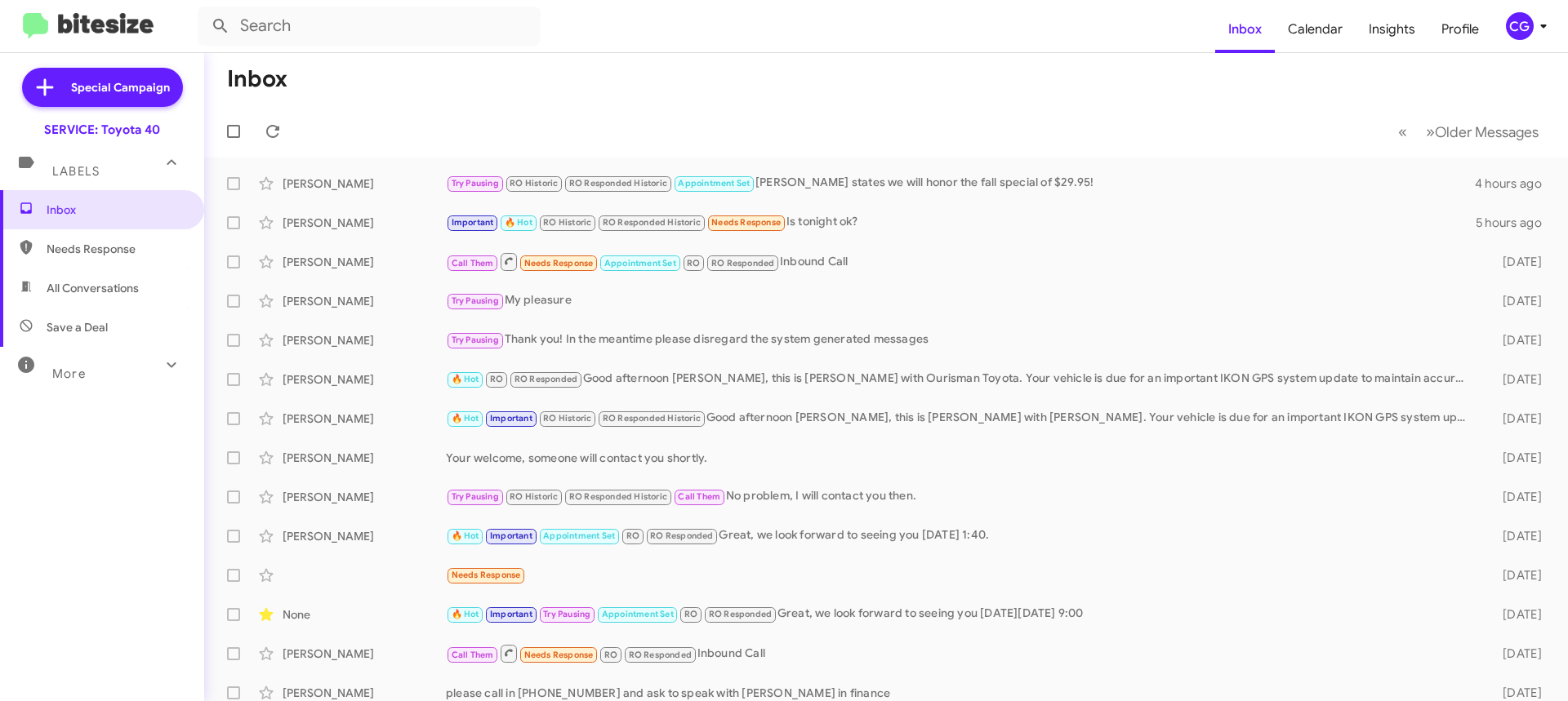
click at [1525, 41] on mat-toolbar "Inbox Calendar Insights Profile CG" at bounding box center [784, 26] width 1568 height 53
click at [1528, 23] on div "CG" at bounding box center [1520, 26] width 28 height 28
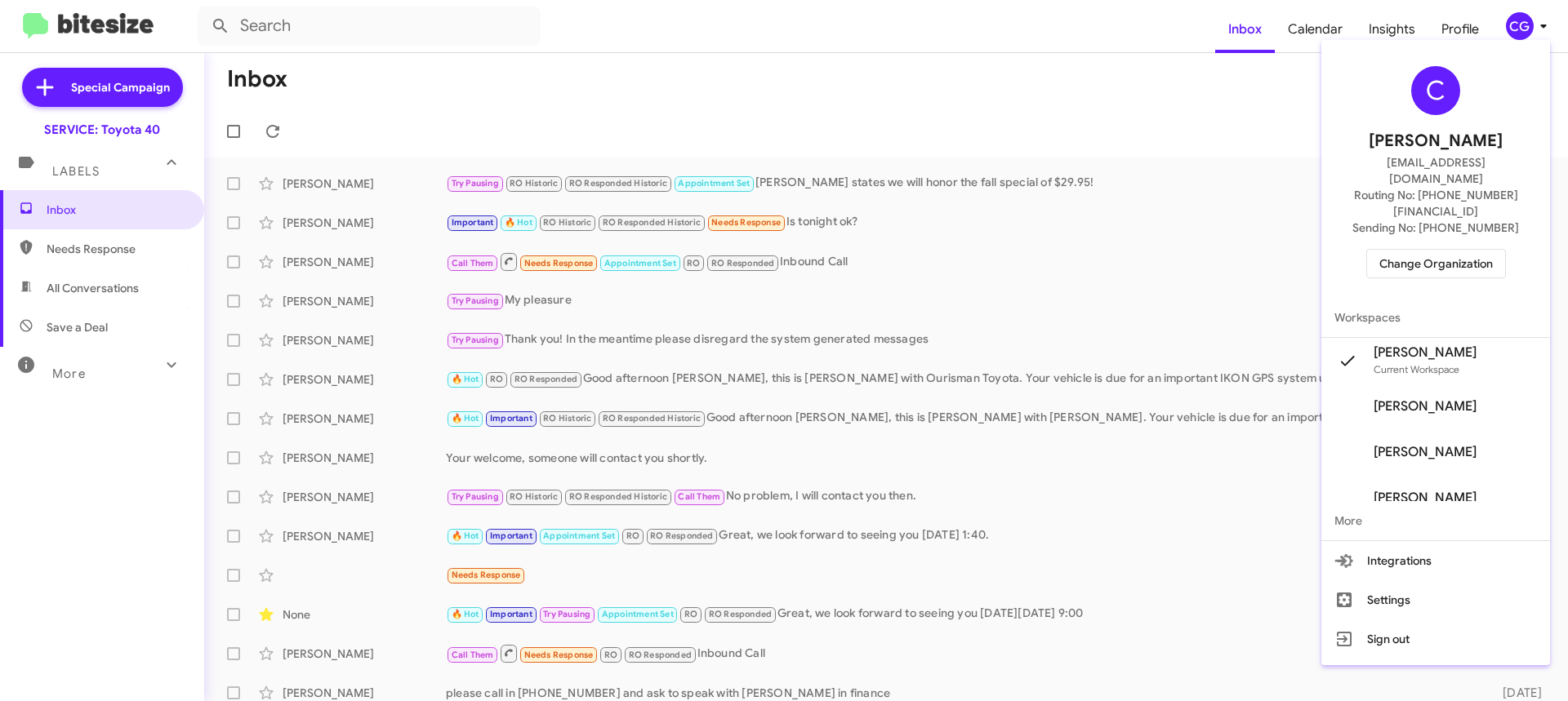
click at [1436, 250] on span "Change Organization" at bounding box center [1437, 263] width 113 height 28
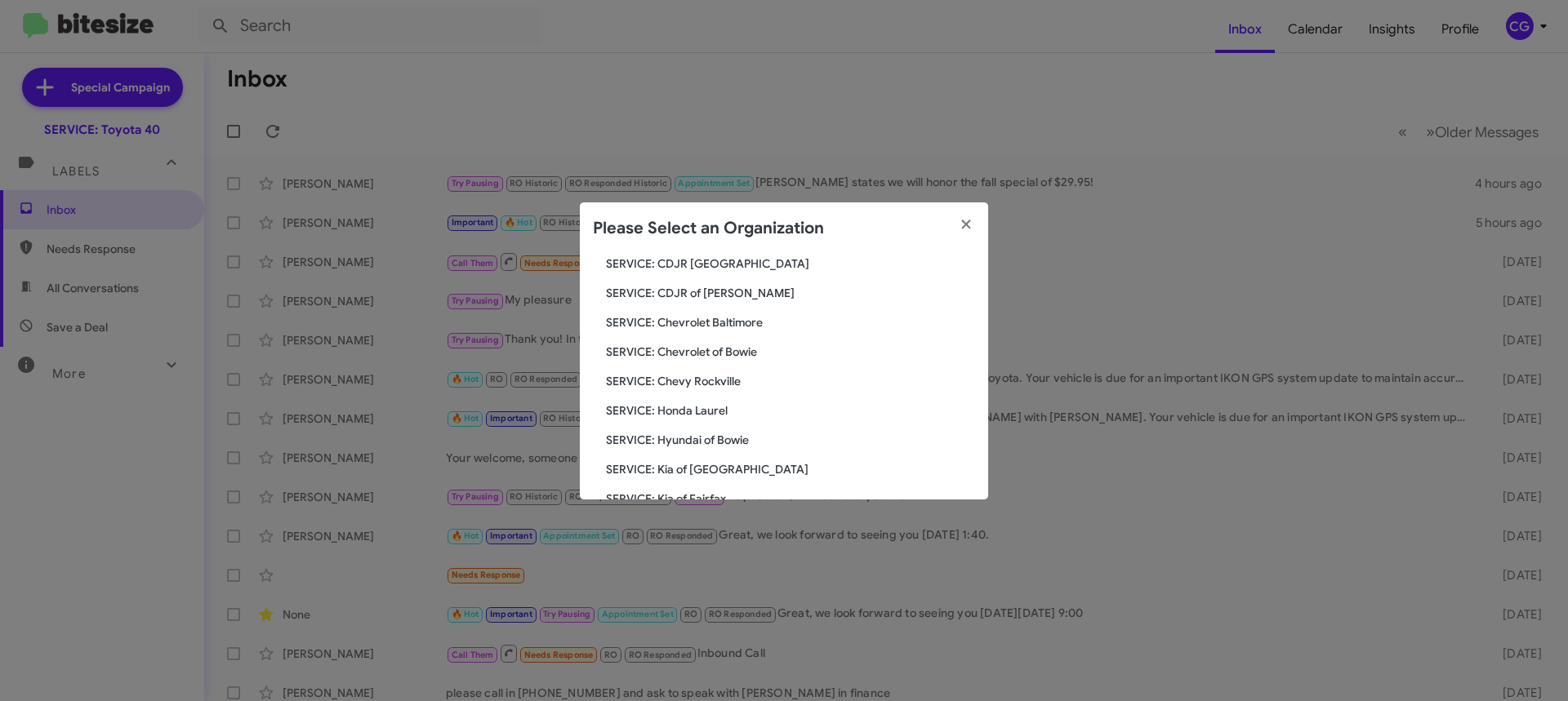
scroll to position [301, 0]
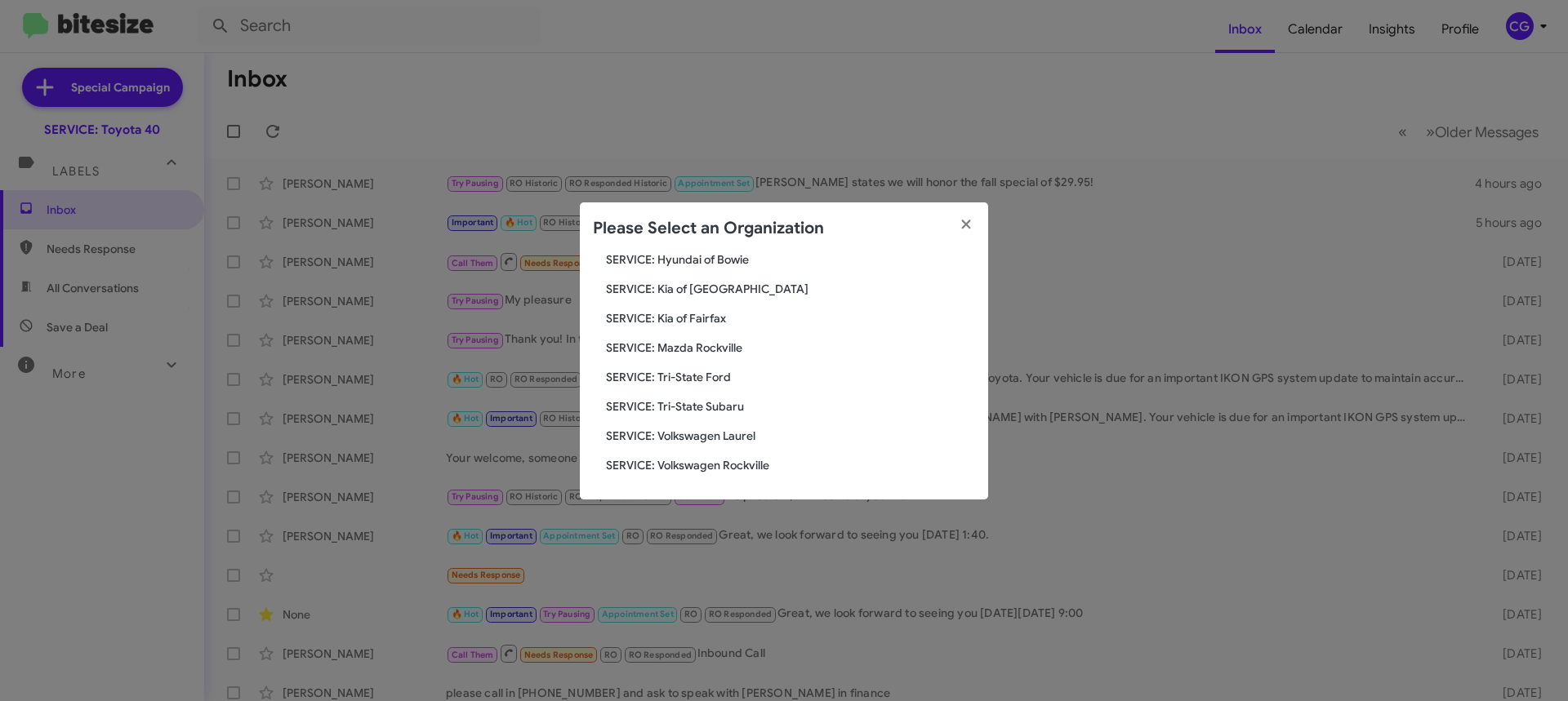
click at [715, 289] on span "SERVICE: Kia of [GEOGRAPHIC_DATA]" at bounding box center [790, 288] width 369 height 16
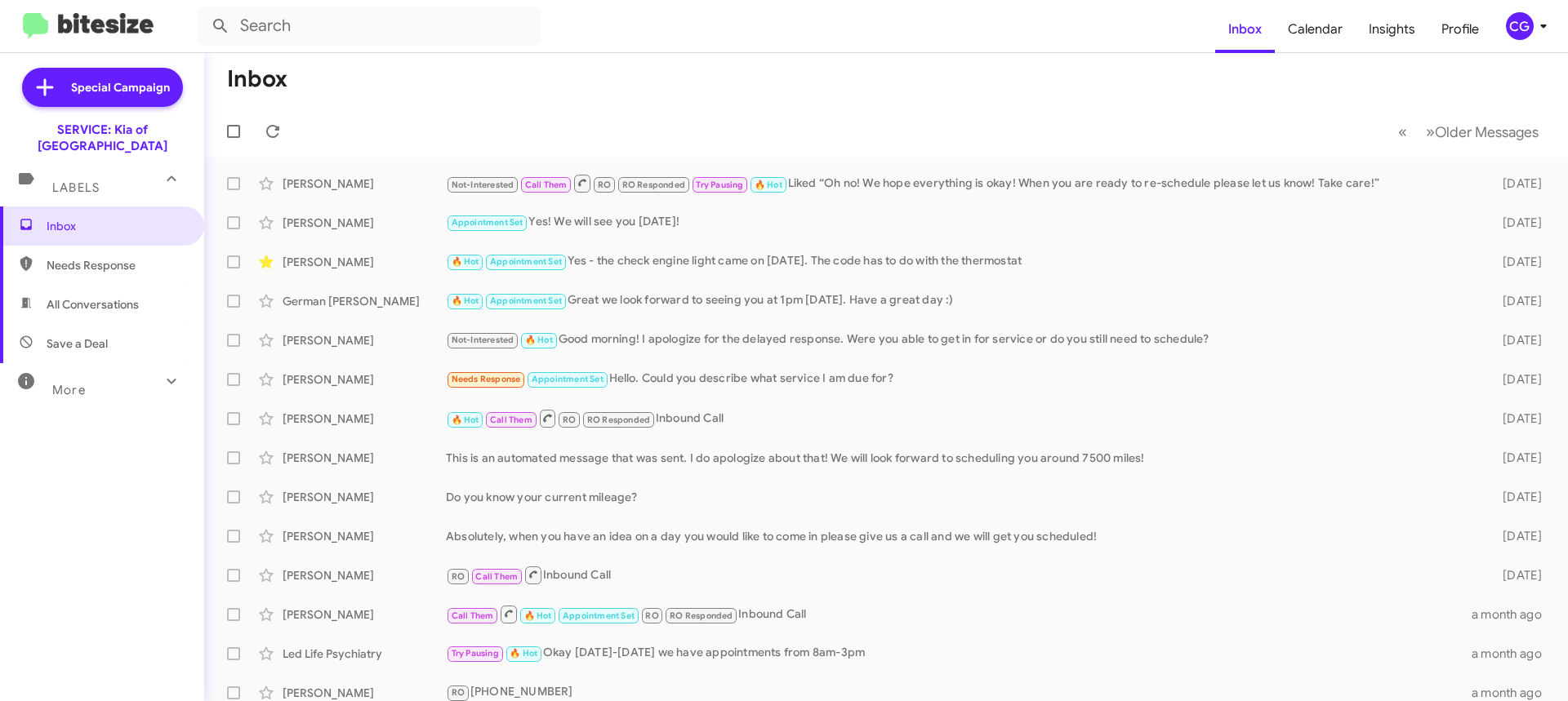
click at [1509, 27] on div "CG" at bounding box center [1520, 26] width 28 height 28
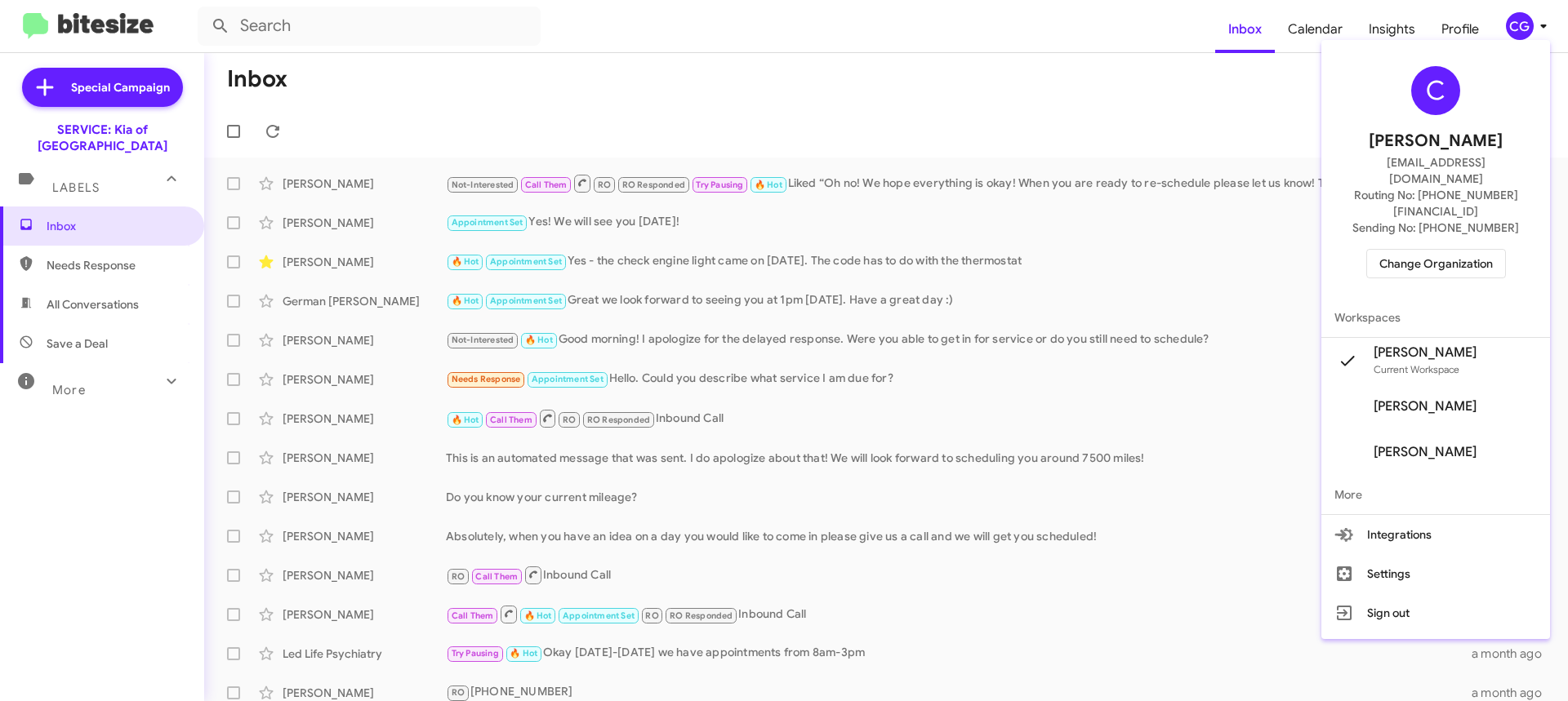
drag, startPoint x: 1465, startPoint y: 249, endPoint x: 1442, endPoint y: 253, distance: 23.3
click at [1464, 248] on div "C Carmen Gast cgast@ourismancars.com Routing No: +1 (443) 251-5700 Sending No: …" at bounding box center [1436, 172] width 229 height 252
click at [1482, 250] on span "Change Organization" at bounding box center [1437, 263] width 113 height 28
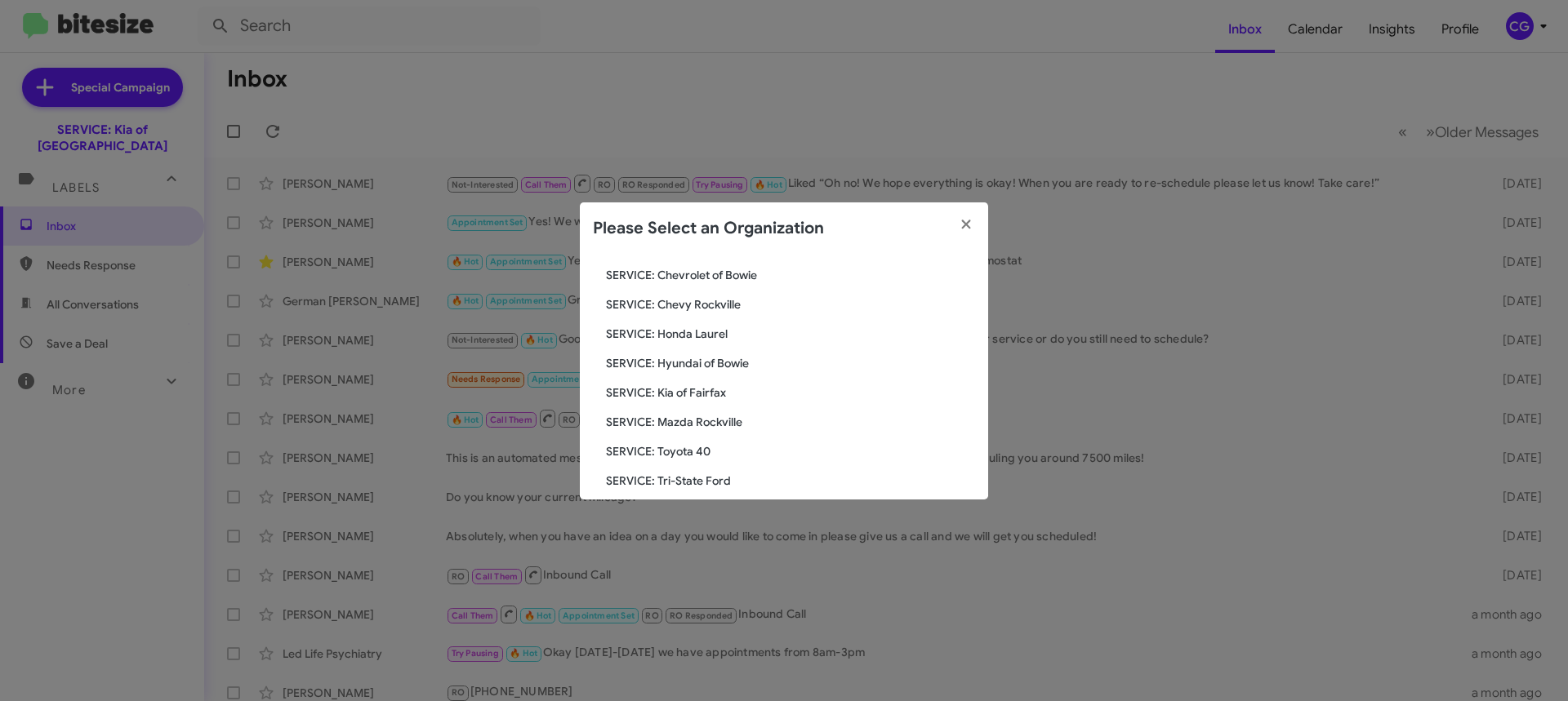
scroll to position [301, 0]
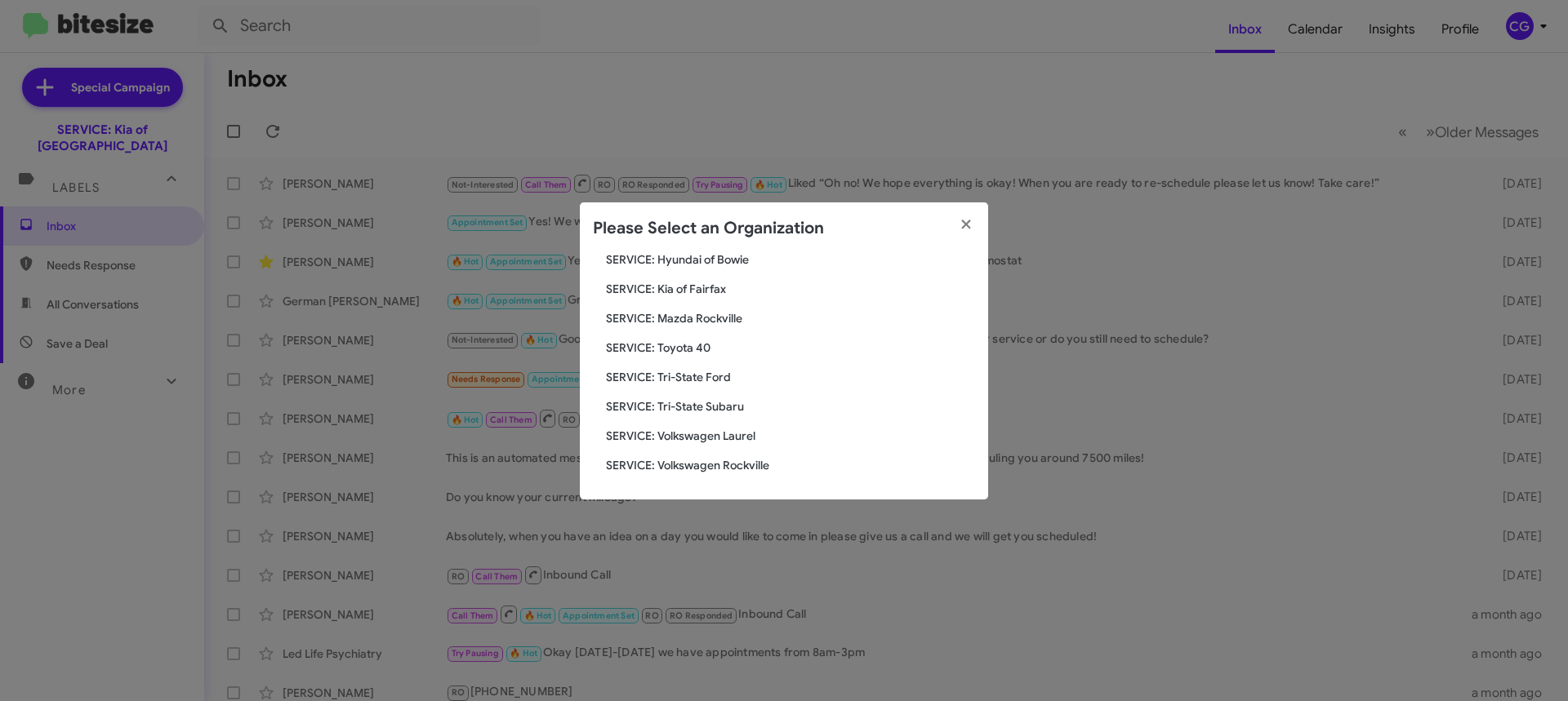
click at [715, 382] on span "SERVICE: Tri-State Ford" at bounding box center [790, 377] width 369 height 16
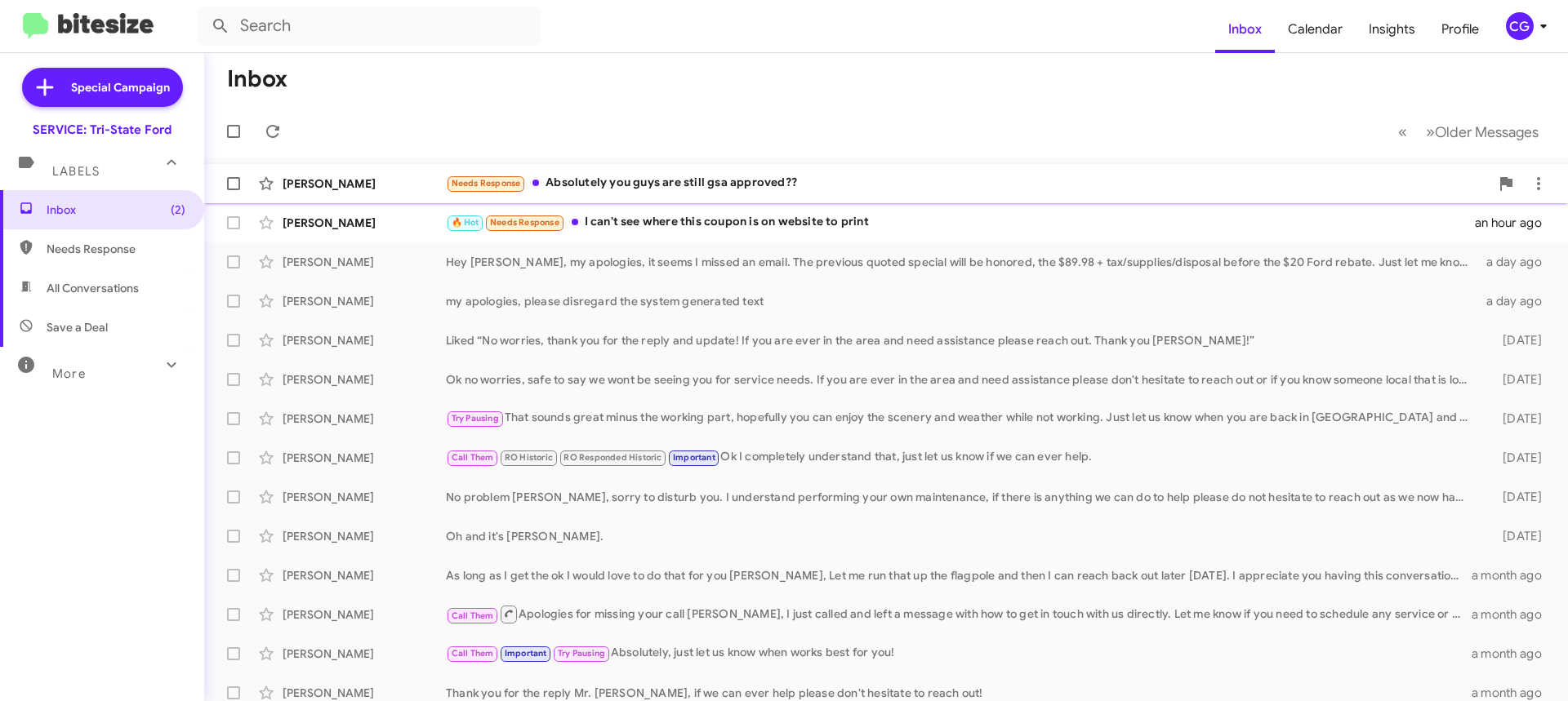
click at [755, 180] on div "Needs Response Absolutely you guys are still gsa approved??" at bounding box center [967, 183] width 1044 height 19
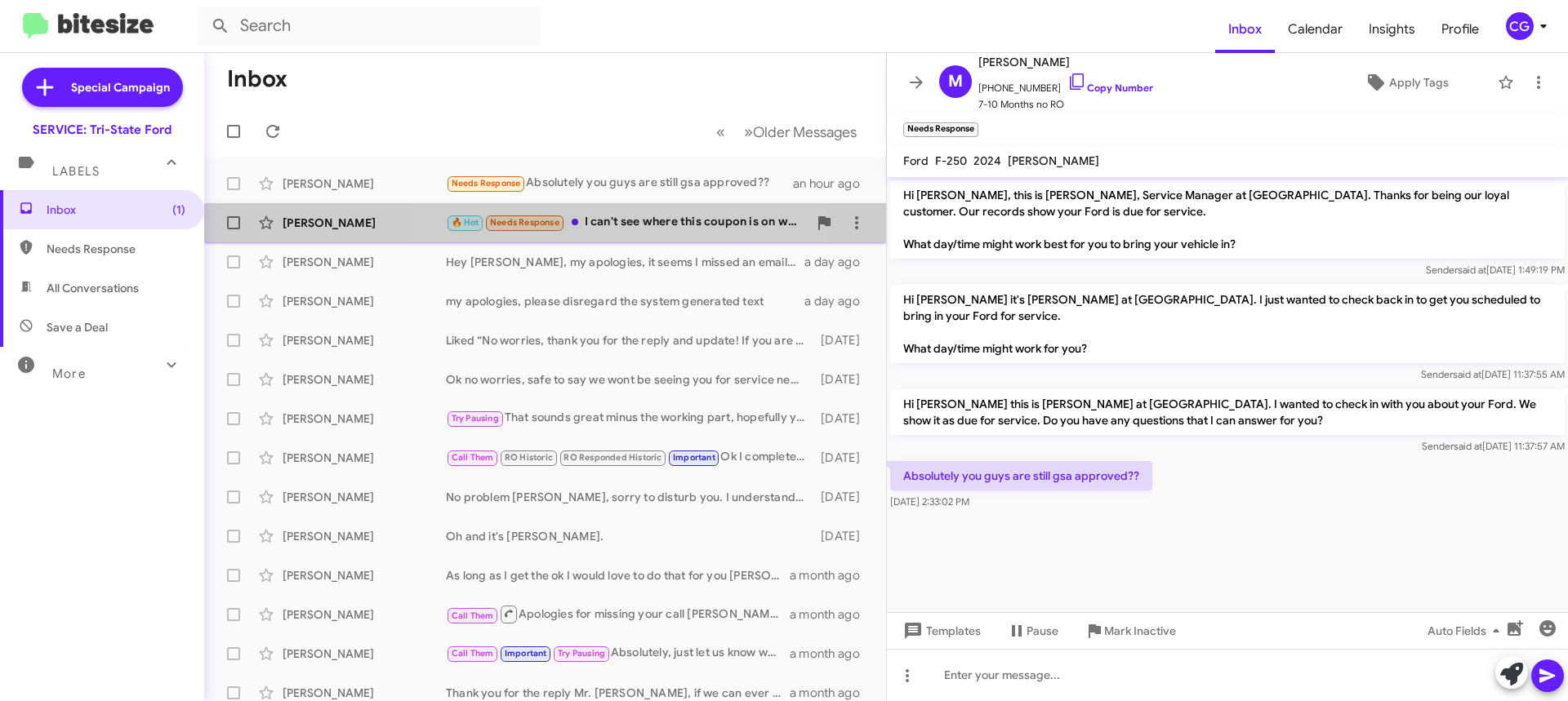
click at [605, 231] on div "🔥 Hot Needs Response I can't see where this coupon is on website to print" at bounding box center [627, 222] width 362 height 19
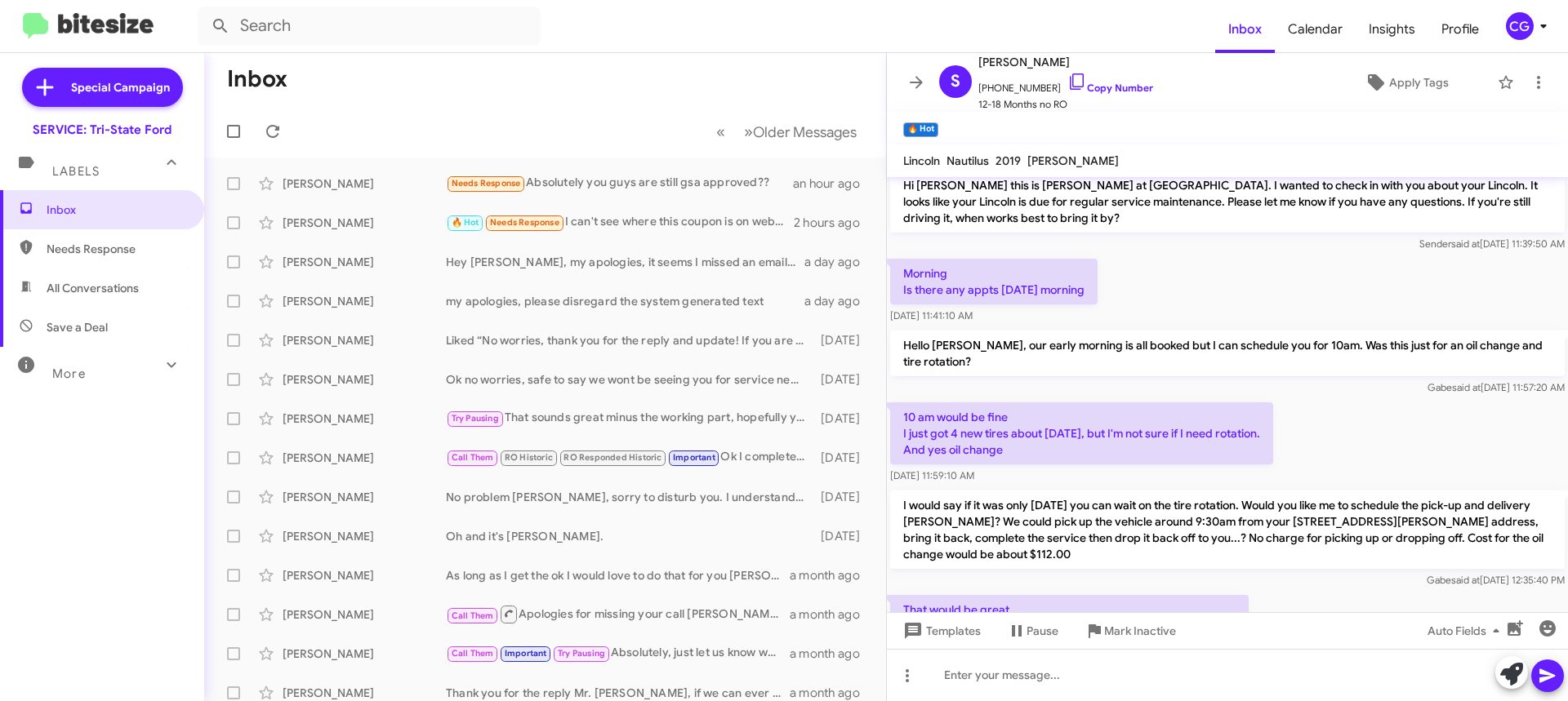
scroll to position [1590, 0]
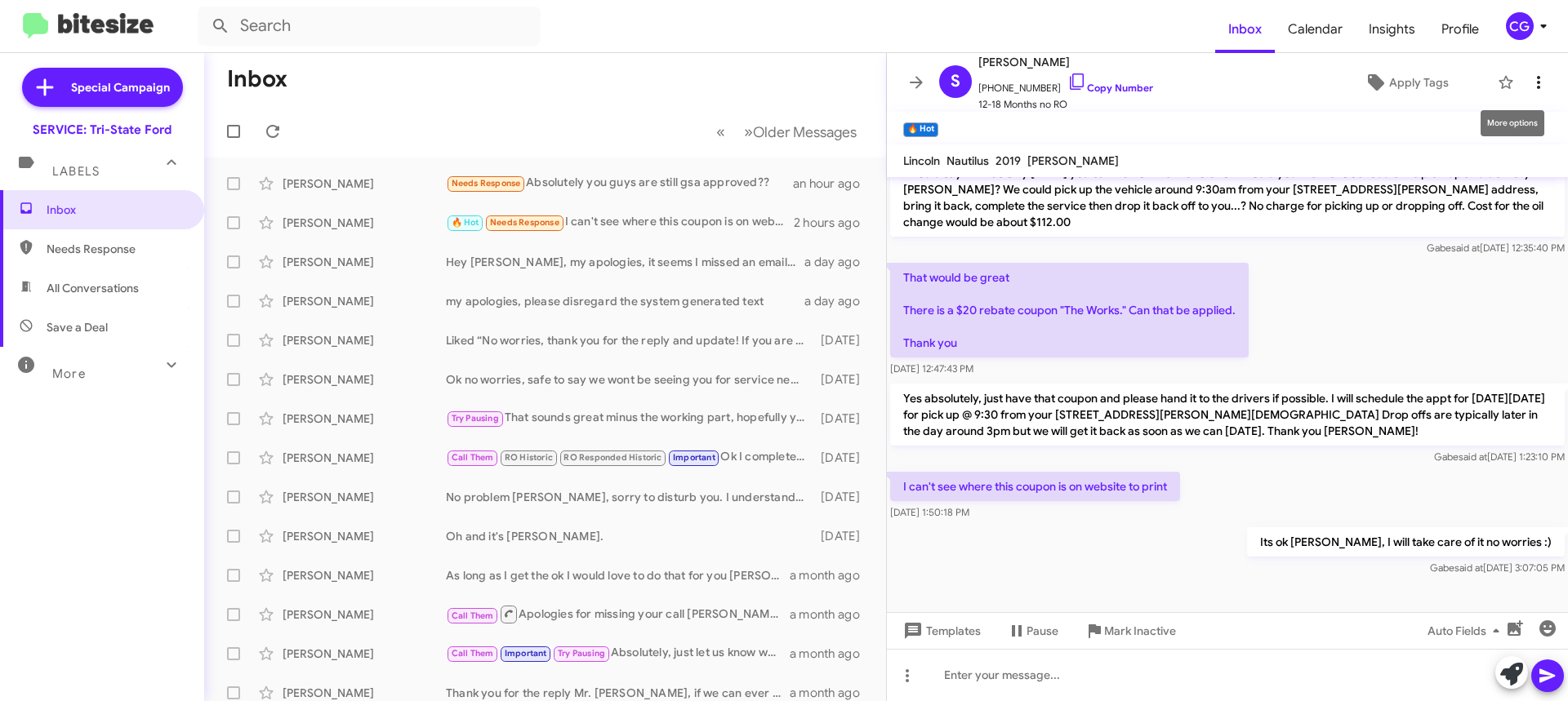
click at [1529, 91] on icon at bounding box center [1539, 83] width 20 height 20
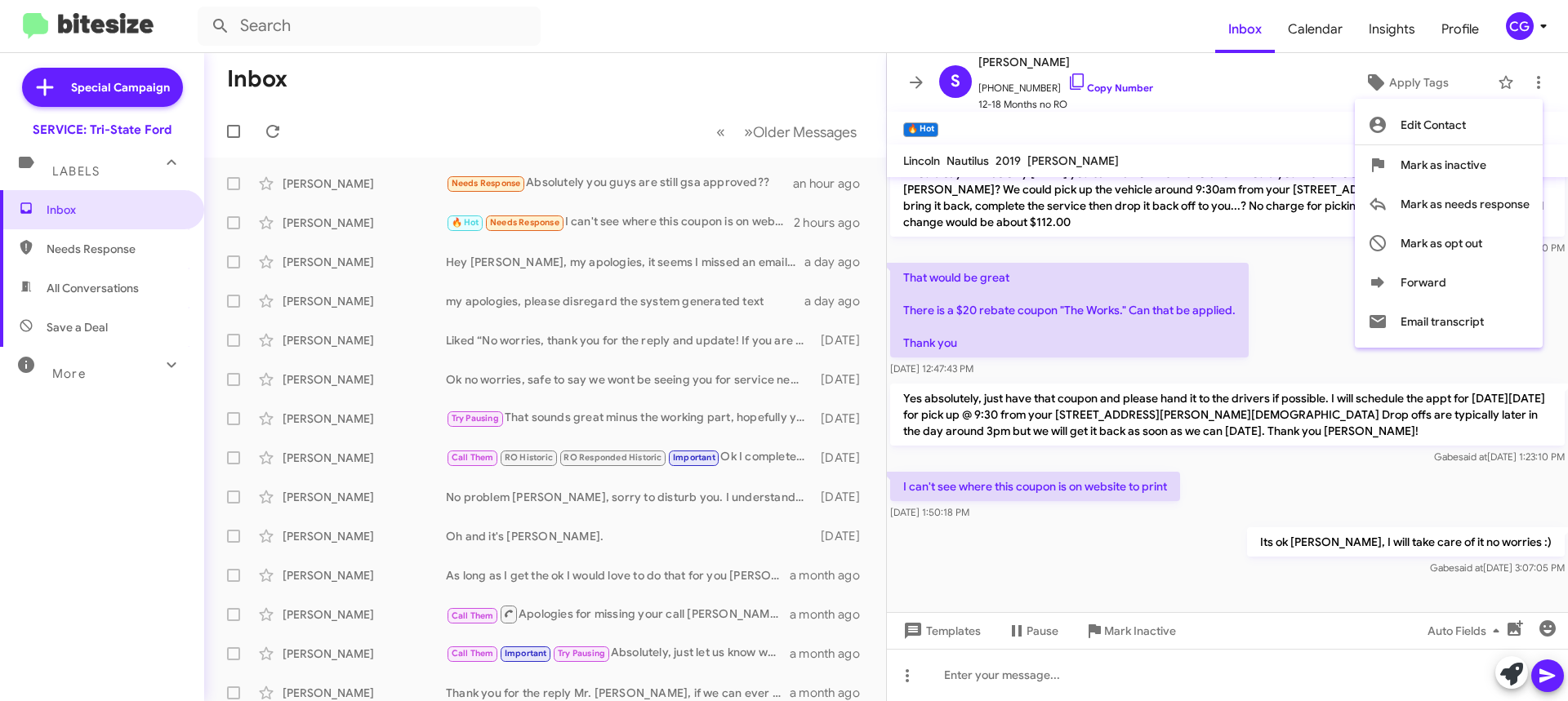
drag, startPoint x: 542, startPoint y: 130, endPoint x: 554, endPoint y: 144, distance: 18.4
click at [541, 130] on div at bounding box center [784, 350] width 1568 height 701
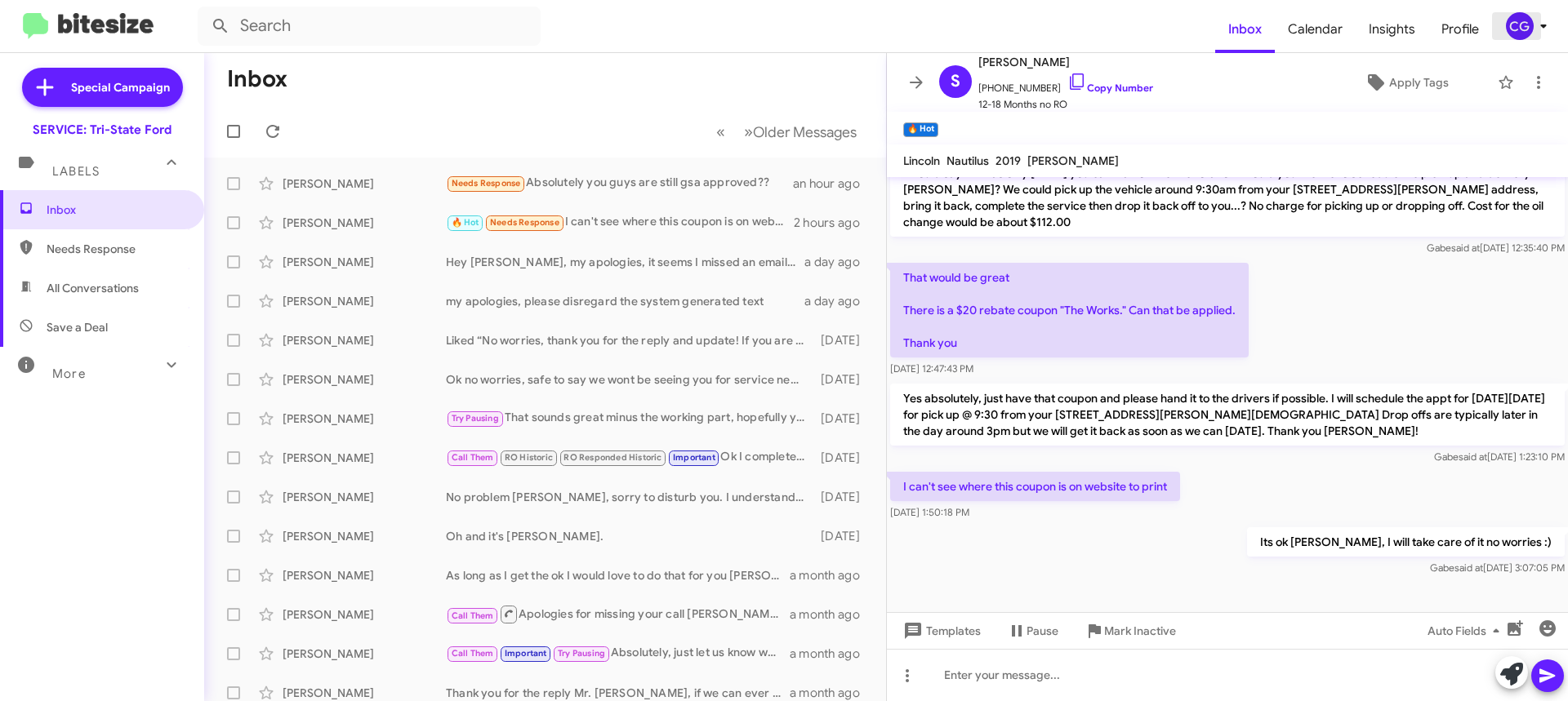
click at [1505, 32] on span "CG" at bounding box center [1529, 26] width 49 height 28
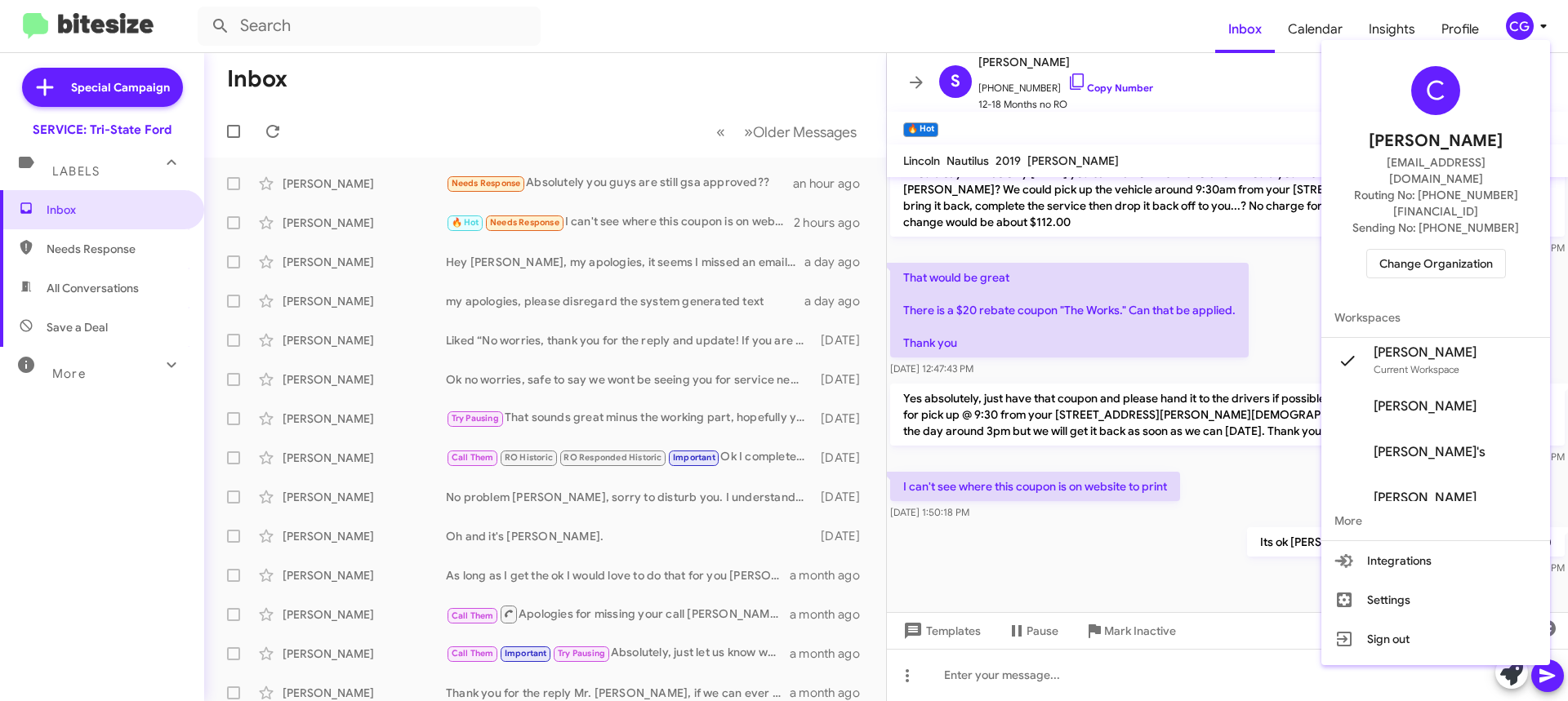
click at [1488, 254] on div "C [PERSON_NAME] [EMAIL_ADDRESS][DOMAIN_NAME] Routing No: [PHONE_NUMBER][FINANCI…" at bounding box center [1436, 172] width 229 height 252
drag, startPoint x: 1485, startPoint y: 236, endPoint x: 1481, endPoint y: 224, distance: 12.6
click at [1481, 250] on span "Change Organization" at bounding box center [1437, 263] width 113 height 28
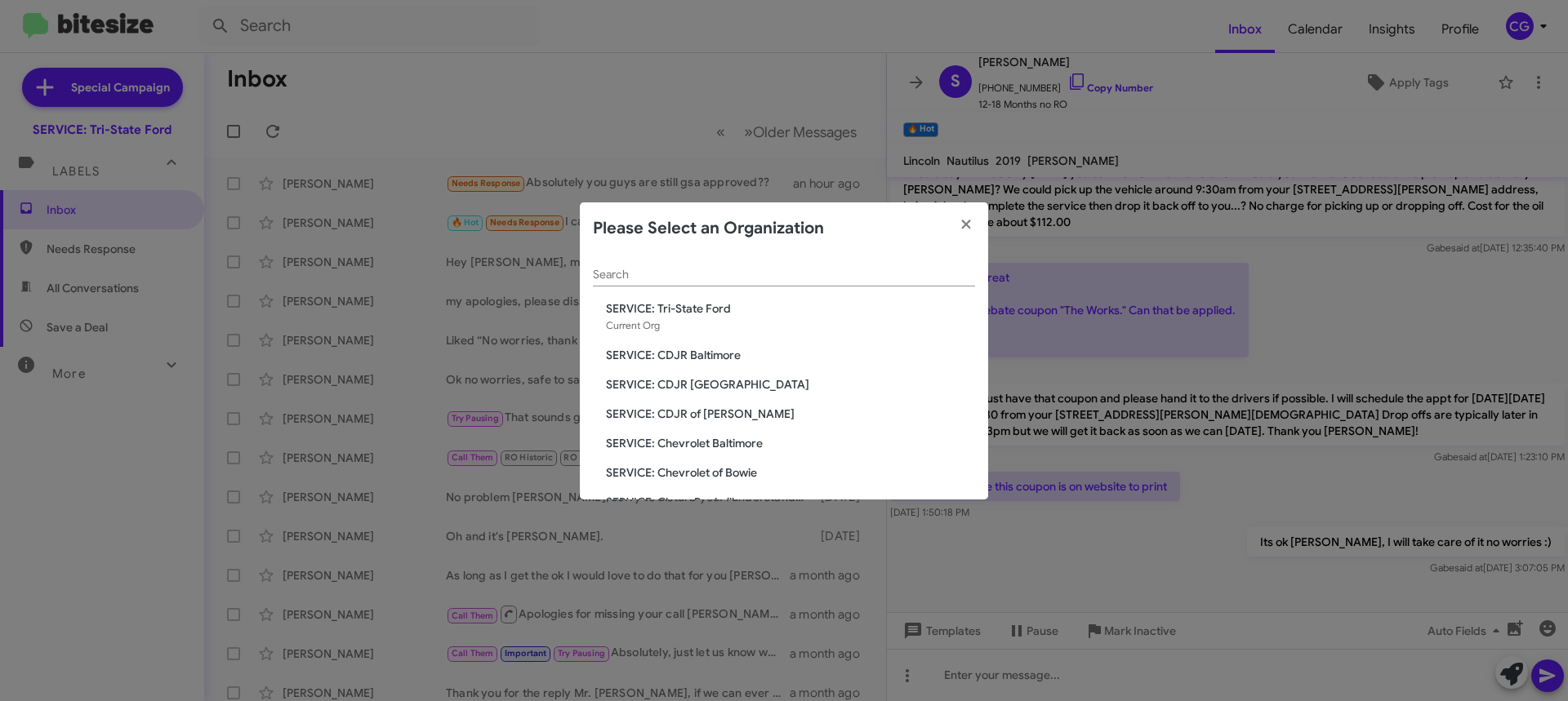
click at [715, 411] on span "SERVICE: CDJR of [PERSON_NAME]" at bounding box center [790, 414] width 369 height 16
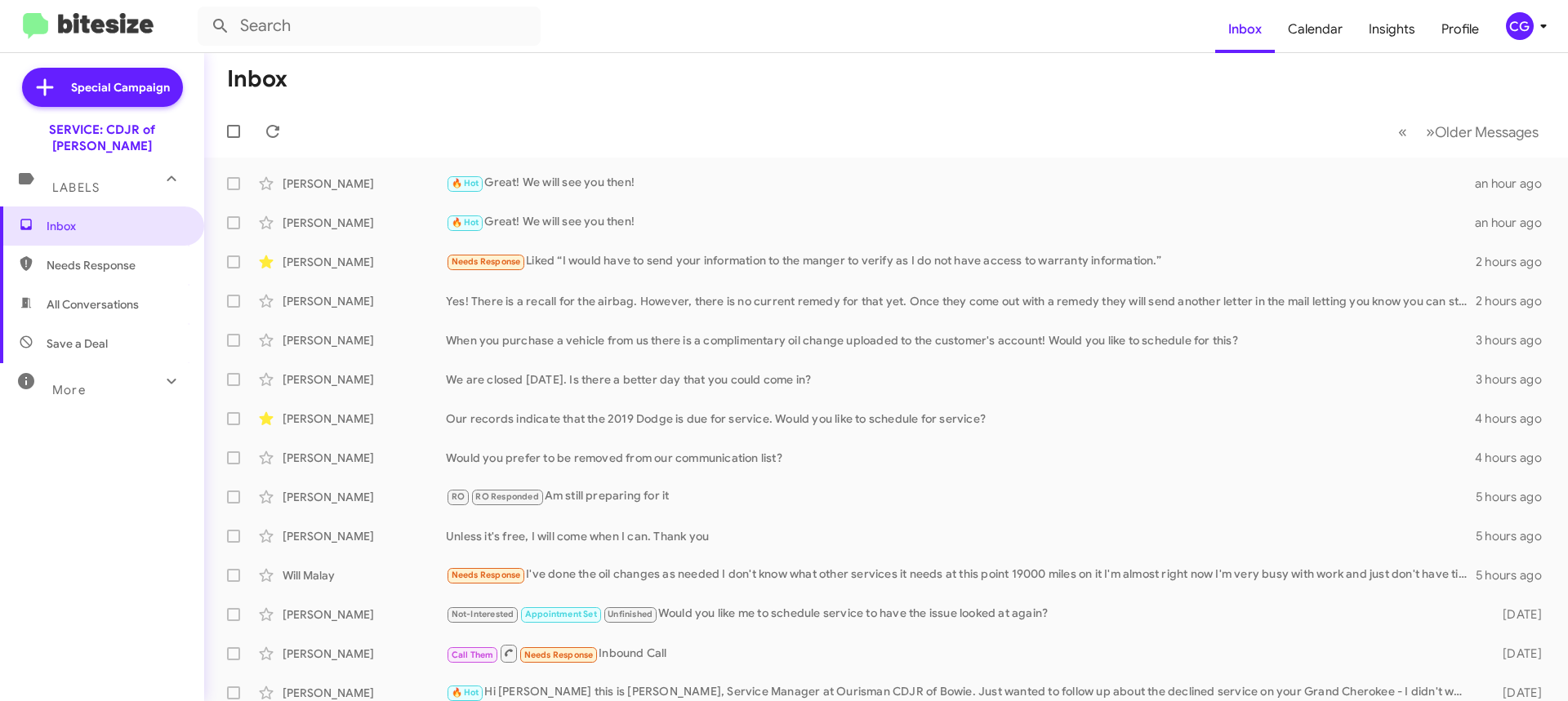
drag, startPoint x: 1529, startPoint y: 30, endPoint x: 1548, endPoint y: 24, distance: 19.9
click at [1542, 26] on span "CG" at bounding box center [1529, 26] width 49 height 28
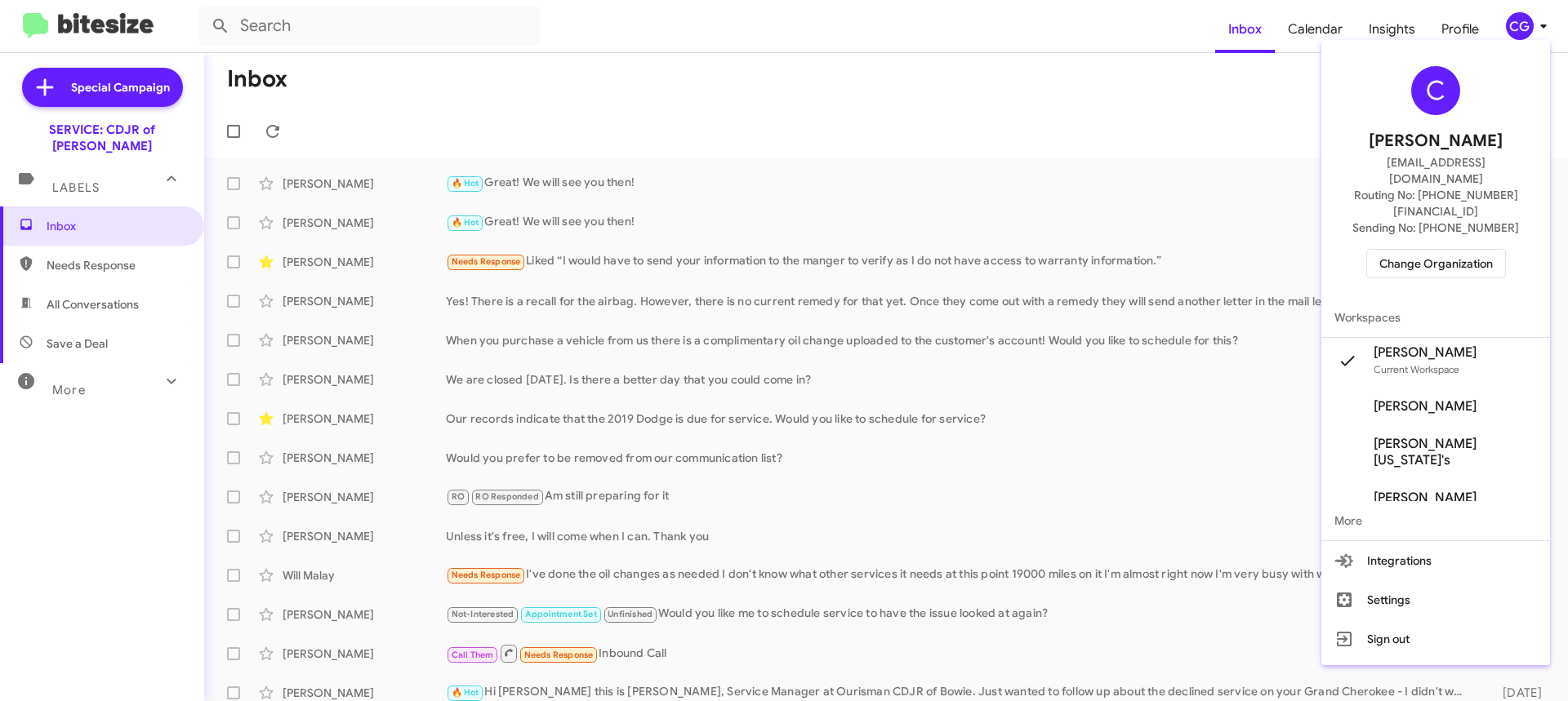
click at [1117, 148] on div at bounding box center [784, 350] width 1568 height 701
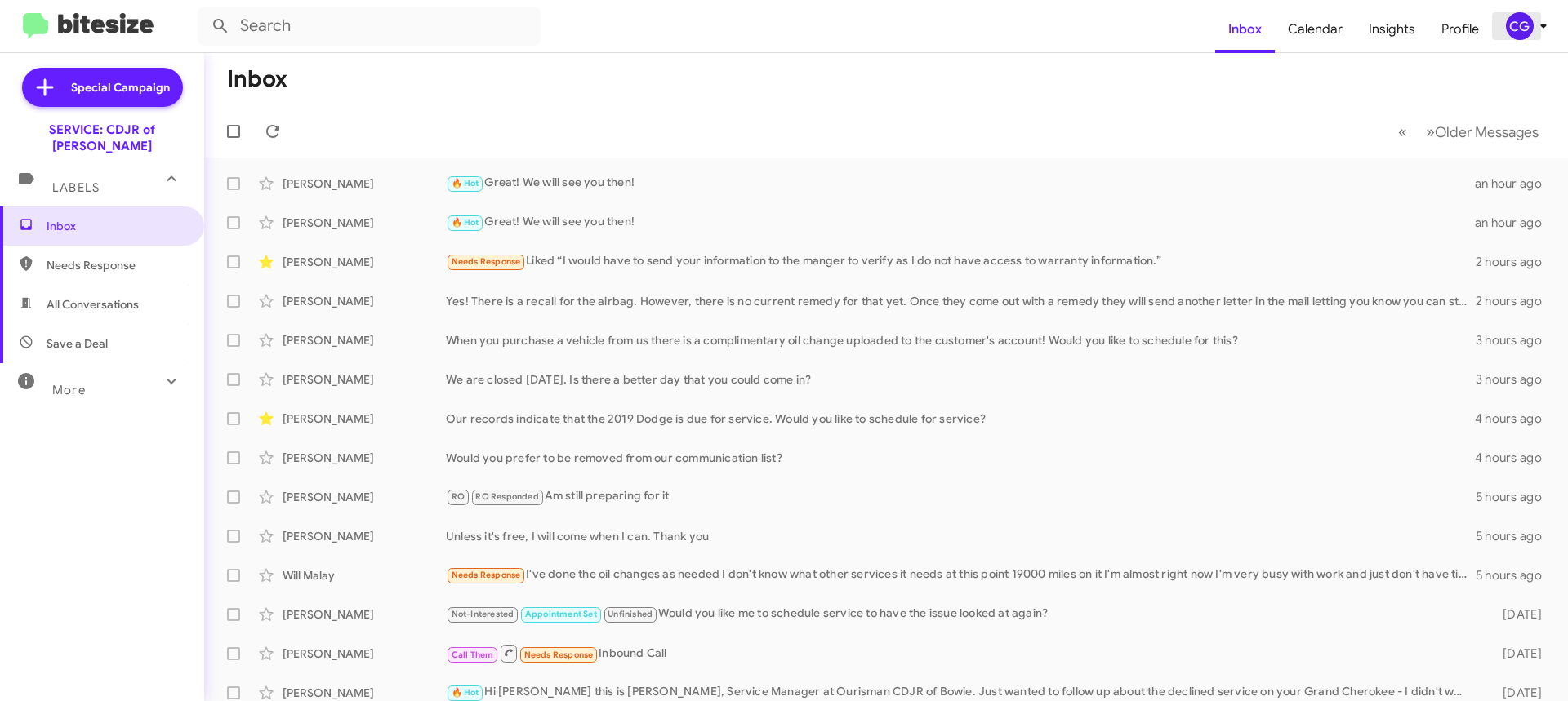
click at [1542, 31] on span "CG" at bounding box center [1529, 26] width 49 height 28
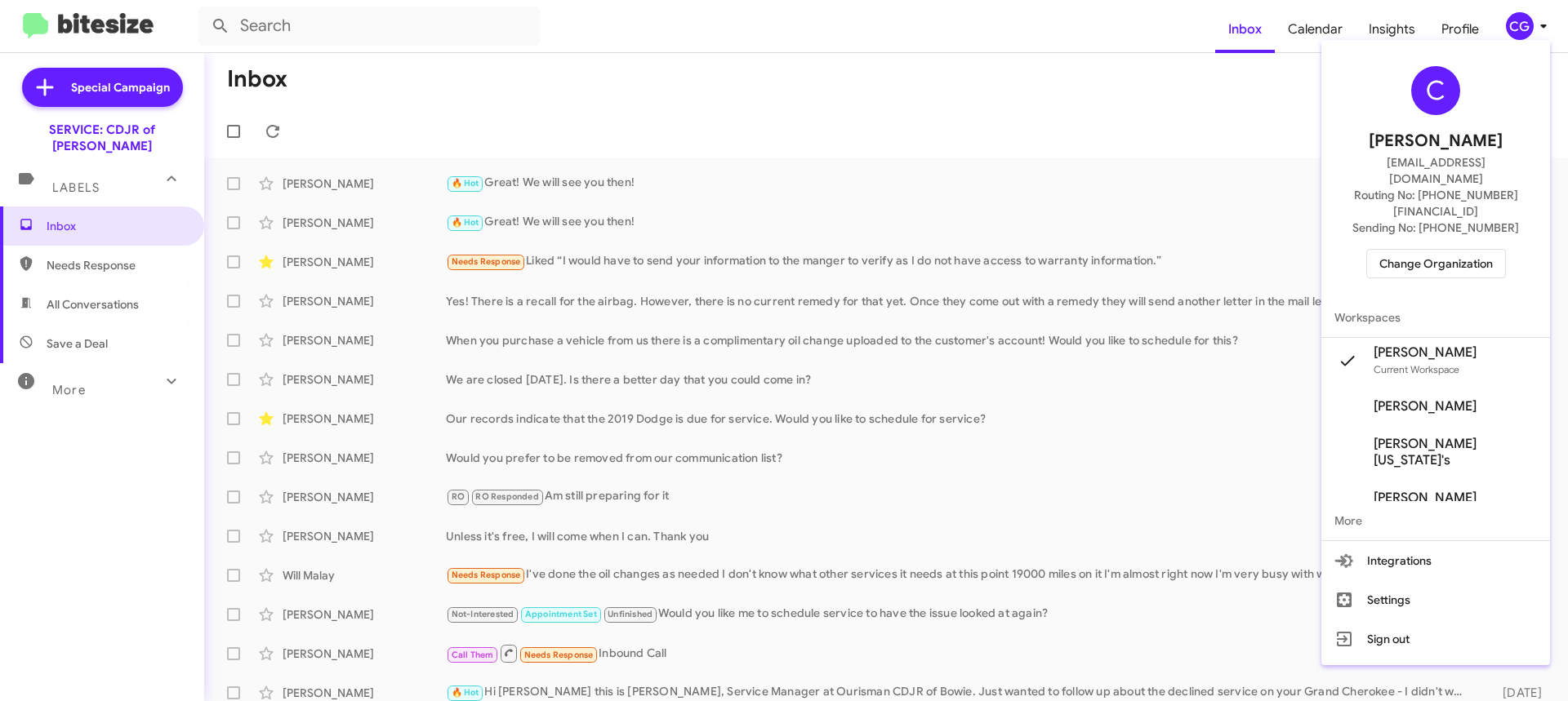
click at [1186, 78] on div at bounding box center [784, 350] width 1568 height 701
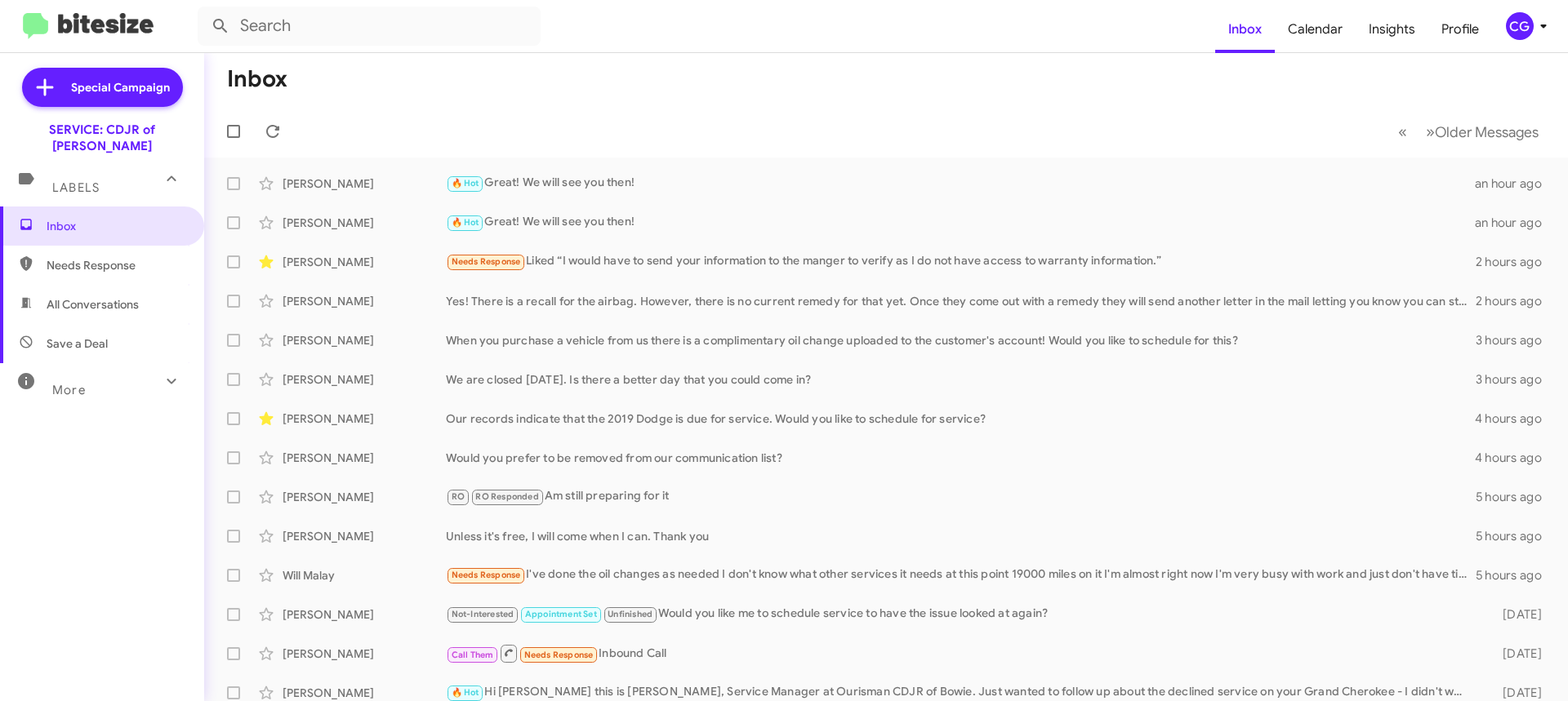
click at [1525, 29] on div "CG" at bounding box center [1520, 26] width 28 height 28
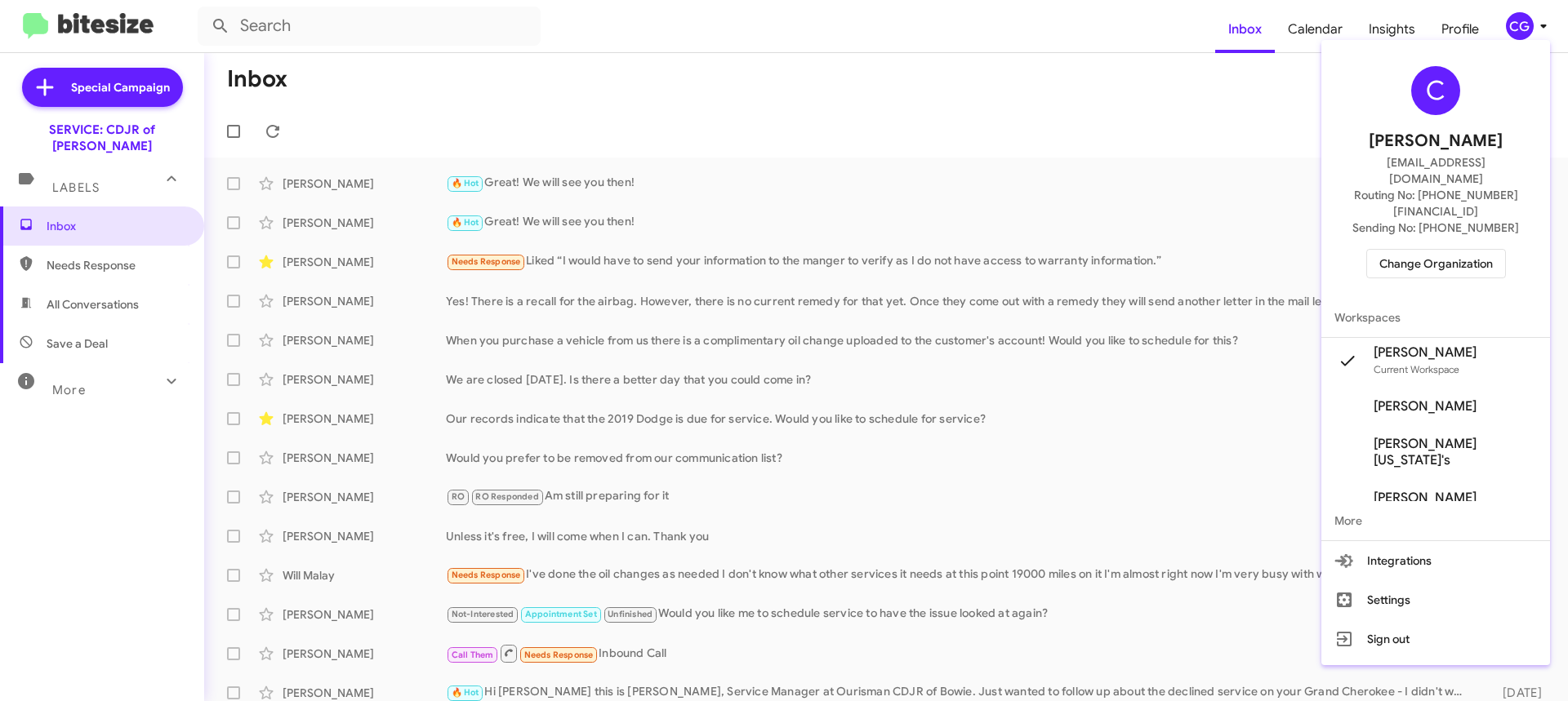
click at [1526, 29] on div at bounding box center [784, 350] width 1568 height 701
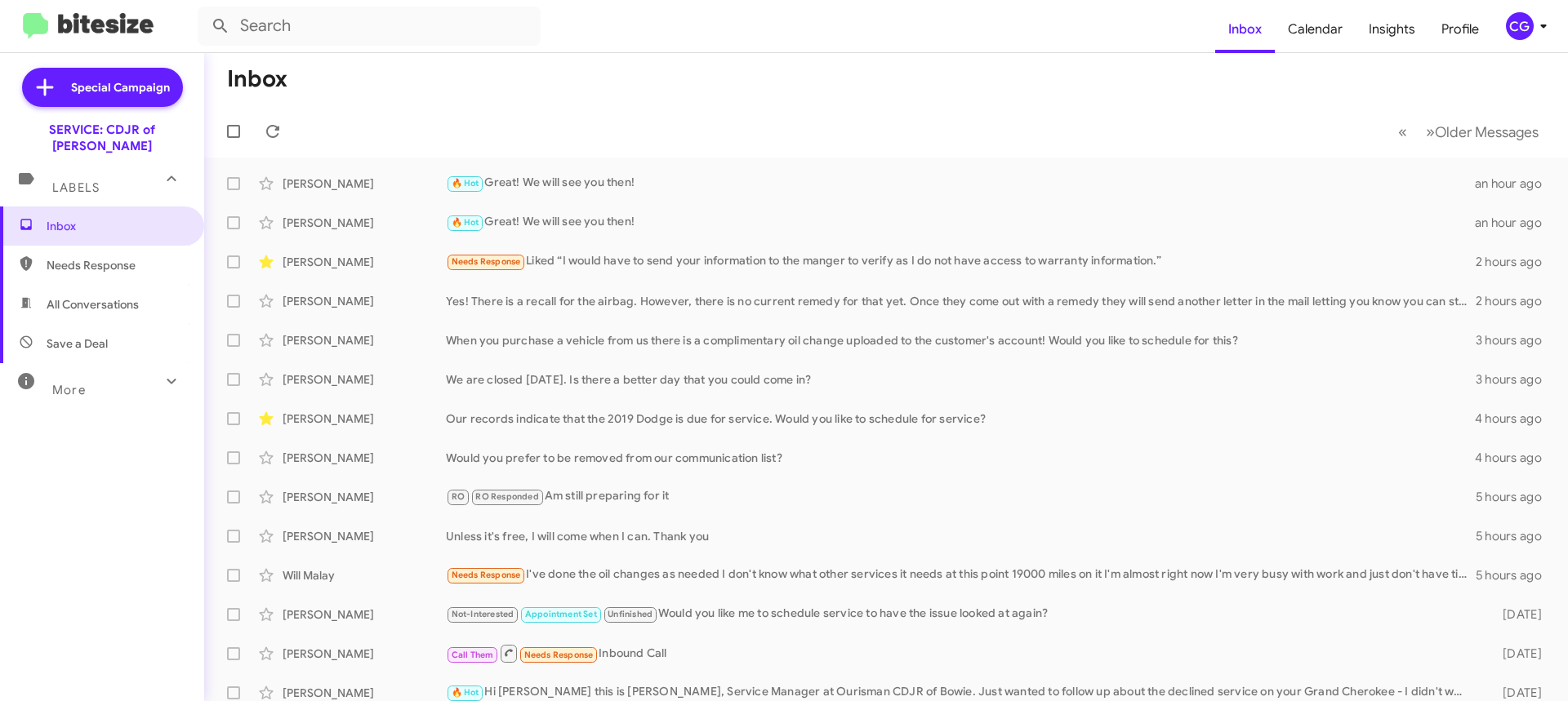
click at [1526, 29] on div "CG" at bounding box center [1520, 26] width 28 height 28
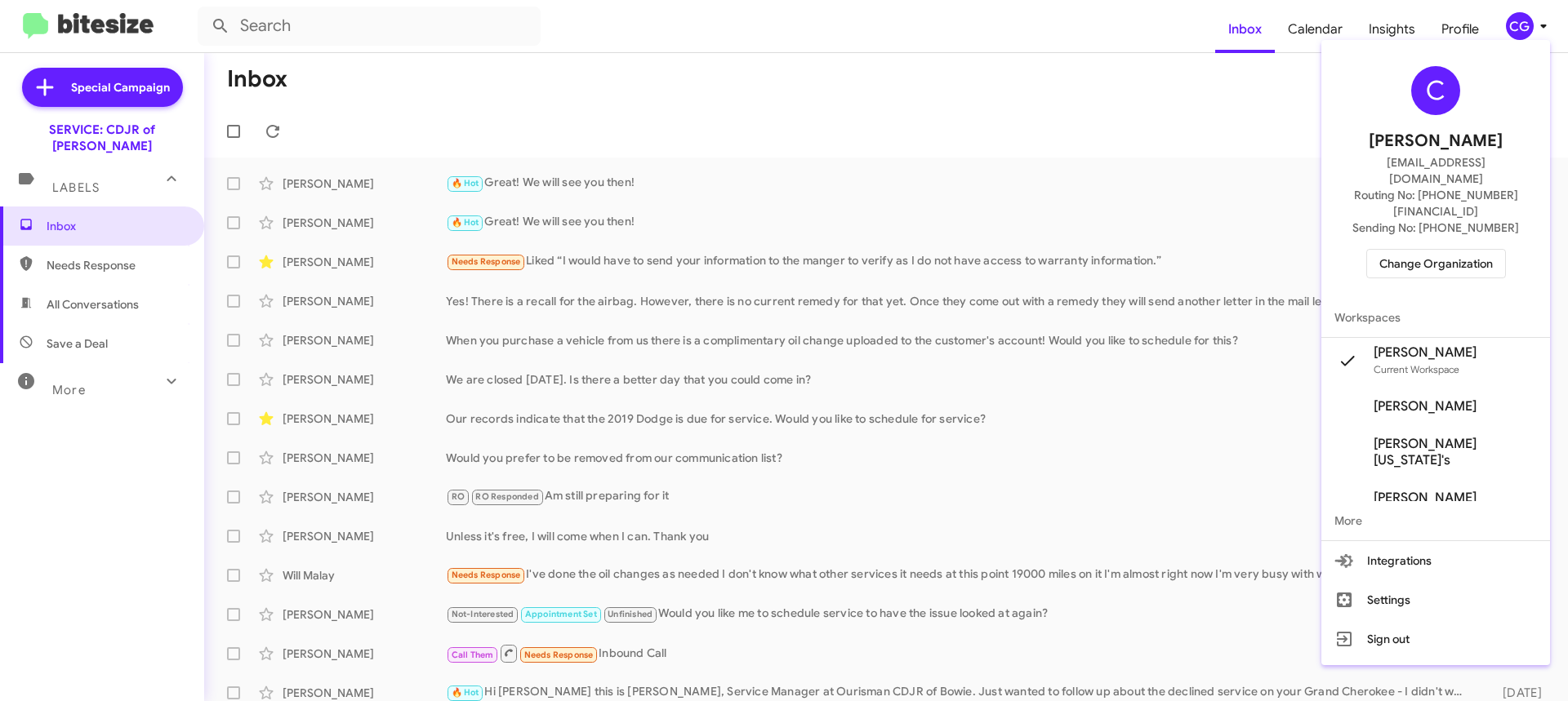
click at [1489, 250] on span "Change Organization" at bounding box center [1437, 263] width 113 height 28
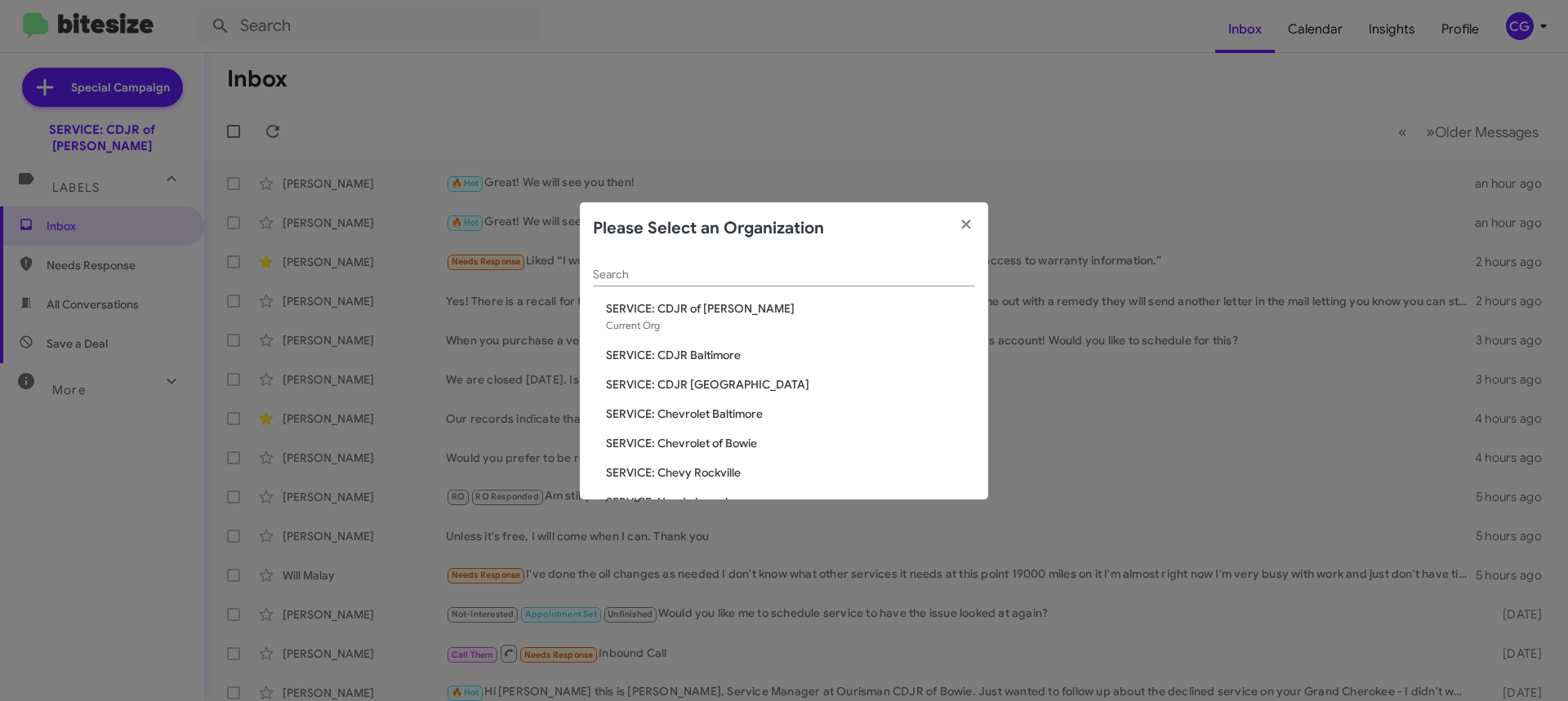
click at [700, 349] on span "SERVICE: CDJR Baltimore" at bounding box center [790, 355] width 369 height 16
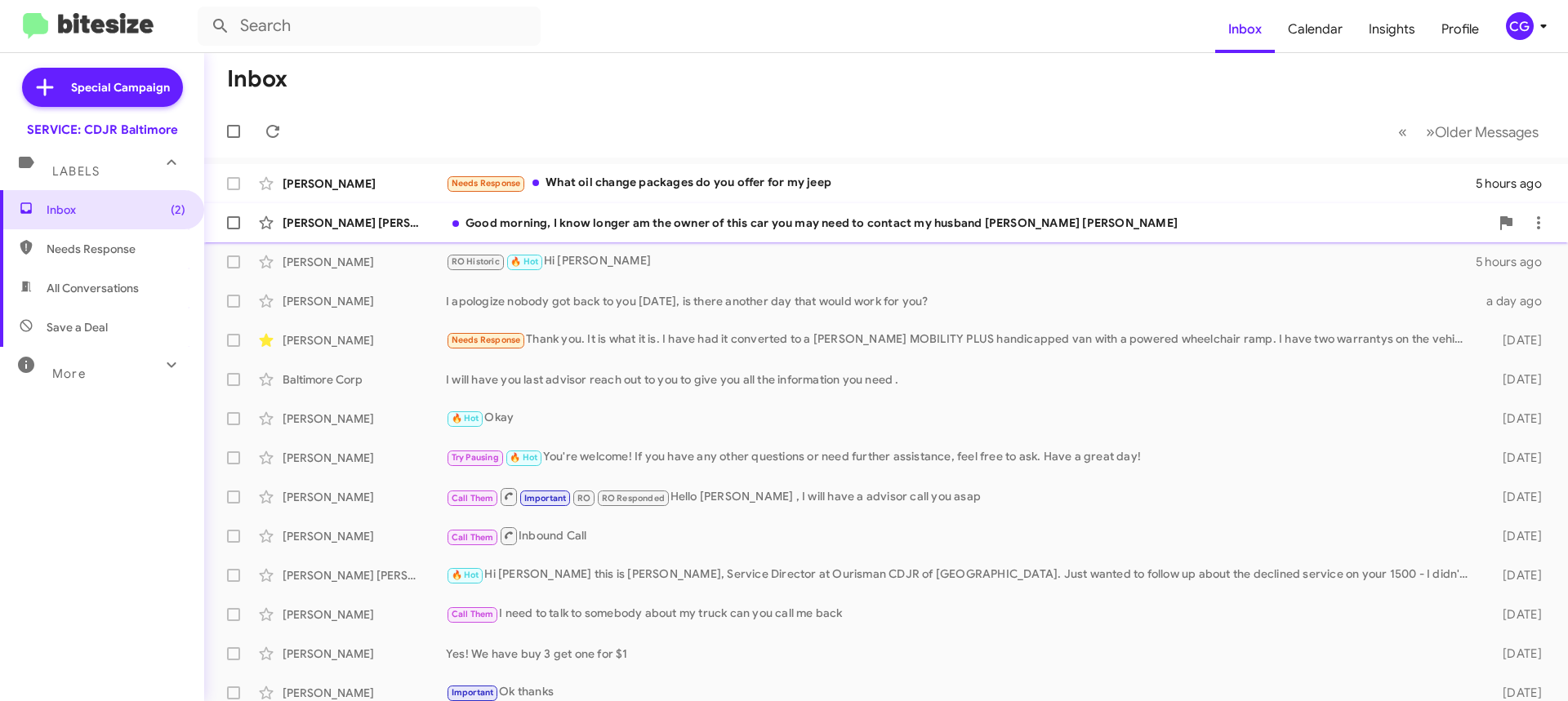
click at [535, 225] on div "Good morning, I know longer am the owner of this car you may need to contact my…" at bounding box center [967, 223] width 1044 height 16
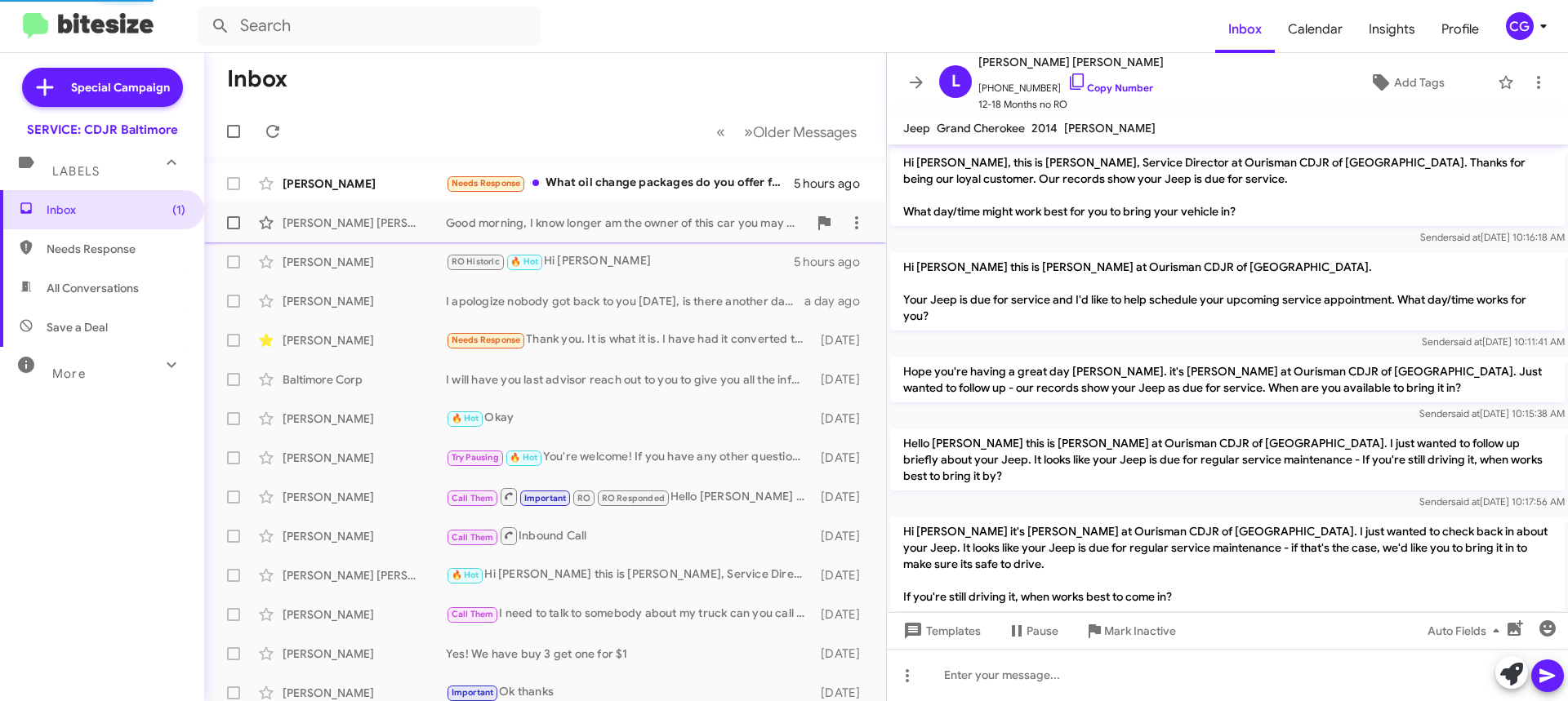
scroll to position [86, 0]
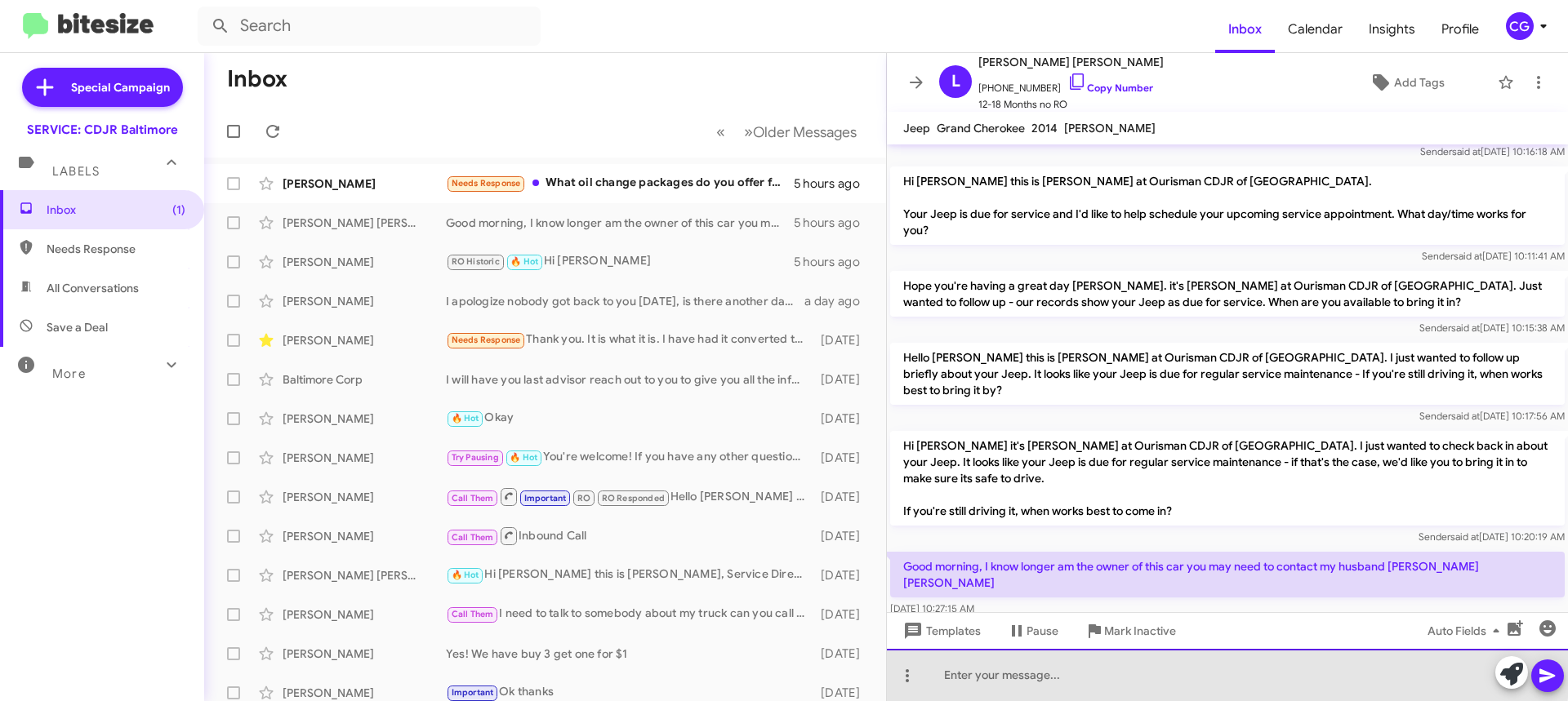
click at [1091, 674] on div at bounding box center [1228, 675] width 682 height 53
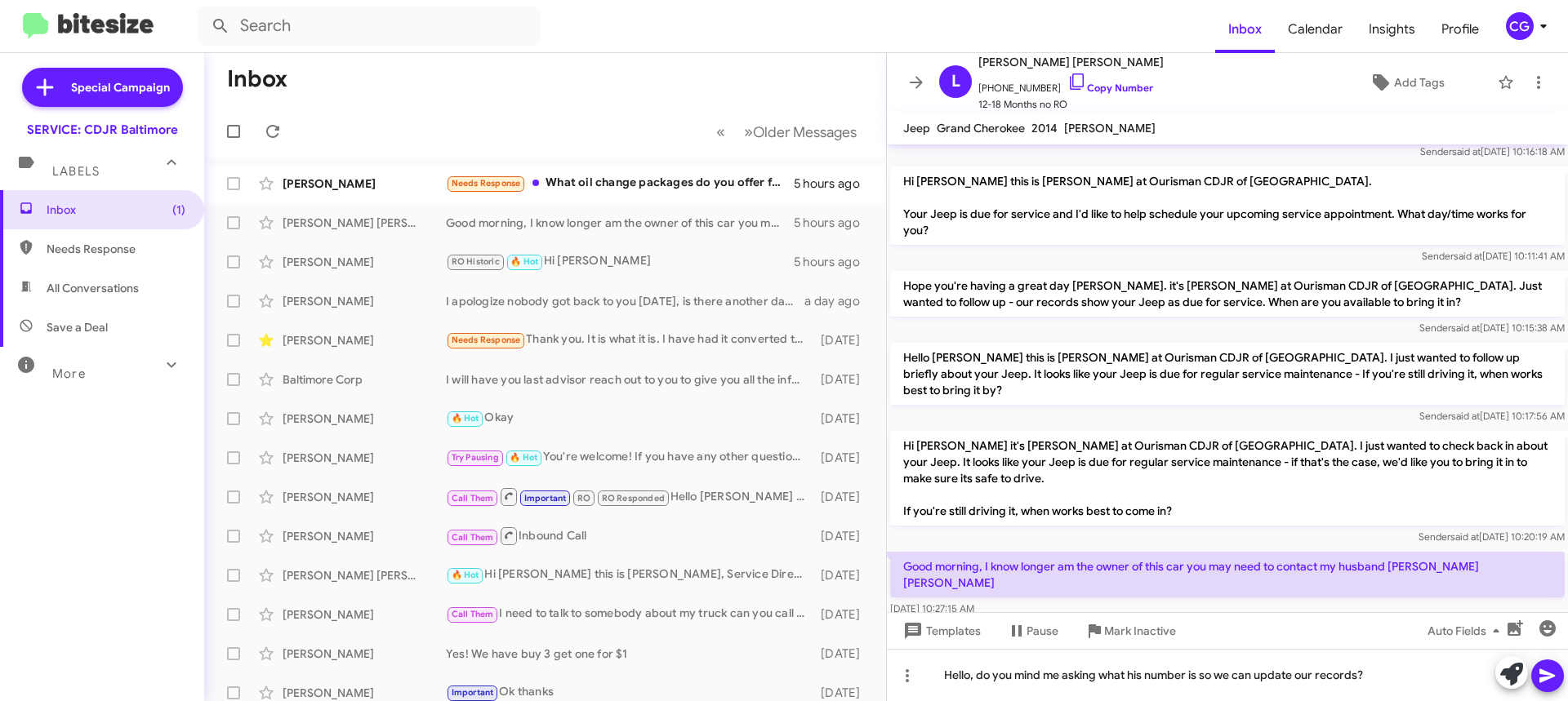
click at [1543, 677] on icon at bounding box center [1548, 676] width 20 height 20
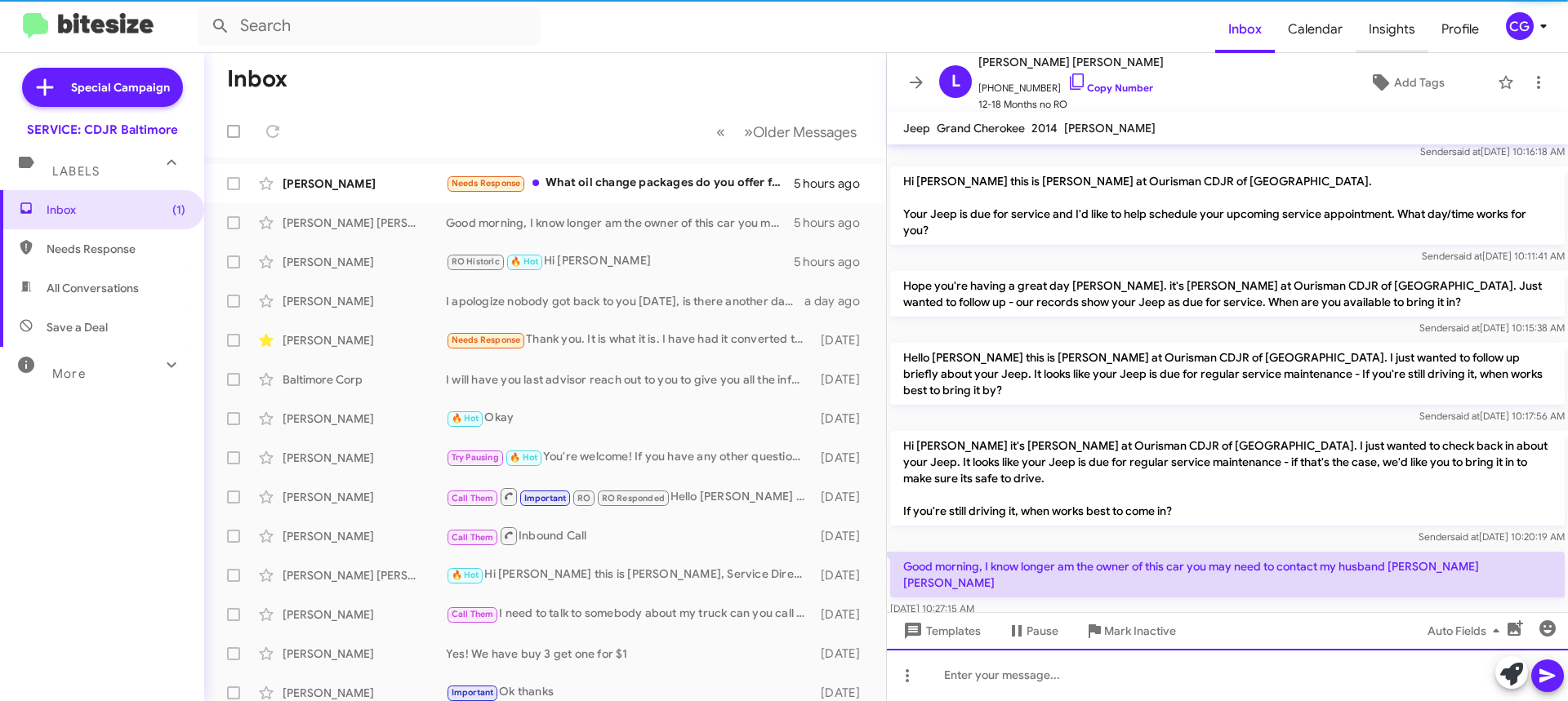
scroll to position [41, 0]
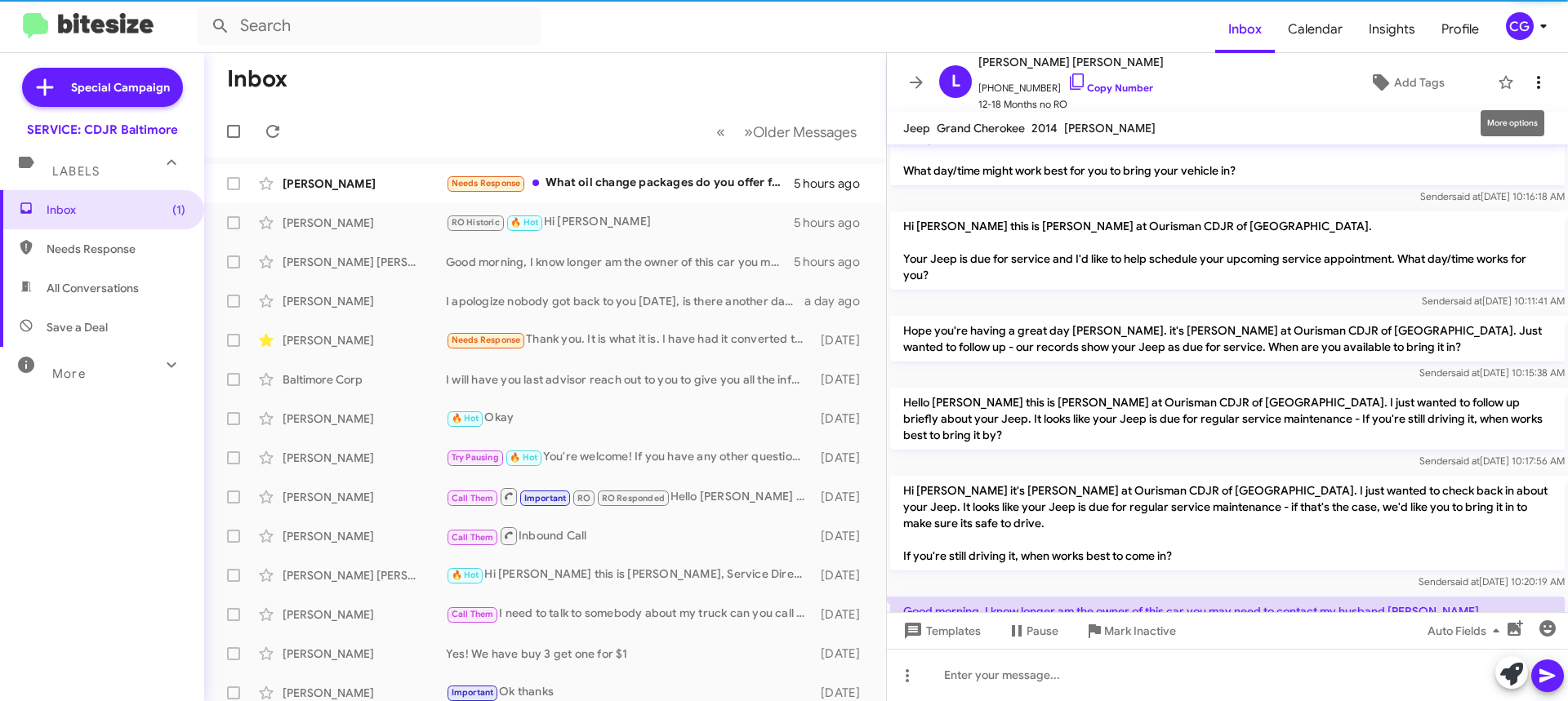
click at [1529, 84] on icon at bounding box center [1539, 83] width 20 height 20
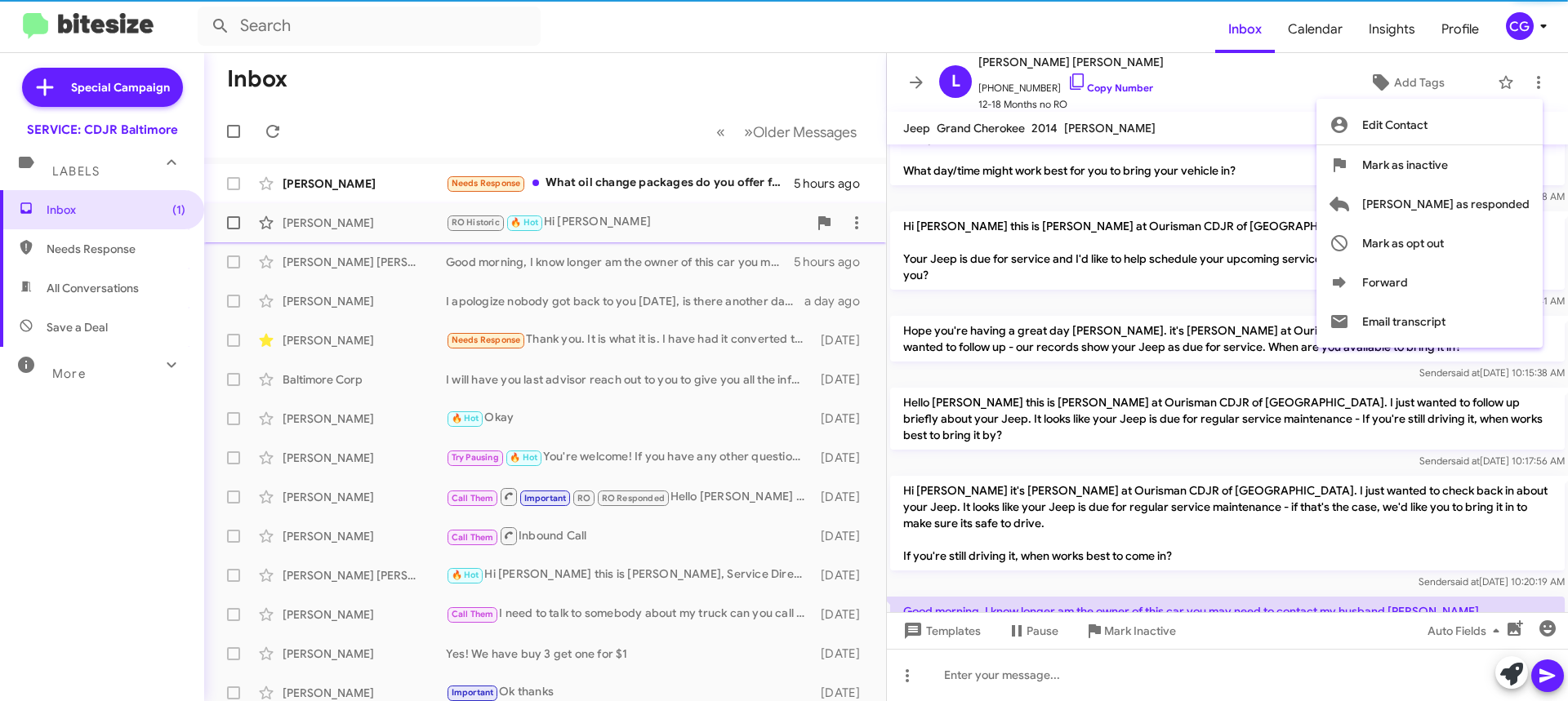
click at [1510, 220] on span "[PERSON_NAME] as responded" at bounding box center [1447, 204] width 167 height 39
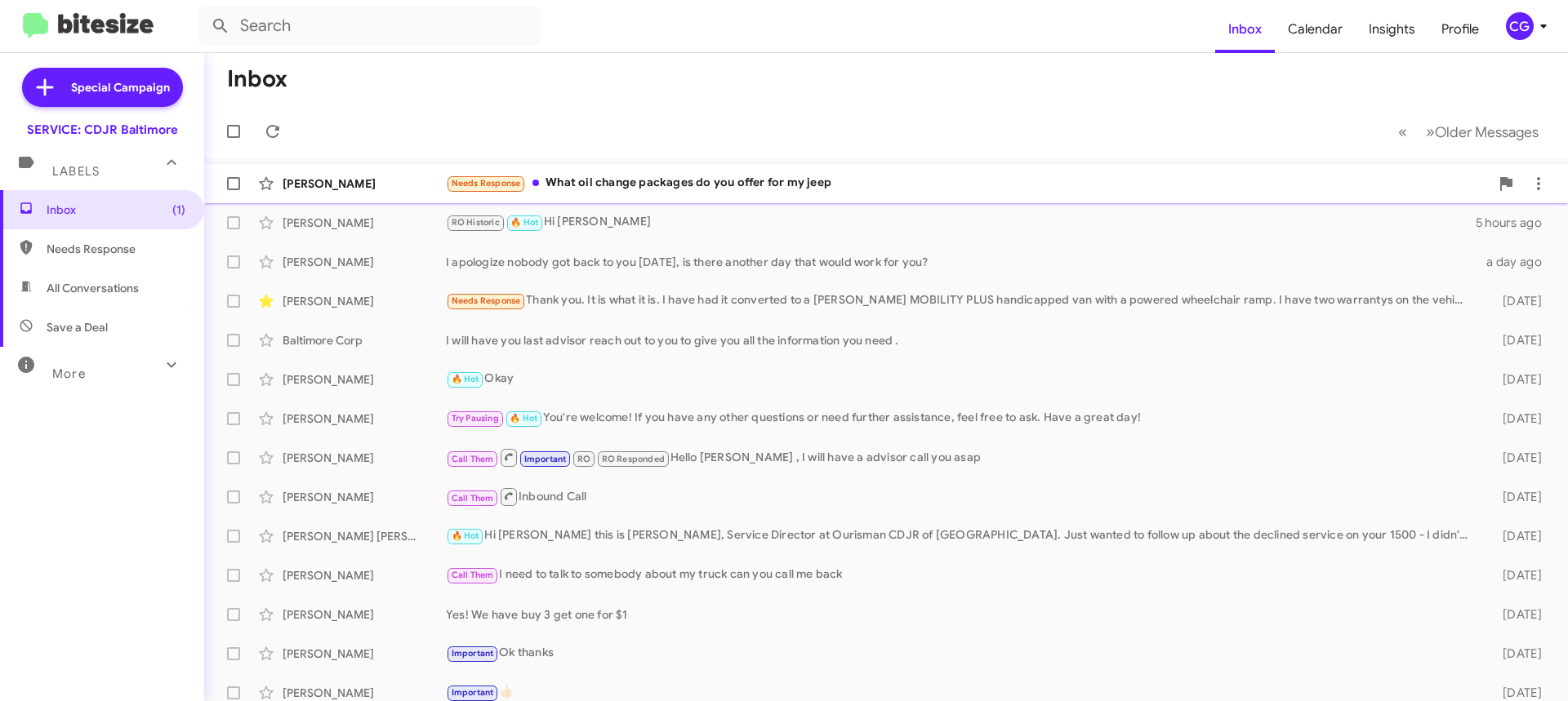
click at [767, 193] on div "Needs Response What oil change packages do you offer for my jeep" at bounding box center [967, 183] width 1044 height 19
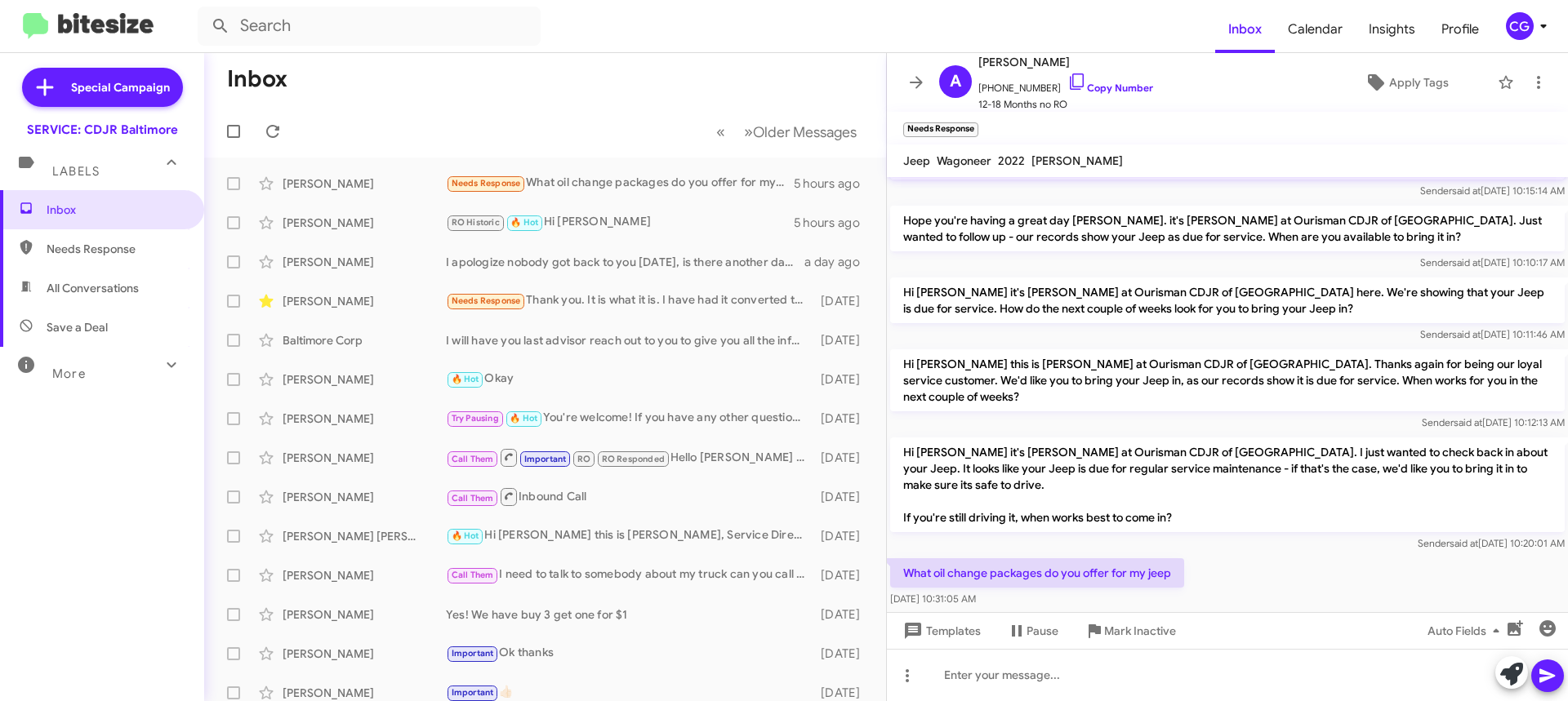
scroll to position [102, 0]
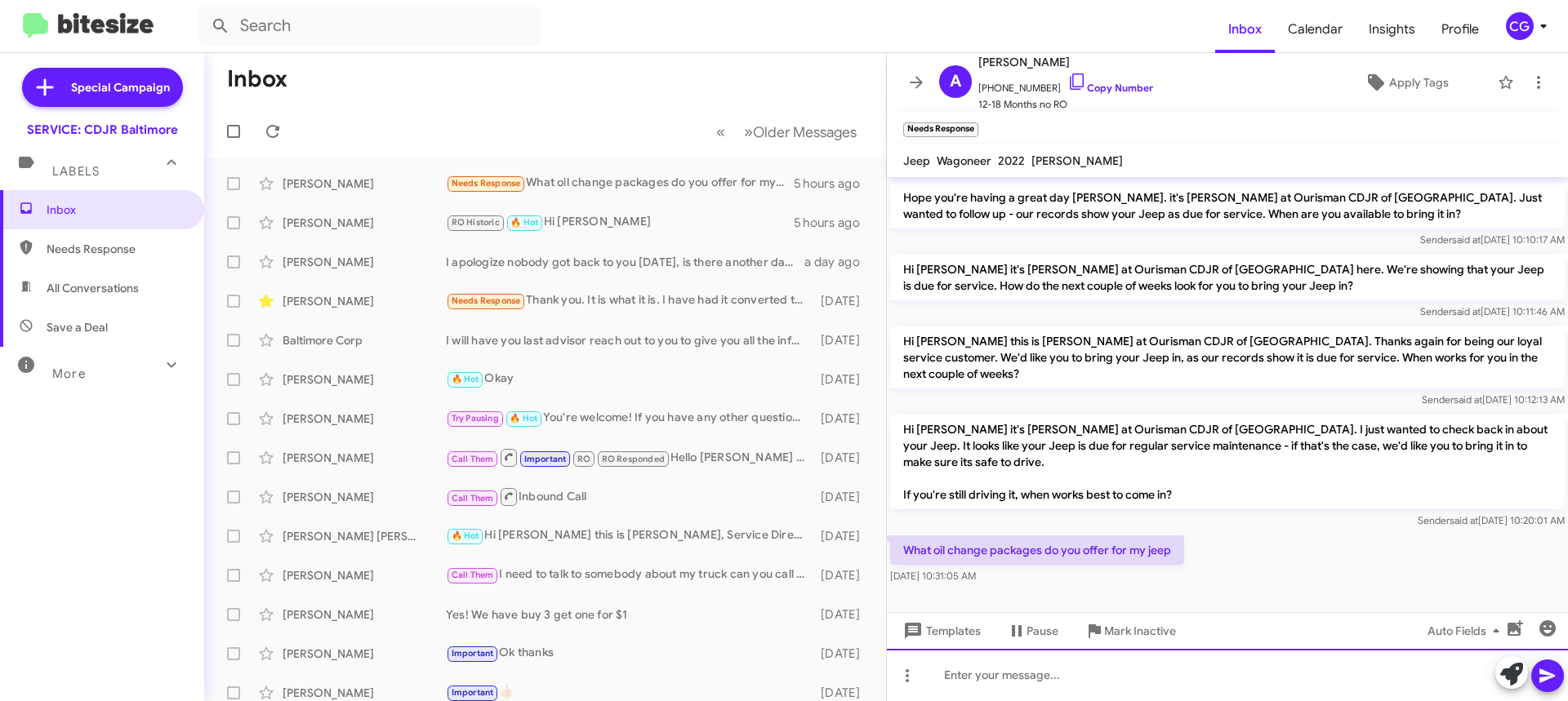
click at [1118, 671] on div at bounding box center [1228, 675] width 682 height 53
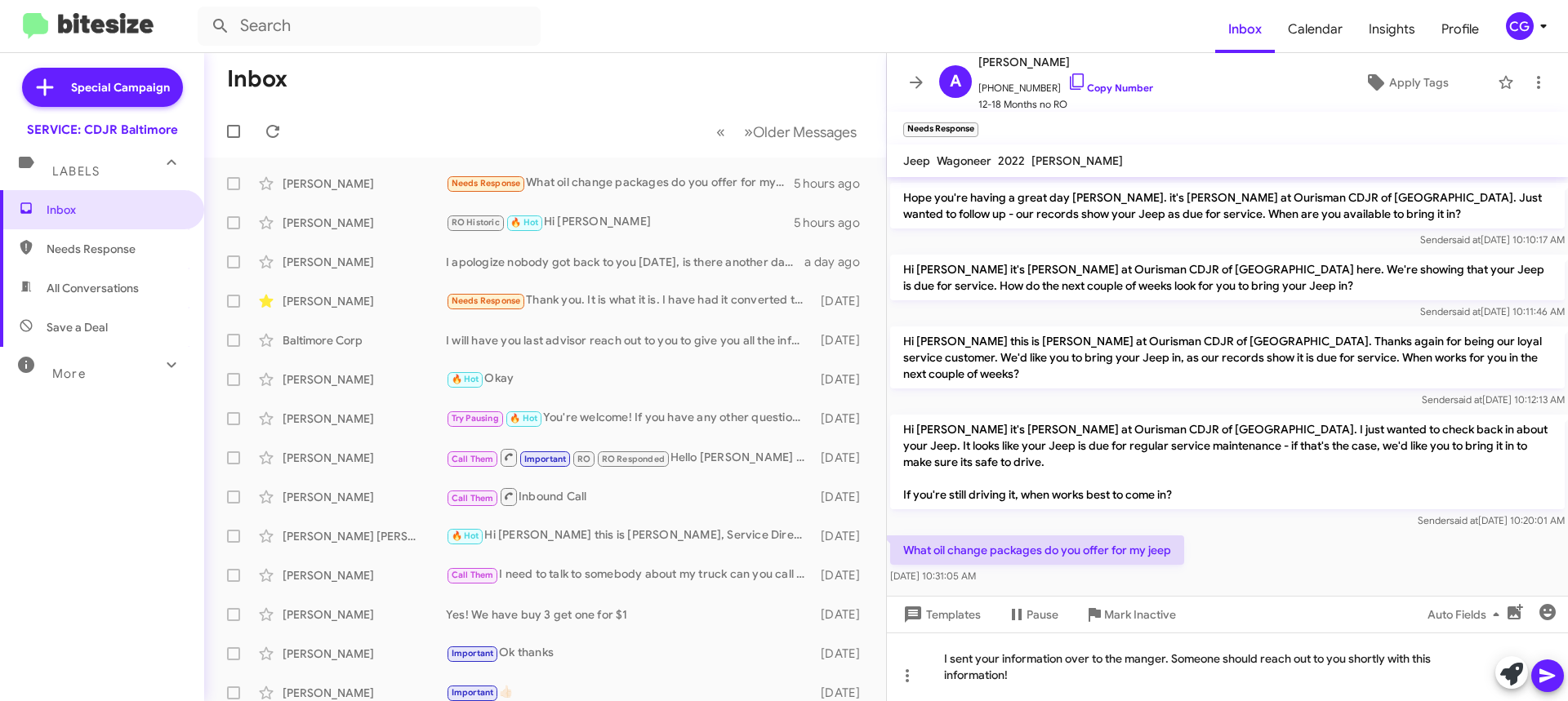
click at [1545, 677] on icon at bounding box center [1548, 676] width 20 height 20
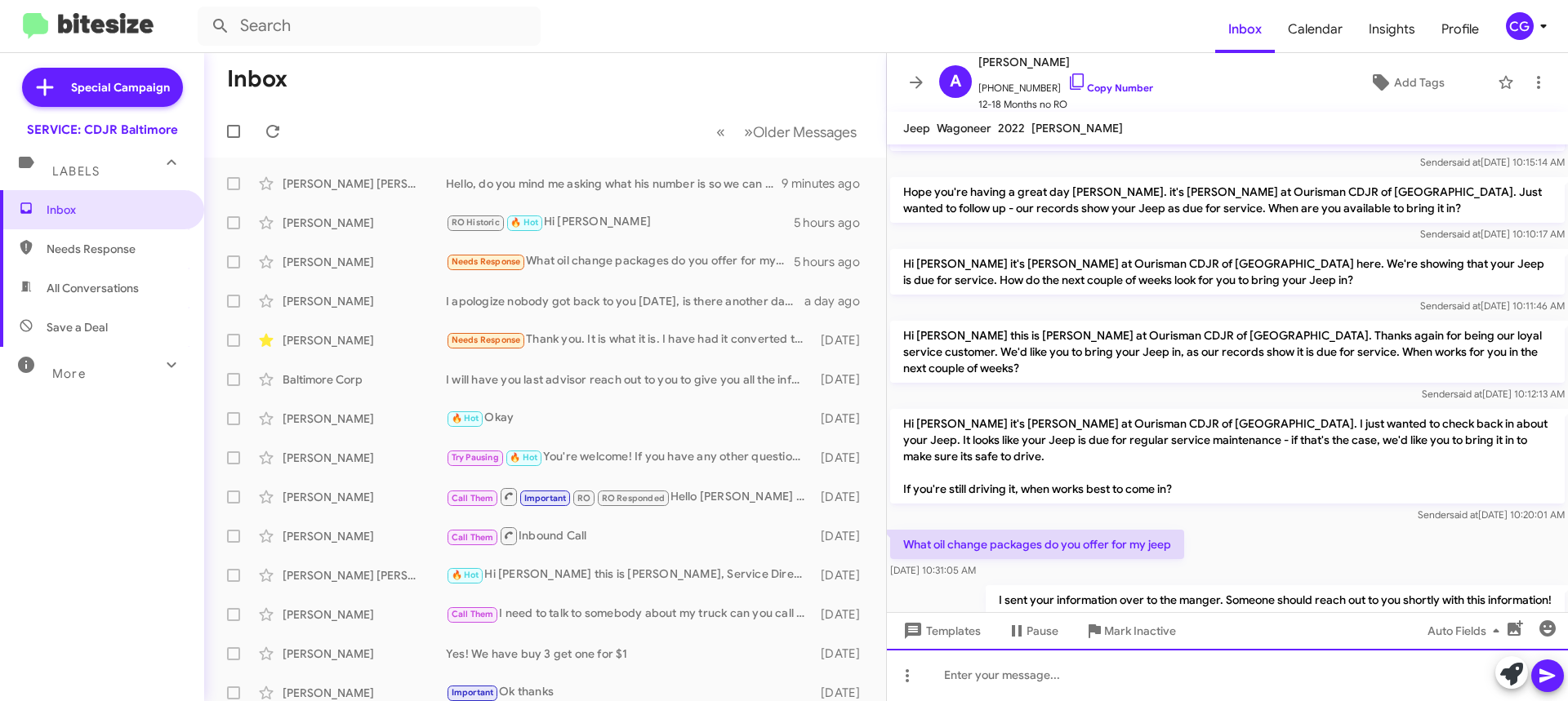
scroll to position [129, 0]
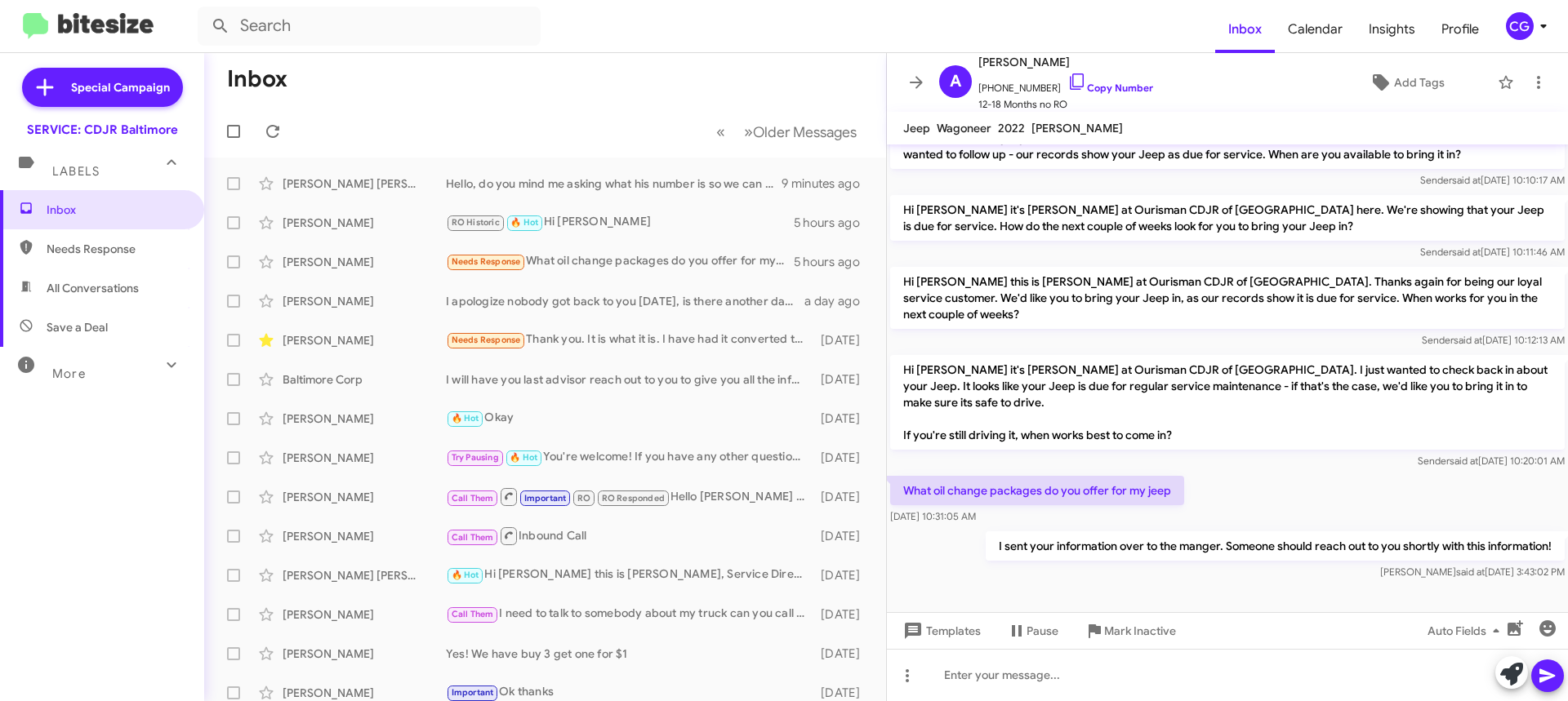
click at [1524, 31] on div "CG" at bounding box center [1520, 26] width 28 height 28
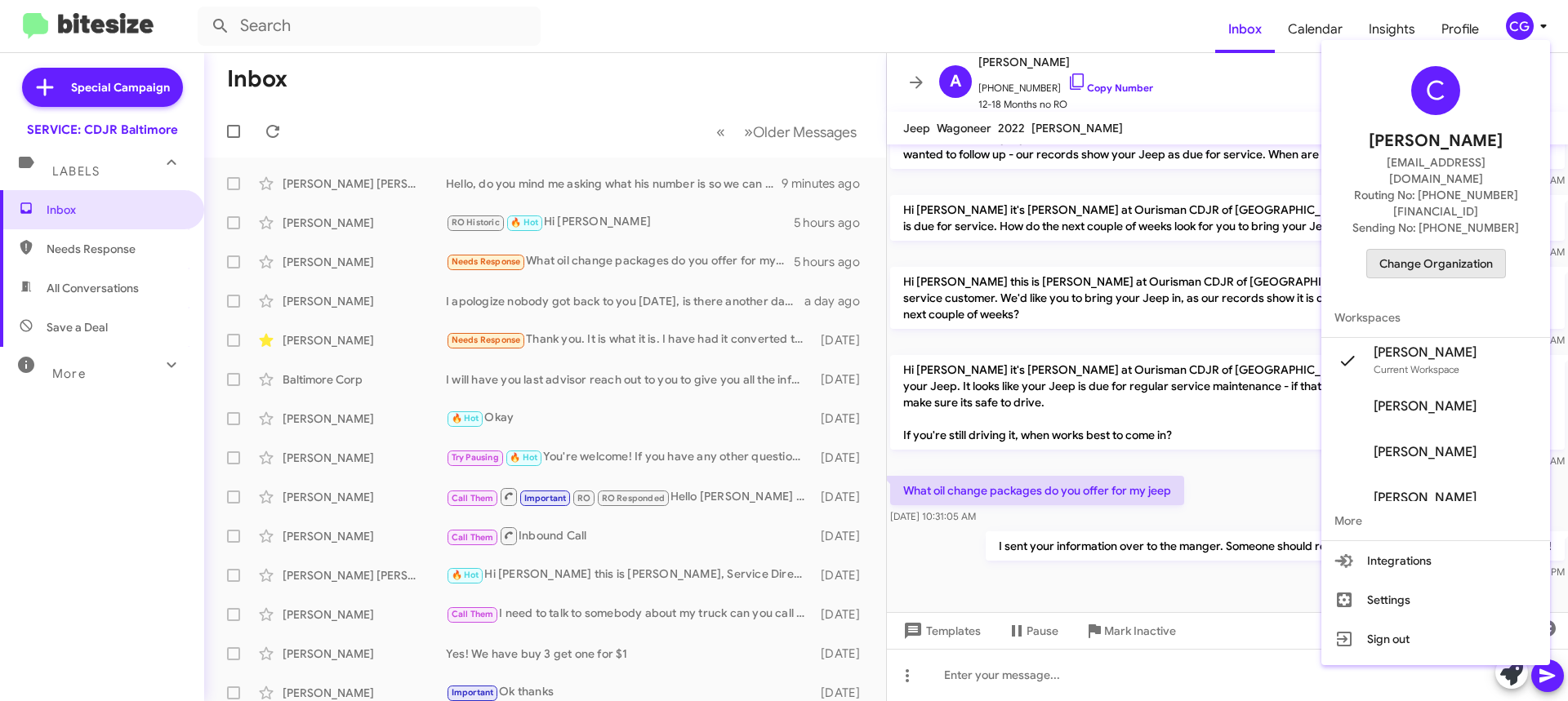
click at [1485, 250] on span "Change Organization" at bounding box center [1437, 263] width 113 height 28
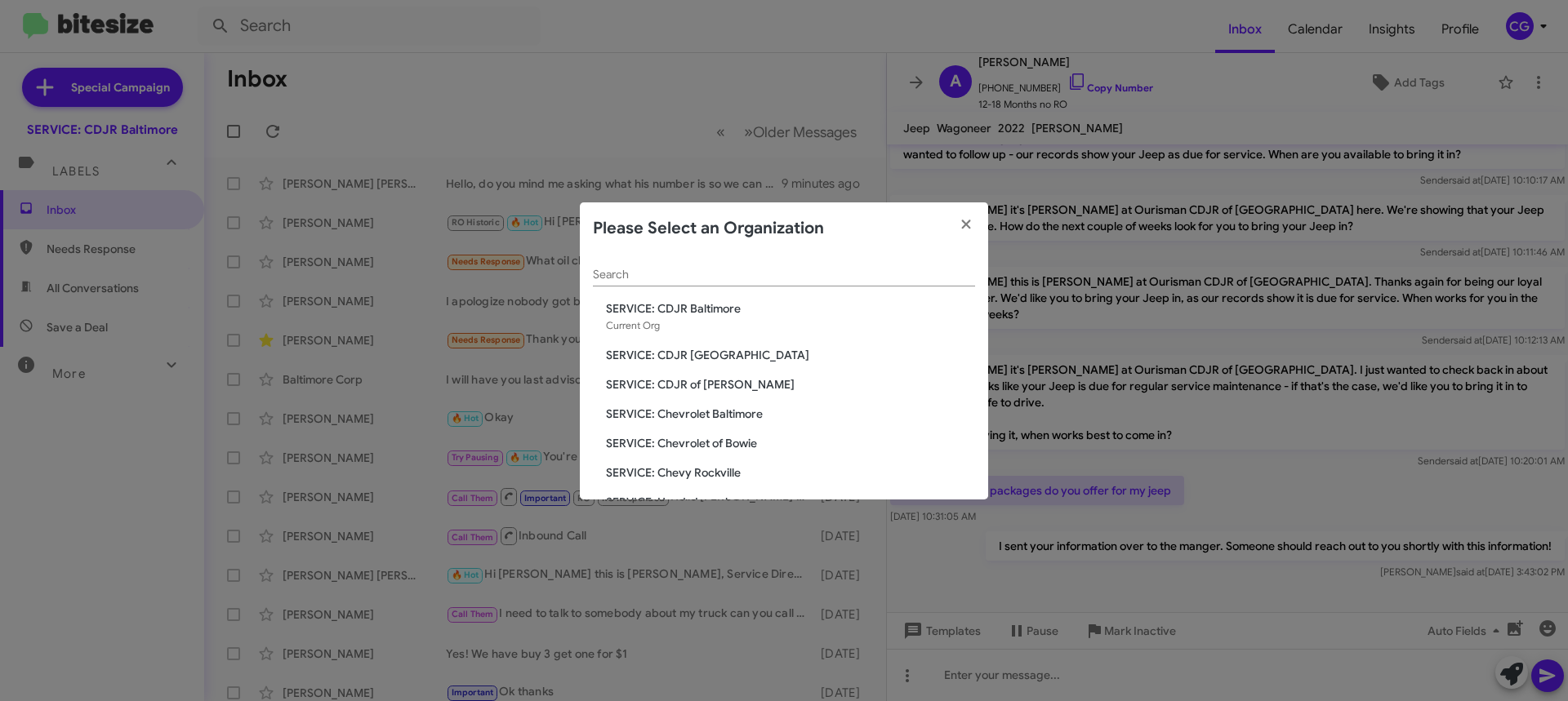
click at [711, 422] on div "Search SERVICE: CDJR Baltimore Current Org SERVICE: CDJR Clarksville SERVICE: C…" at bounding box center [784, 377] width 409 height 245
click at [698, 440] on span "SERVICE: Chevrolet of Bowie" at bounding box center [790, 443] width 369 height 16
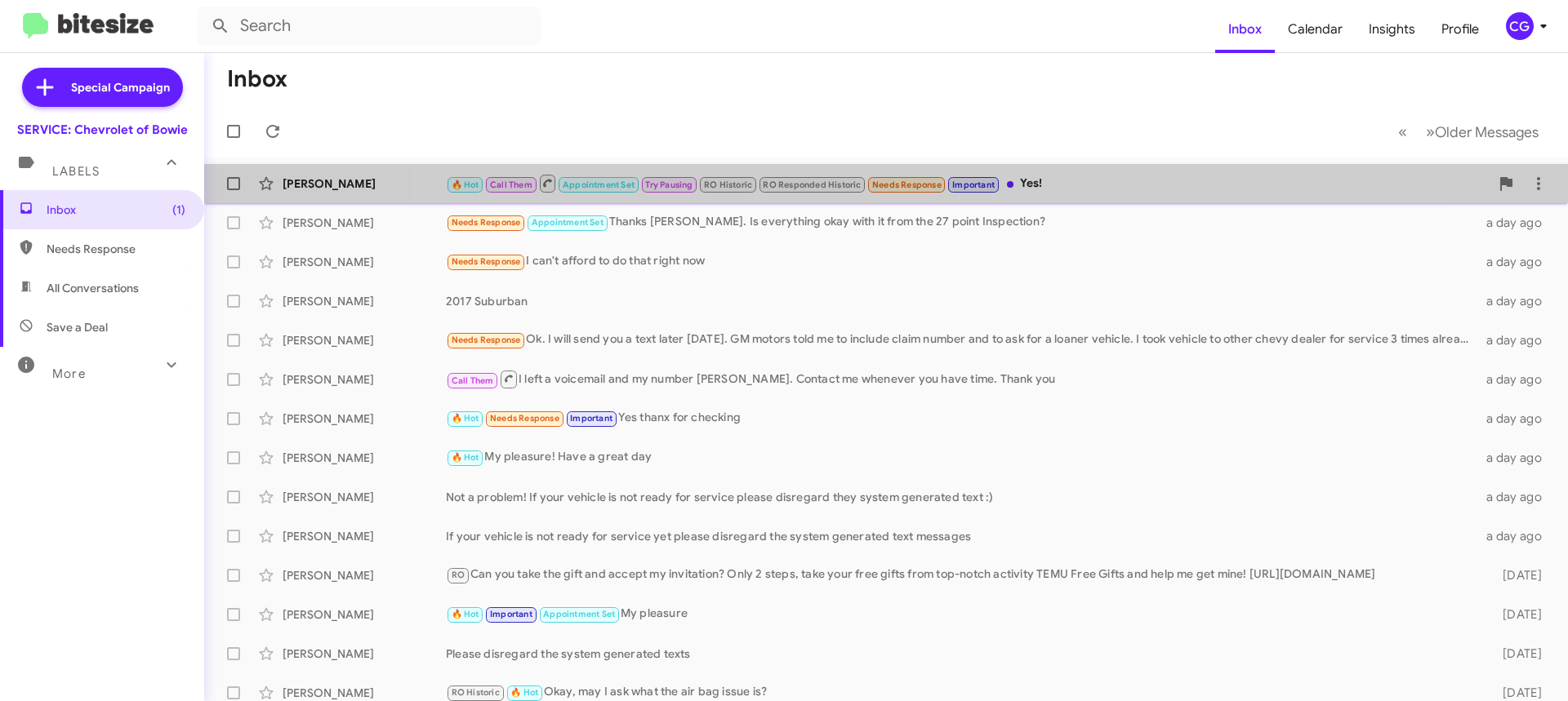
click at [907, 176] on span "🔥 Hot Call Them Appointment Set Try Pausing RO Historic RO Responded Historic N…" at bounding box center [722, 183] width 554 height 21
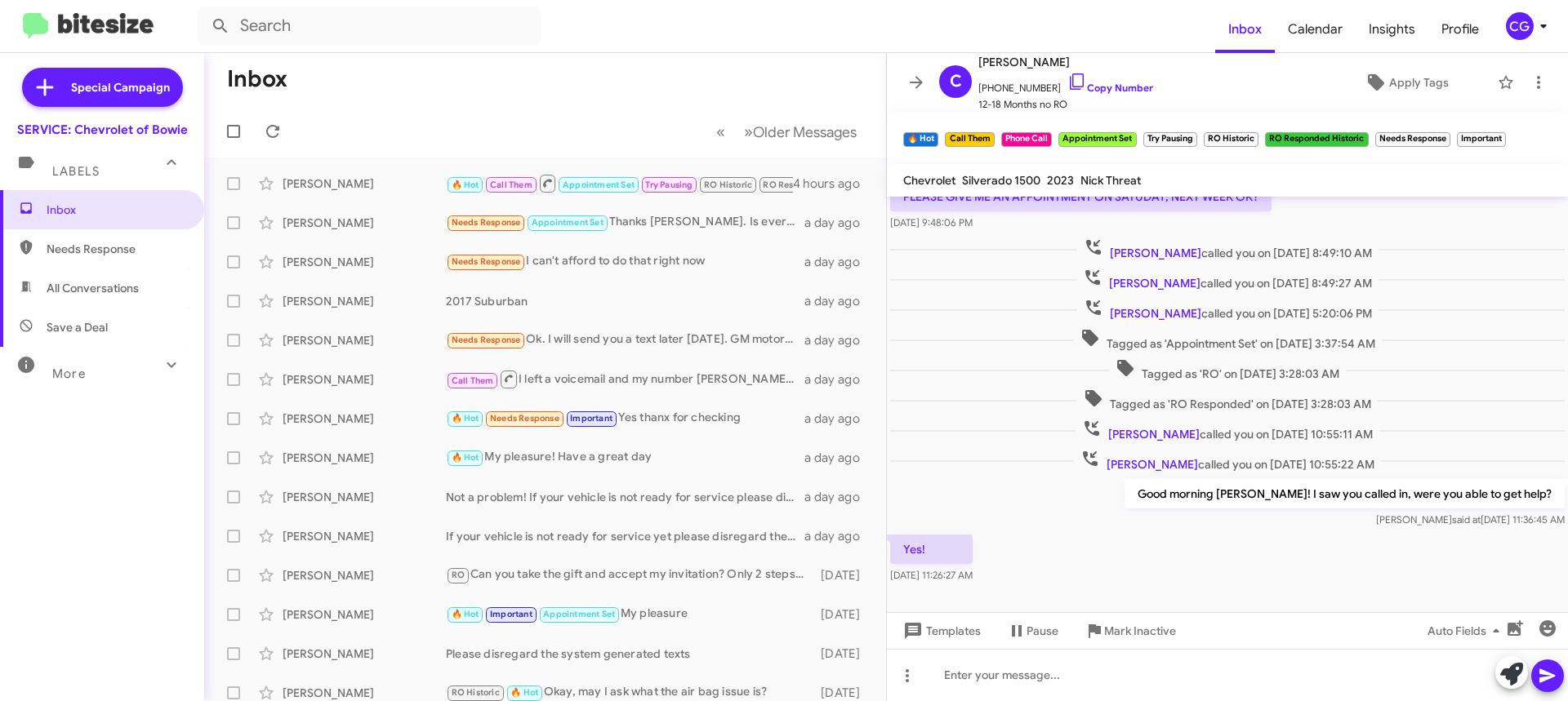
scroll to position [414, 0]
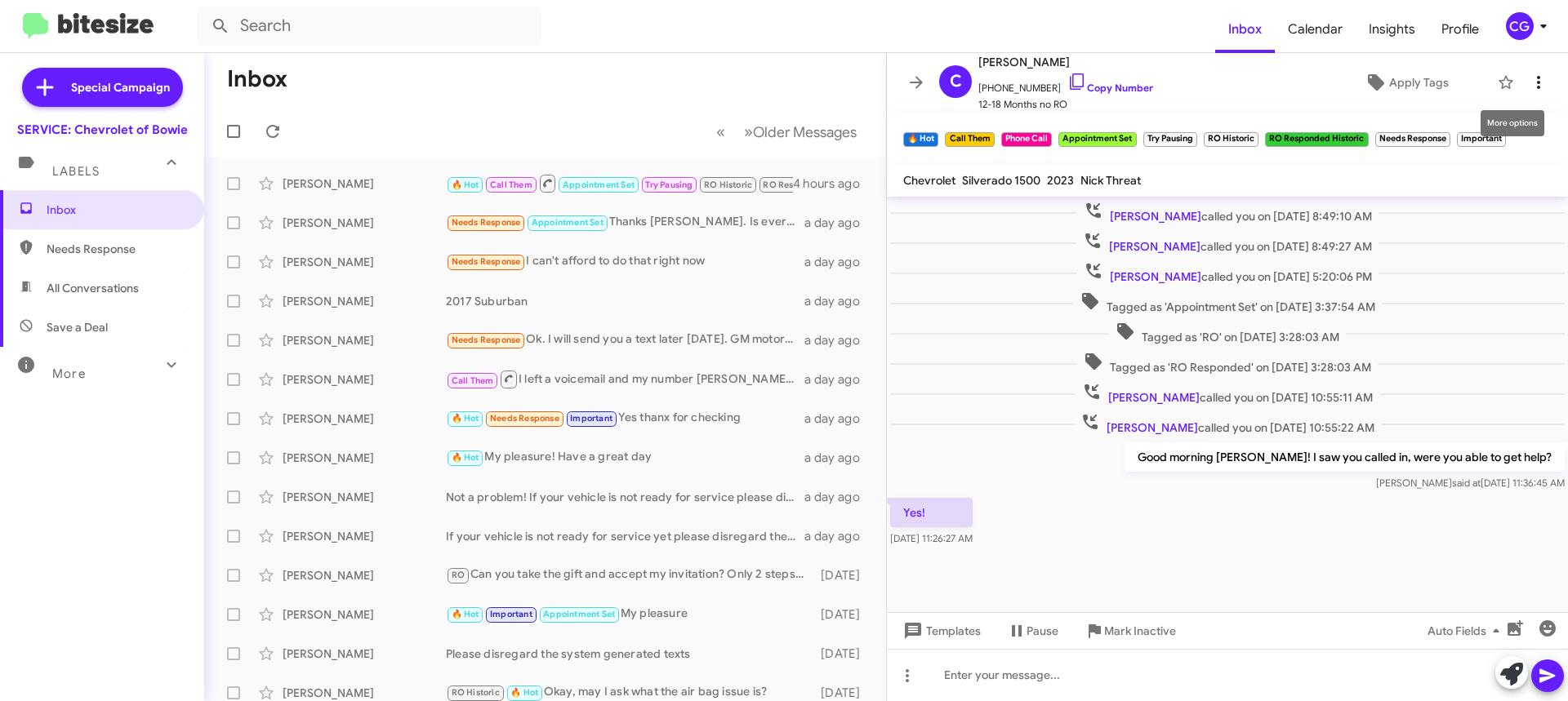
click at [1531, 81] on icon at bounding box center [1539, 83] width 20 height 20
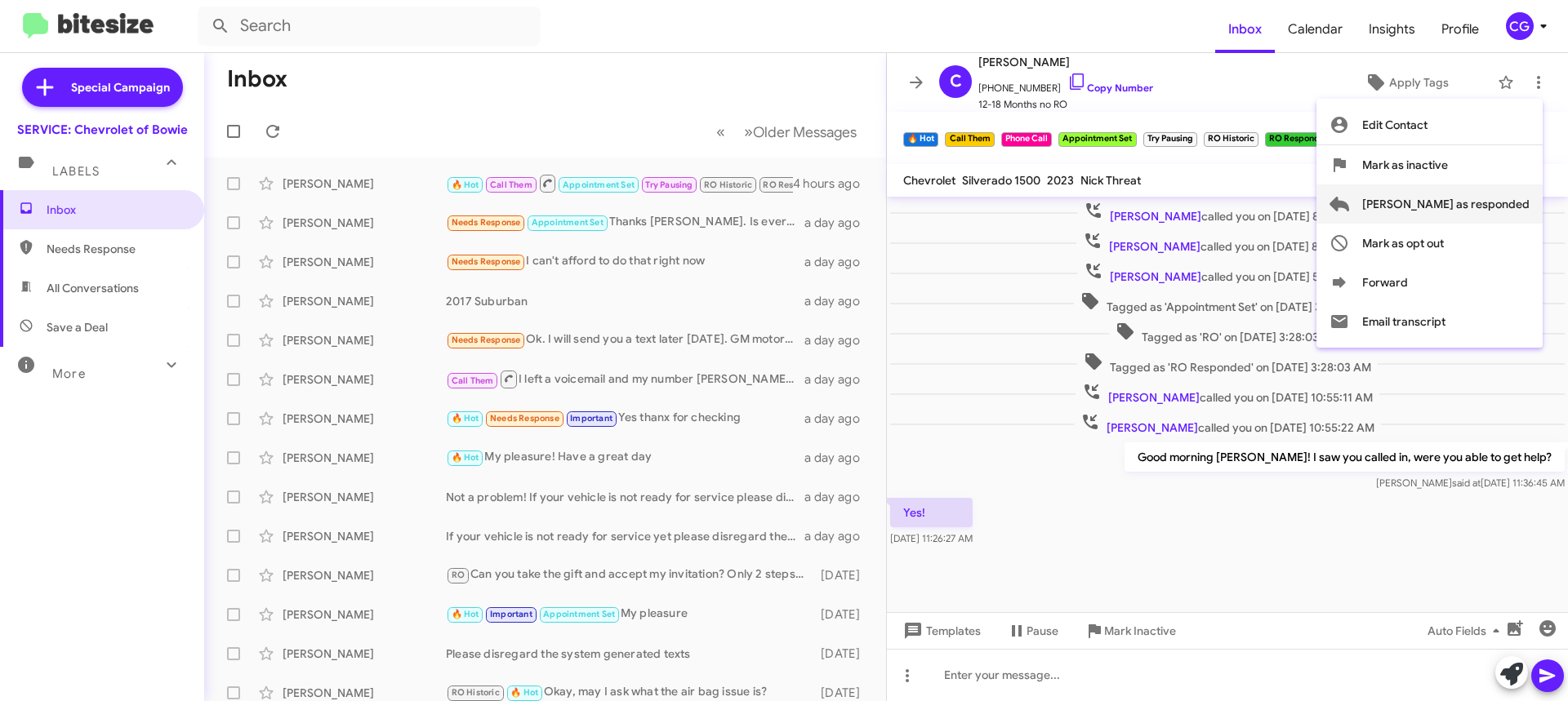
click at [1512, 214] on span "[PERSON_NAME] as responded" at bounding box center [1447, 204] width 167 height 39
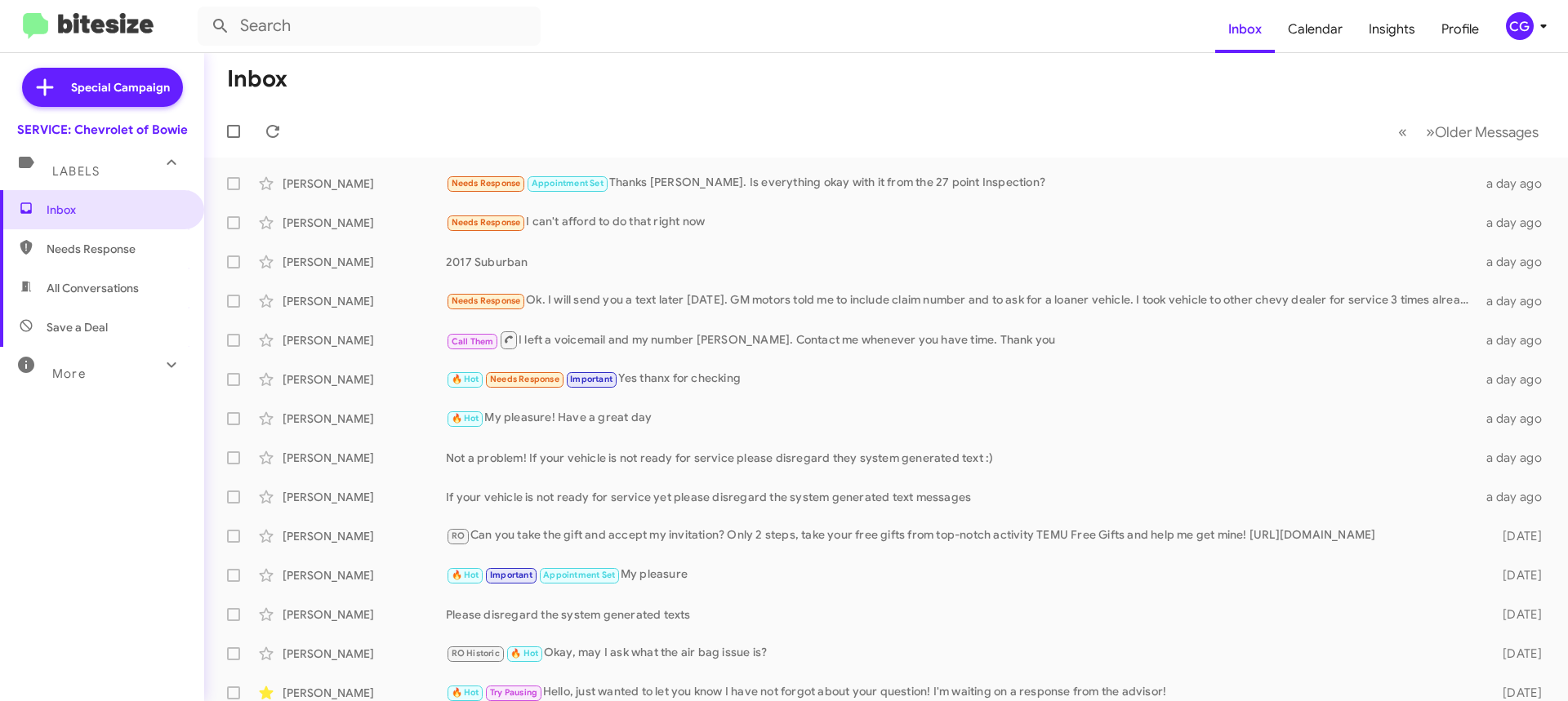
click at [1536, 25] on span "CG" at bounding box center [1529, 26] width 49 height 28
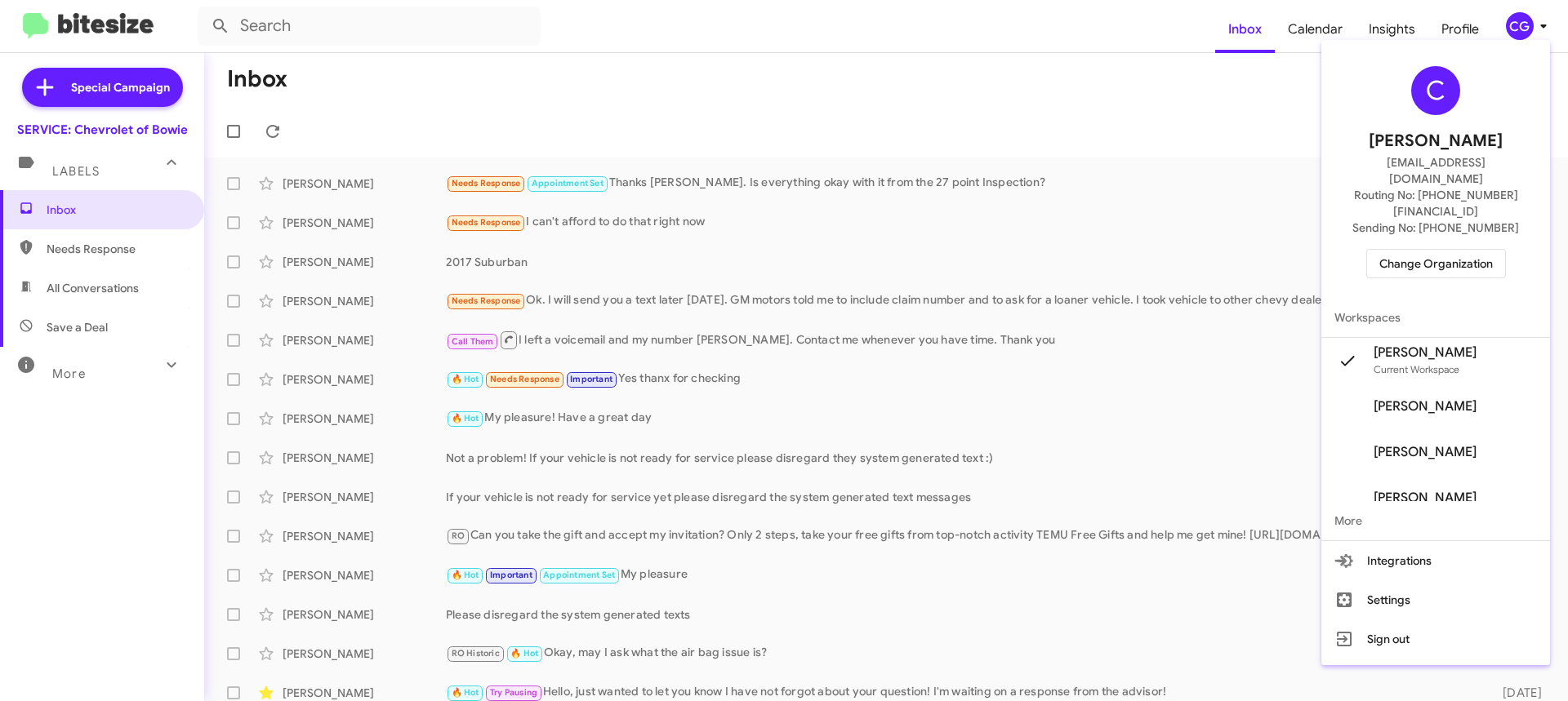
click at [1470, 250] on span "Change Organization" at bounding box center [1437, 263] width 113 height 28
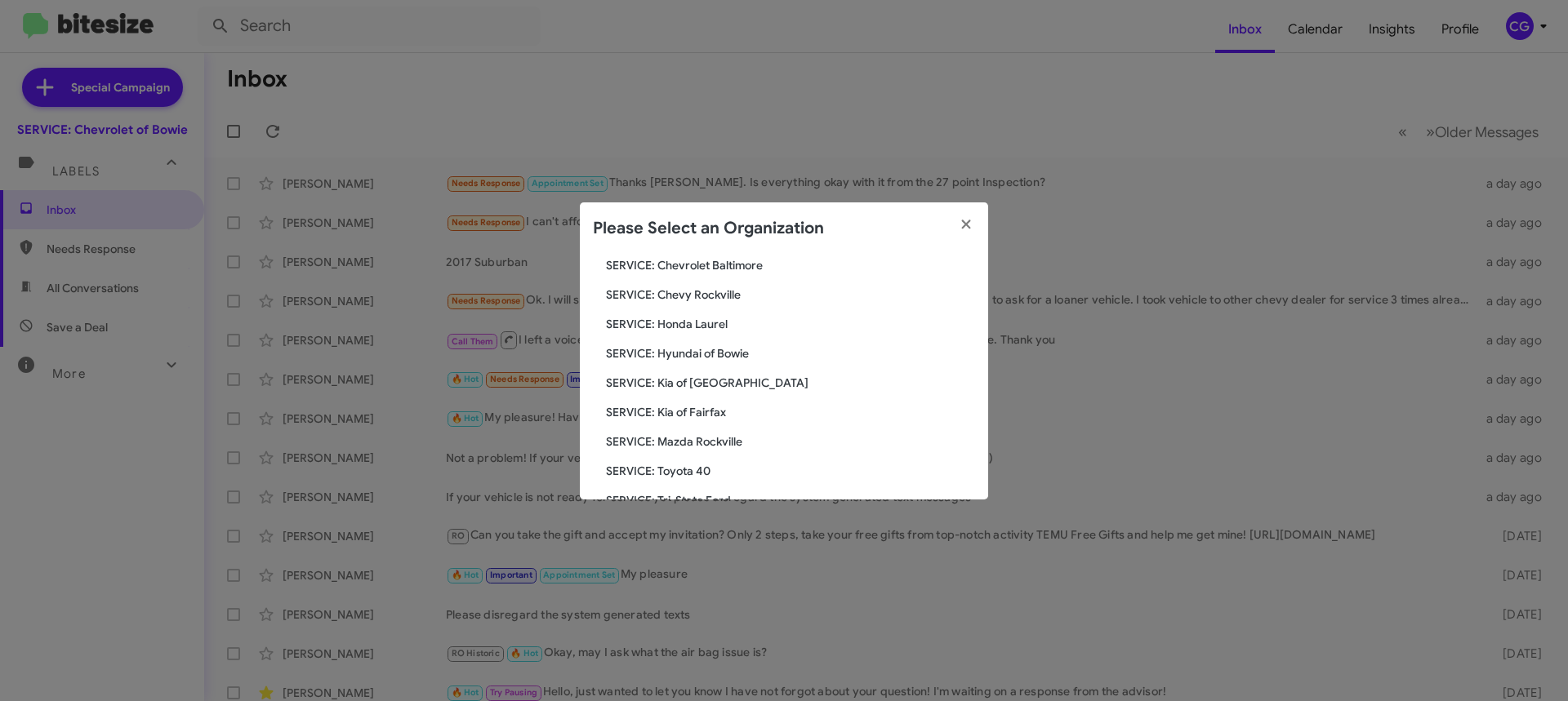
scroll to position [301, 0]
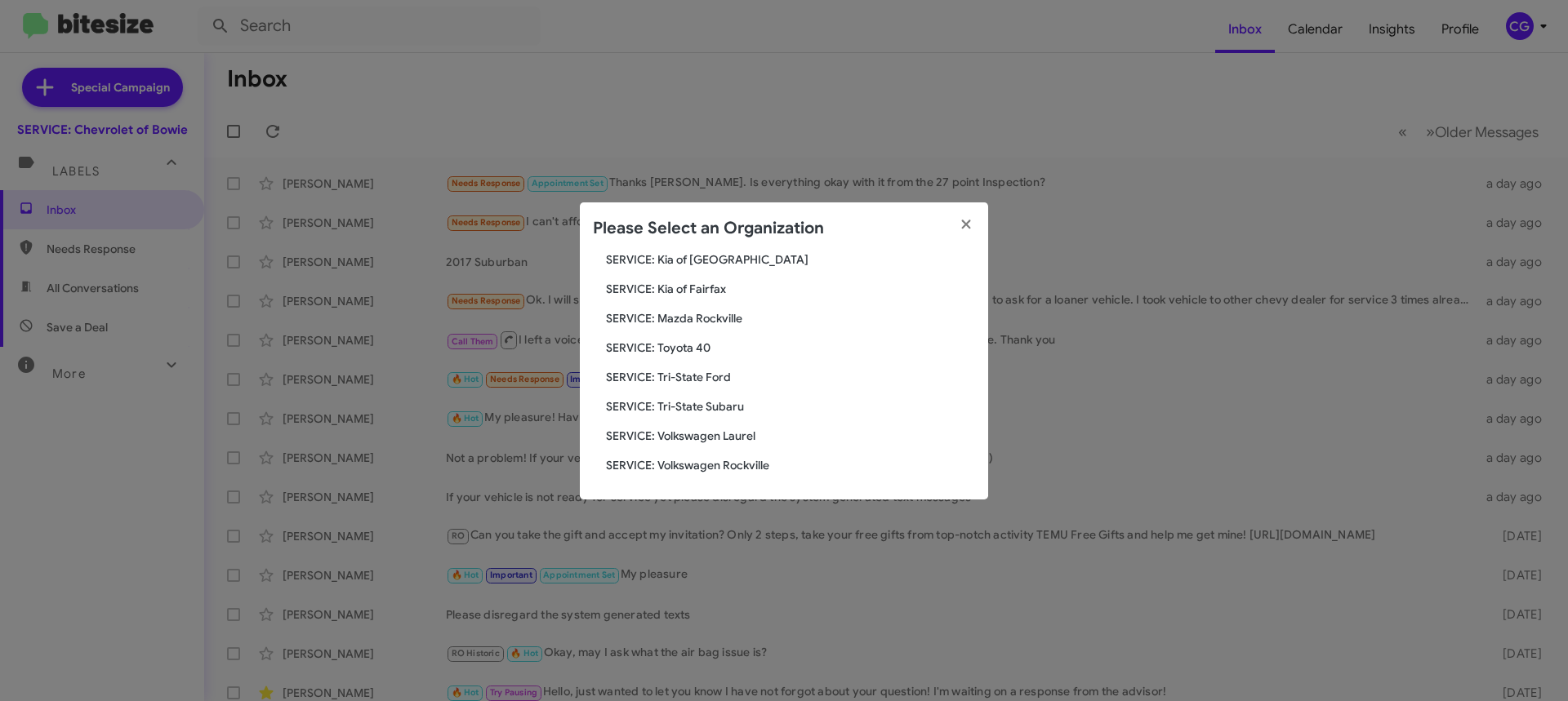
click at [740, 463] on span "SERVICE: Volkswagen Rockville" at bounding box center [790, 465] width 369 height 16
